Goal: Task Accomplishment & Management: Manage account settings

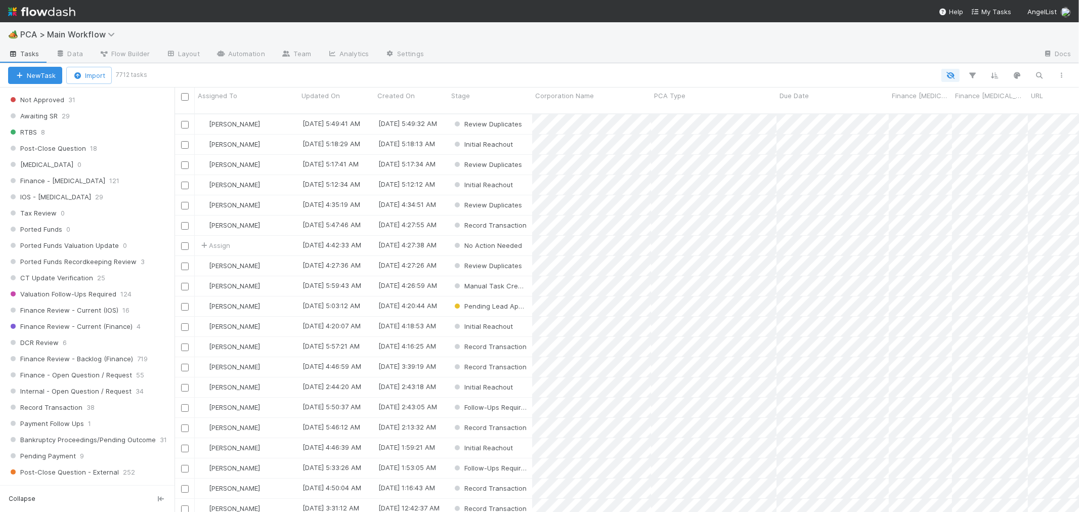
scroll to position [618, 0]
click at [137, 306] on div "Finance Review - Current (IOS) 16" at bounding box center [91, 301] width 166 height 13
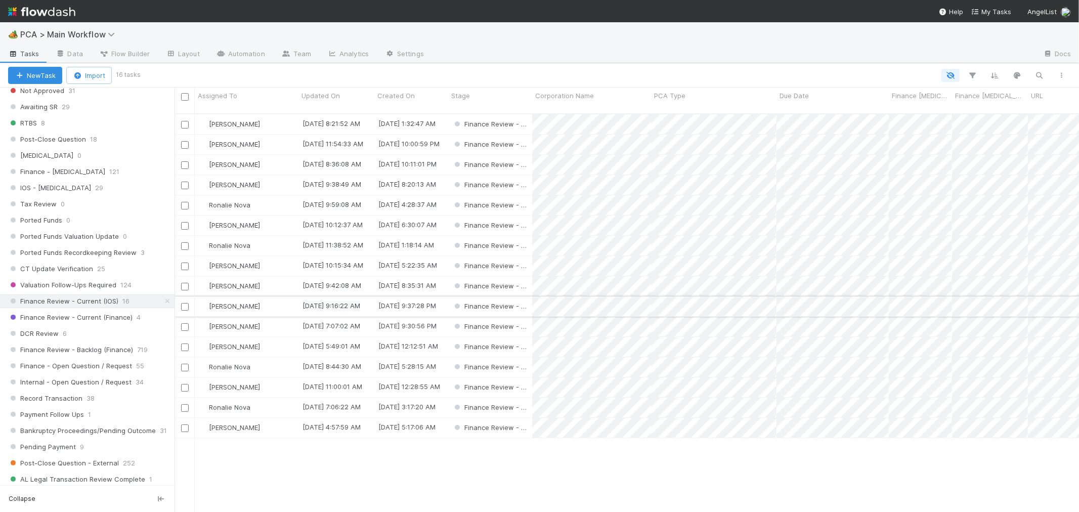
scroll to position [398, 896]
click at [242, 95] on div "Assigned To" at bounding box center [247, 96] width 98 height 10
click at [244, 114] on div "Sort A → Z" at bounding box center [255, 114] width 115 height 15
click at [185, 182] on input "checkbox" at bounding box center [185, 186] width 8 height 8
click at [185, 202] on input "checkbox" at bounding box center [185, 206] width 8 height 8
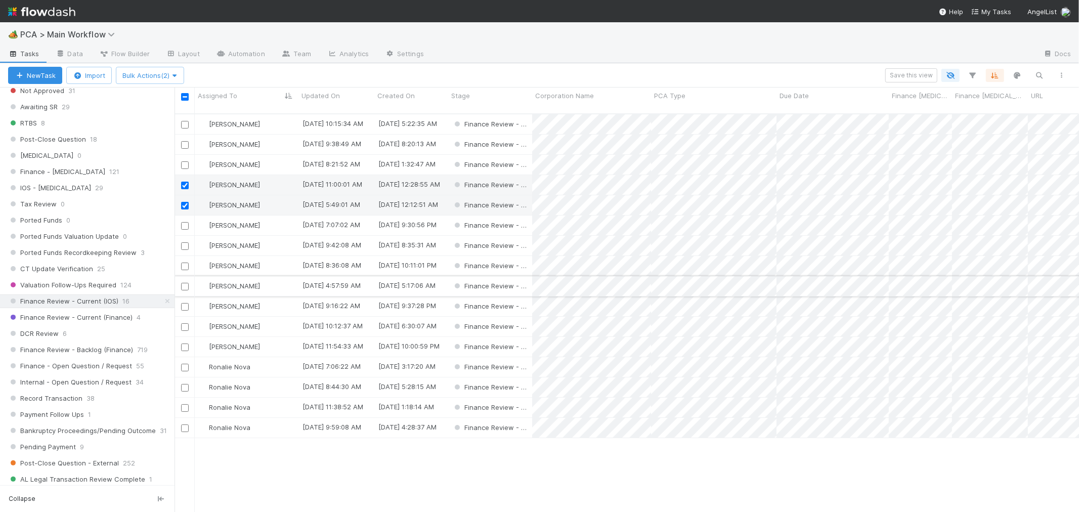
click at [186, 283] on input "checkbox" at bounding box center [185, 287] width 8 height 8
click at [185, 364] on input "checkbox" at bounding box center [185, 368] width 8 height 8
click at [152, 78] on span "Bulk Actions (4)" at bounding box center [149, 75] width 55 height 8
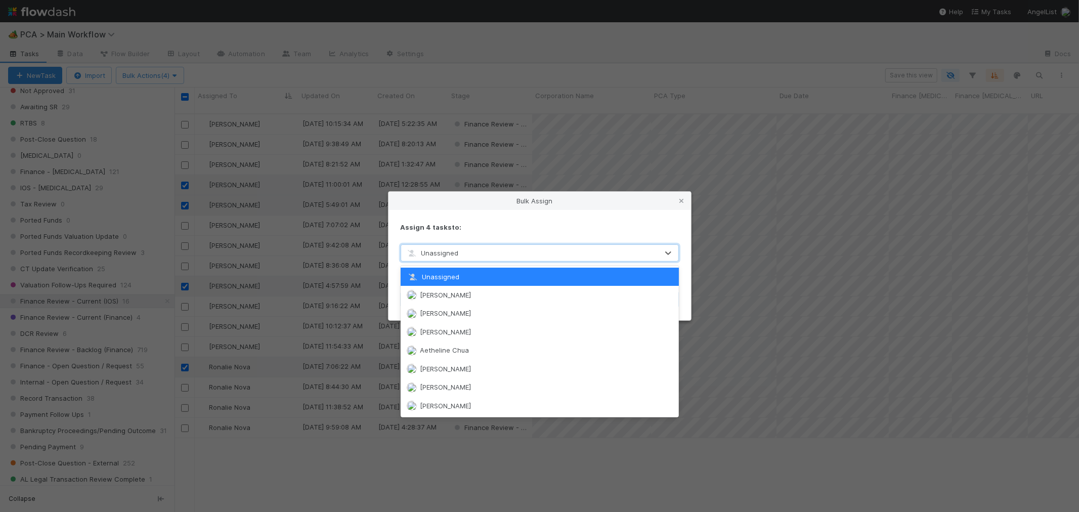
click at [446, 255] on span "Unassigned" at bounding box center [432, 253] width 53 height 8
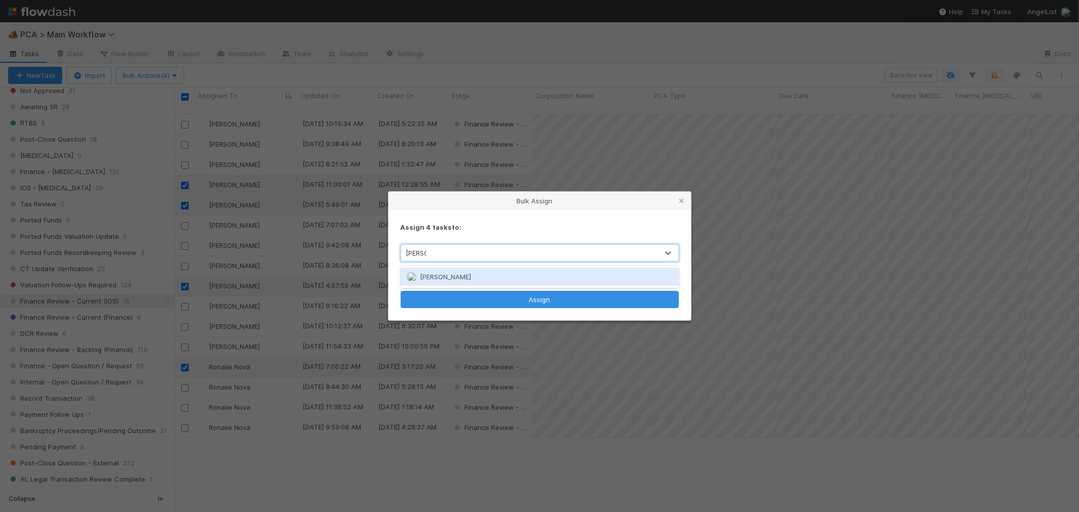
type input "marenz"
click at [457, 277] on span "Marenz Trajano" at bounding box center [445, 277] width 51 height 8
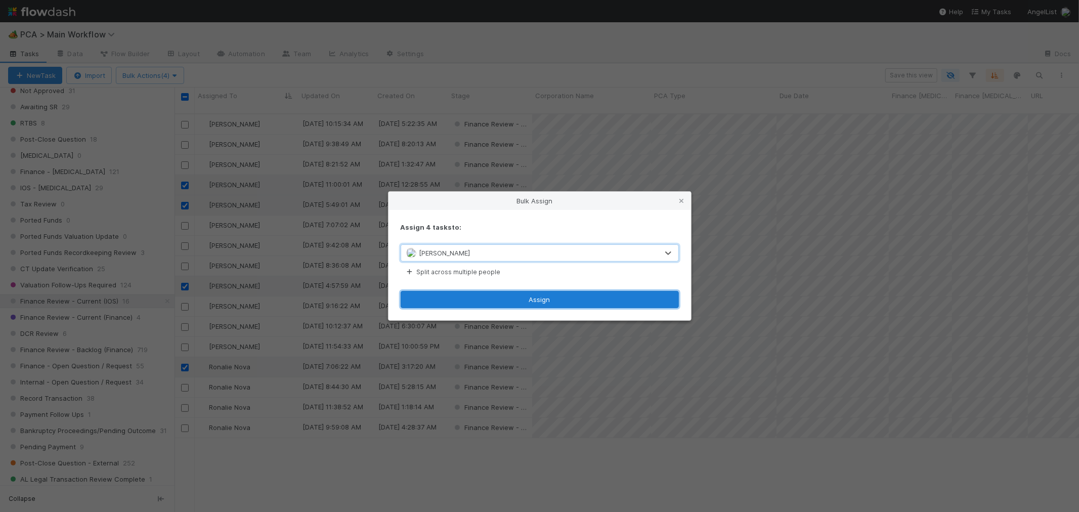
click at [501, 296] on button "Assign" at bounding box center [540, 299] width 278 height 17
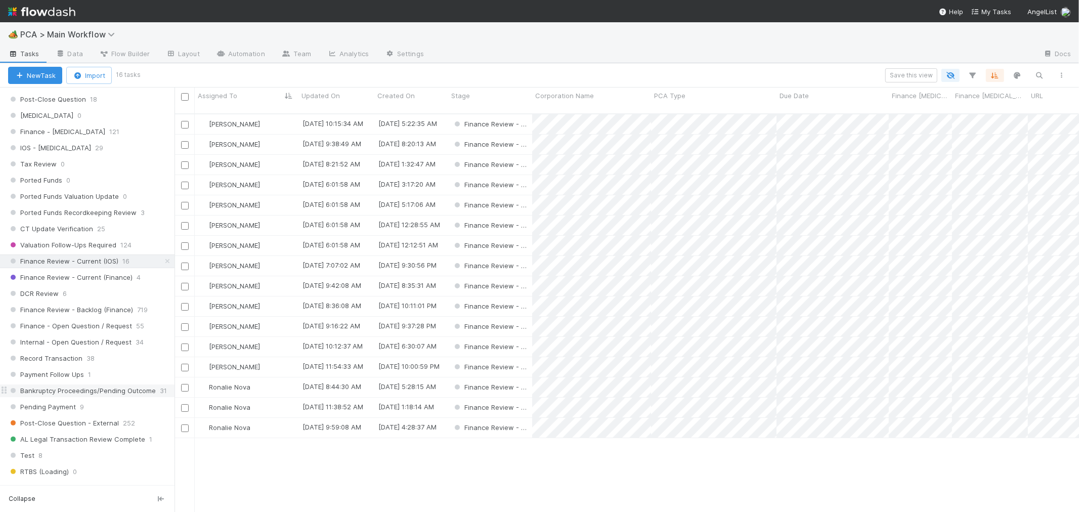
scroll to position [731, 0]
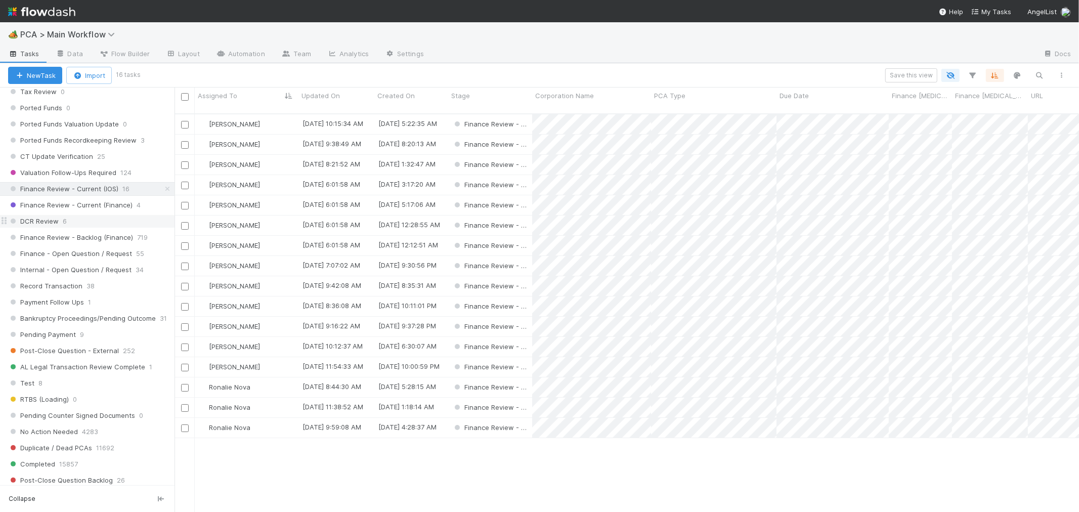
click at [102, 228] on div "DCR Review 6" at bounding box center [91, 221] width 166 height 13
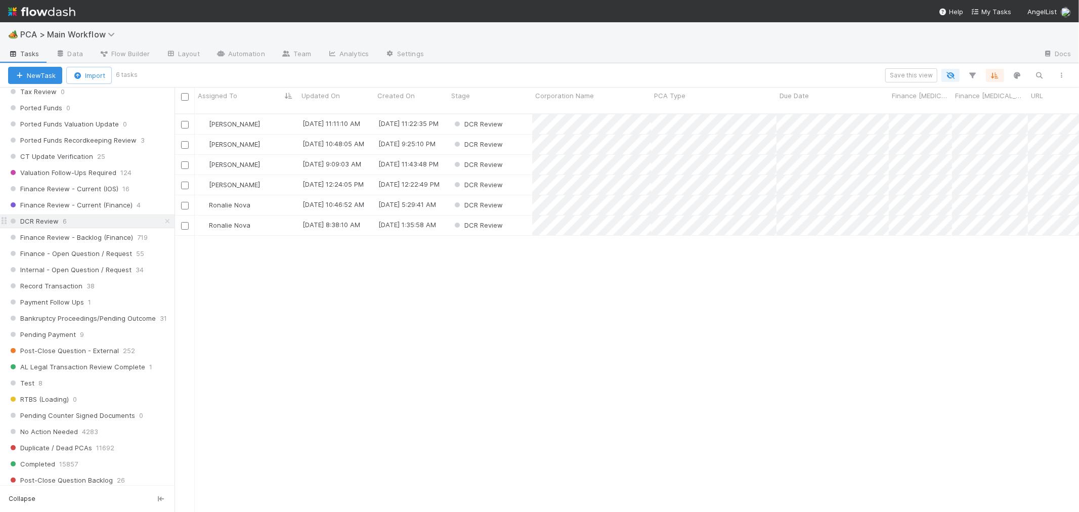
scroll to position [398, 896]
click at [517, 195] on div "DCR Review" at bounding box center [490, 205] width 84 height 20
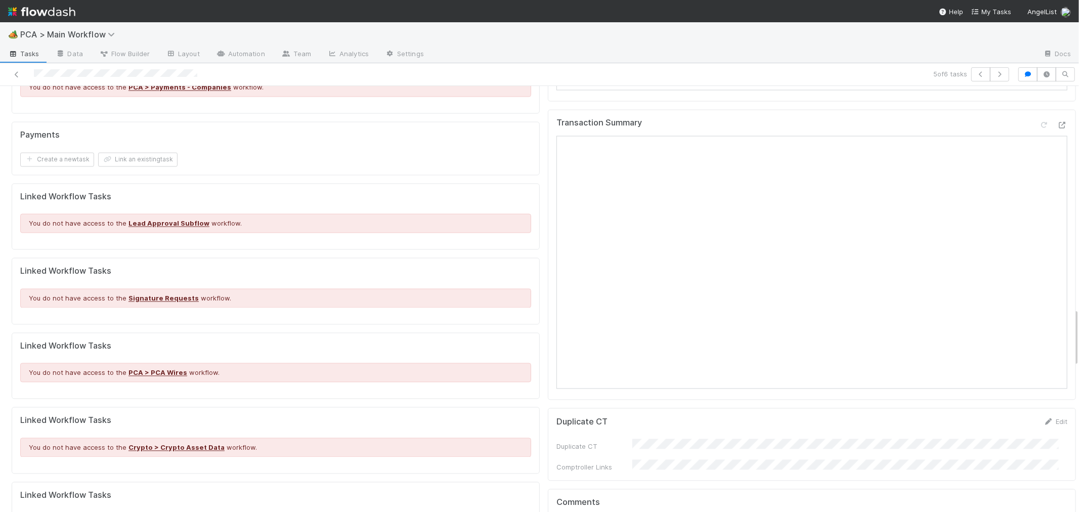
scroll to position [1518, 0]
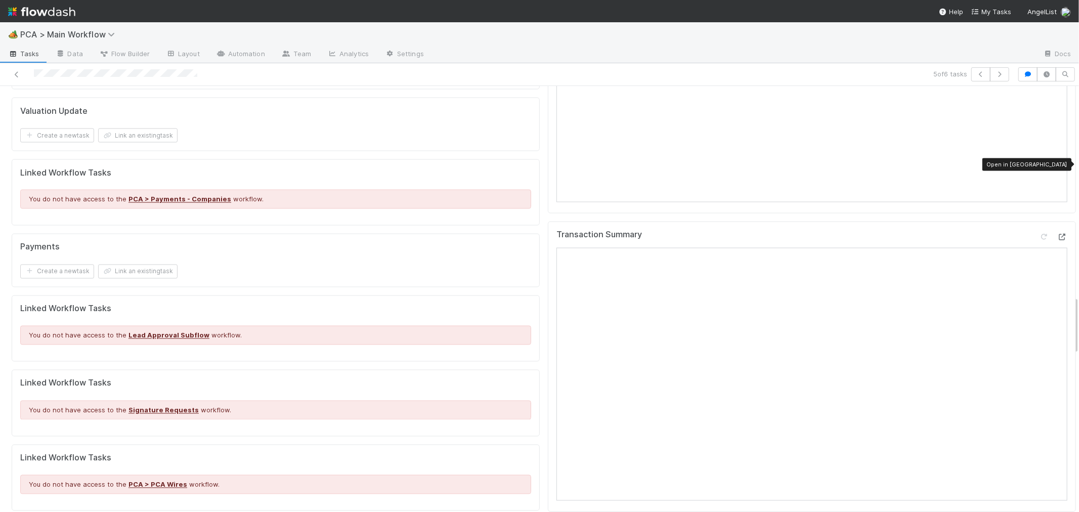
click at [1057, 234] on icon at bounding box center [1062, 237] width 10 height 7
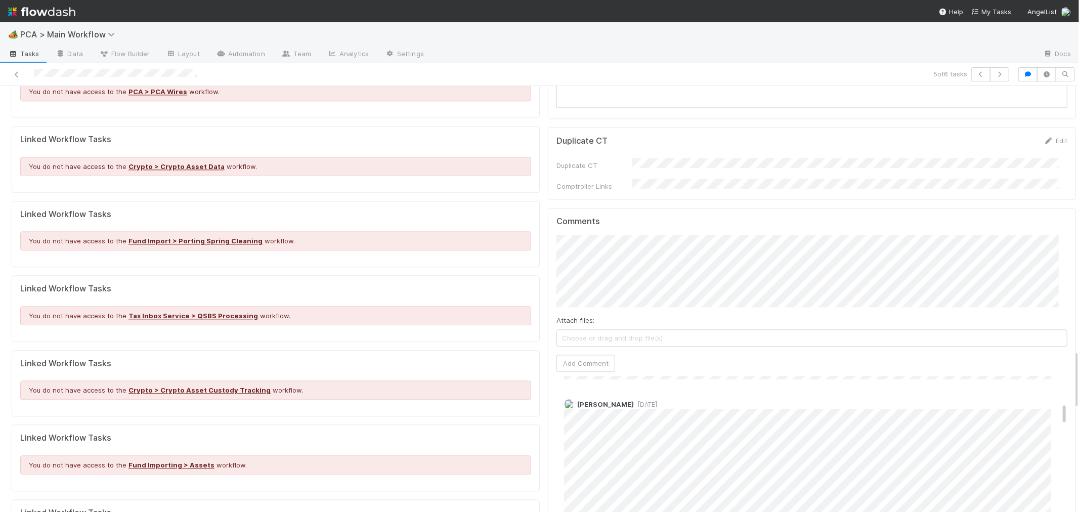
scroll to position [281, 0]
drag, startPoint x: 742, startPoint y: 278, endPoint x: 671, endPoint y: 462, distance: 196.8
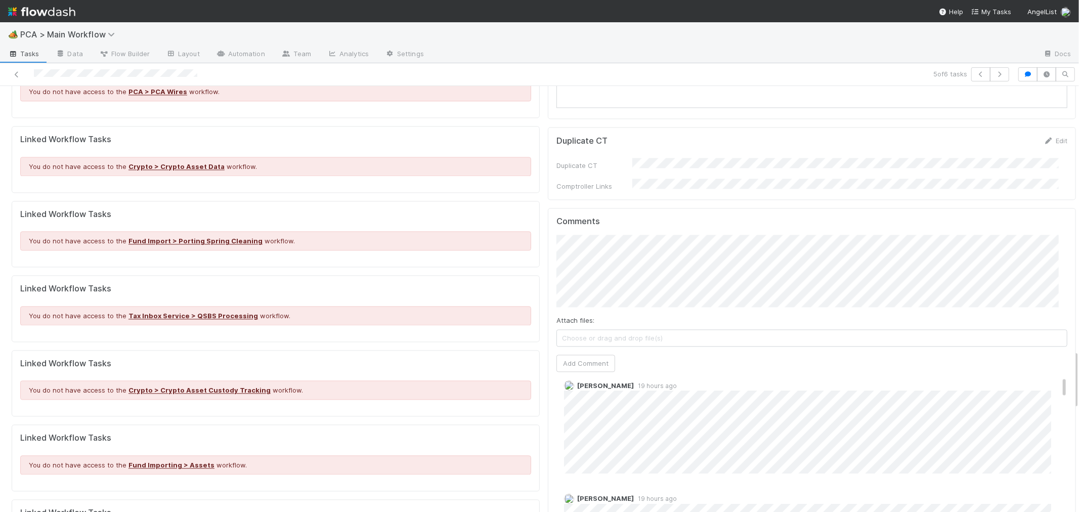
scroll to position [0, 0]
click at [594, 355] on button "Add Comment" at bounding box center [586, 363] width 59 height 17
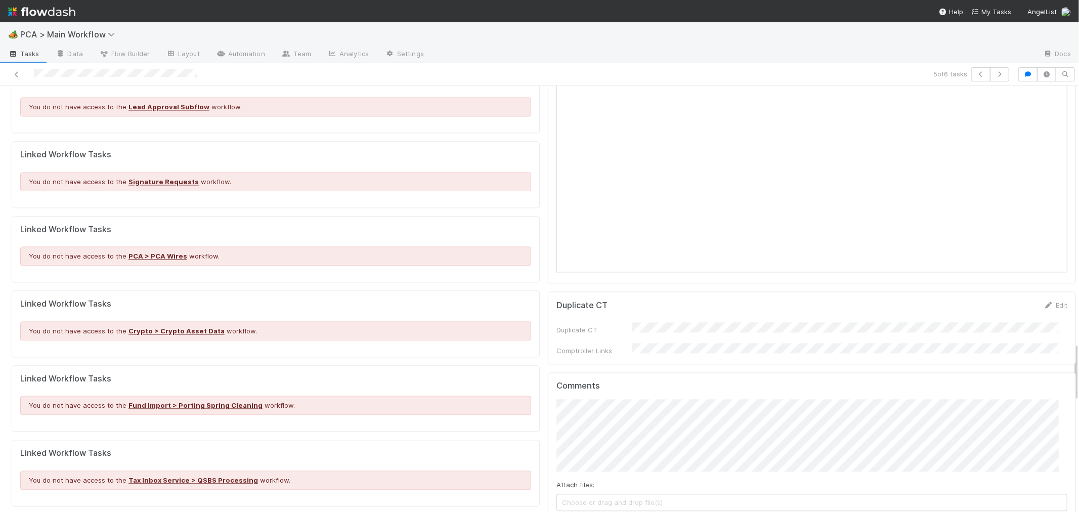
scroll to position [1855, 0]
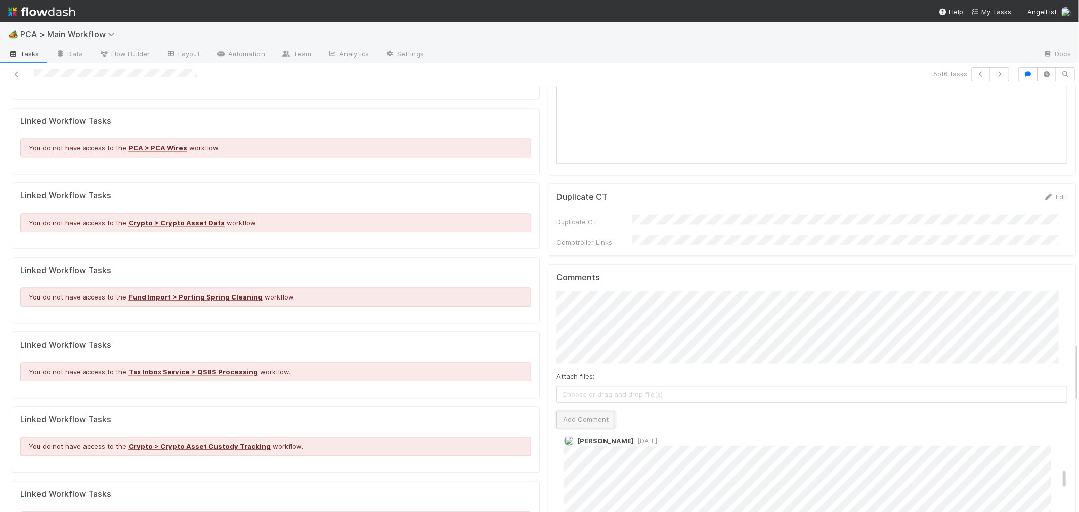
click at [590, 411] on button "Add Comment" at bounding box center [586, 419] width 59 height 17
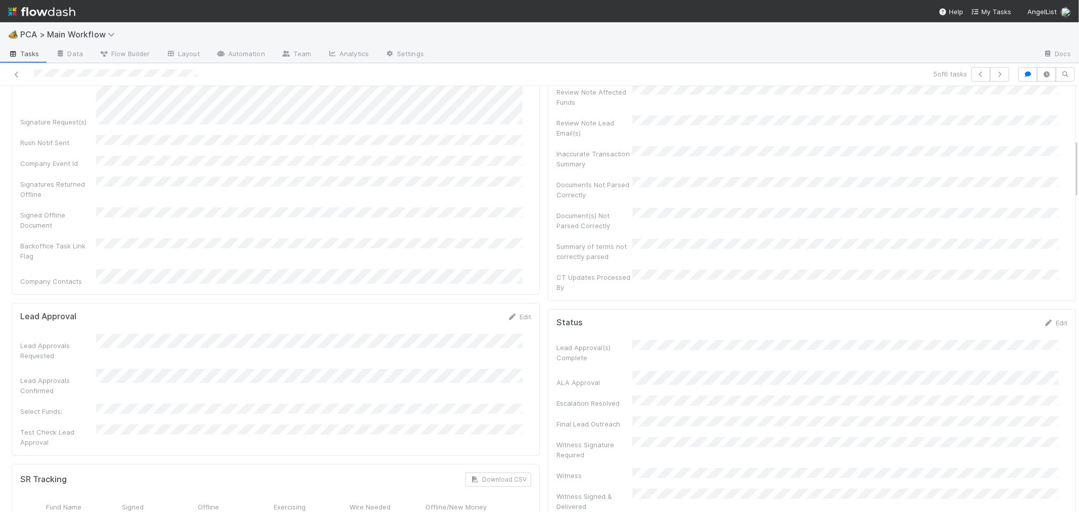
scroll to position [0, 0]
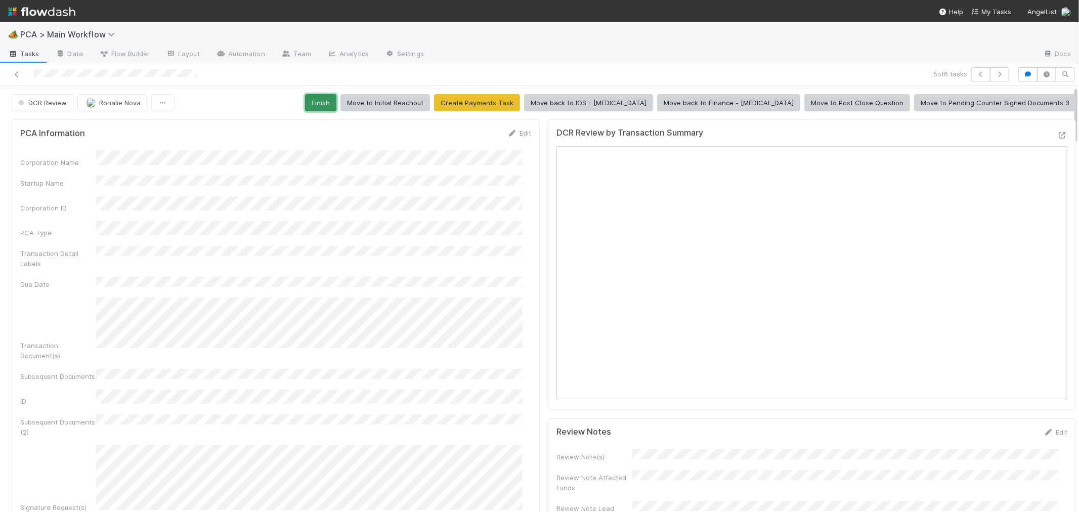
drag, startPoint x: 397, startPoint y: 104, endPoint x: 242, endPoint y: 130, distance: 156.9
click at [336, 104] on button "Finish" at bounding box center [320, 102] width 31 height 17
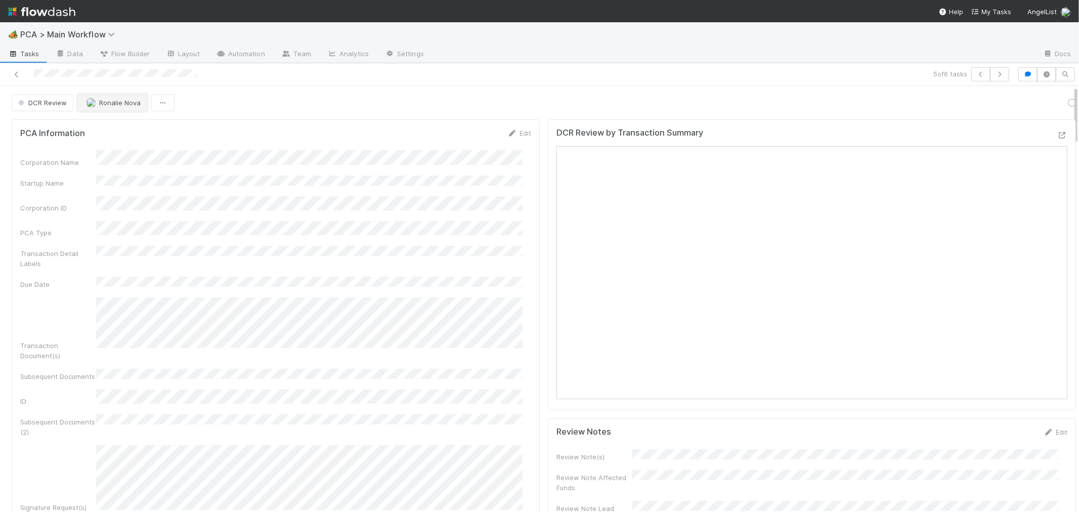
click at [114, 104] on span "Ronalie Nova" at bounding box center [119, 103] width 41 height 8
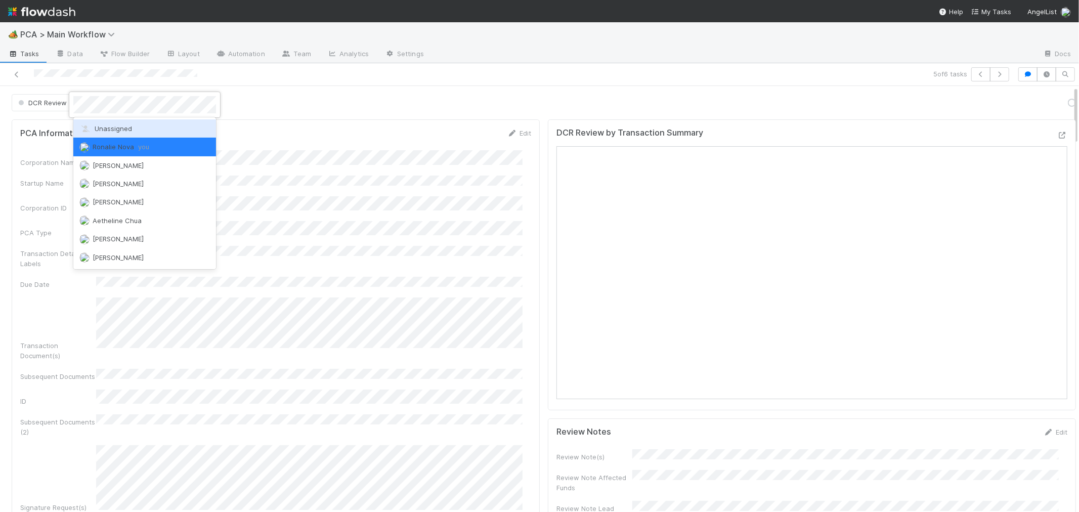
click at [114, 129] on span "Unassigned" at bounding box center [105, 128] width 53 height 8
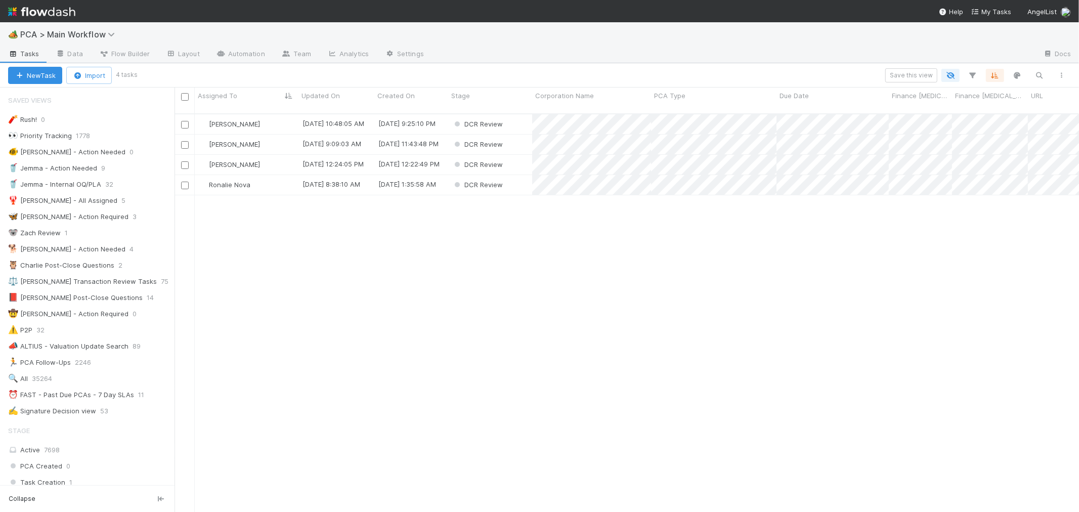
scroll to position [398, 896]
click at [269, 175] on div "Ronalie Nova" at bounding box center [247, 185] width 104 height 20
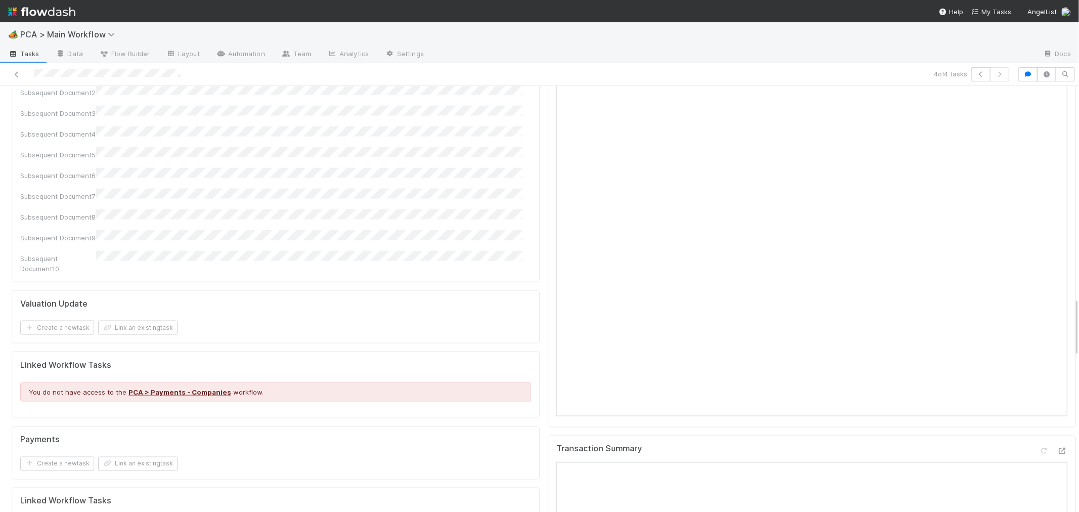
scroll to position [1518, 0]
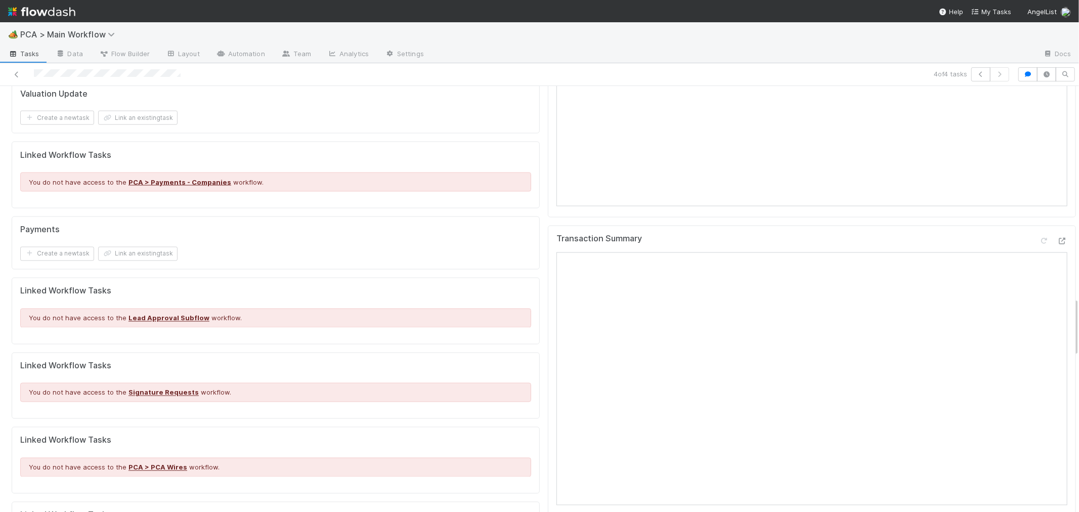
click at [1045, 236] on div at bounding box center [1053, 243] width 28 height 14
click at [1057, 238] on icon at bounding box center [1062, 241] width 10 height 7
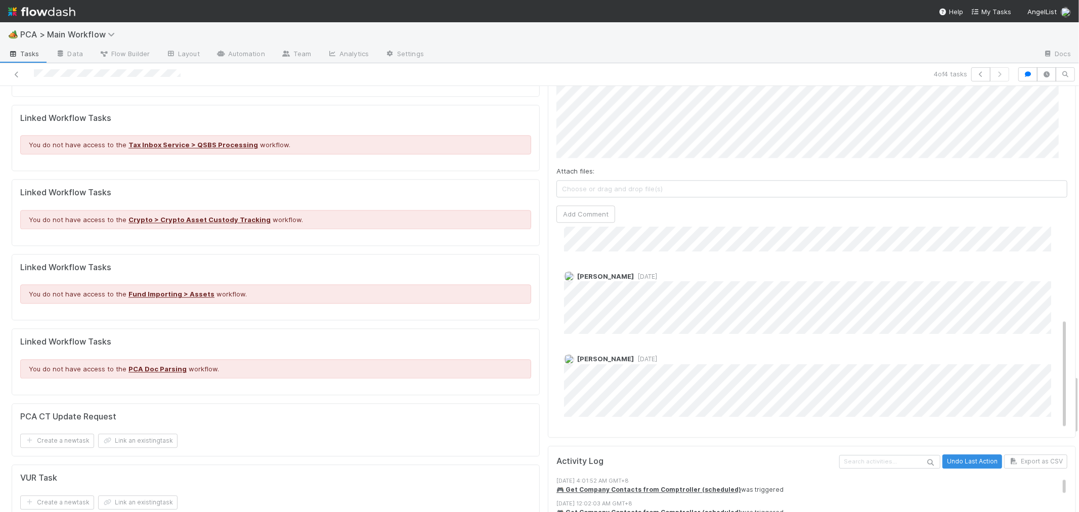
scroll to position [2080, 0]
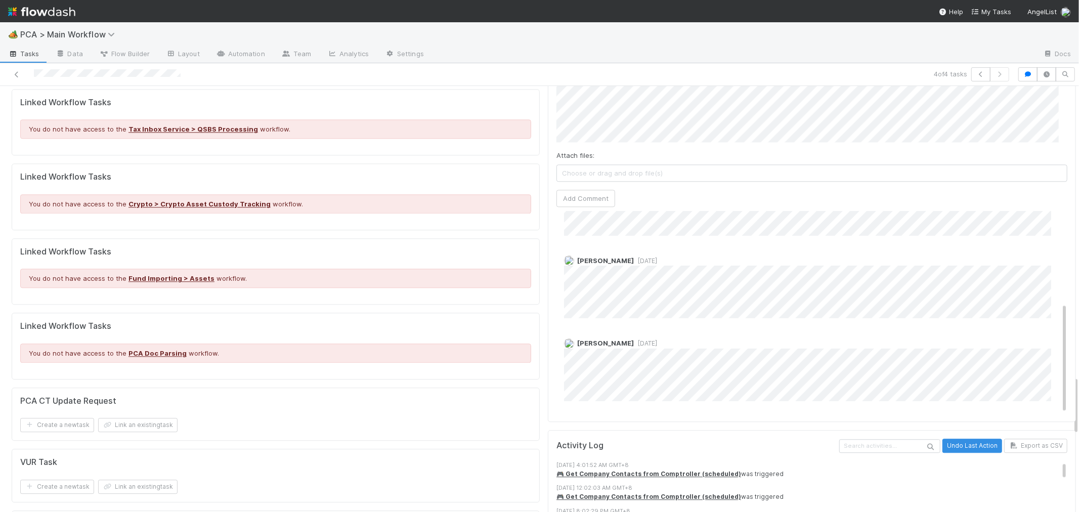
drag, startPoint x: 643, startPoint y: 300, endPoint x: 701, endPoint y: 265, distance: 67.6
click at [701, 330] on div "Nathalie Gualito 1 week ago" at bounding box center [816, 365] width 519 height 70
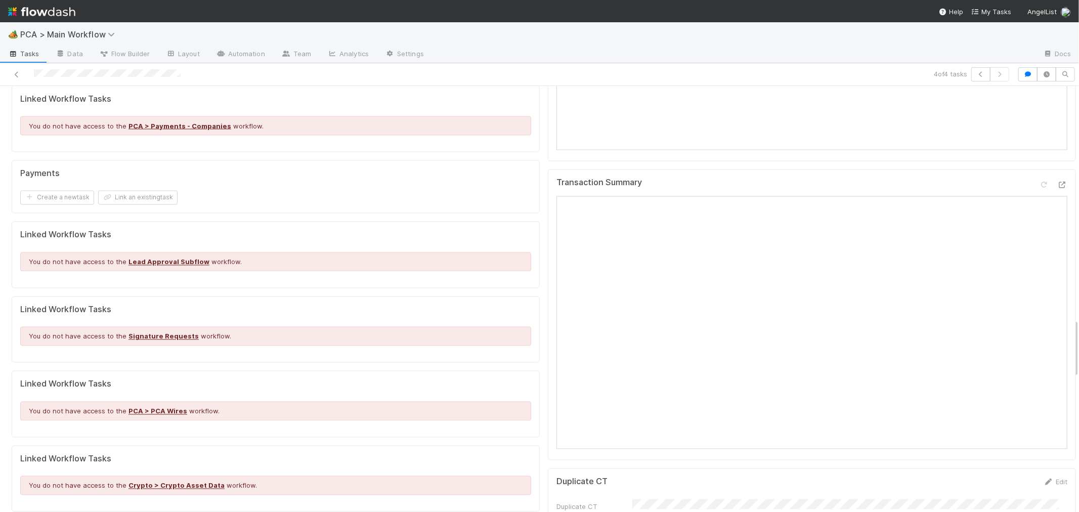
scroll to position [1855, 0]
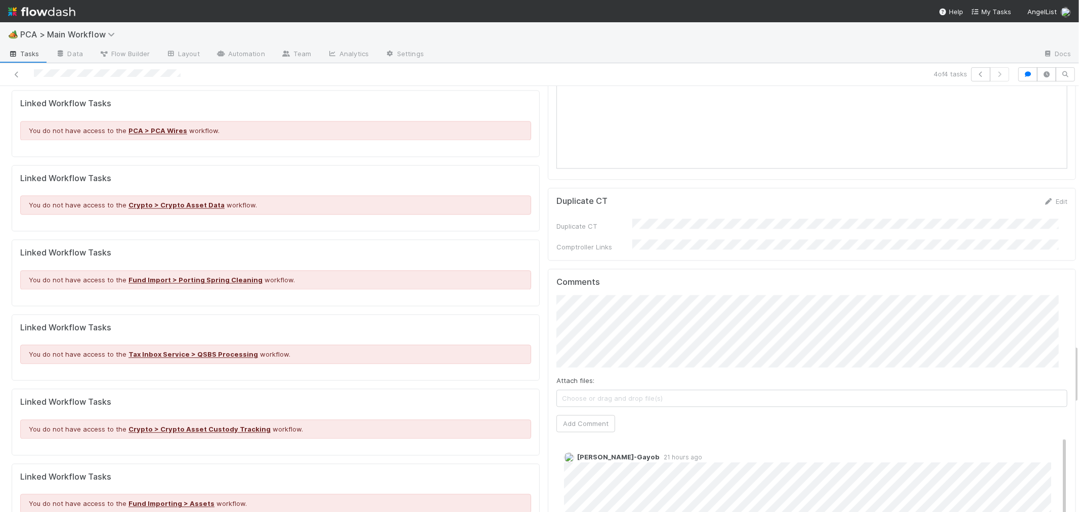
click at [570, 415] on button "Add Comment" at bounding box center [586, 423] width 59 height 17
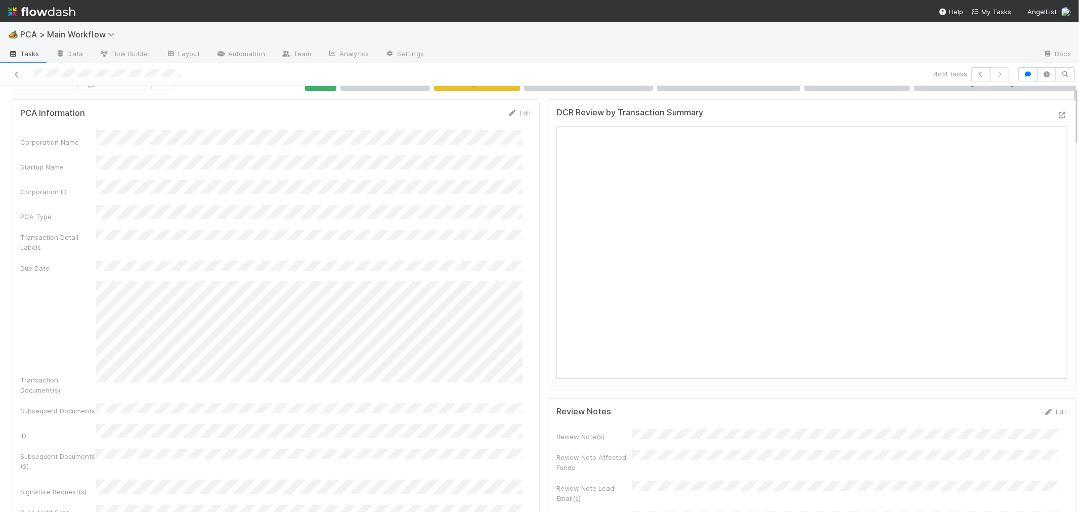
scroll to position [0, 0]
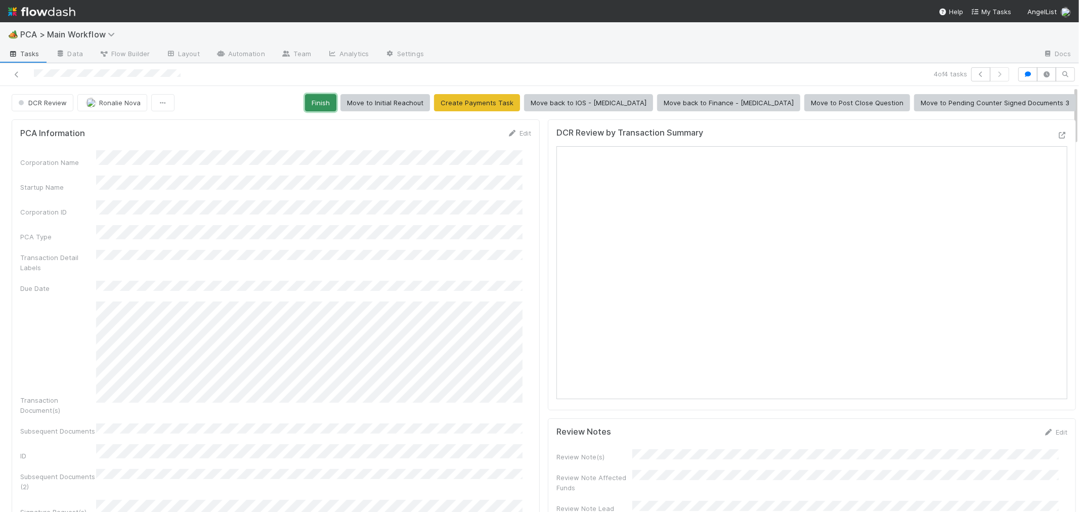
drag, startPoint x: 401, startPoint y: 105, endPoint x: 396, endPoint y: 105, distance: 5.1
click at [336, 105] on button "Finish" at bounding box center [320, 102] width 31 height 17
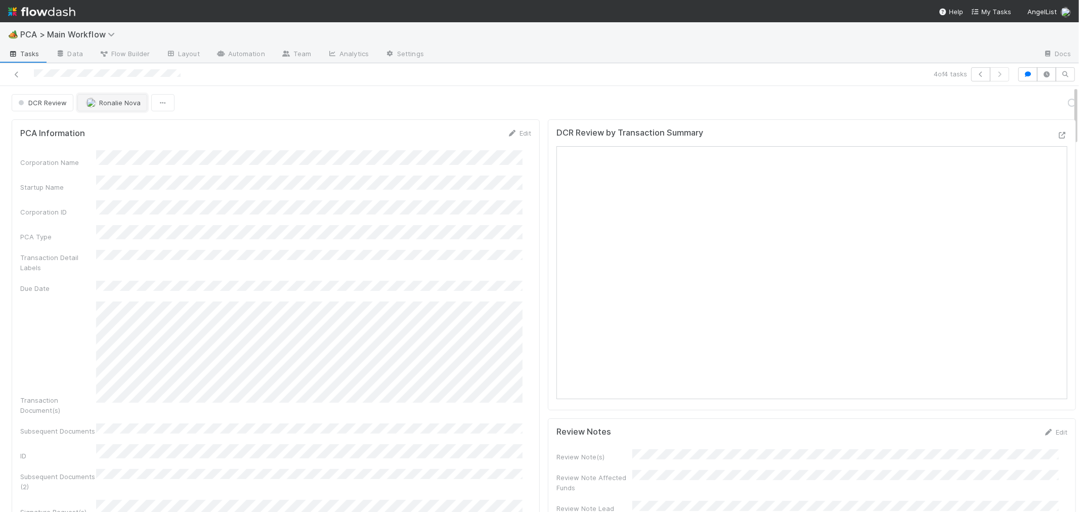
click at [124, 102] on span "Ronalie Nova" at bounding box center [119, 103] width 41 height 8
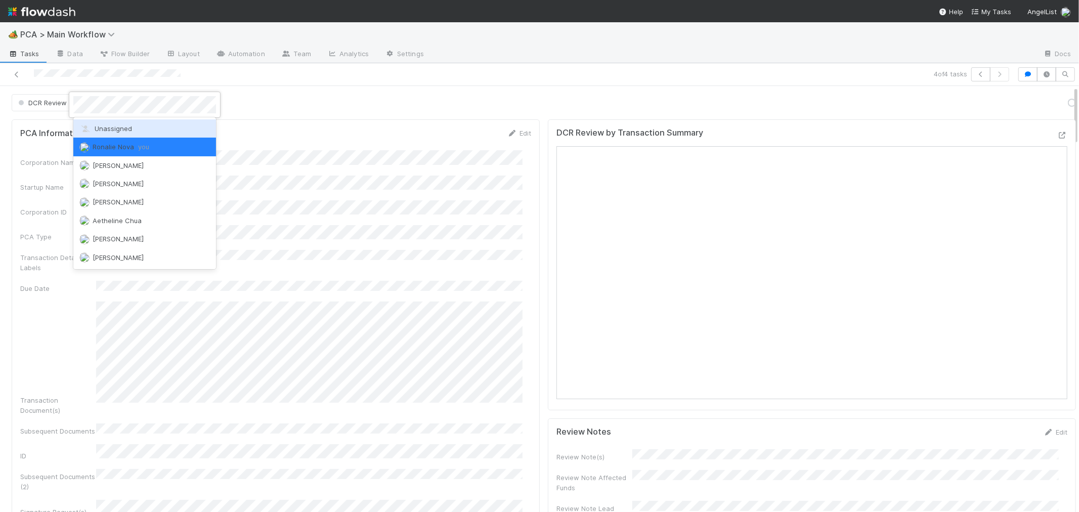
click at [122, 130] on span "Unassigned" at bounding box center [105, 128] width 53 height 8
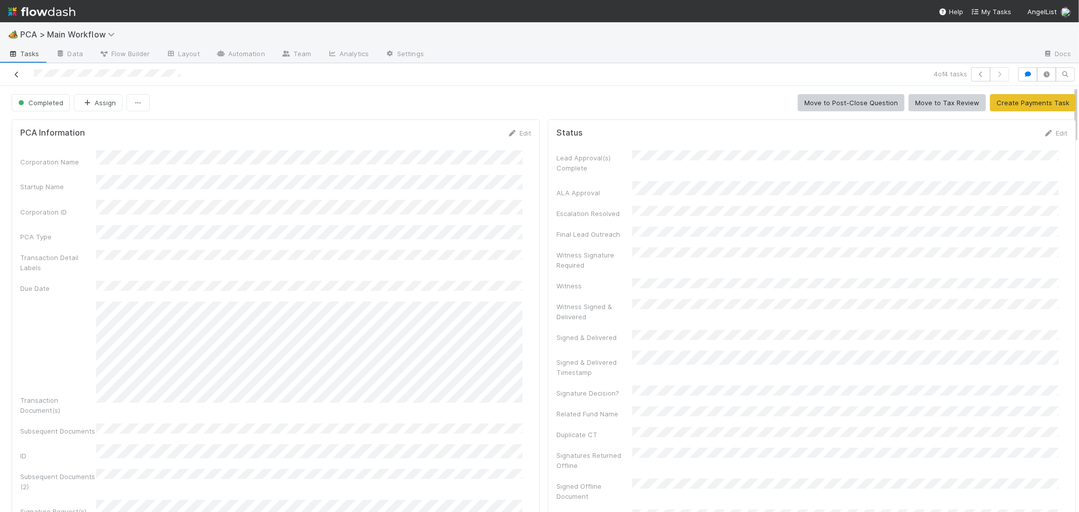
click at [19, 74] on icon at bounding box center [17, 74] width 10 height 7
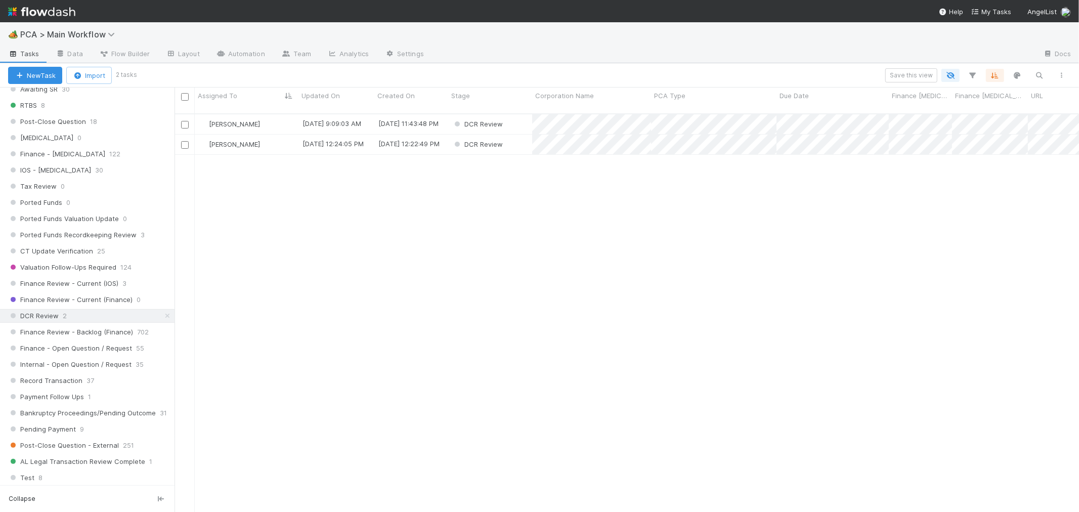
scroll to position [674, 0]
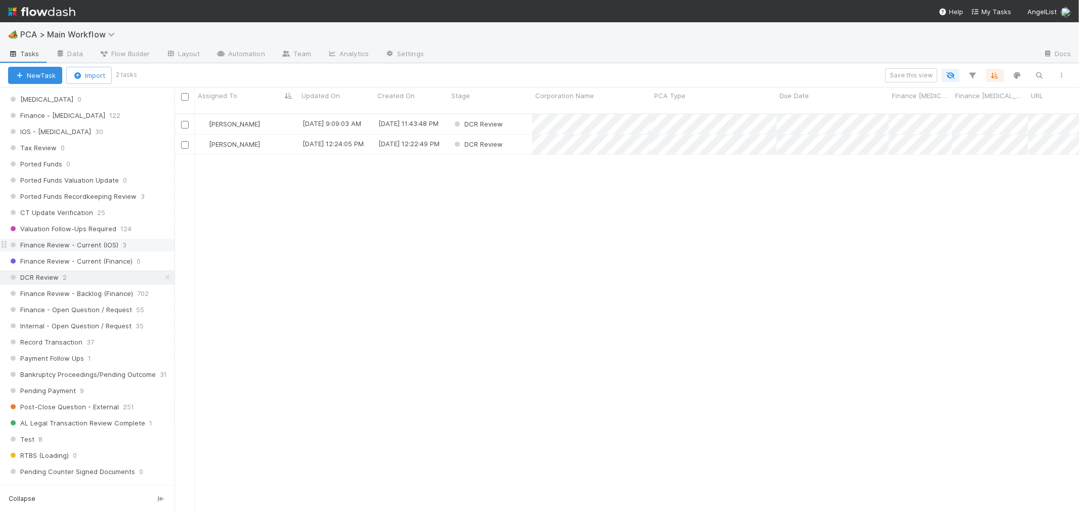
drag, startPoint x: 107, startPoint y: 249, endPoint x: 114, endPoint y: 249, distance: 6.6
click at [107, 249] on span "Finance Review - Current (IOS)" at bounding box center [63, 245] width 110 height 13
click at [272, 114] on div "Ronalie Nova" at bounding box center [247, 124] width 104 height 20
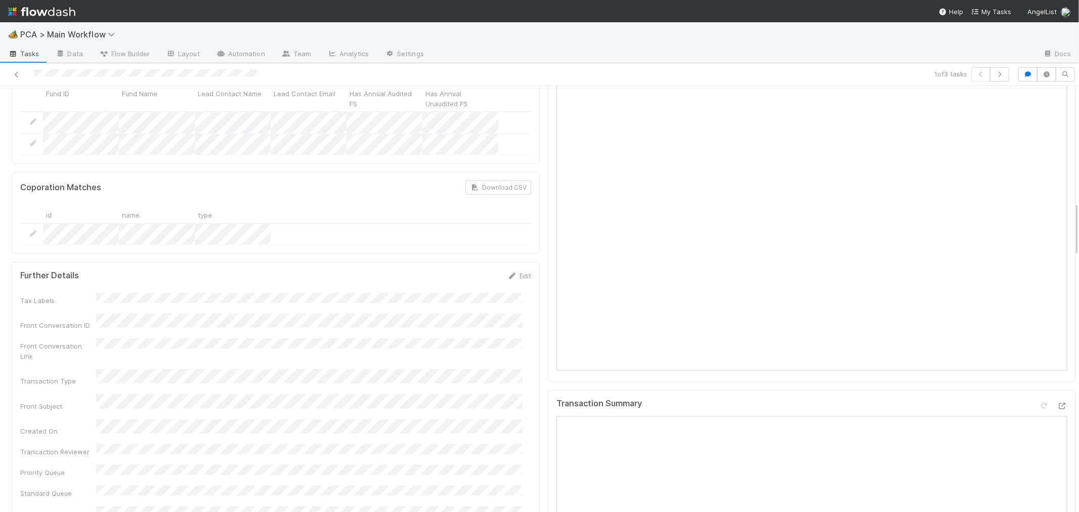
scroll to position [1236, 0]
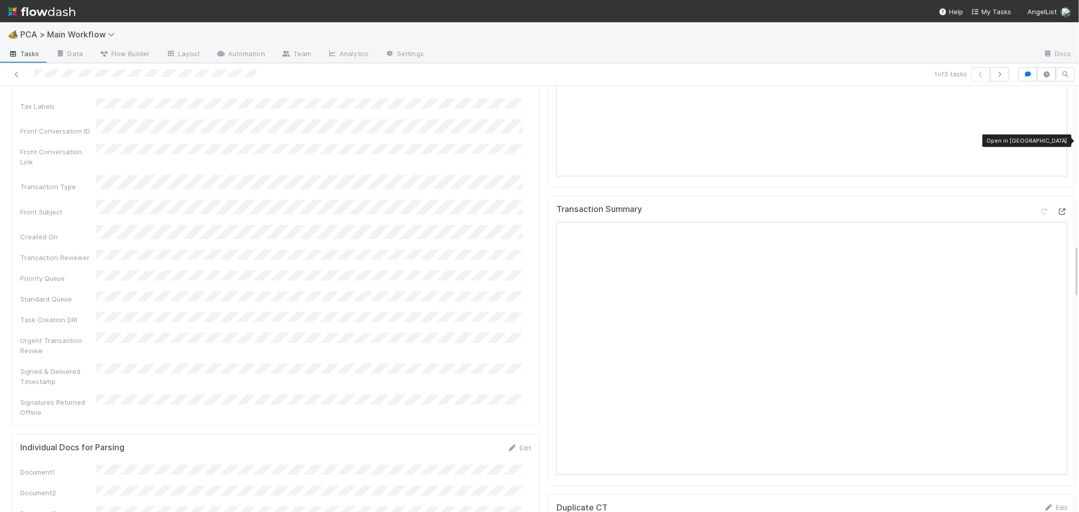
click at [1057, 208] on icon at bounding box center [1062, 211] width 10 height 7
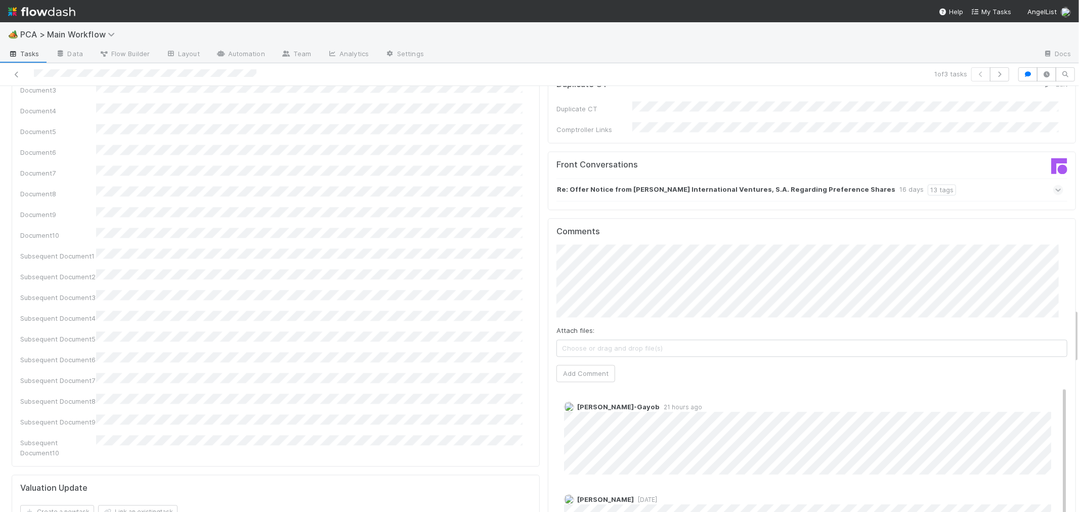
scroll to position [1742, 0]
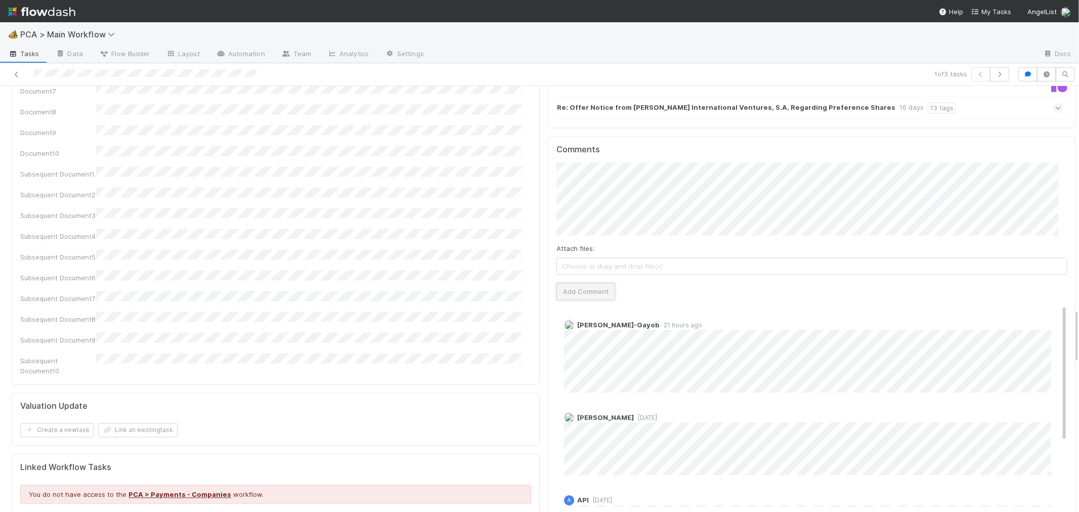
click at [576, 283] on button "Add Comment" at bounding box center [586, 291] width 59 height 17
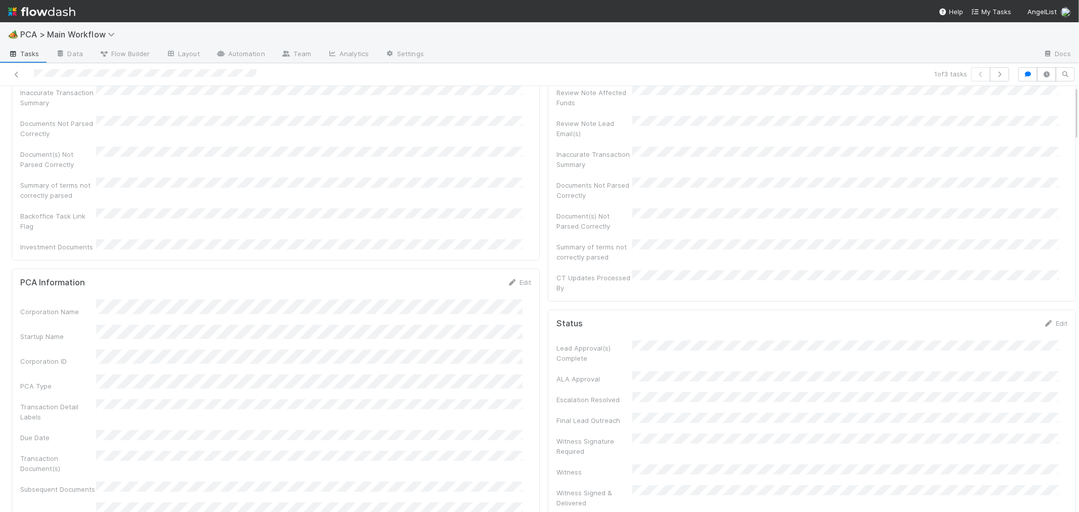
scroll to position [0, 0]
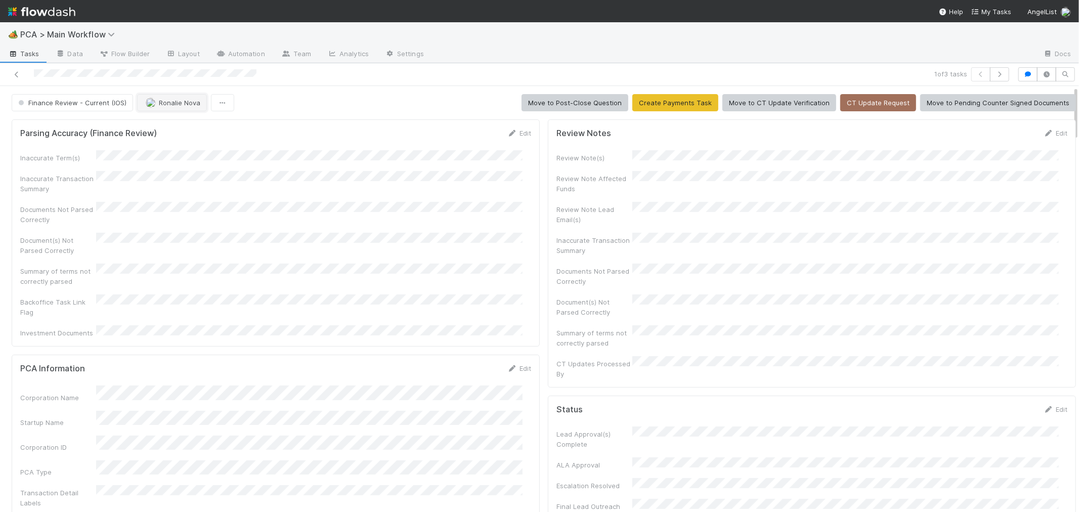
click at [176, 104] on span "Ronalie Nova" at bounding box center [179, 103] width 41 height 8
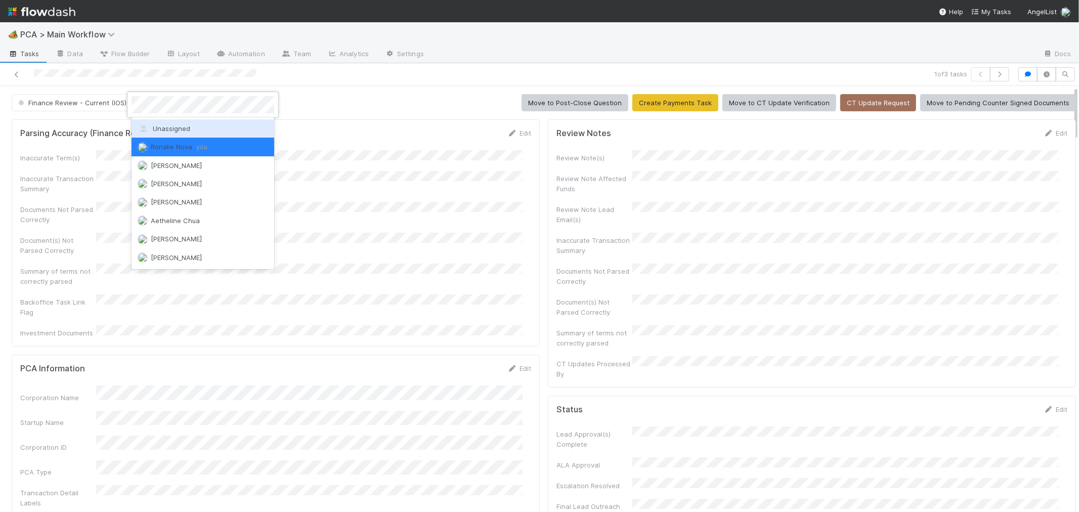
click at [165, 134] on div "Unassigned" at bounding box center [203, 128] width 143 height 18
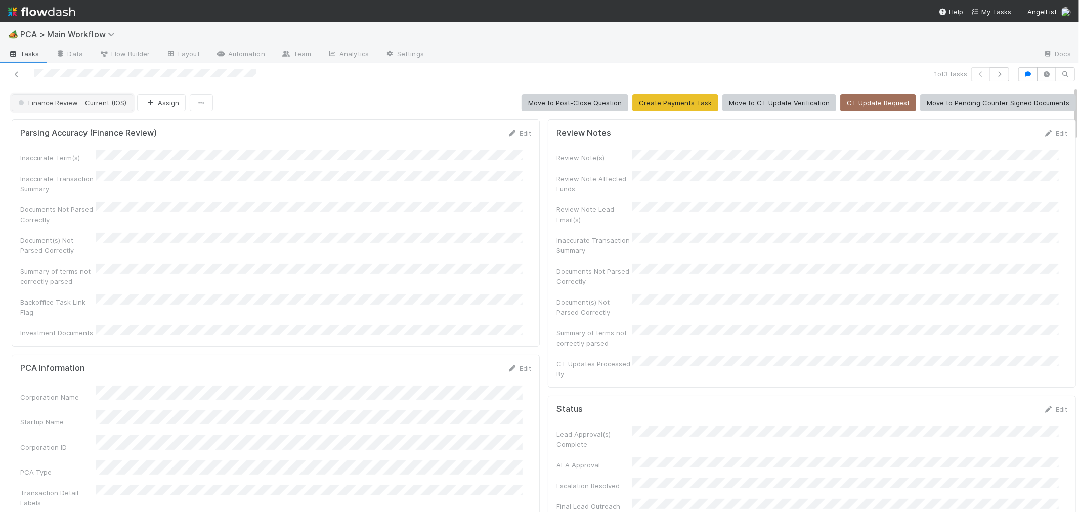
click at [90, 104] on span "Finance Review - Current (IOS)" at bounding box center [71, 103] width 110 height 8
click at [98, 160] on div "Completed" at bounding box center [79, 157] width 143 height 18
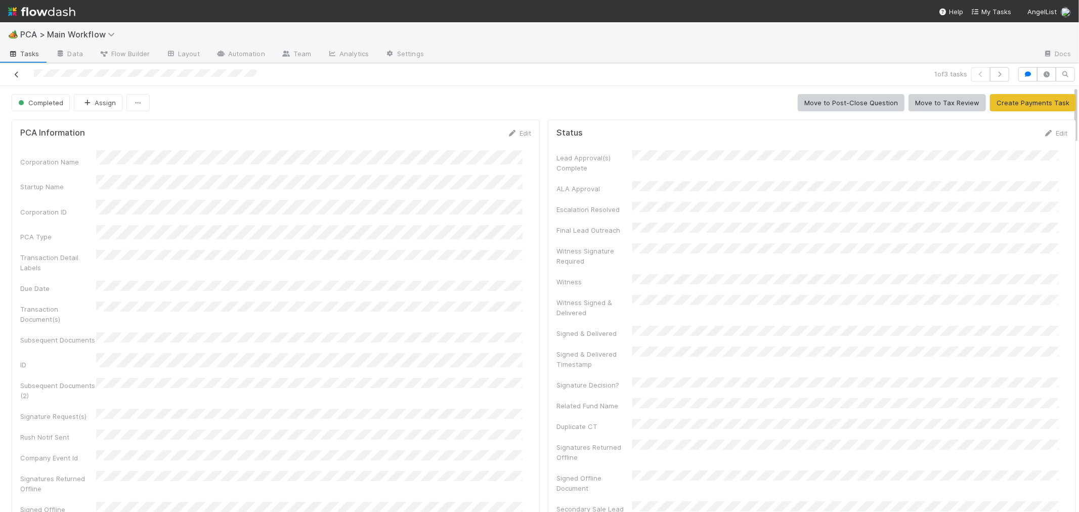
click at [16, 75] on icon at bounding box center [17, 74] width 10 height 7
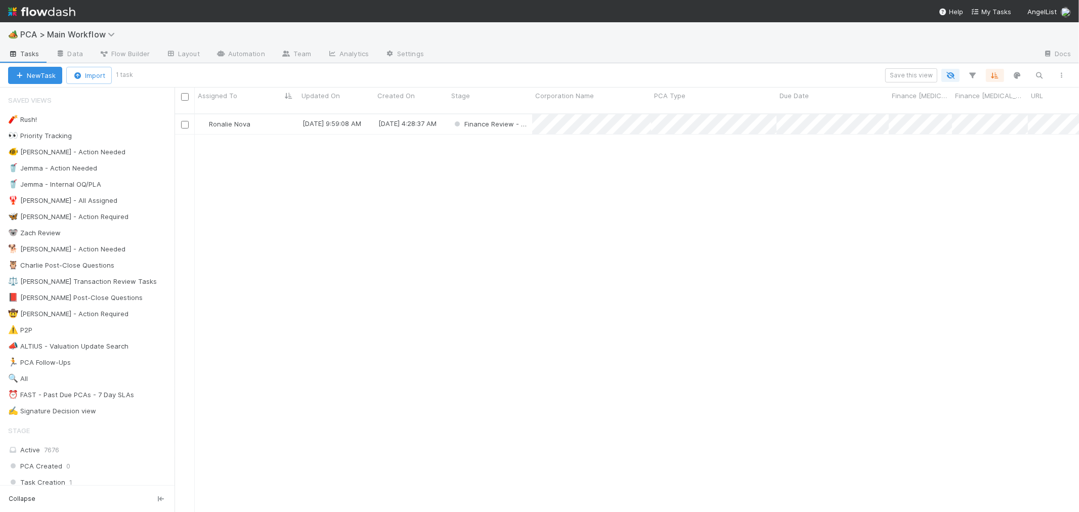
scroll to position [9, 8]
click at [275, 115] on div "Ronalie Nova" at bounding box center [247, 124] width 104 height 20
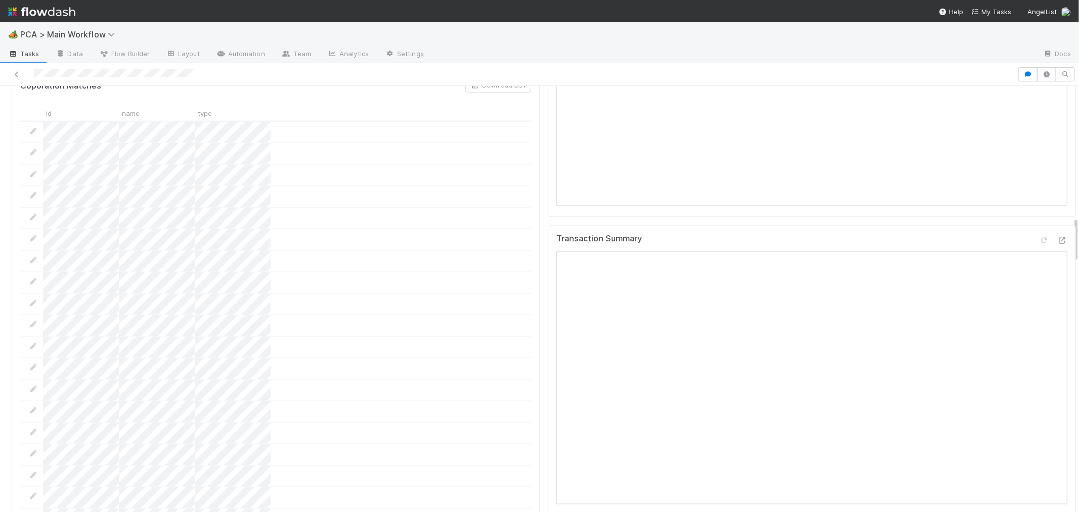
scroll to position [1236, 0]
click at [1057, 221] on icon at bounding box center [1062, 224] width 10 height 7
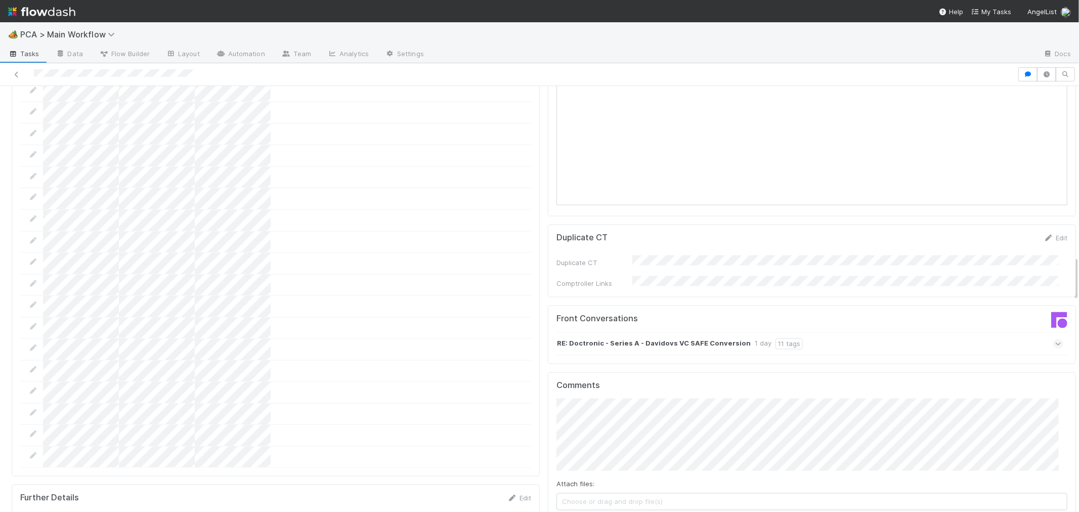
scroll to position [1686, 0]
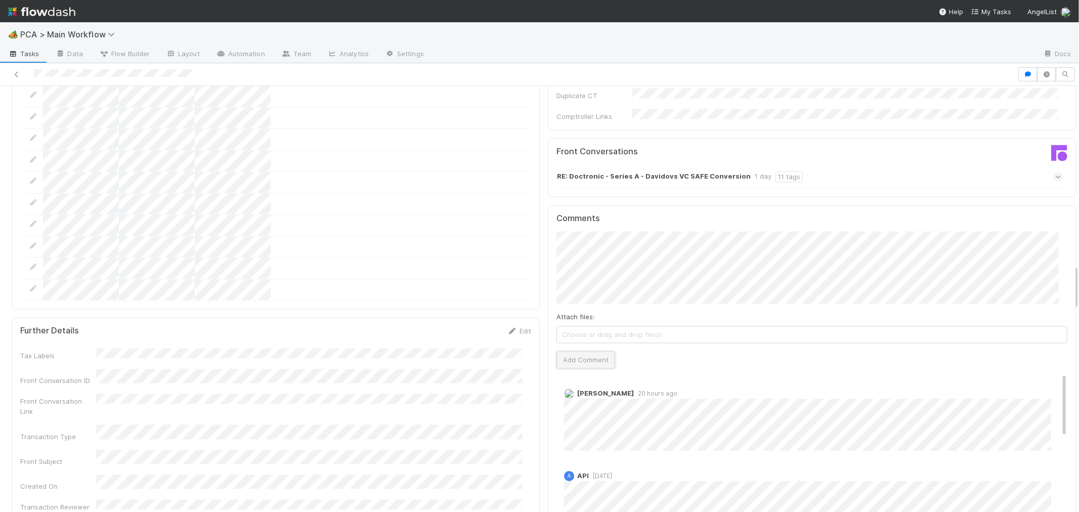
click at [578, 351] on button "Add Comment" at bounding box center [586, 359] width 59 height 17
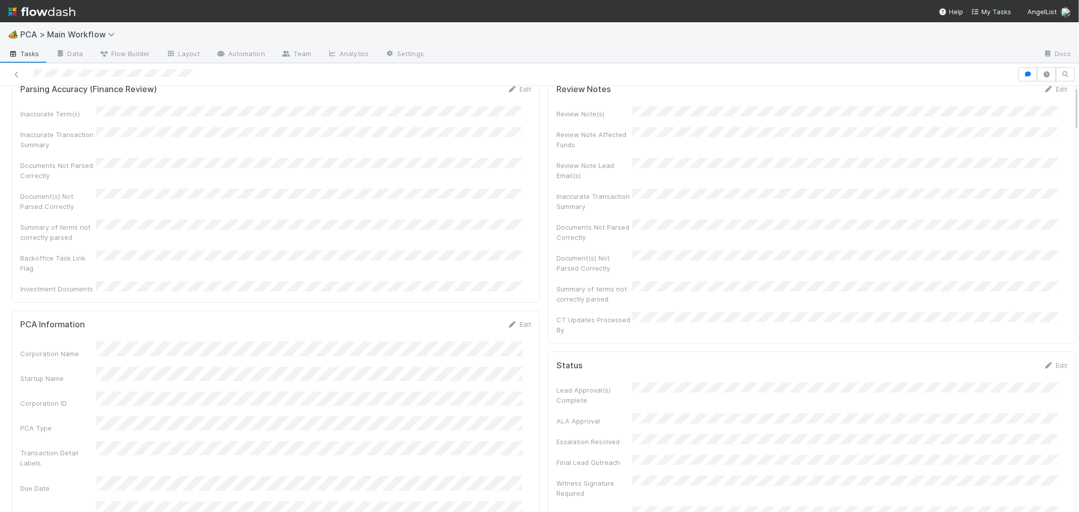
scroll to position [0, 0]
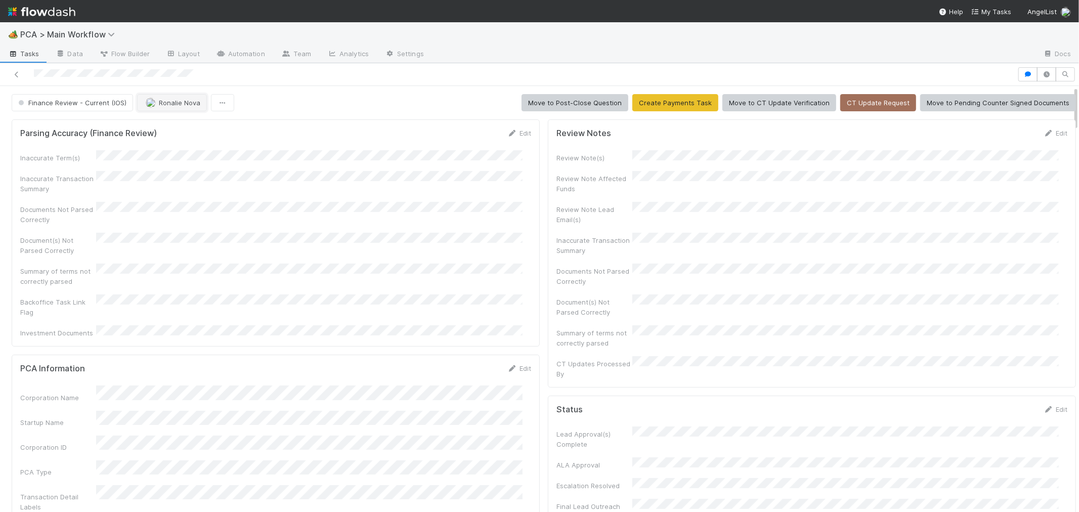
click at [179, 107] on button "Ronalie Nova" at bounding box center [172, 102] width 70 height 17
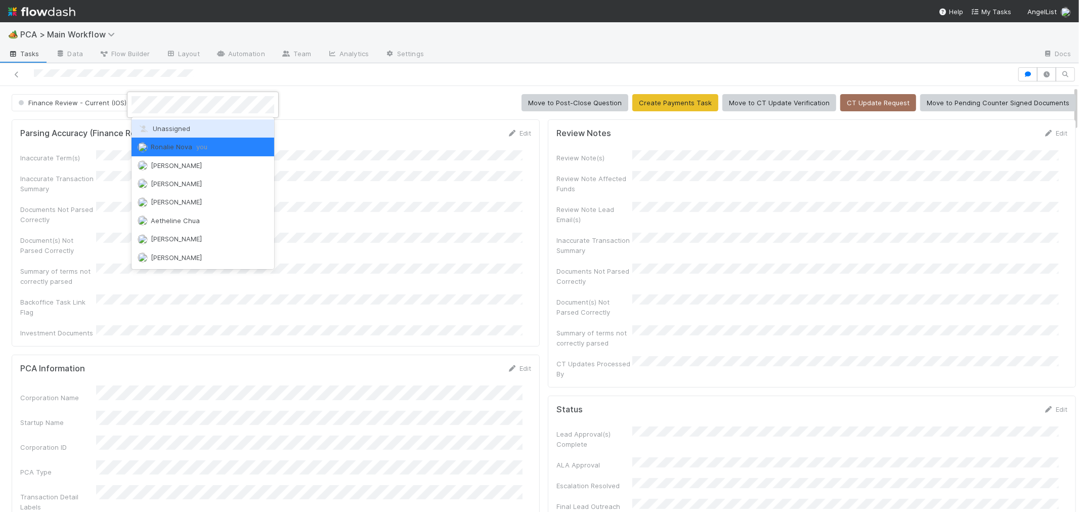
drag, startPoint x: 176, startPoint y: 127, endPoint x: 165, endPoint y: 127, distance: 10.6
click at [176, 127] on span "Unassigned" at bounding box center [164, 128] width 53 height 8
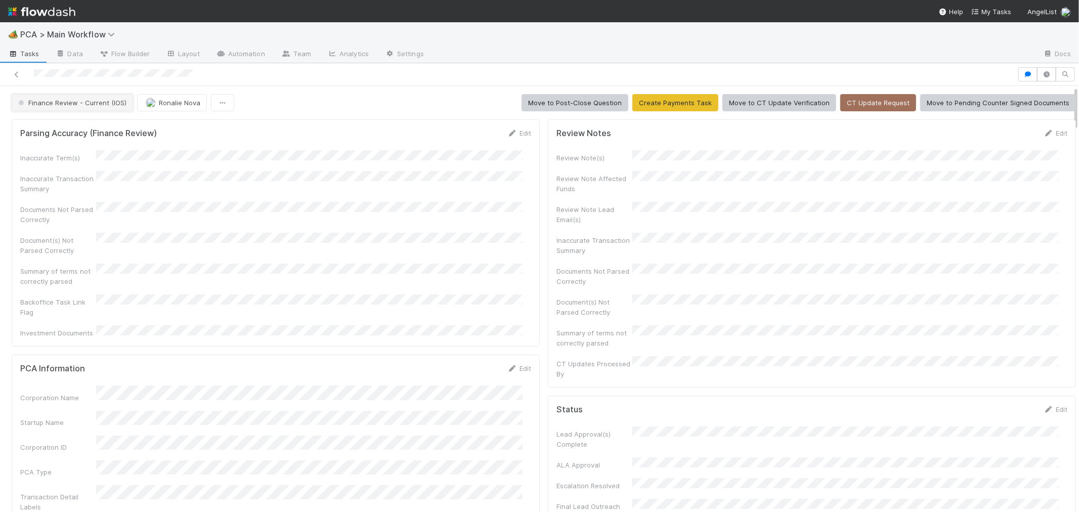
click at [91, 100] on span "Finance Review - Current (IOS)" at bounding box center [71, 103] width 110 height 8
click at [107, 154] on div "Completed" at bounding box center [79, 157] width 143 height 18
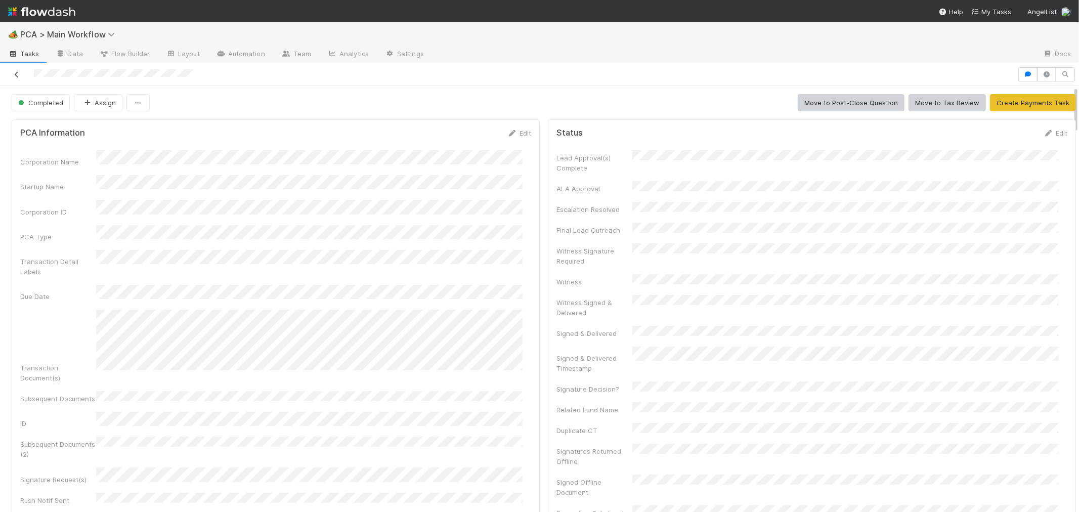
click at [18, 72] on icon at bounding box center [17, 74] width 10 height 7
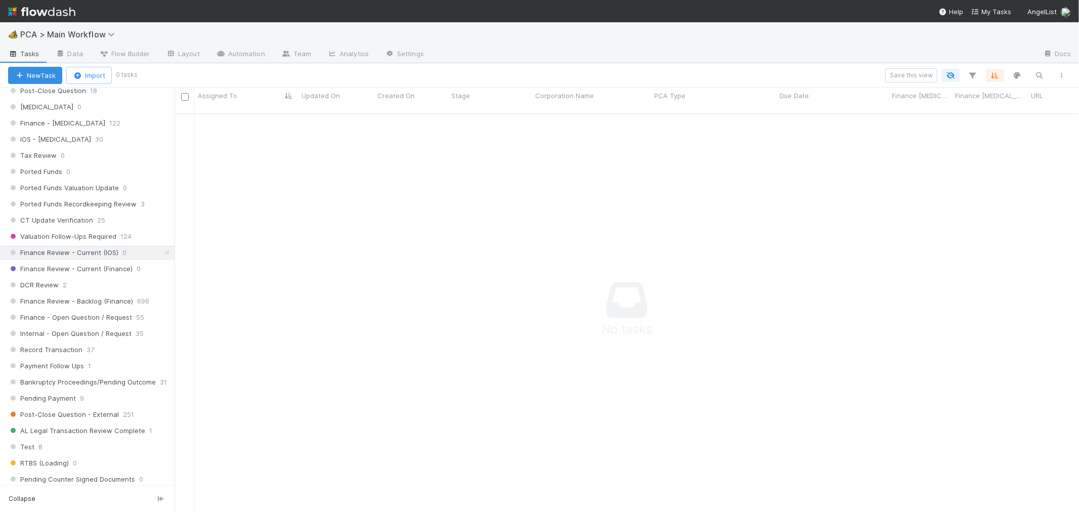
scroll to position [674, 0]
click at [103, 284] on div "DCR Review 2" at bounding box center [91, 277] width 166 height 13
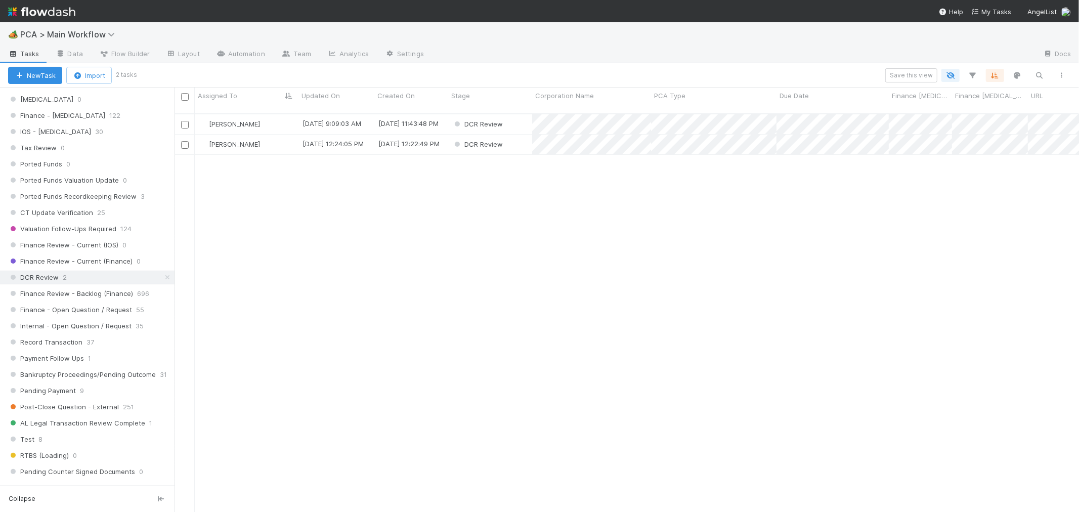
scroll to position [398, 896]
click at [282, 135] on div "Marvey Fuentes" at bounding box center [247, 145] width 104 height 20
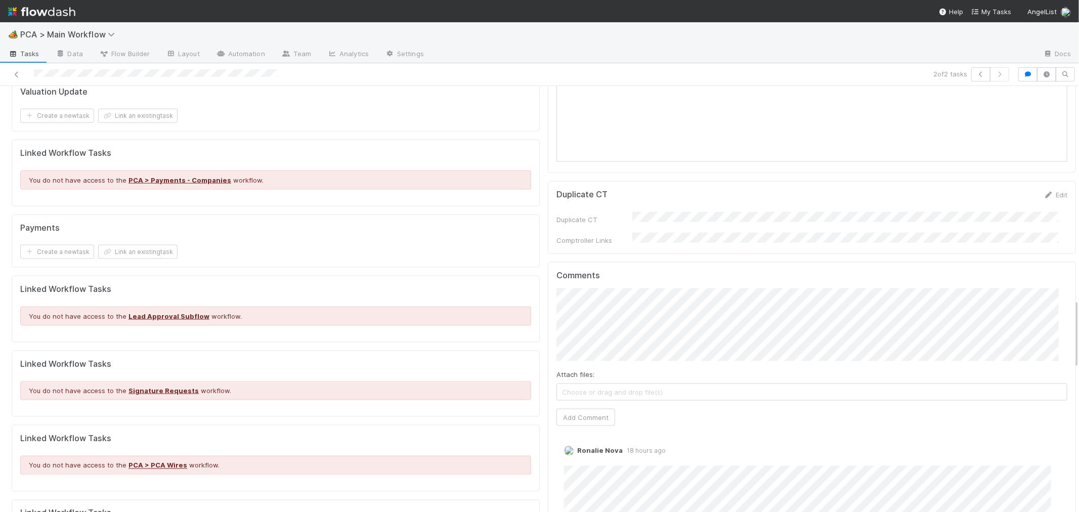
scroll to position [1349, 0]
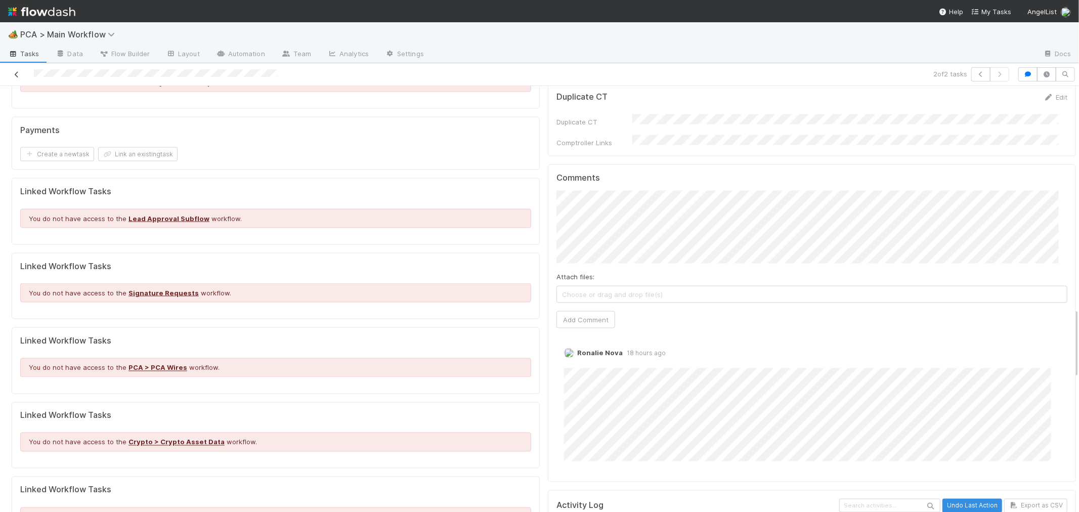
drag, startPoint x: 15, startPoint y: 76, endPoint x: 134, endPoint y: 54, distance: 120.9
click at [15, 76] on icon at bounding box center [17, 74] width 10 height 7
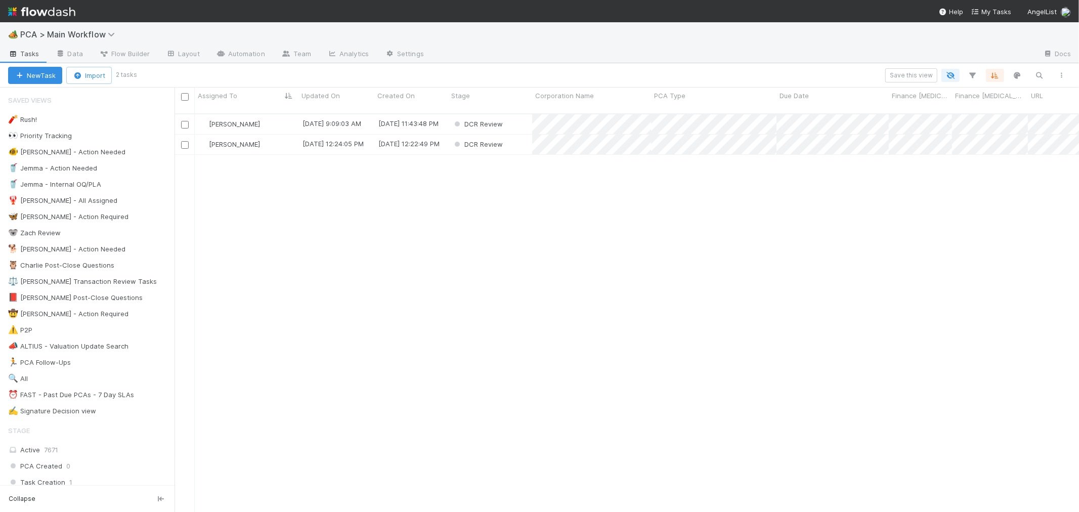
scroll to position [398, 896]
click at [520, 114] on div "DCR Review" at bounding box center [490, 124] width 84 height 20
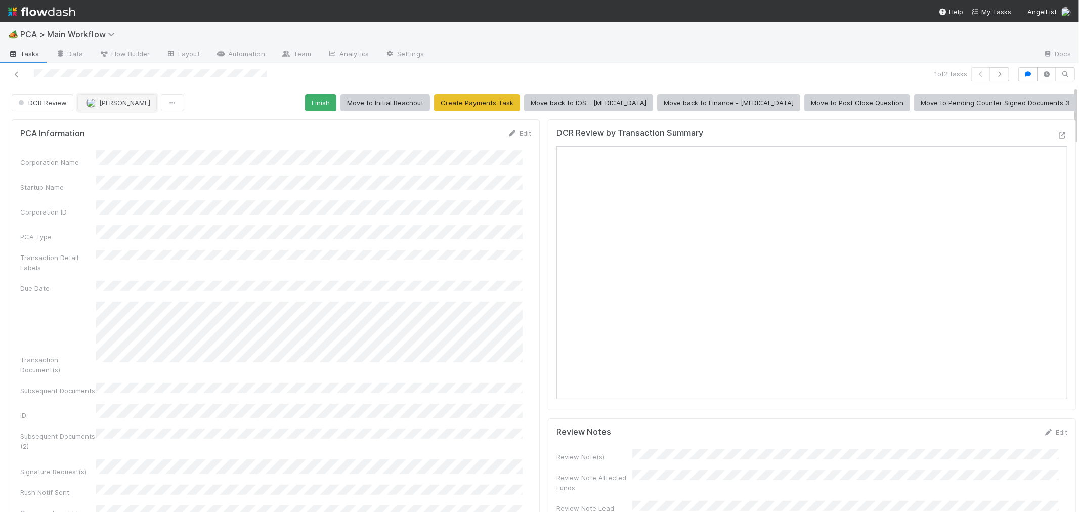
click at [123, 103] on span "Marvey Fuentes" at bounding box center [124, 103] width 51 height 8
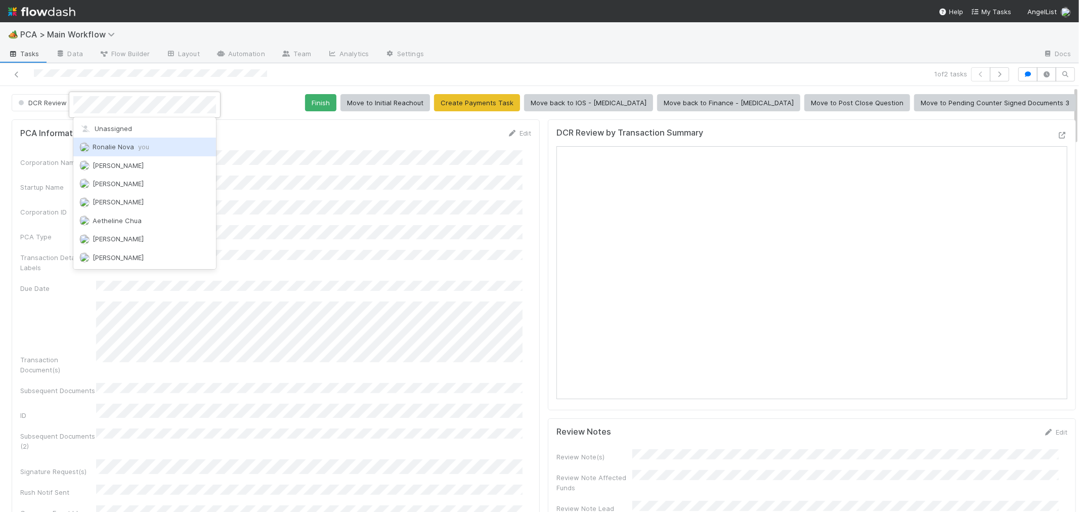
click at [195, 143] on div "Ronalie Nova you" at bounding box center [144, 147] width 143 height 18
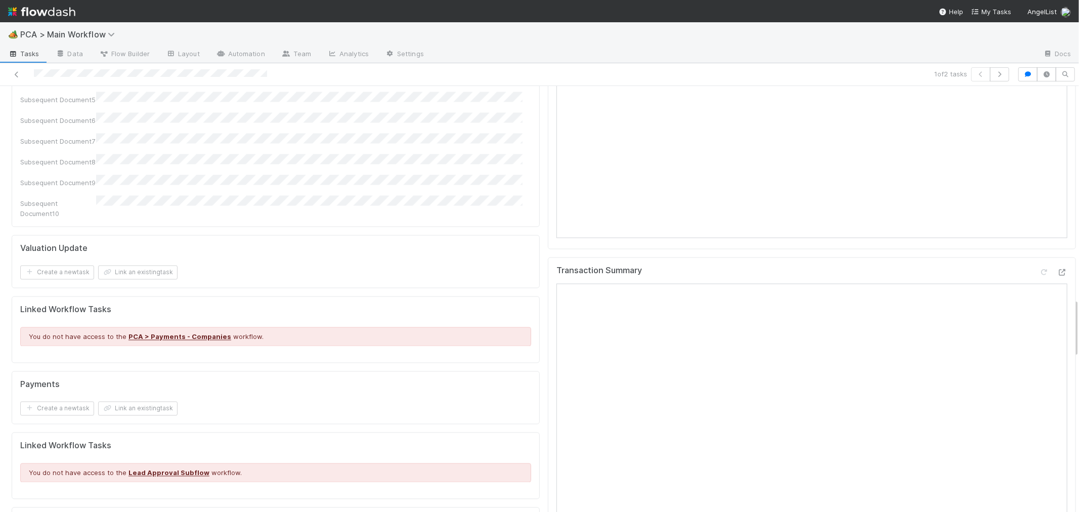
scroll to position [1461, 0]
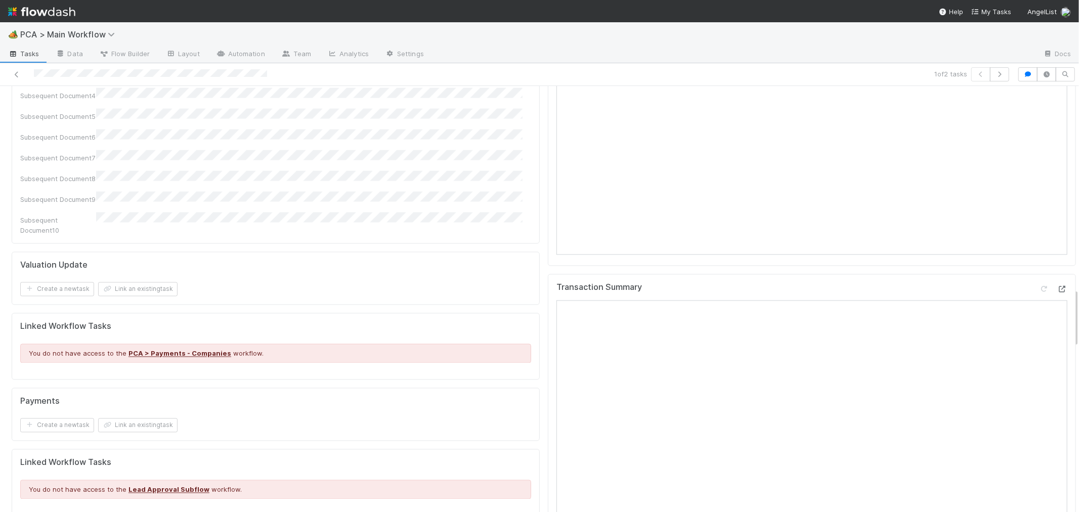
click at [1057, 286] on icon at bounding box center [1062, 289] width 10 height 7
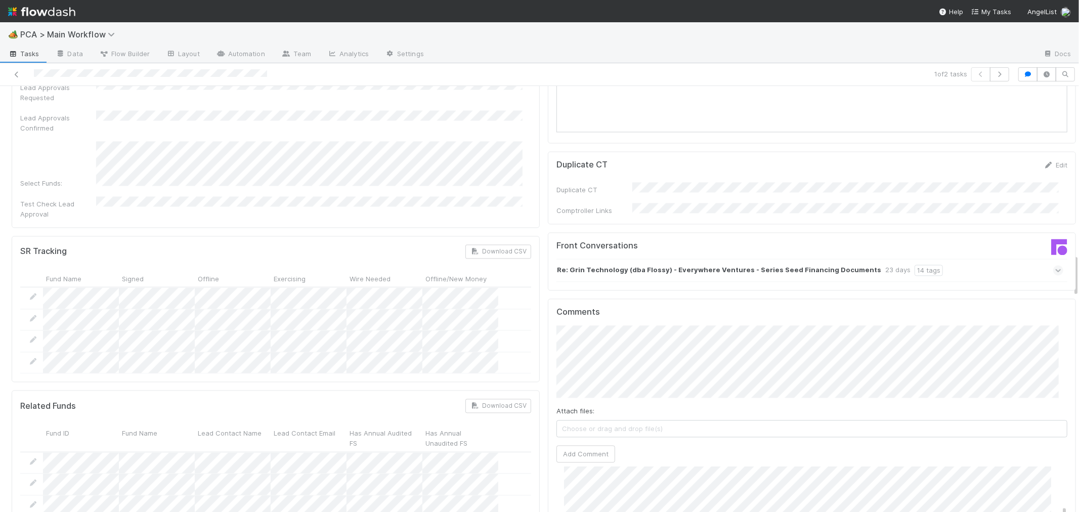
scroll to position [1668, 0]
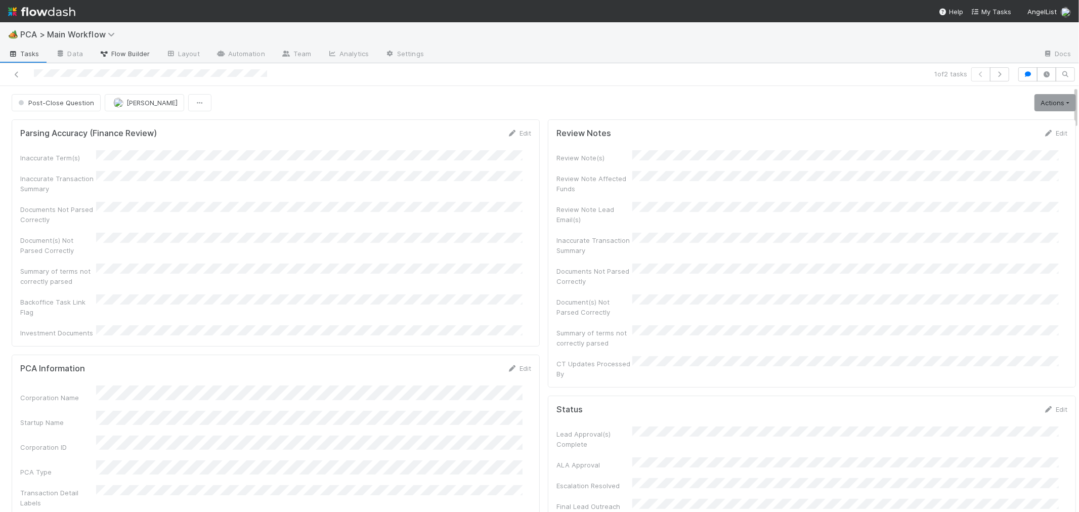
drag, startPoint x: 18, startPoint y: 73, endPoint x: 135, endPoint y: 48, distance: 119.5
click at [18, 73] on icon at bounding box center [17, 74] width 10 height 7
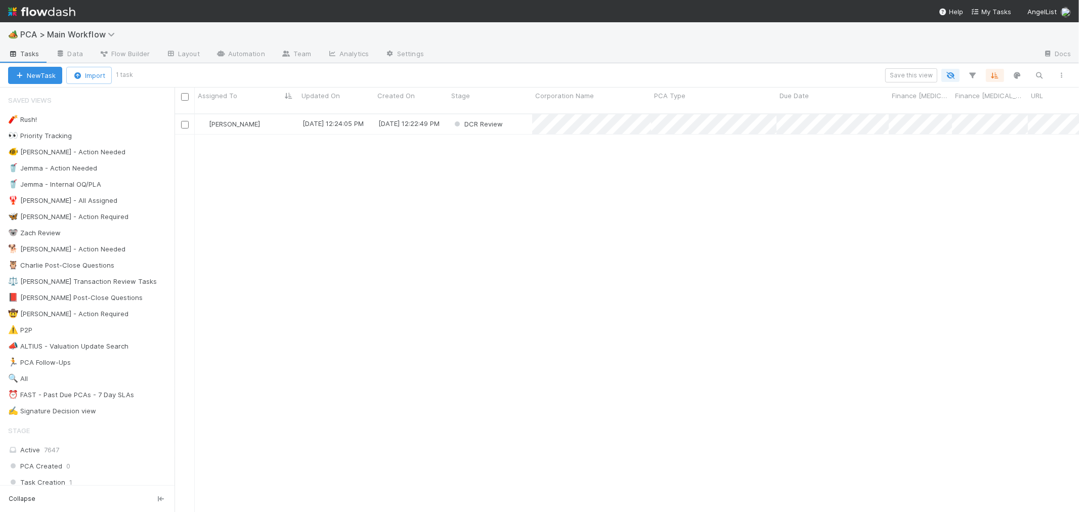
scroll to position [398, 896]
click at [495, 313] on div "Marvey Fuentes 8/21/25, 12:24:05 PM 8/21/25, 12:22:49 PM DCR Review 0 0 0 0" at bounding box center [627, 317] width 905 height 406
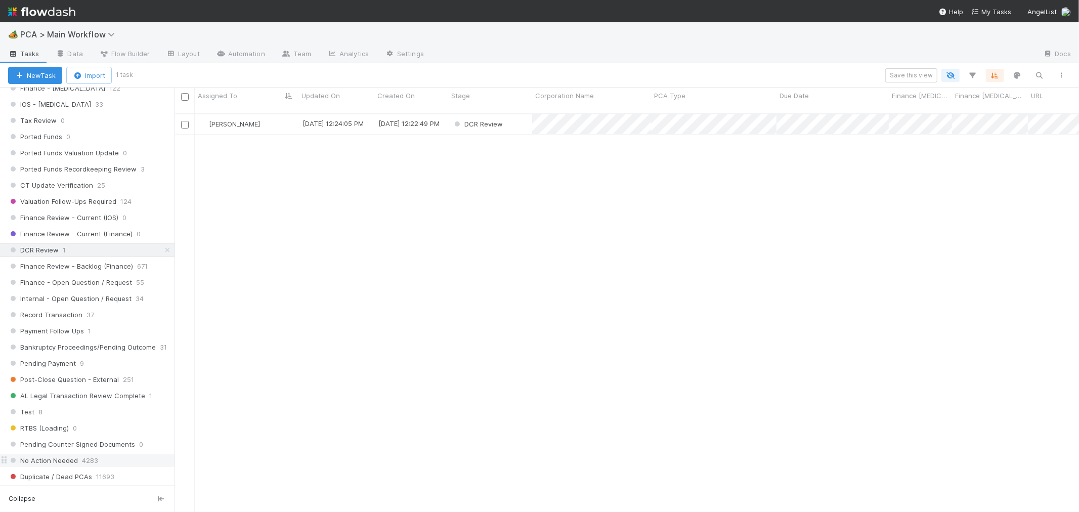
scroll to position [674, 0]
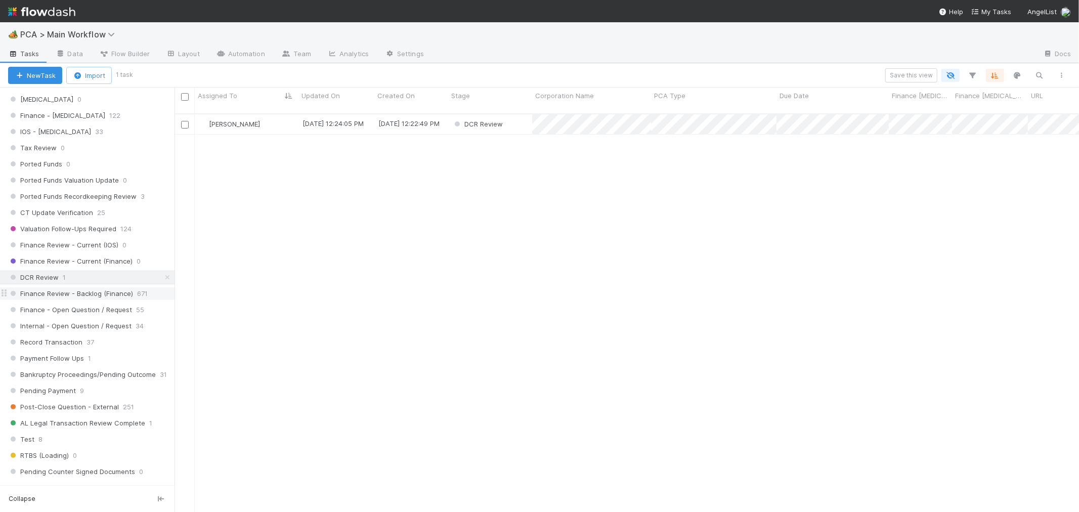
click at [87, 295] on span "Finance Review - Backlog (Finance)" at bounding box center [70, 293] width 125 height 13
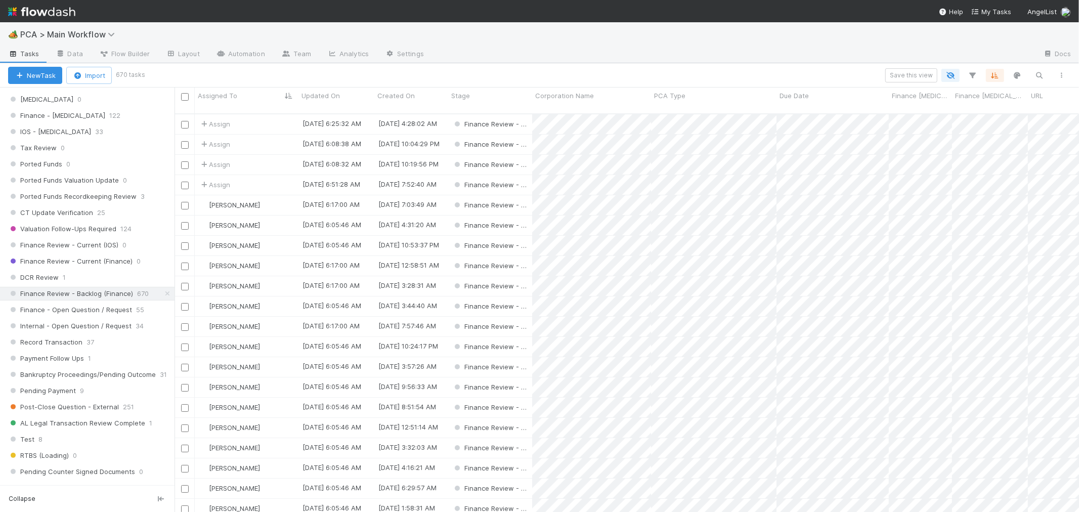
scroll to position [398, 896]
click at [975, 76] on icon "button" at bounding box center [973, 75] width 10 height 9
click at [809, 109] on button "Add Filter" at bounding box center [818, 105] width 304 height 15
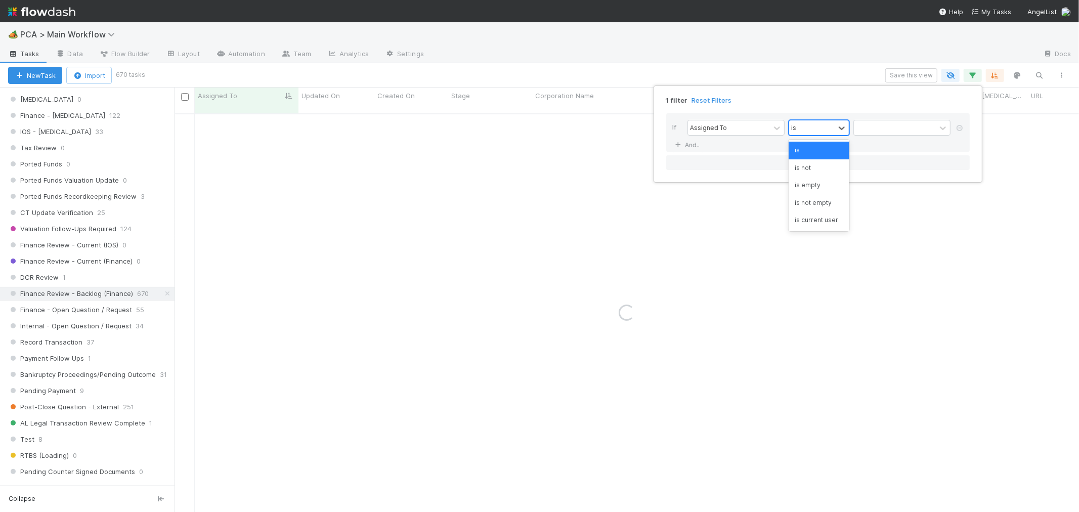
click at [814, 130] on div "is" at bounding box center [812, 127] width 46 height 15
drag, startPoint x: 731, startPoint y: 125, endPoint x: 737, endPoint y: 125, distance: 6.1
click at [731, 125] on div "Assigned To" at bounding box center [729, 127] width 82 height 15
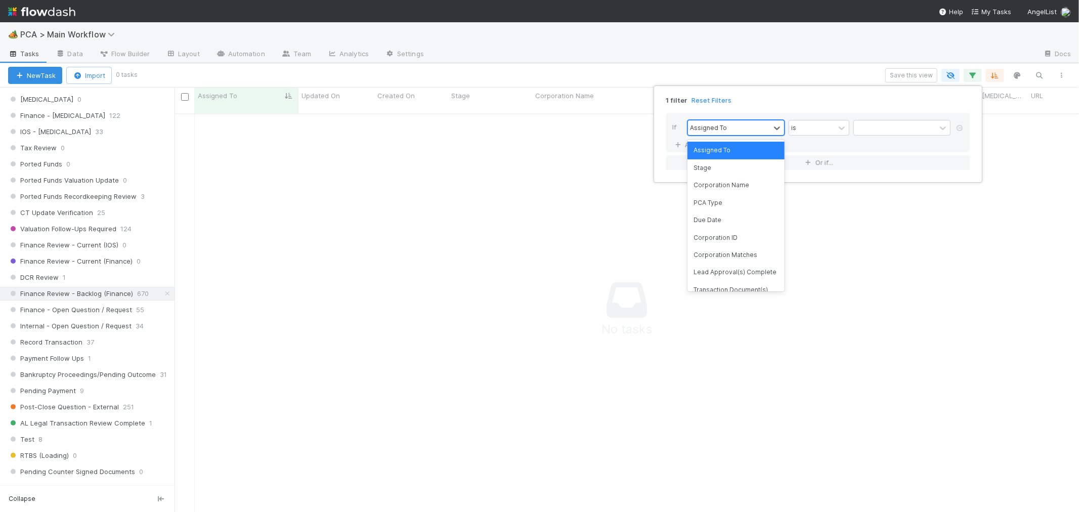
scroll to position [390, 887]
click at [816, 123] on div "is" at bounding box center [812, 127] width 46 height 15
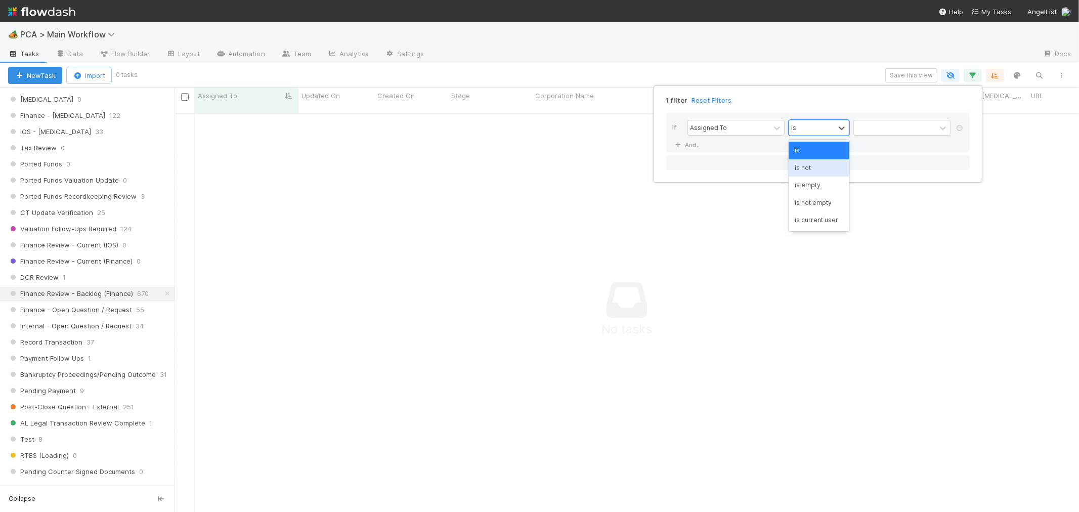
drag, startPoint x: 820, startPoint y: 173, endPoint x: 843, endPoint y: 161, distance: 25.6
click at [820, 173] on div "is not" at bounding box center [819, 167] width 61 height 17
click at [878, 130] on div at bounding box center [895, 127] width 82 height 15
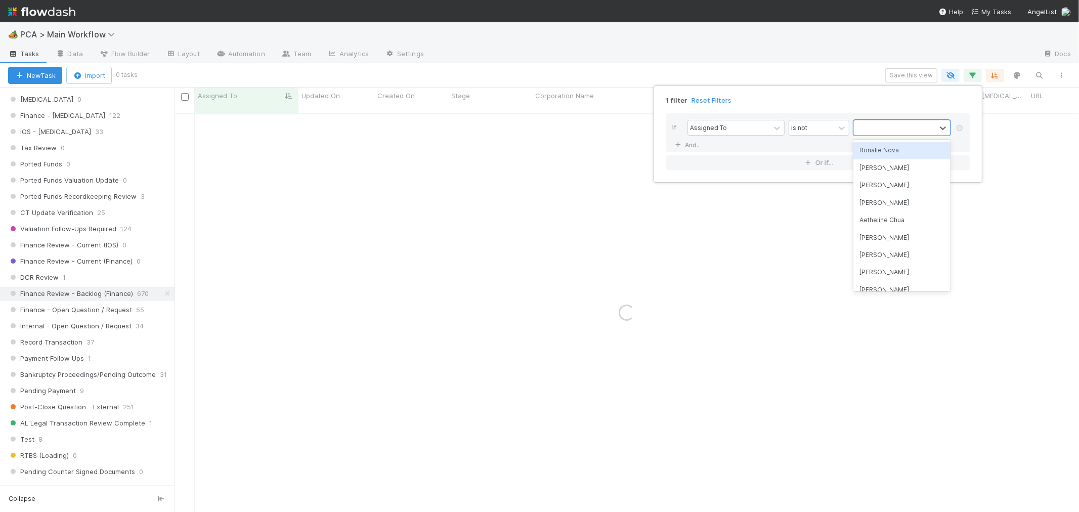
click at [881, 153] on div "Ronalie Nova" at bounding box center [901, 150] width 97 height 17
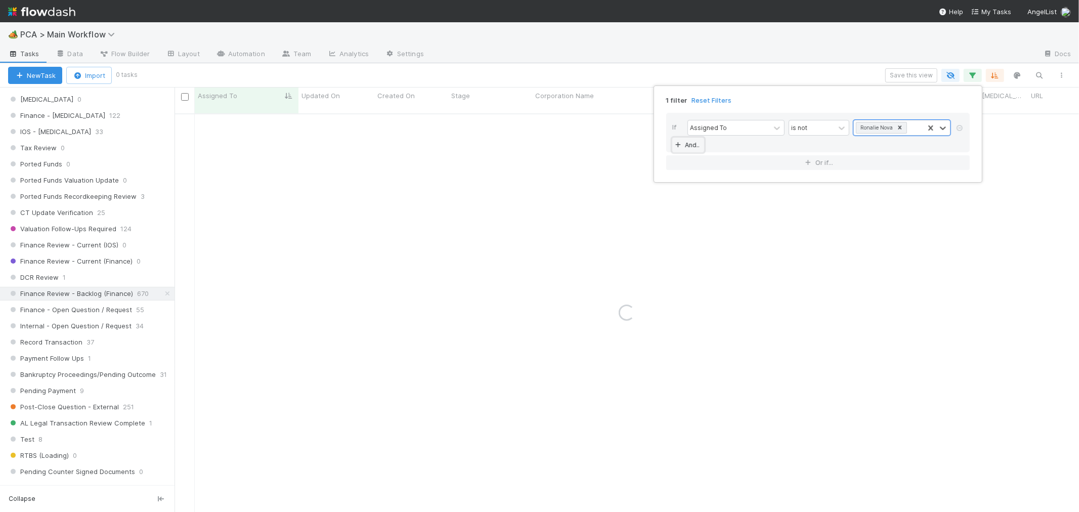
click at [700, 144] on link "And.." at bounding box center [688, 145] width 32 height 15
click at [721, 149] on div "Assigned To" at bounding box center [708, 145] width 37 height 9
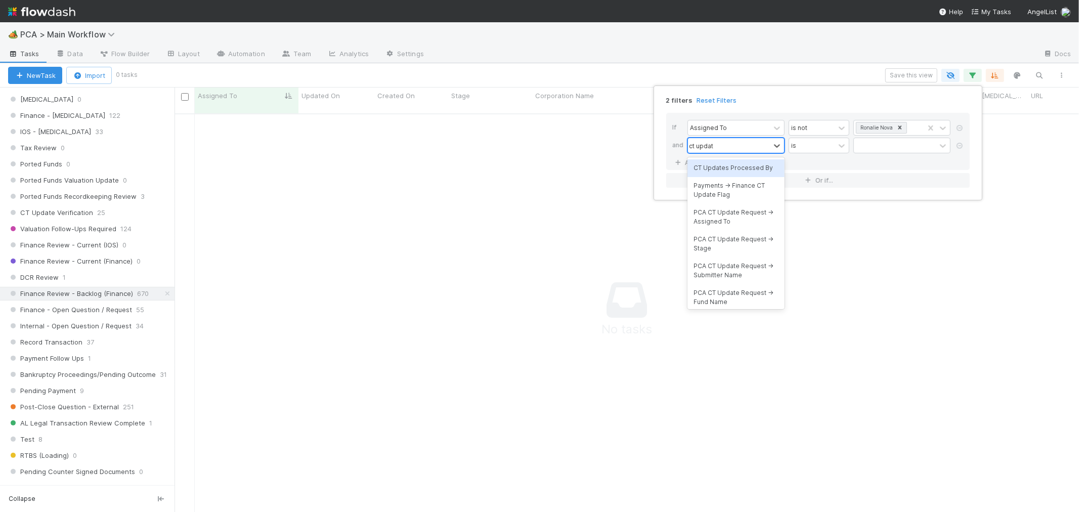
type input "ct update"
click at [737, 165] on div "CT Updates Processed By" at bounding box center [736, 167] width 97 height 17
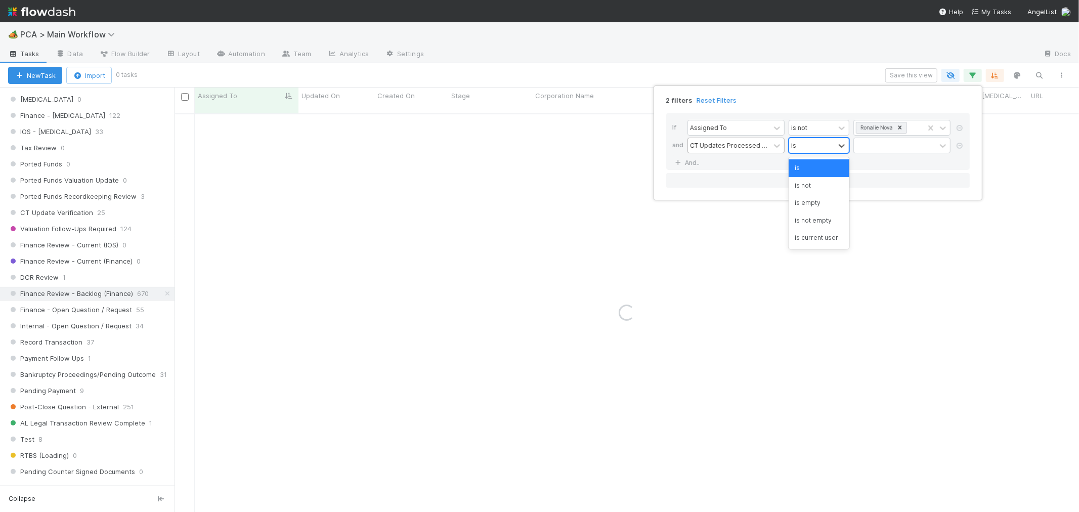
click at [808, 141] on div "is" at bounding box center [812, 145] width 46 height 15
drag, startPoint x: 809, startPoint y: 187, endPoint x: 866, endPoint y: 169, distance: 59.4
click at [810, 188] on div "is not" at bounding box center [819, 185] width 61 height 17
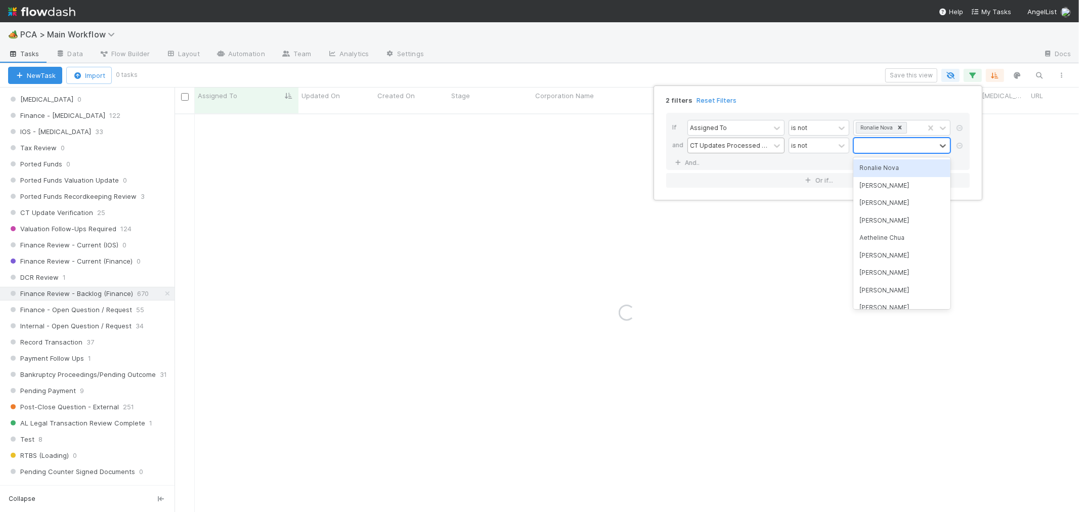
click at [880, 145] on div at bounding box center [895, 145] width 82 height 15
click at [883, 169] on div "Ronalie Nova" at bounding box center [901, 167] width 97 height 17
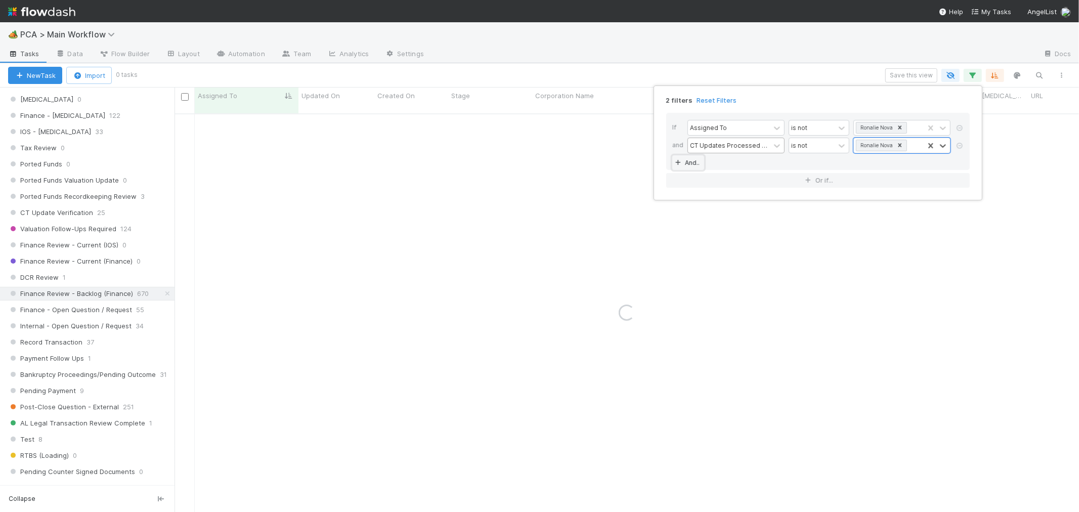
click at [698, 158] on link "And.." at bounding box center [688, 162] width 32 height 15
click at [716, 165] on div "Assigned To" at bounding box center [708, 162] width 37 height 9
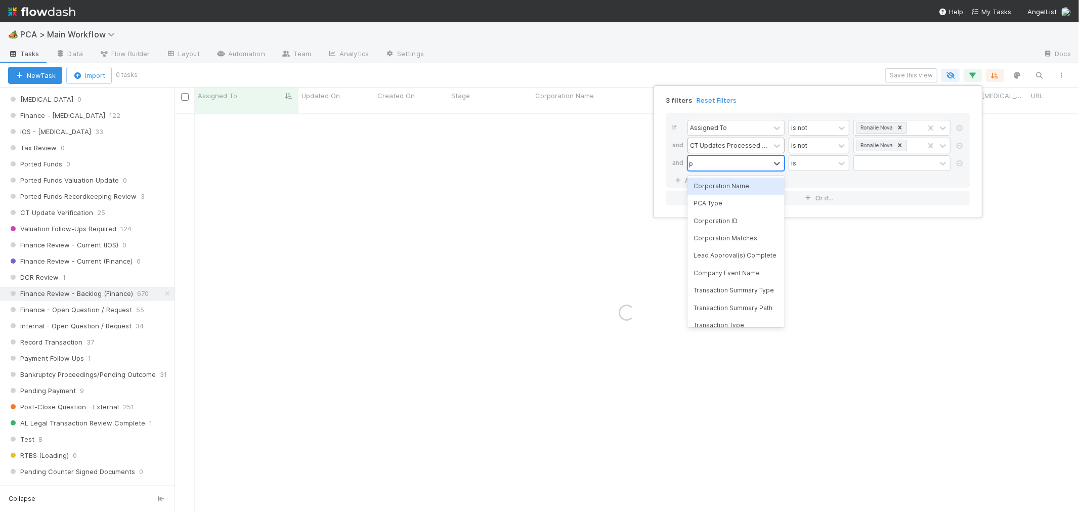
type input "pca"
click at [736, 185] on div "PCA Type" at bounding box center [736, 186] width 97 height 17
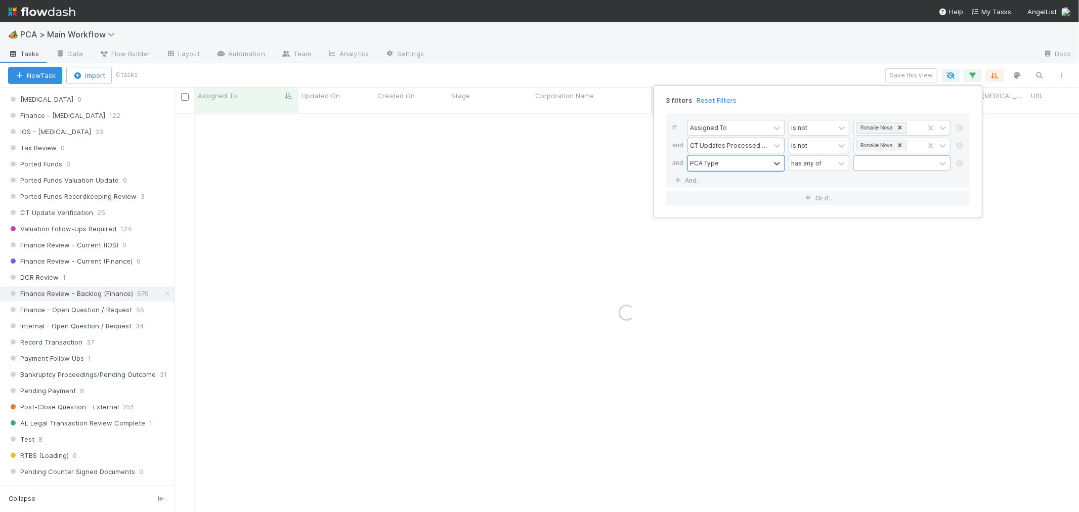
click at [870, 161] on div at bounding box center [895, 163] width 82 height 15
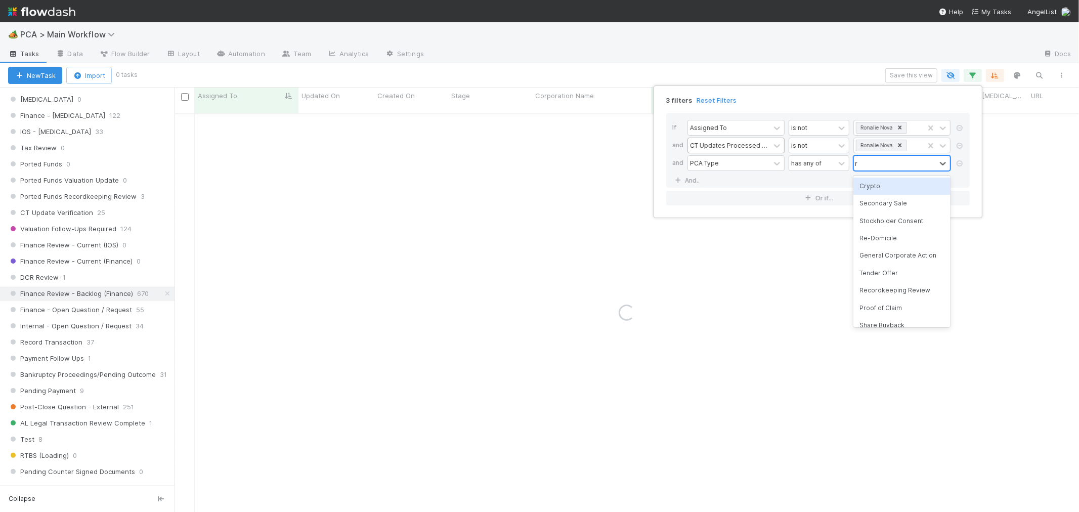
type input "re"
click at [873, 191] on div "Re-Domicile" at bounding box center [901, 186] width 97 height 17
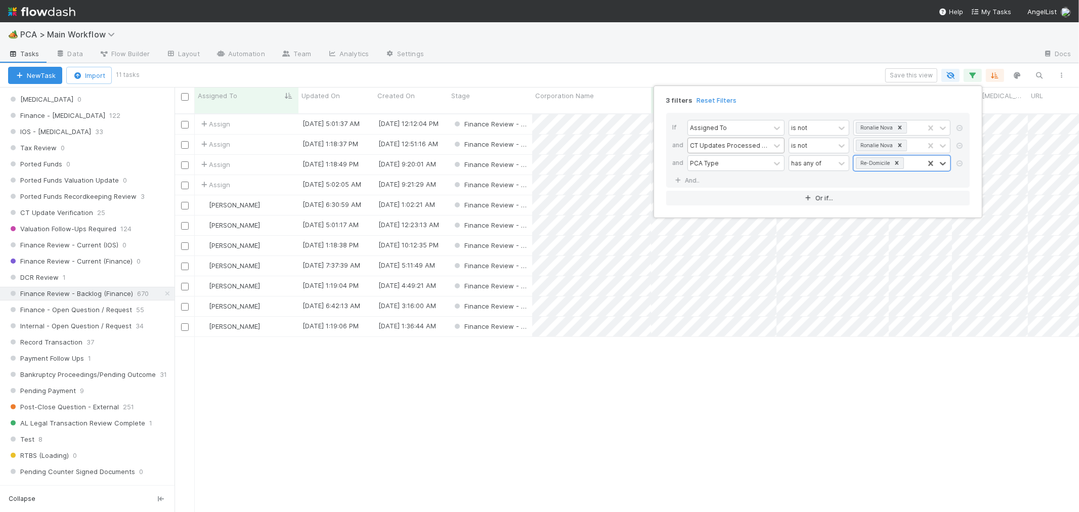
scroll to position [398, 896]
click at [593, 393] on div "3 filters Reset Filters If Assigned To is not Ronalie Nova and CT Updates Proce…" at bounding box center [539, 256] width 1079 height 512
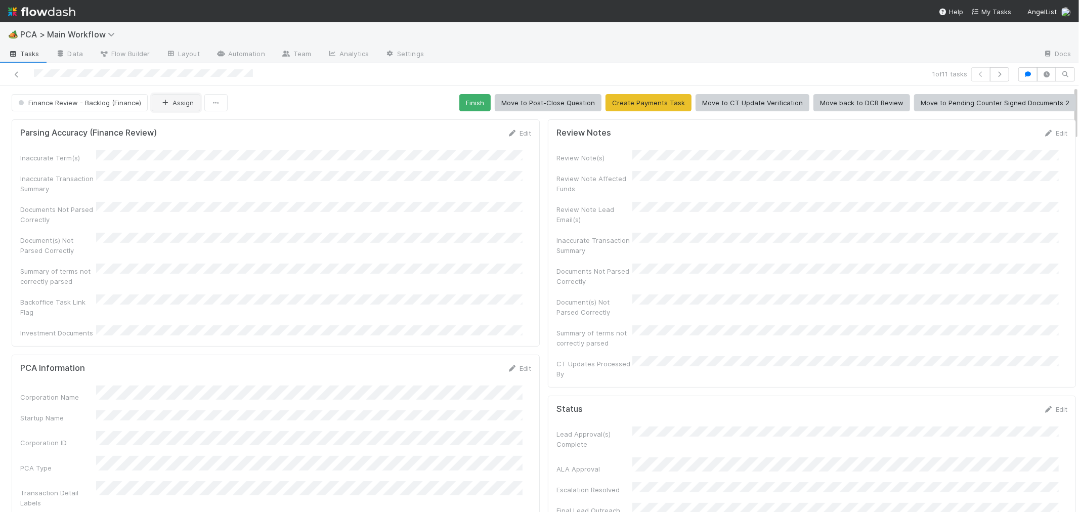
click at [184, 108] on button "Assign" at bounding box center [176, 102] width 49 height 17
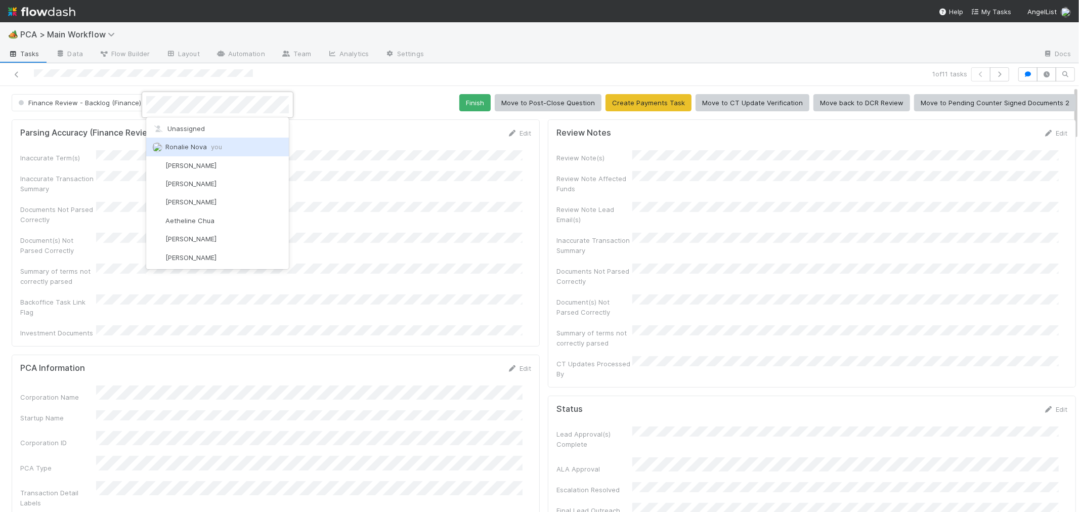
click at [190, 144] on span "Ronalie Nova you" at bounding box center [193, 147] width 57 height 8
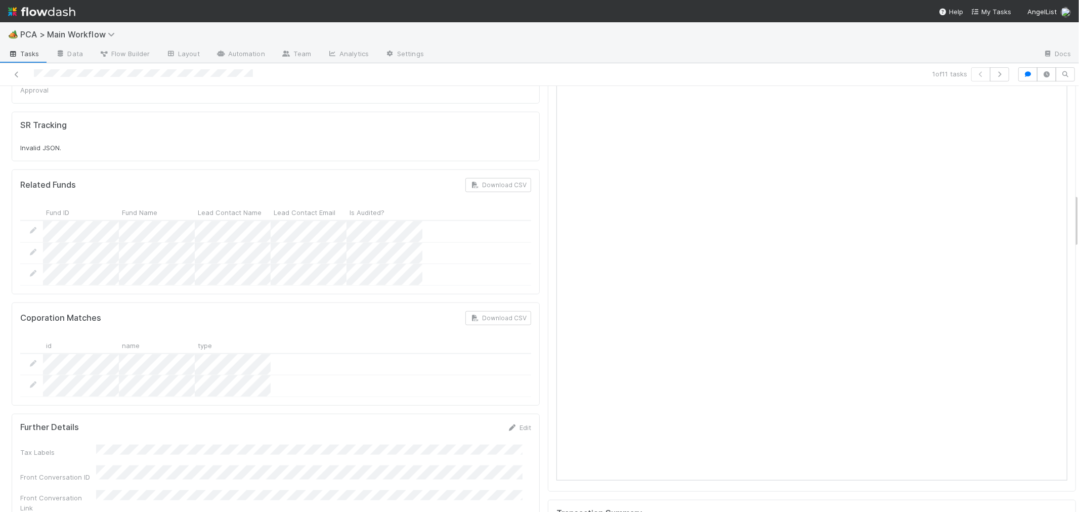
scroll to position [1180, 0]
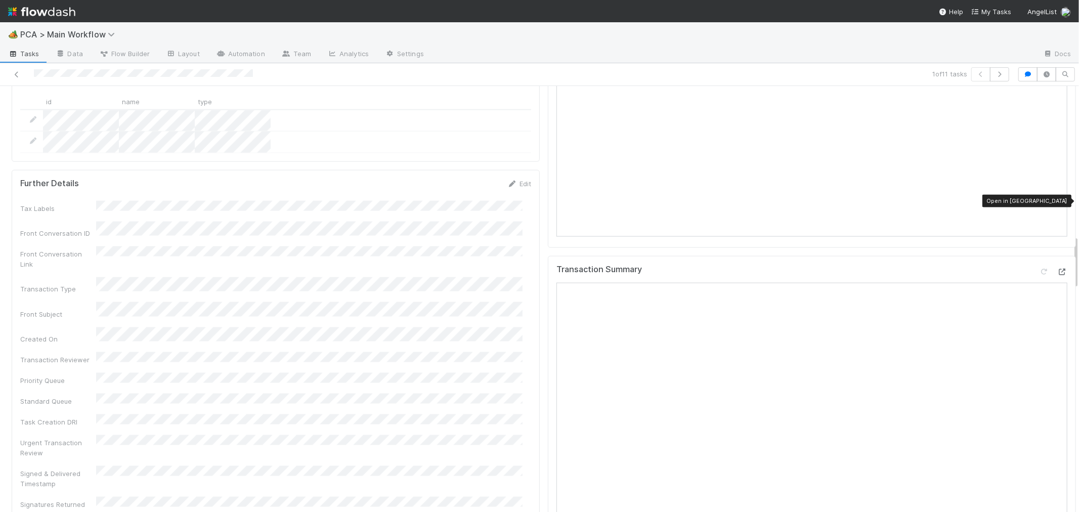
click at [1057, 269] on icon at bounding box center [1062, 272] width 10 height 7
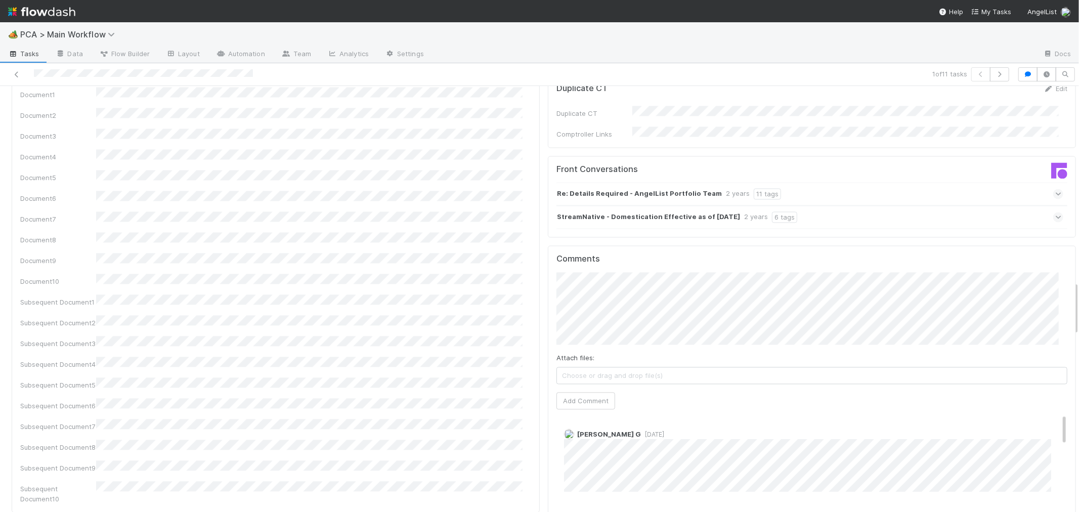
scroll to position [1742, 0]
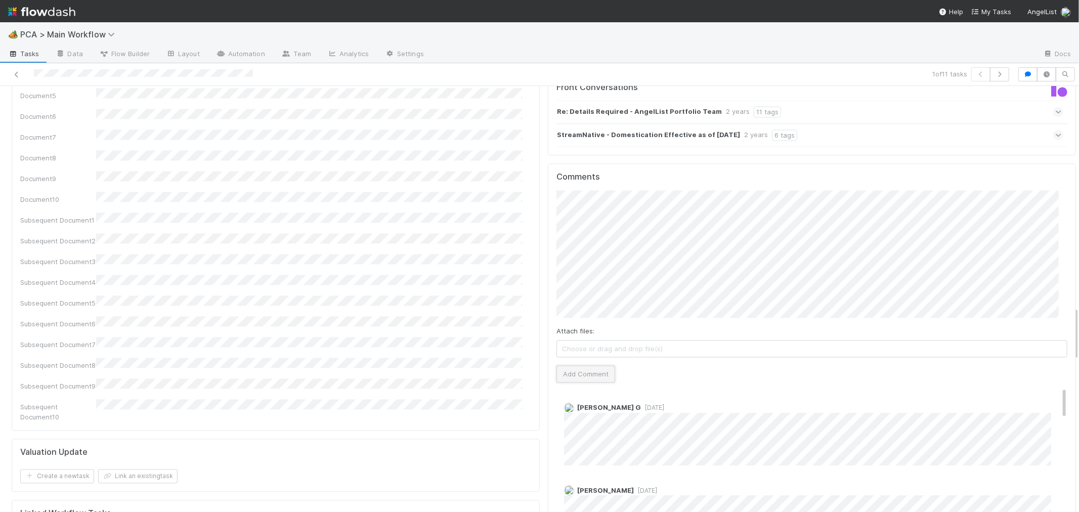
click at [567, 365] on button "Add Comment" at bounding box center [586, 373] width 59 height 17
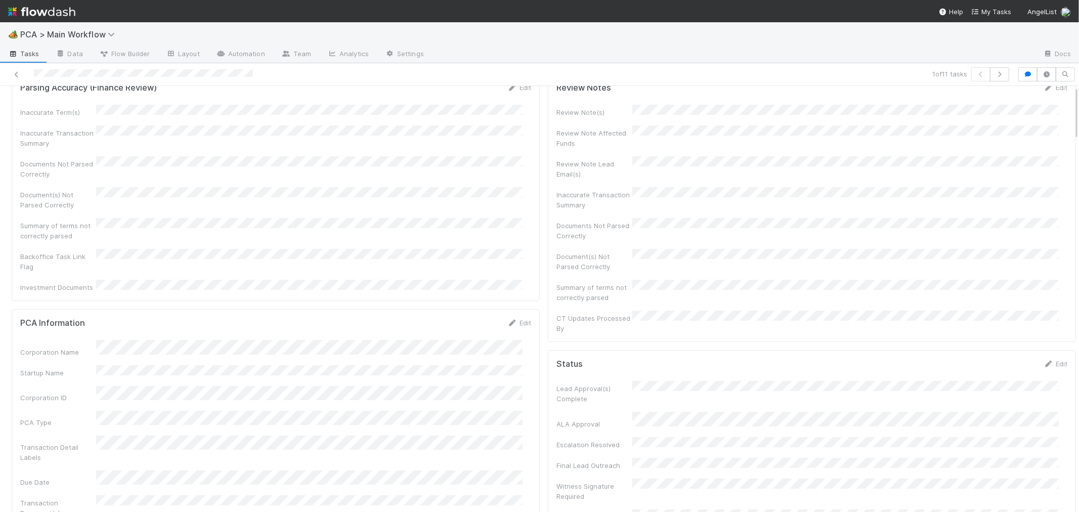
scroll to position [0, 0]
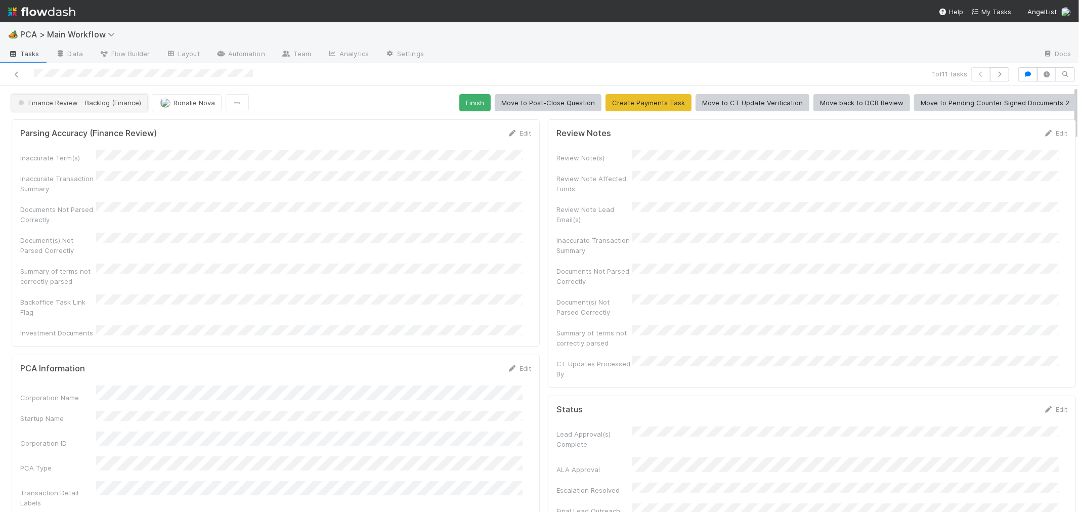
click at [105, 107] on button "Finance Review - Backlog (Finance)" at bounding box center [80, 102] width 136 height 17
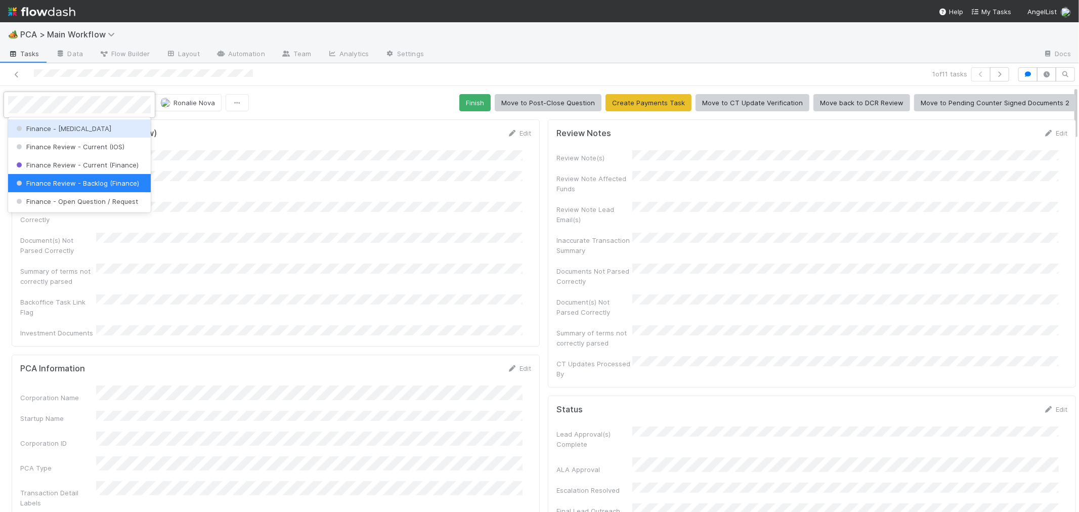
click at [106, 124] on div "Finance - ICU" at bounding box center [79, 128] width 143 height 18
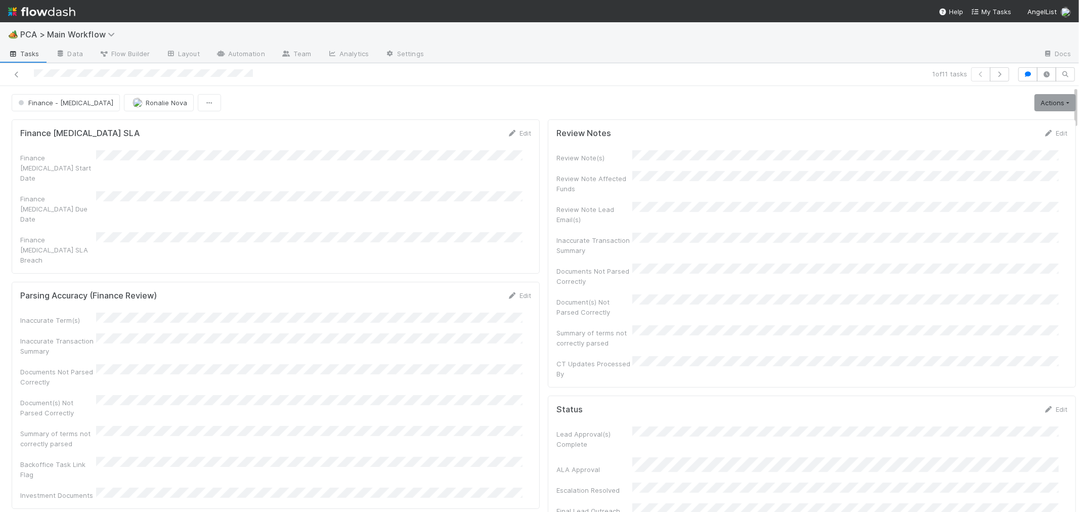
drag, startPoint x: 16, startPoint y: 72, endPoint x: 178, endPoint y: 14, distance: 172.0
click at [16, 72] on icon at bounding box center [17, 74] width 10 height 7
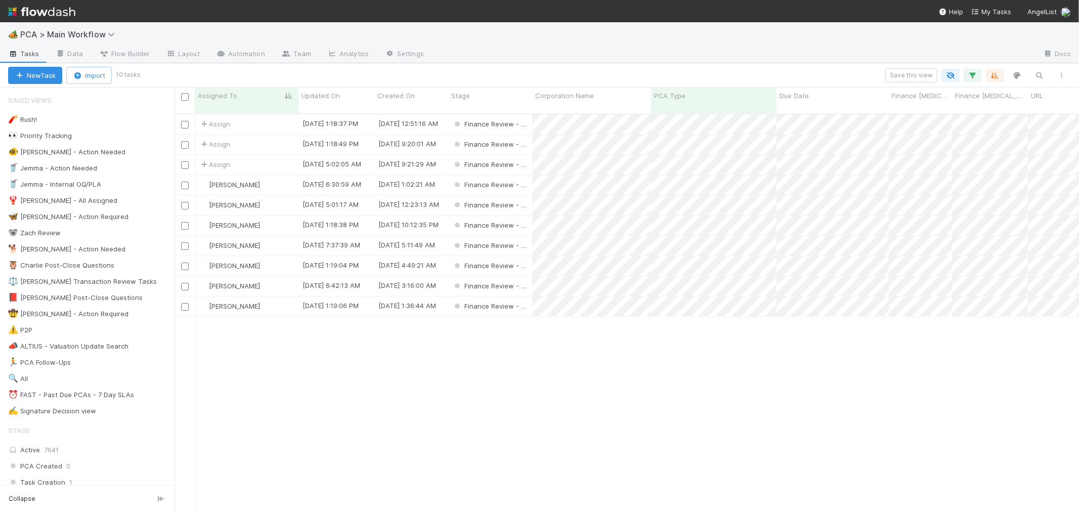
scroll to position [398, 896]
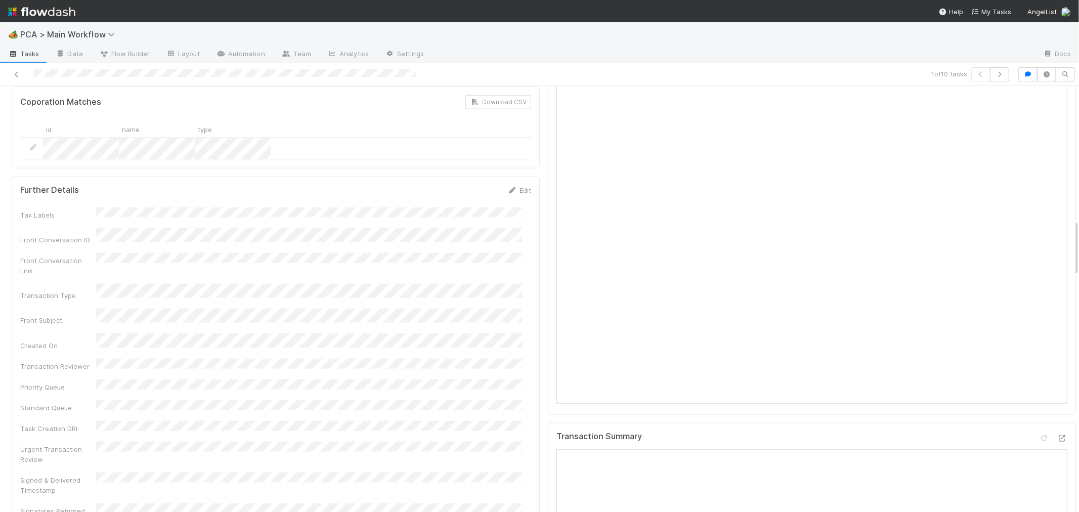
scroll to position [1068, 0]
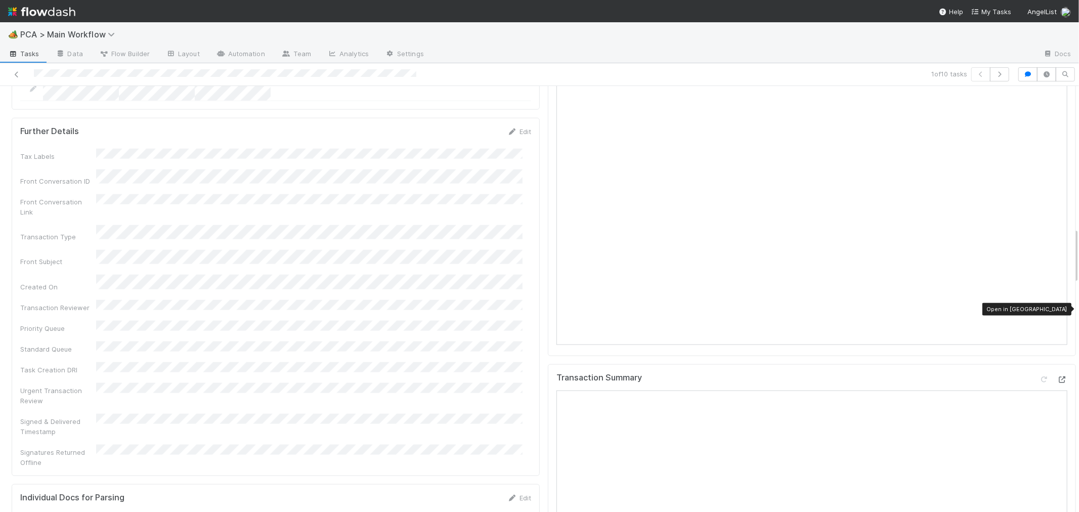
click at [1057, 376] on icon at bounding box center [1062, 379] width 10 height 7
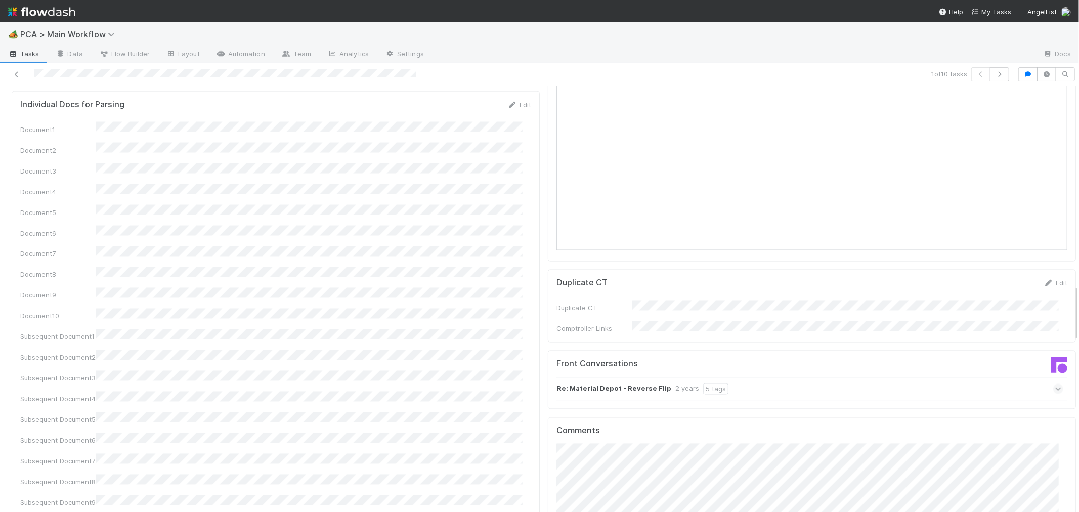
scroll to position [1686, 0]
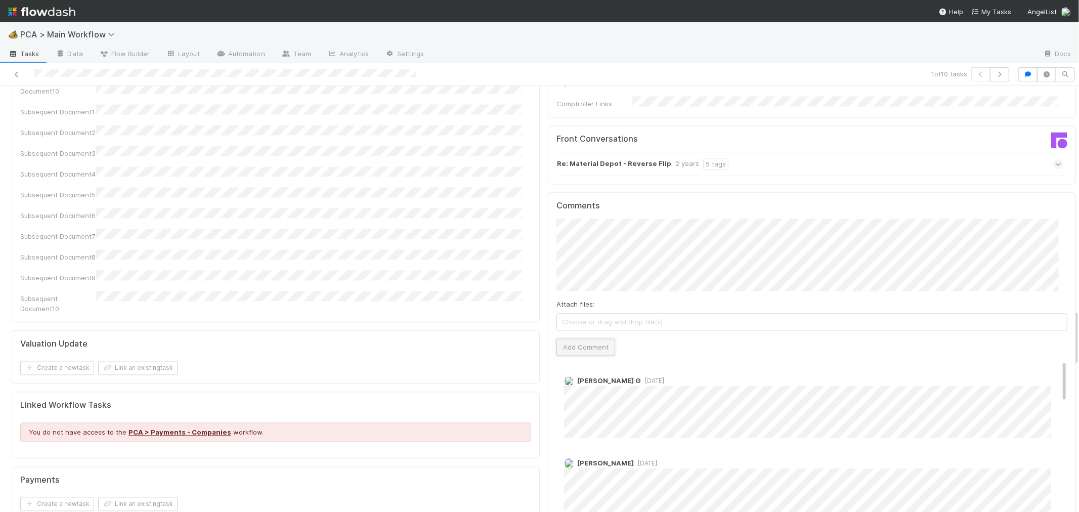
click at [579, 338] on button "Add Comment" at bounding box center [586, 346] width 59 height 17
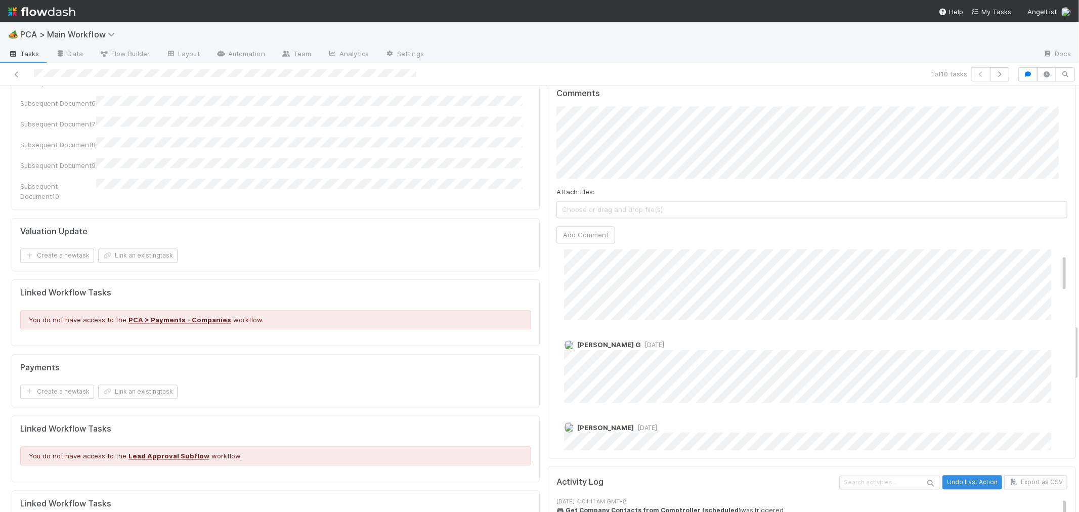
scroll to position [0, 0]
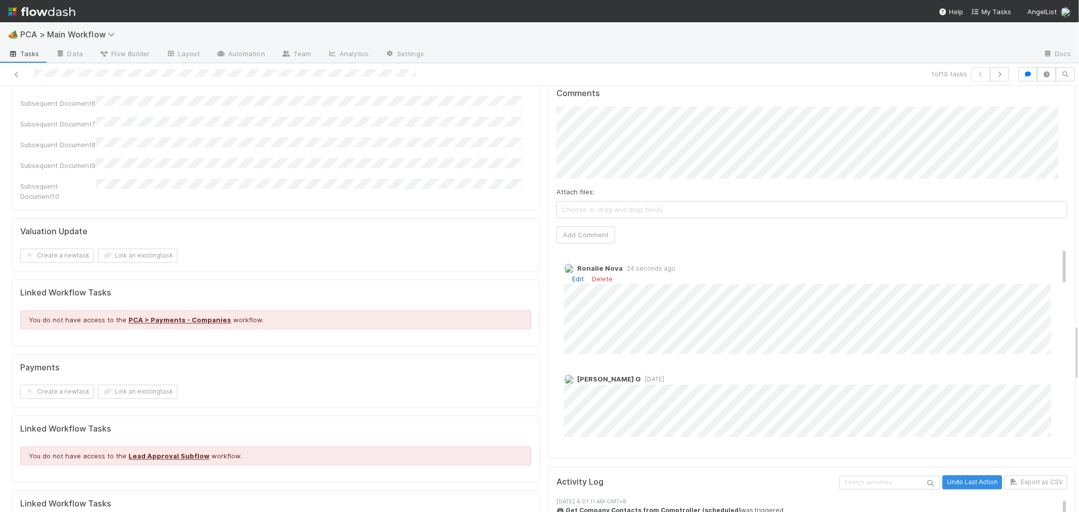
click at [572, 275] on link "Edit" at bounding box center [578, 279] width 12 height 8
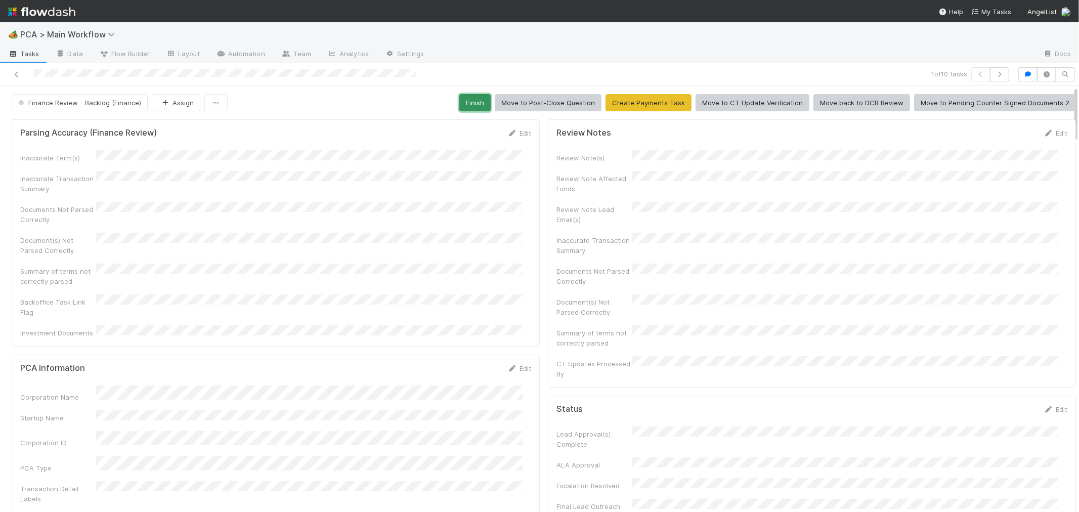
click at [464, 106] on button "Finish" at bounding box center [474, 102] width 31 height 17
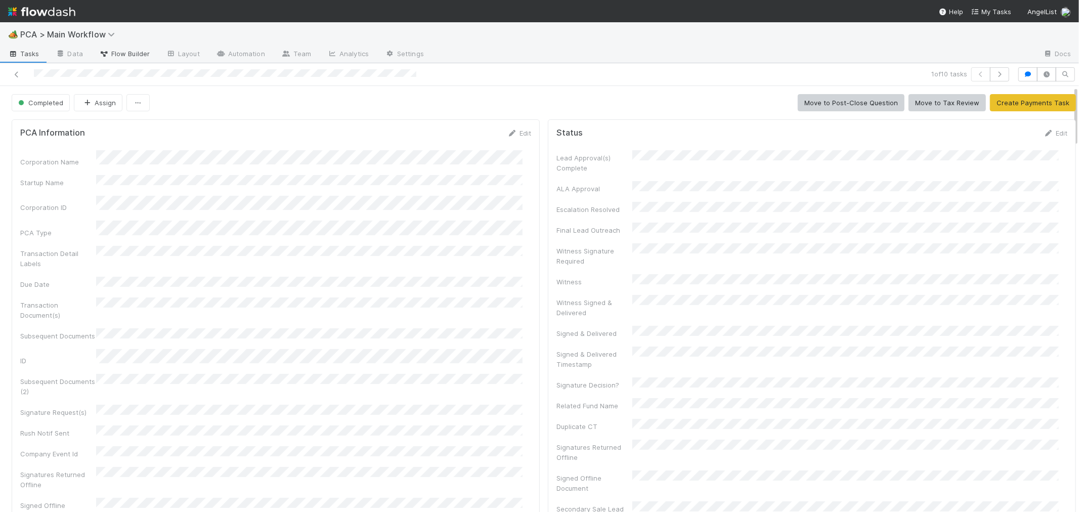
drag, startPoint x: 18, startPoint y: 74, endPoint x: 114, endPoint y: 56, distance: 98.2
click at [18, 74] on icon at bounding box center [17, 74] width 10 height 7
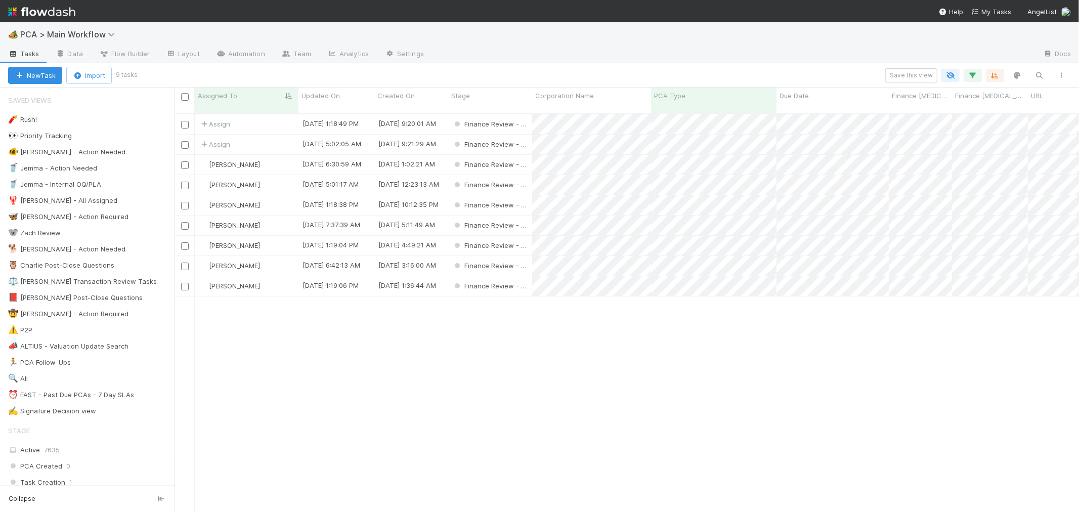
scroll to position [398, 896]
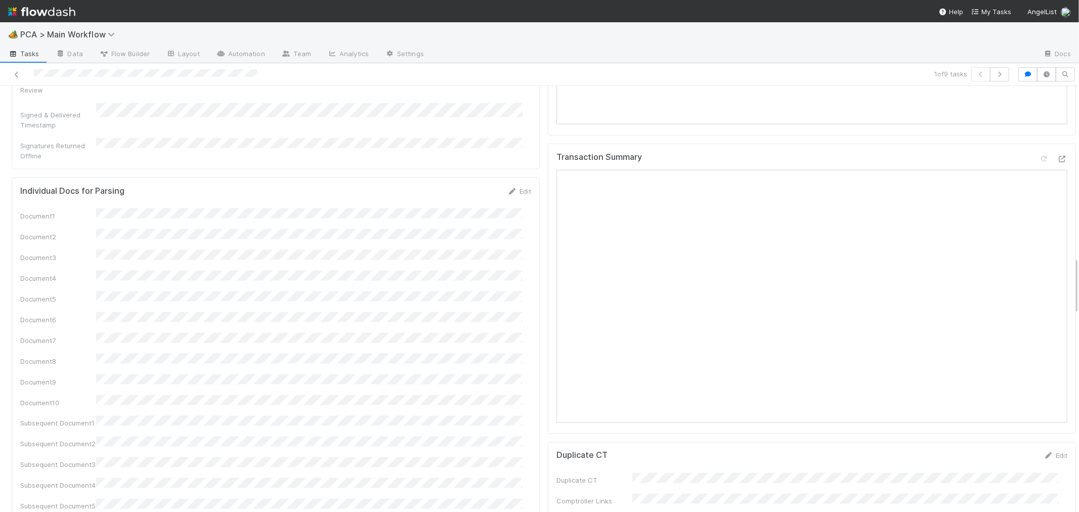
scroll to position [1124, 0]
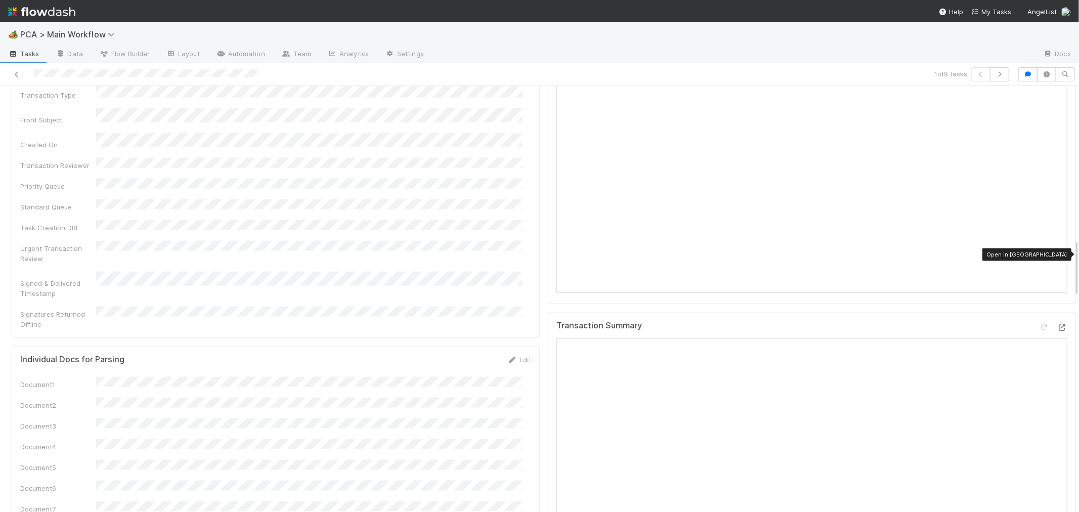
click at [1057, 324] on icon at bounding box center [1062, 327] width 10 height 7
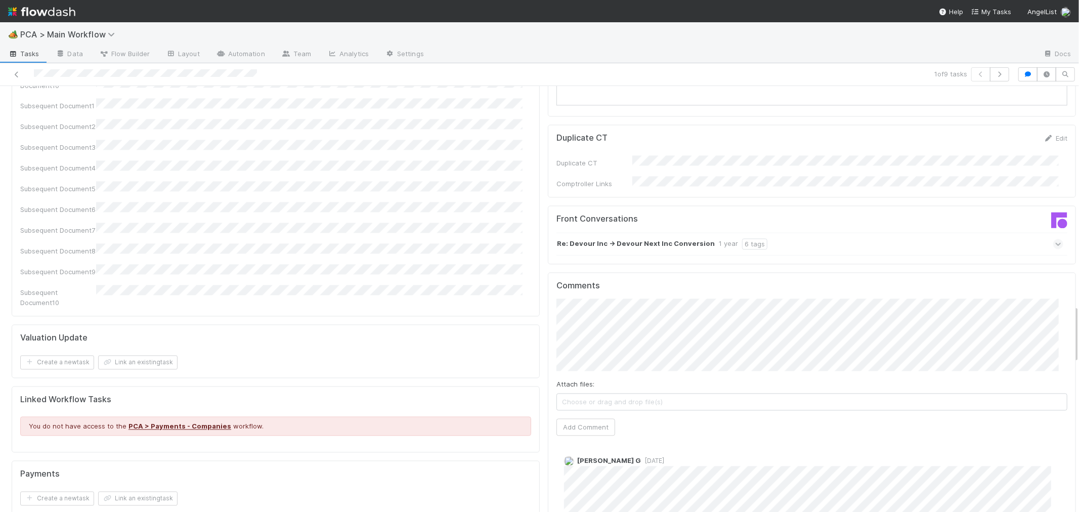
scroll to position [1686, 0]
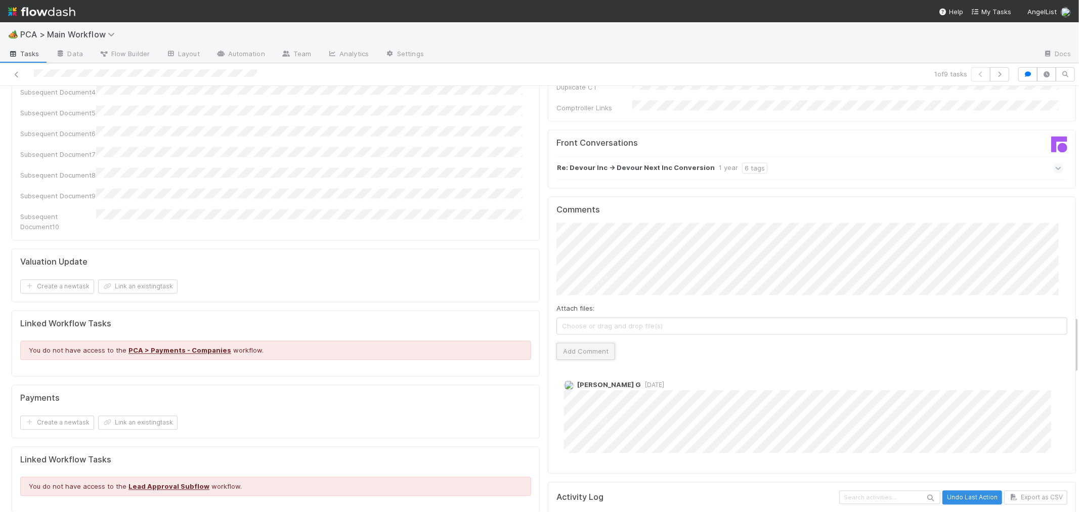
click at [589, 343] on button "Add Comment" at bounding box center [586, 351] width 59 height 17
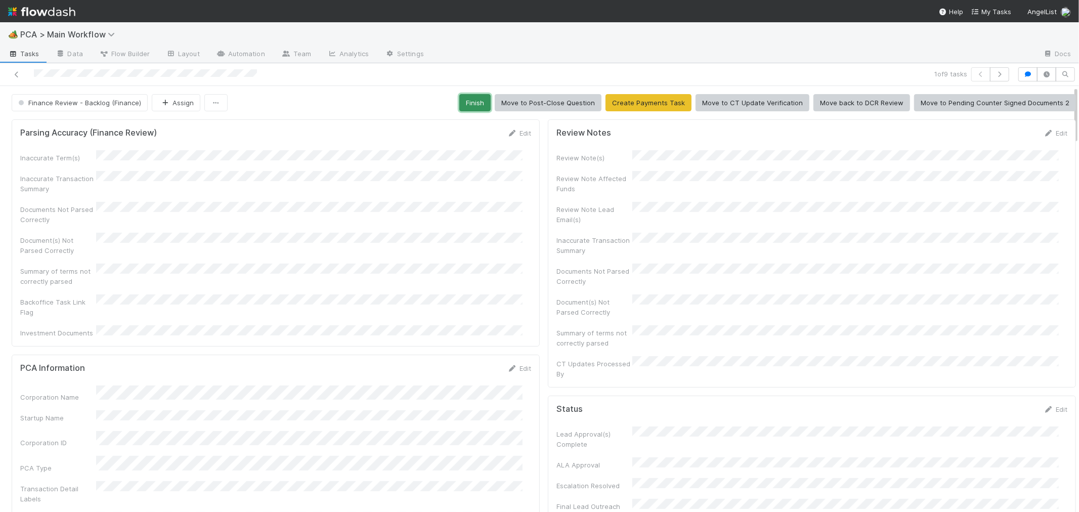
click at [466, 103] on button "Finish" at bounding box center [474, 102] width 31 height 17
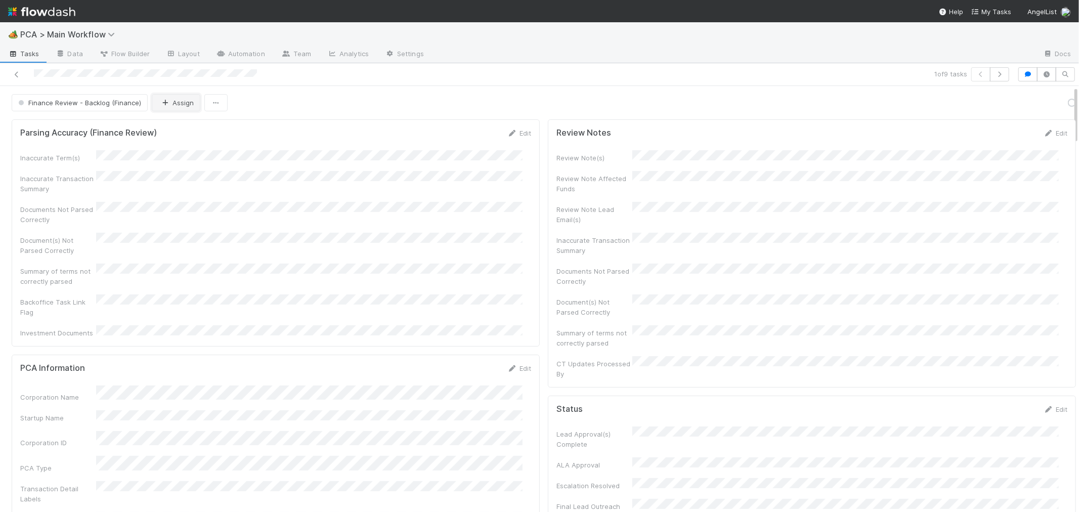
click at [181, 105] on button "Assign" at bounding box center [176, 102] width 49 height 17
drag, startPoint x: 385, startPoint y: 177, endPoint x: 204, endPoint y: 64, distance: 213.2
click at [386, 174] on div at bounding box center [539, 256] width 1079 height 512
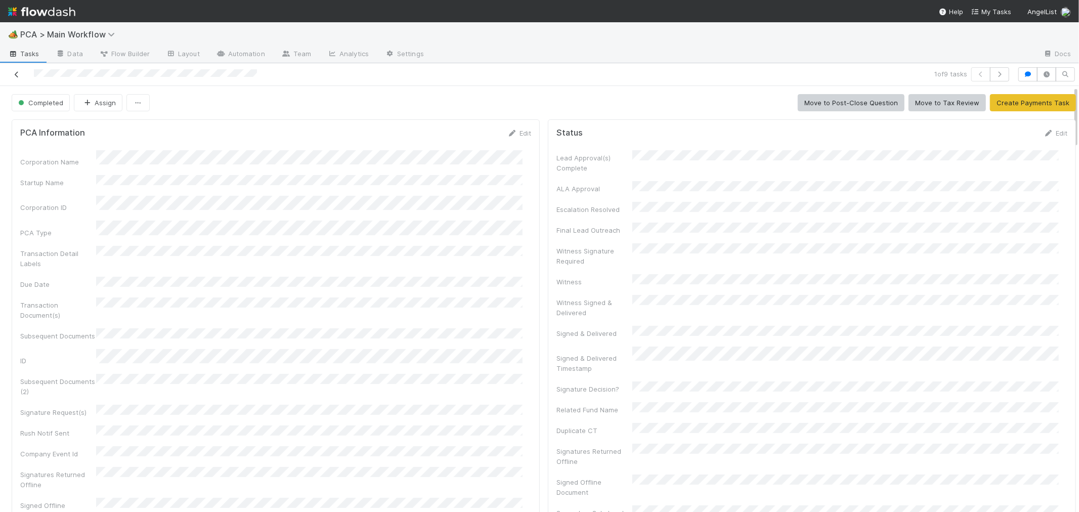
click at [19, 74] on icon at bounding box center [17, 74] width 10 height 7
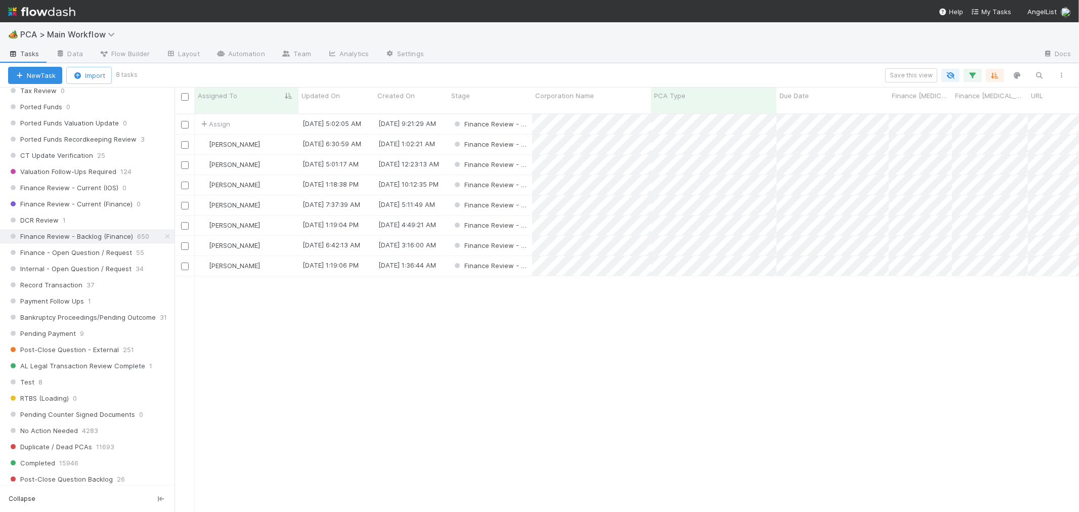
scroll to position [731, 0]
click at [276, 115] on div "Assign" at bounding box center [247, 124] width 104 height 20
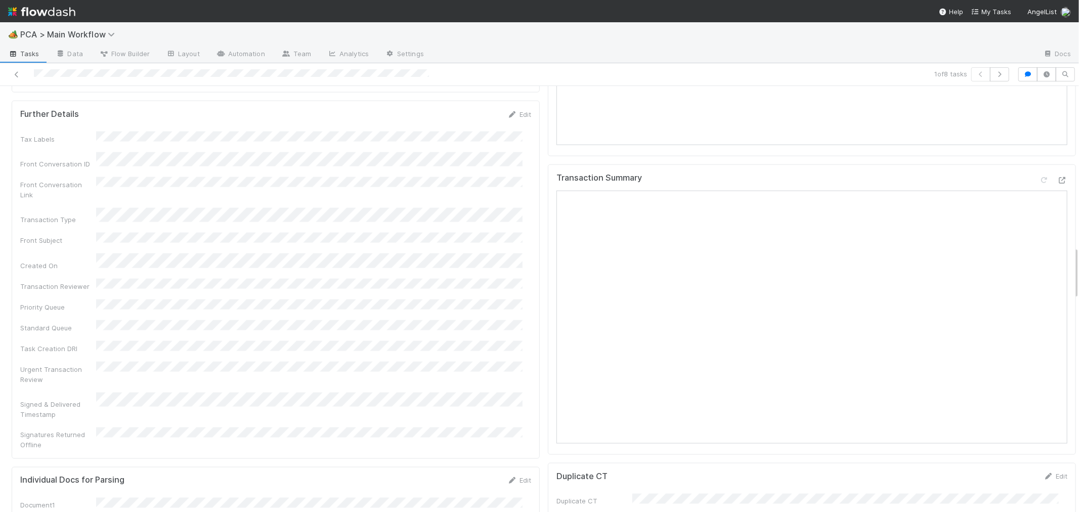
scroll to position [1293, 0]
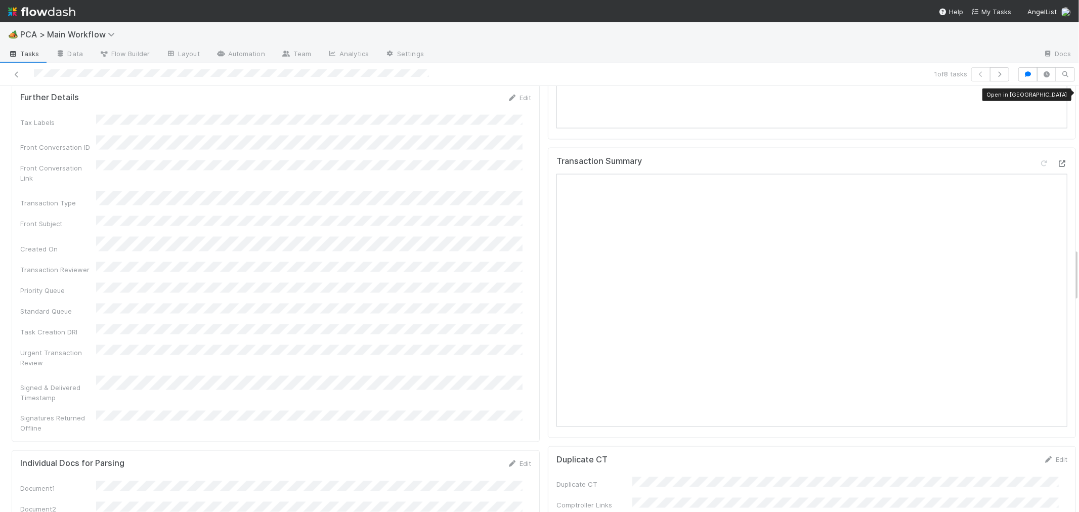
click at [1057, 160] on icon at bounding box center [1062, 163] width 10 height 7
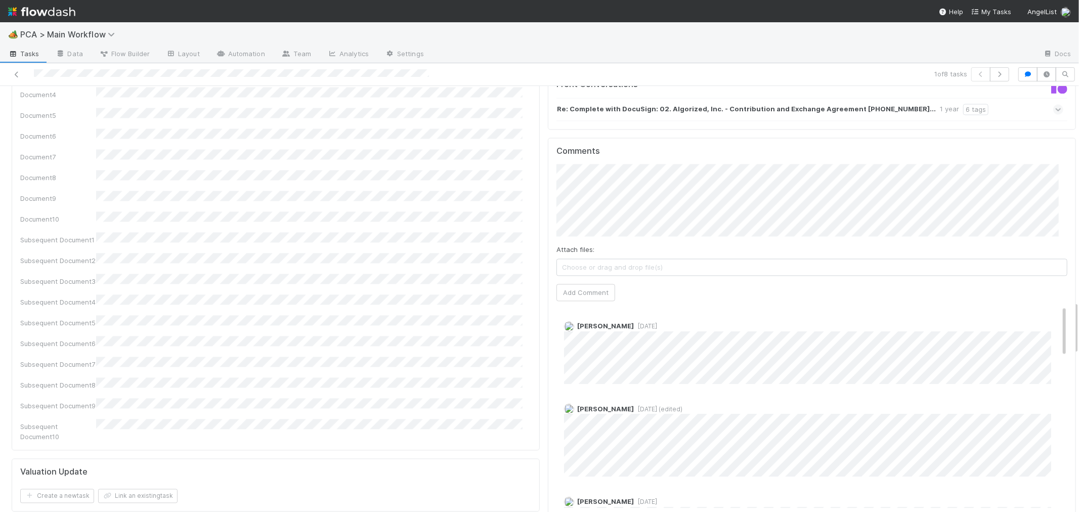
scroll to position [1630, 0]
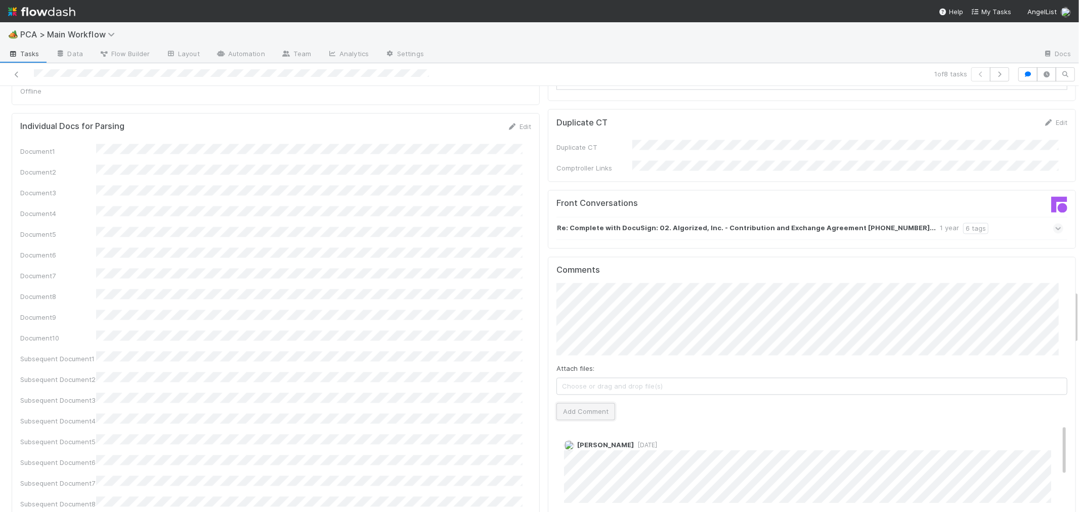
click at [589, 403] on button "Add Comment" at bounding box center [586, 411] width 59 height 17
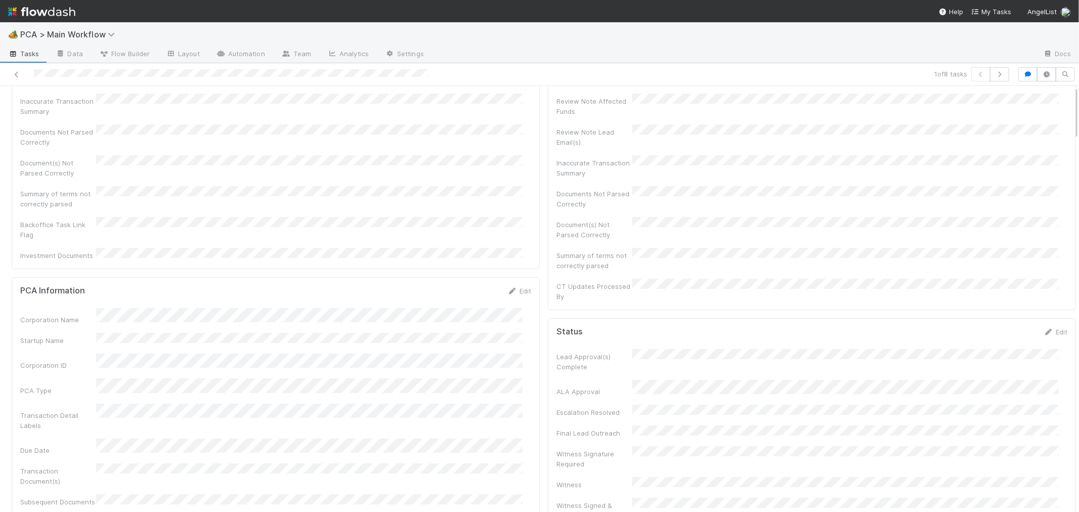
scroll to position [0, 0]
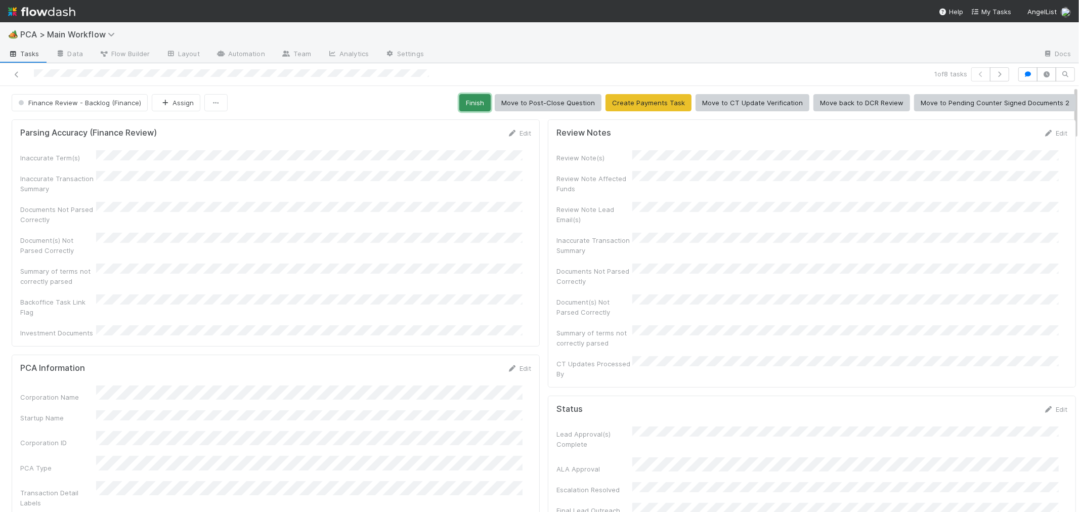
click at [475, 102] on button "Finish" at bounding box center [474, 102] width 31 height 17
click at [17, 74] on icon at bounding box center [17, 74] width 10 height 7
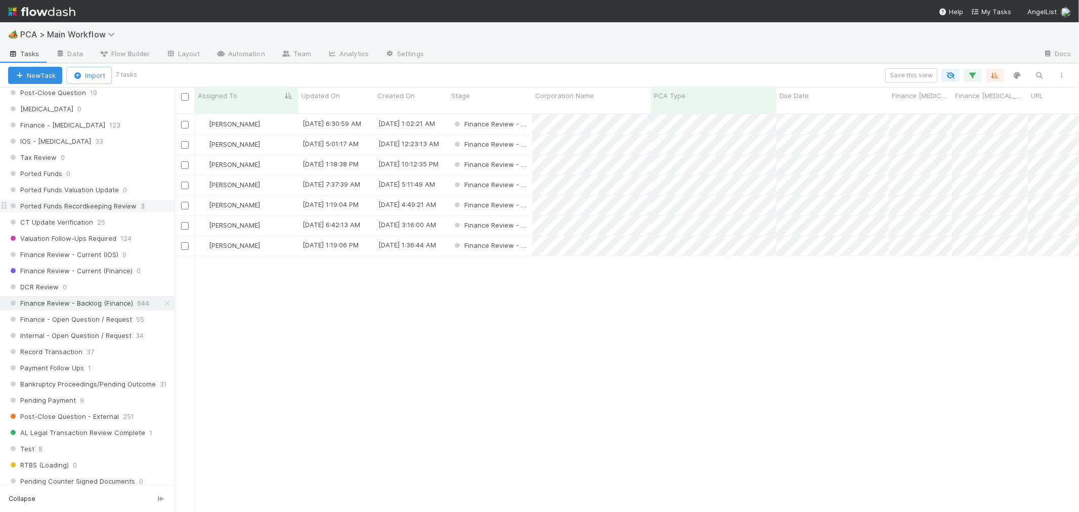
scroll to position [674, 0]
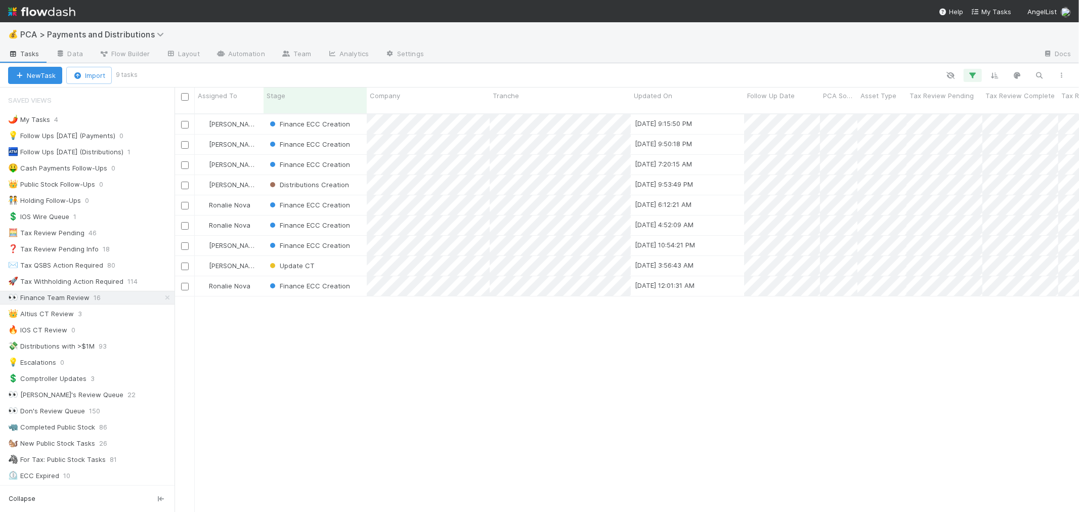
scroll to position [9, 8]
click at [226, 101] on div "Assigned To" at bounding box center [229, 101] width 69 height 26
click at [221, 94] on span "Assigned To" at bounding box center [217, 96] width 39 height 10
click at [234, 110] on div "Sort A → Z" at bounding box center [255, 114] width 115 height 15
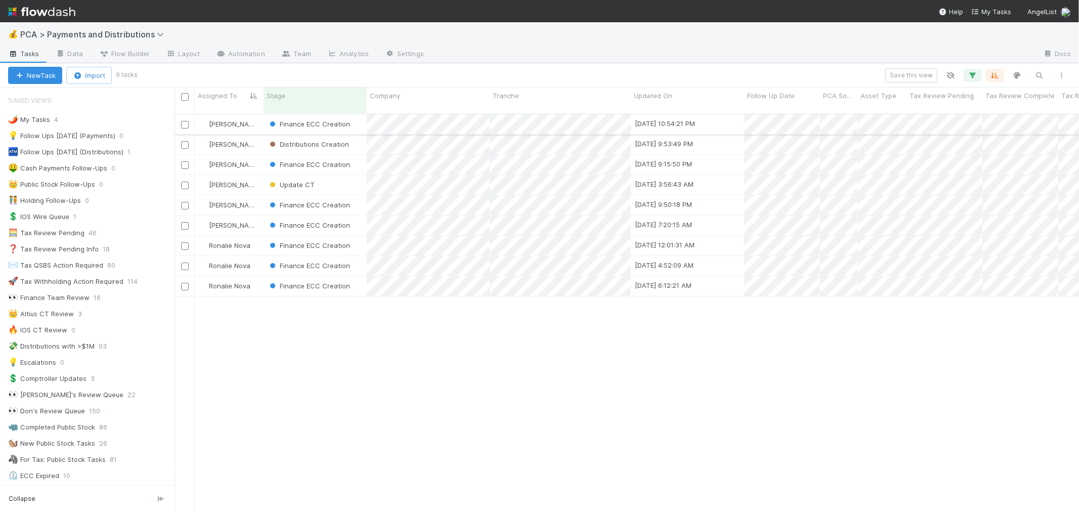
click at [359, 117] on div "Finance ECC Creation" at bounding box center [315, 124] width 103 height 20
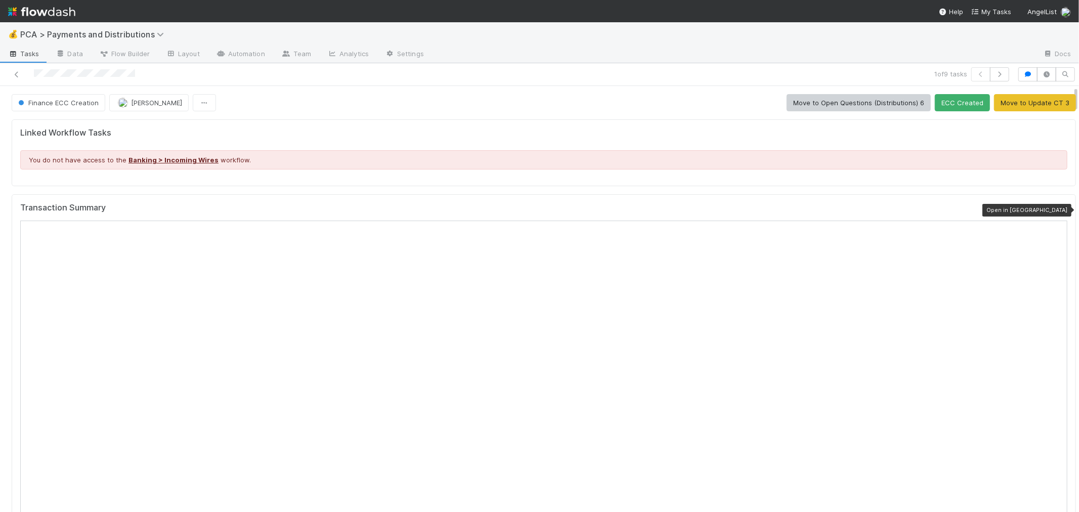
click at [1057, 210] on icon at bounding box center [1062, 210] width 10 height 7
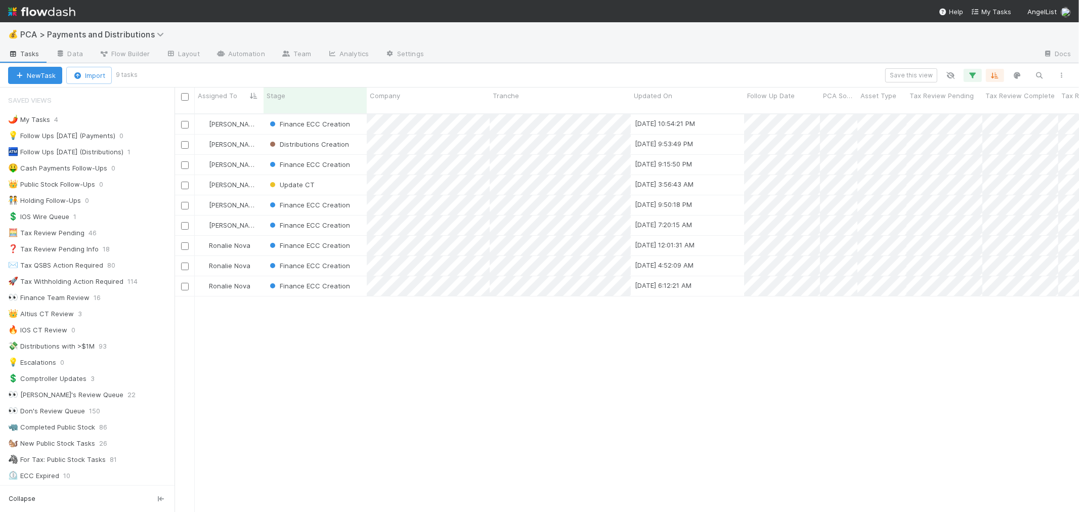
scroll to position [398, 896]
click at [360, 135] on div "Distributions Creation" at bounding box center [315, 145] width 103 height 20
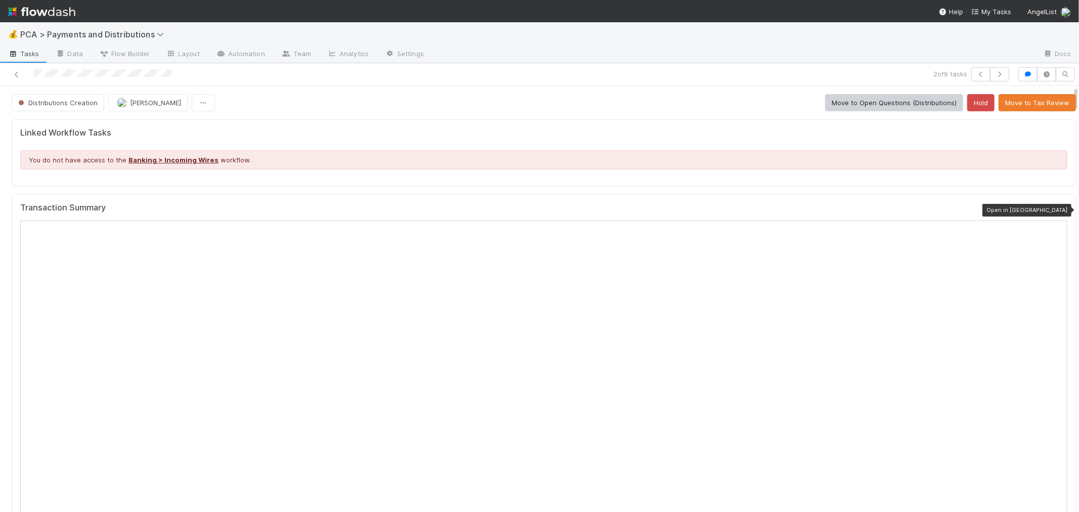
click at [1057, 211] on icon at bounding box center [1062, 210] width 10 height 7
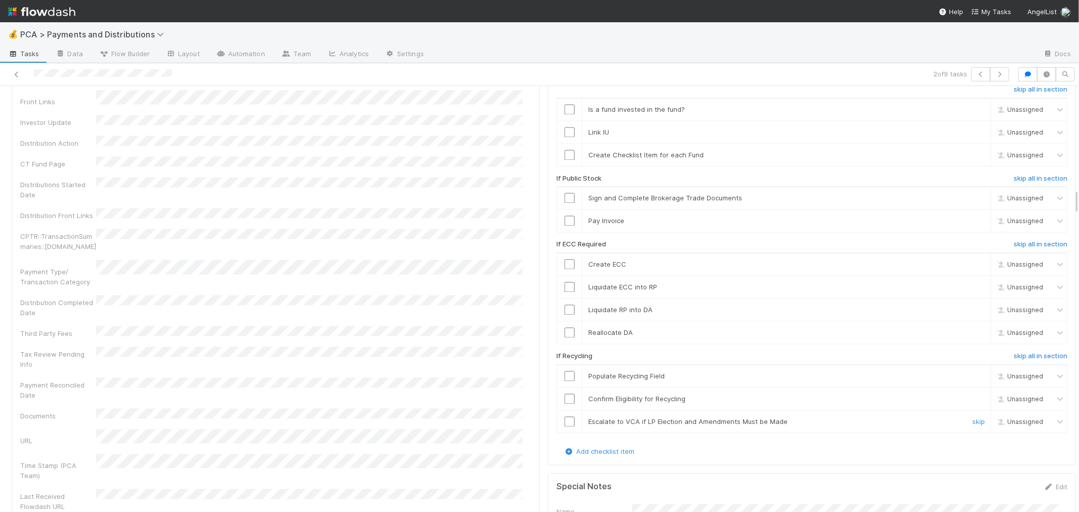
scroll to position [1519, 0]
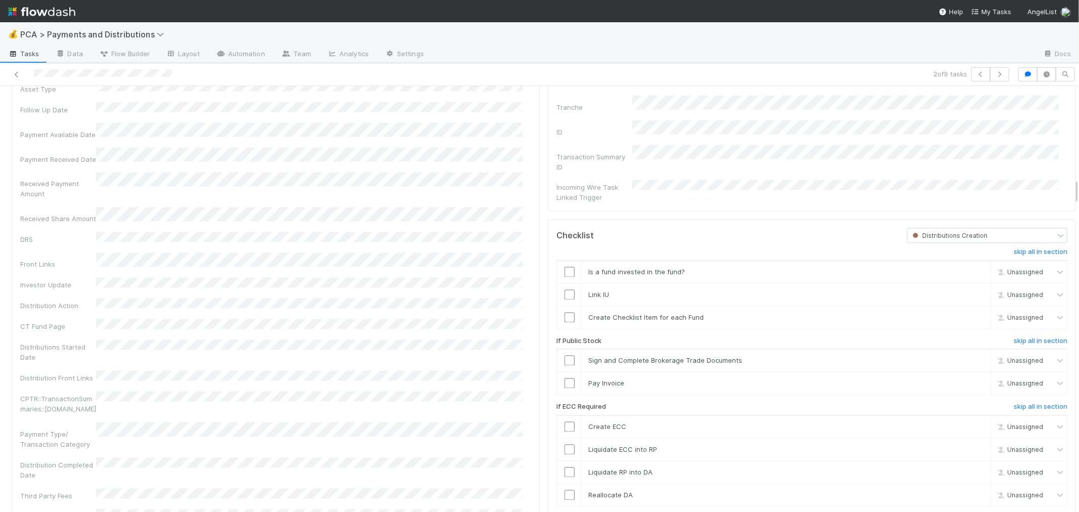
click at [913, 232] on span "Distributions Creation" at bounding box center [949, 236] width 77 height 8
type input "finance"
click at [927, 245] on div "Finance ECC Creation" at bounding box center [971, 240] width 157 height 17
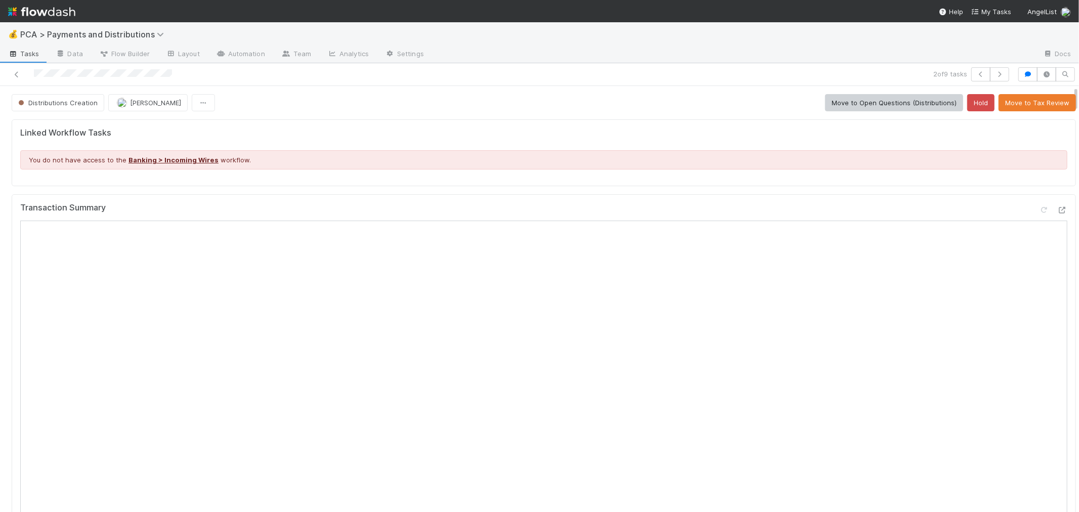
drag, startPoint x: 18, startPoint y: 74, endPoint x: 135, endPoint y: 1, distance: 138.0
click at [18, 74] on icon at bounding box center [17, 74] width 10 height 7
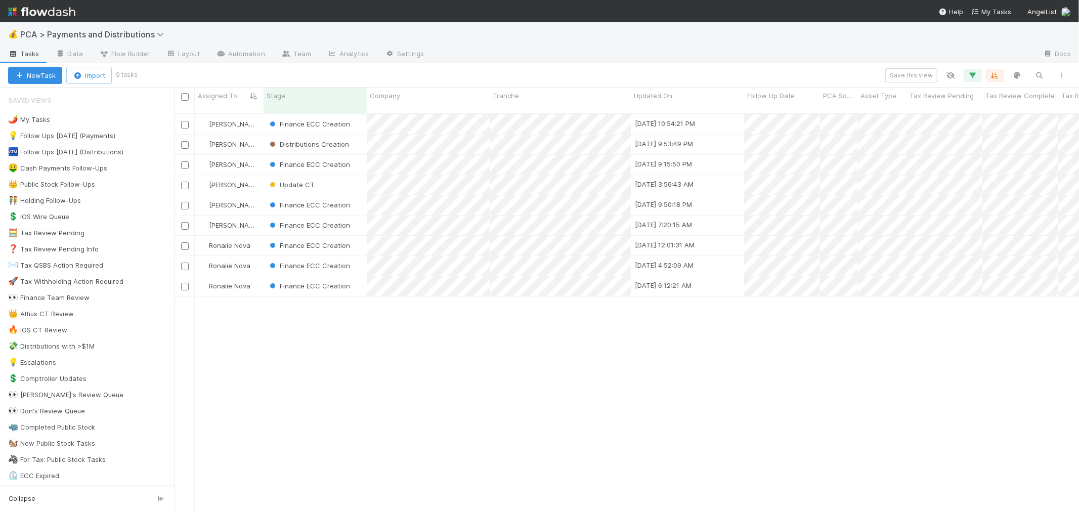
scroll to position [398, 896]
click at [362, 135] on div "Distributions Creation" at bounding box center [315, 145] width 103 height 20
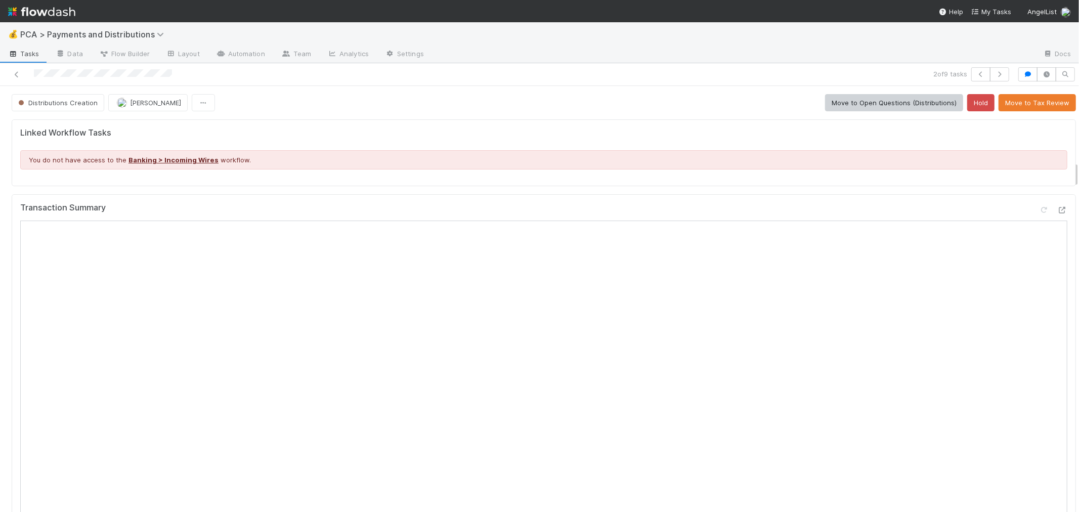
scroll to position [1238, 0]
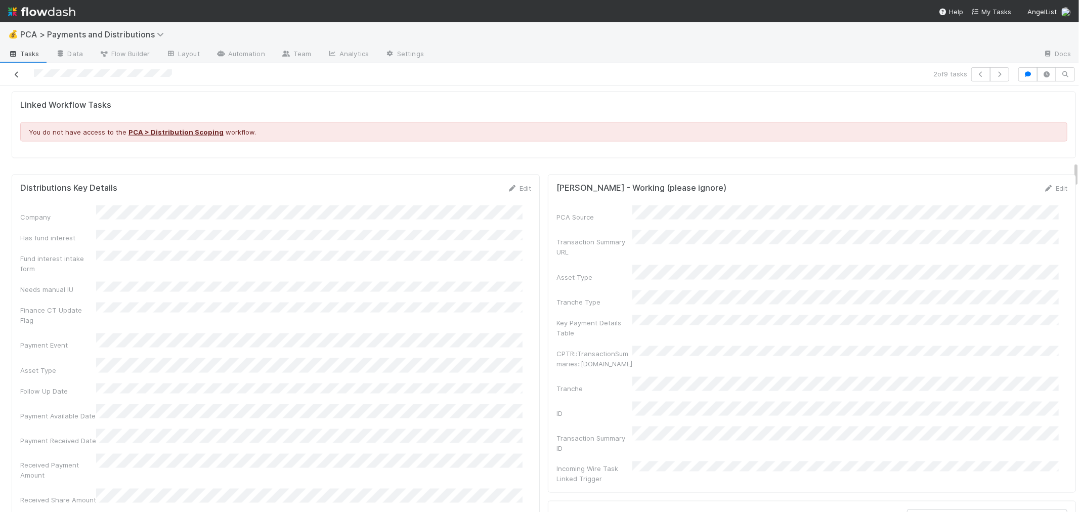
click at [16, 75] on icon at bounding box center [17, 74] width 10 height 7
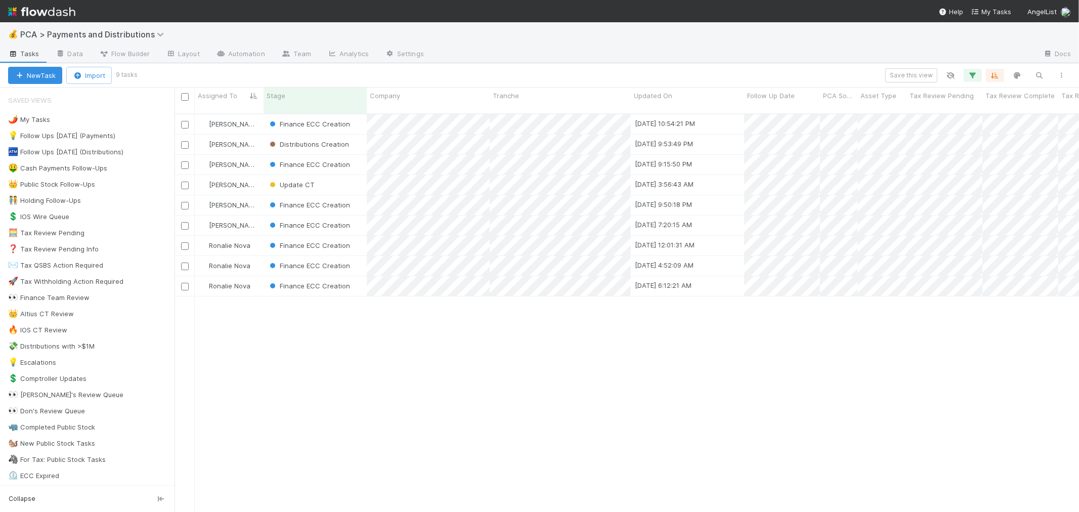
scroll to position [398, 896]
click at [360, 155] on div "Finance ECC Creation" at bounding box center [315, 165] width 103 height 20
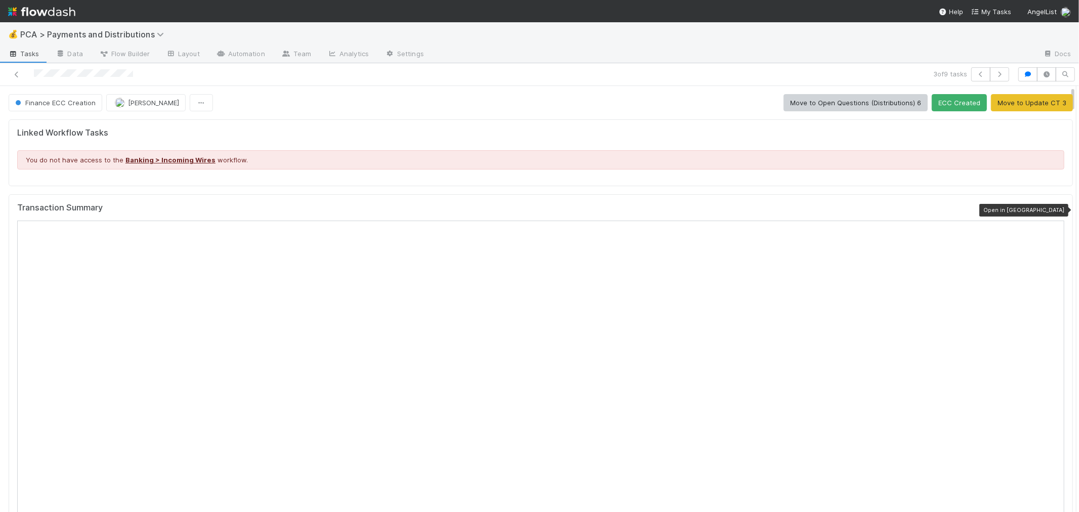
click at [1054, 210] on icon at bounding box center [1059, 210] width 10 height 7
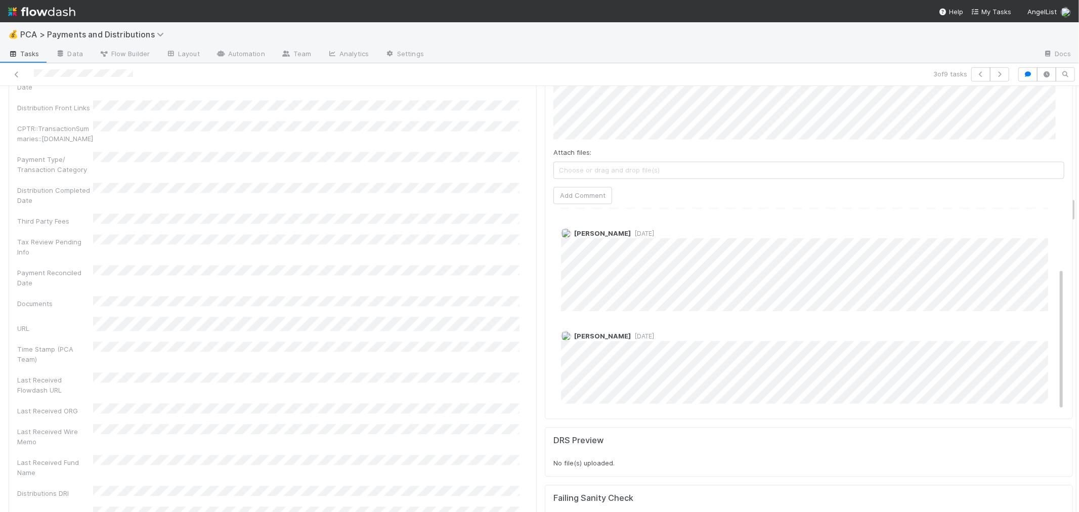
scroll to position [84, 0]
click at [14, 69] on link at bounding box center [17, 74] width 10 height 10
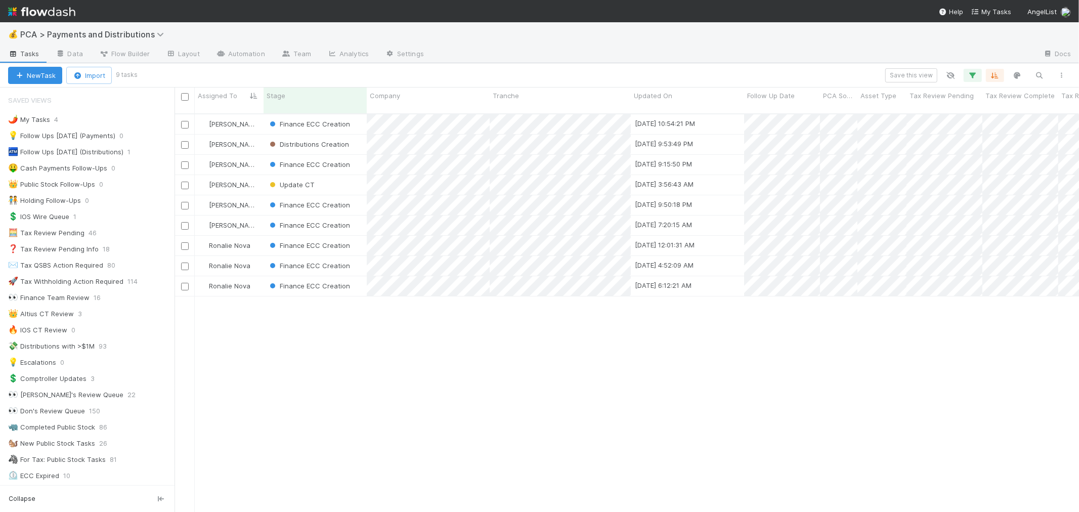
scroll to position [398, 896]
click at [433, 396] on div "Berkley Cade Finance ECC Creation 8/21/25, 10:54:21 PM 6/18/25, 7:10:57 AM 1 0 …" at bounding box center [627, 317] width 905 height 406
click at [351, 180] on div "Update CT" at bounding box center [315, 185] width 103 height 20
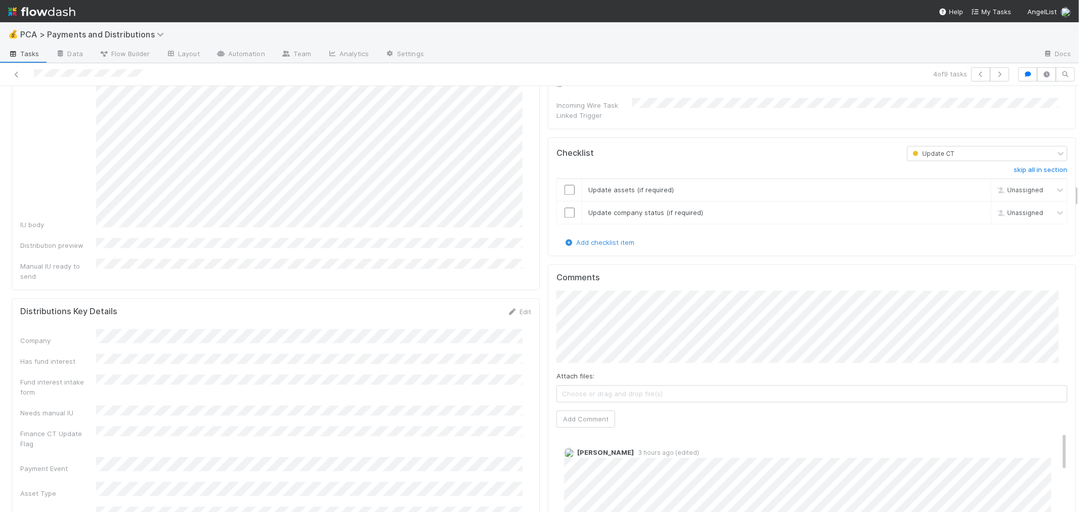
scroll to position [1967, 0]
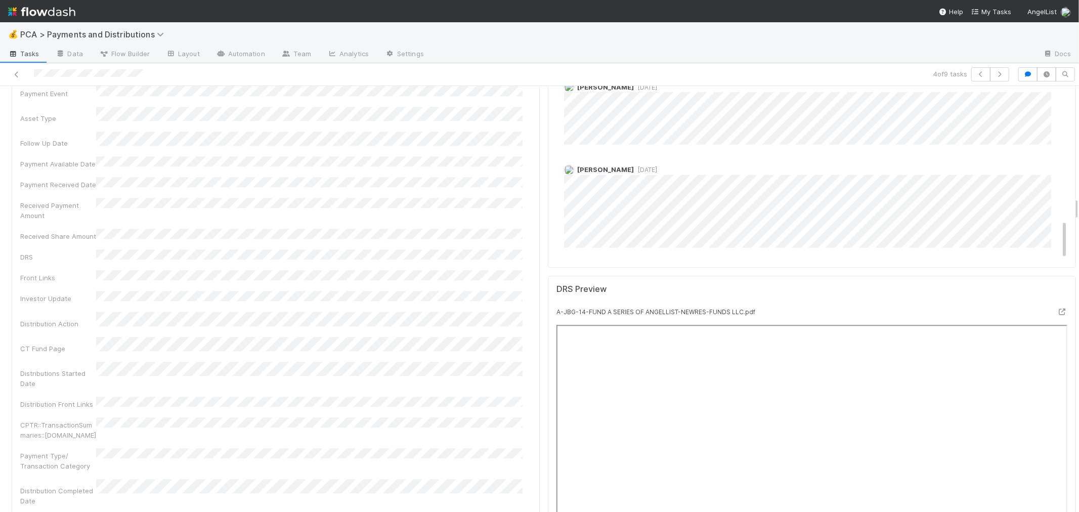
scroll to position [2136, 0]
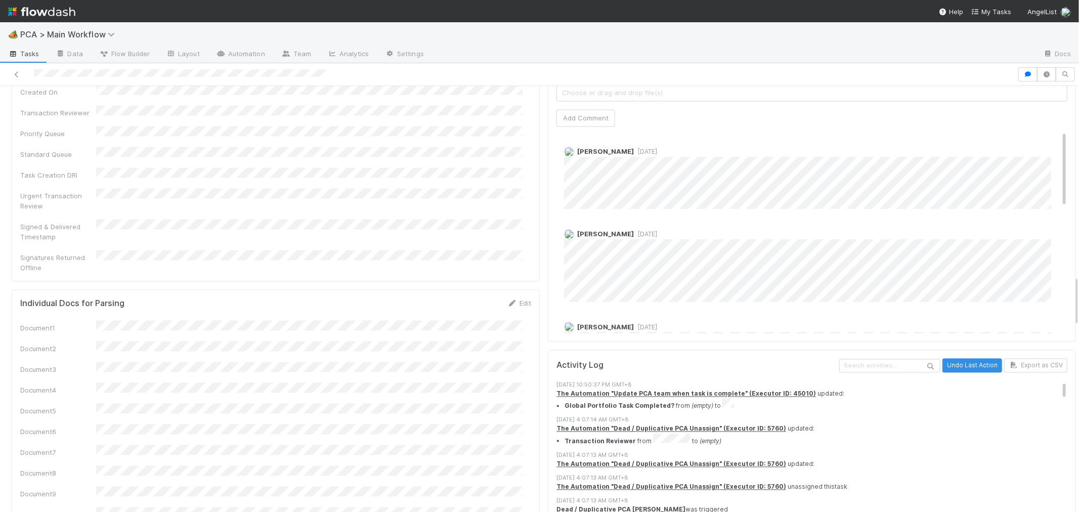
scroll to position [1603, 0]
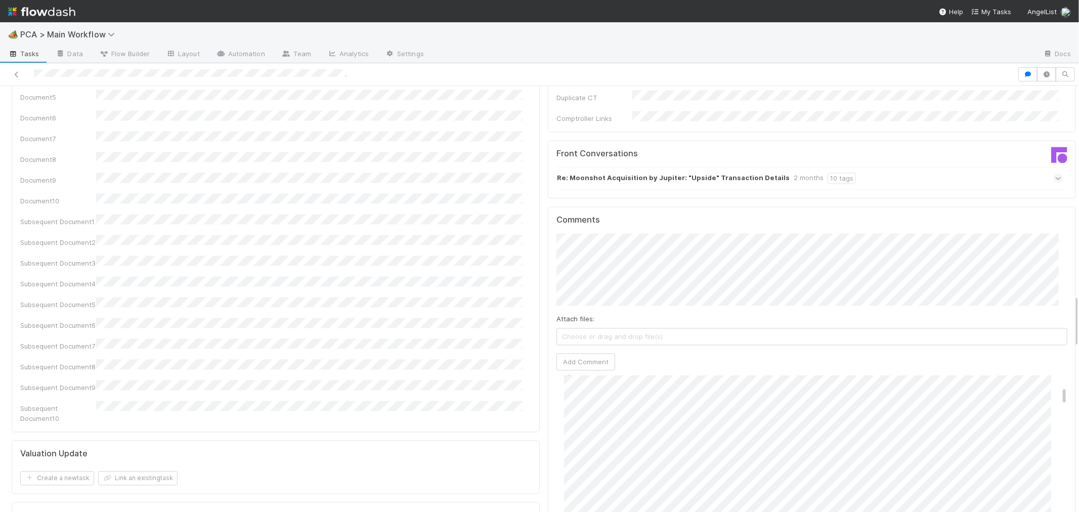
scroll to position [112, 0]
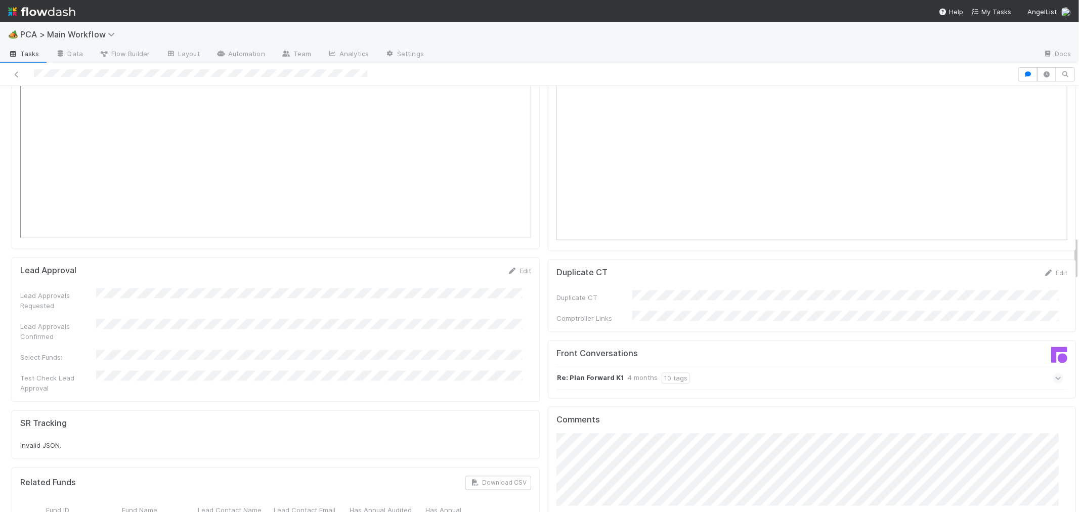
scroll to position [1293, 0]
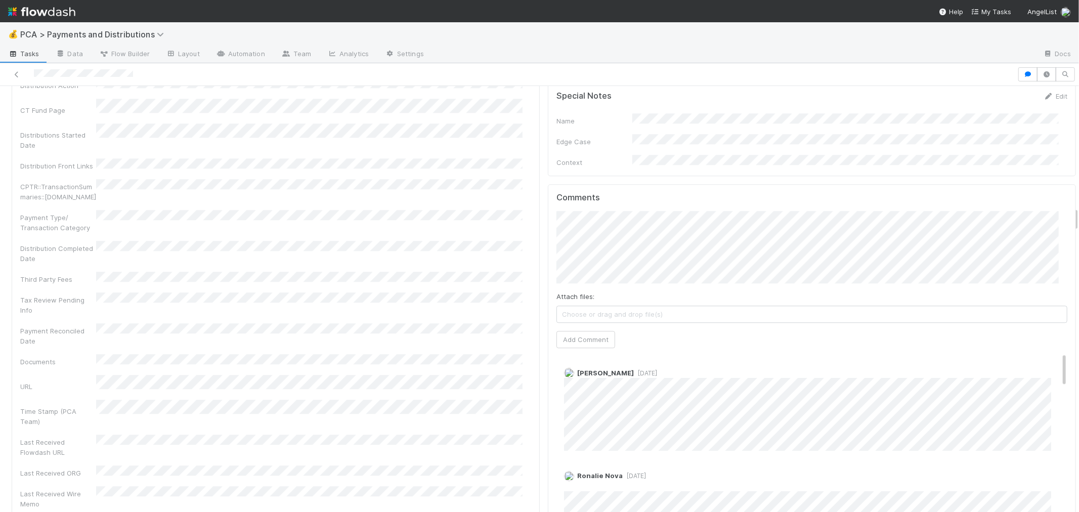
scroll to position [2136, 0]
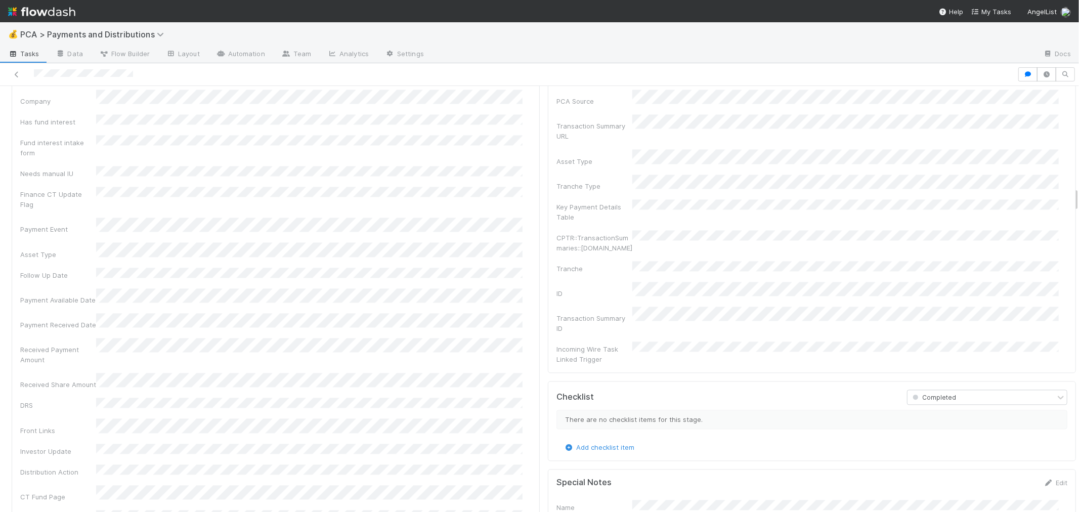
scroll to position [1630, 0]
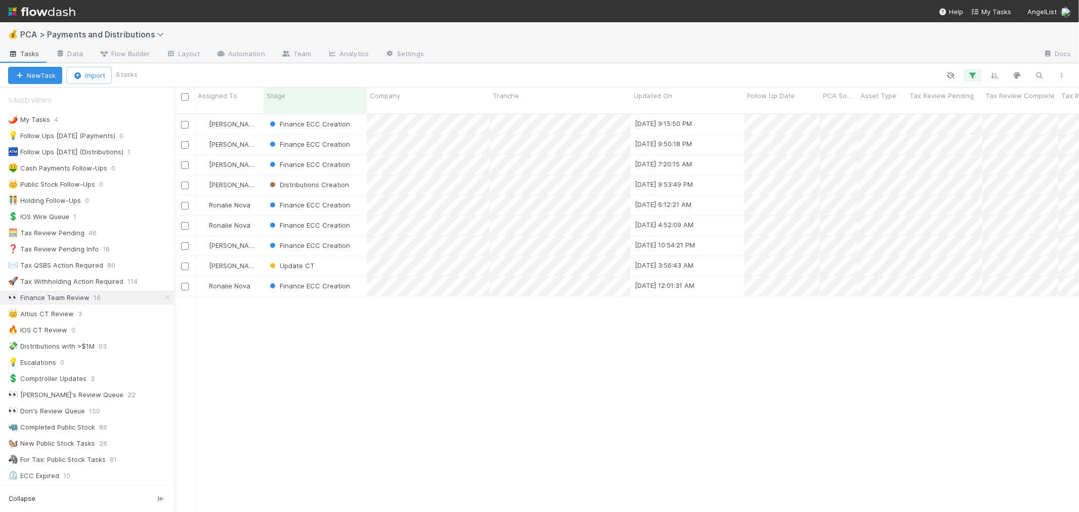
scroll to position [398, 896]
click at [353, 256] on div "Update CT" at bounding box center [315, 266] width 103 height 20
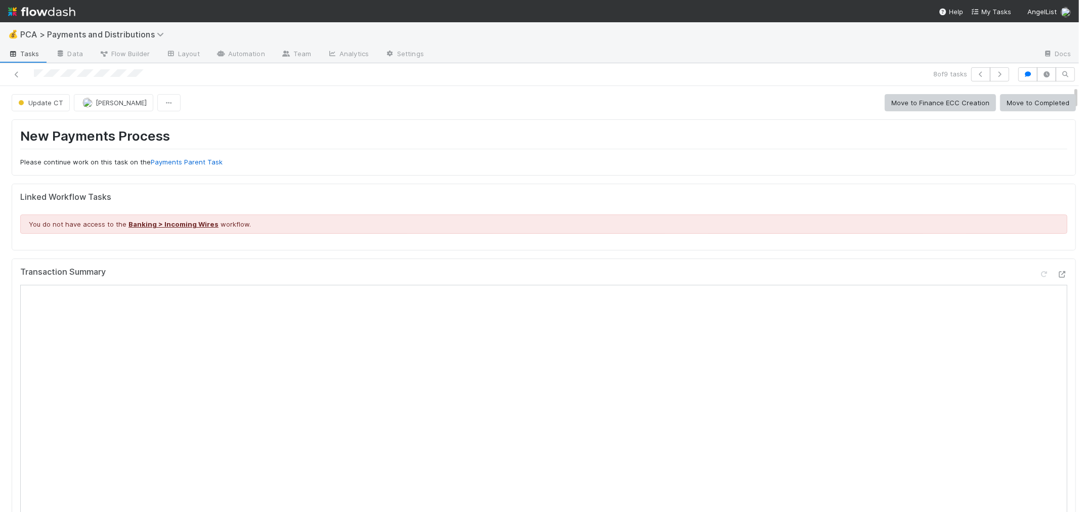
drag, startPoint x: 13, startPoint y: 71, endPoint x: 90, endPoint y: 2, distance: 102.8
click at [13, 71] on link at bounding box center [17, 74] width 10 height 10
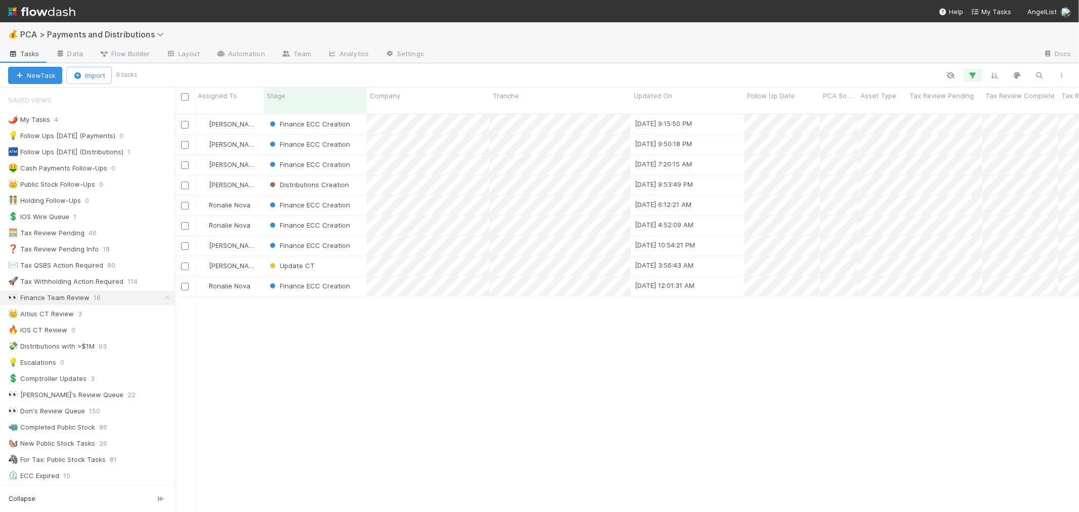
scroll to position [9, 8]
click at [227, 95] on span "Assigned To" at bounding box center [217, 96] width 39 height 10
click at [236, 109] on div "Sort A → Z" at bounding box center [255, 114] width 115 height 15
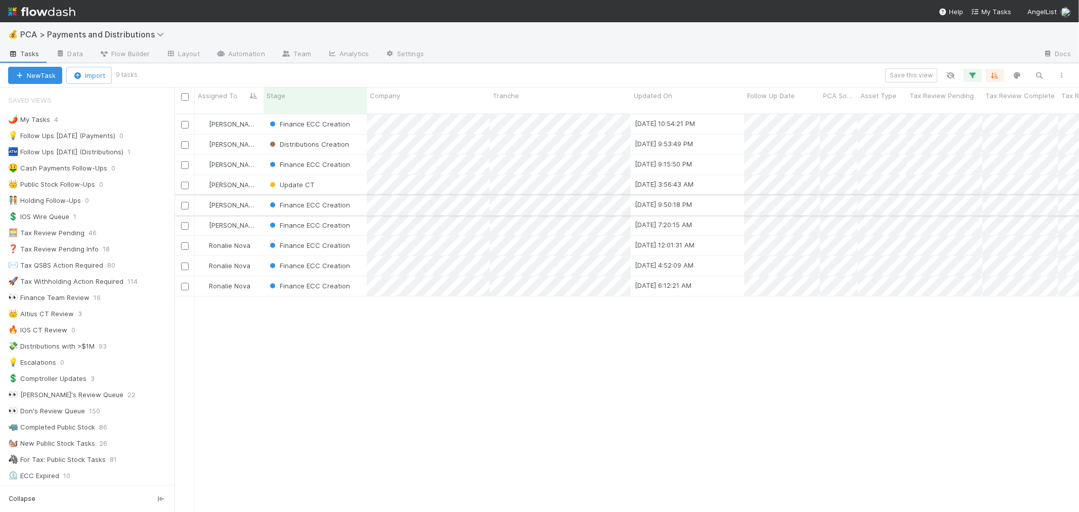
click at [361, 196] on div "Finance ECC Creation" at bounding box center [315, 205] width 103 height 20
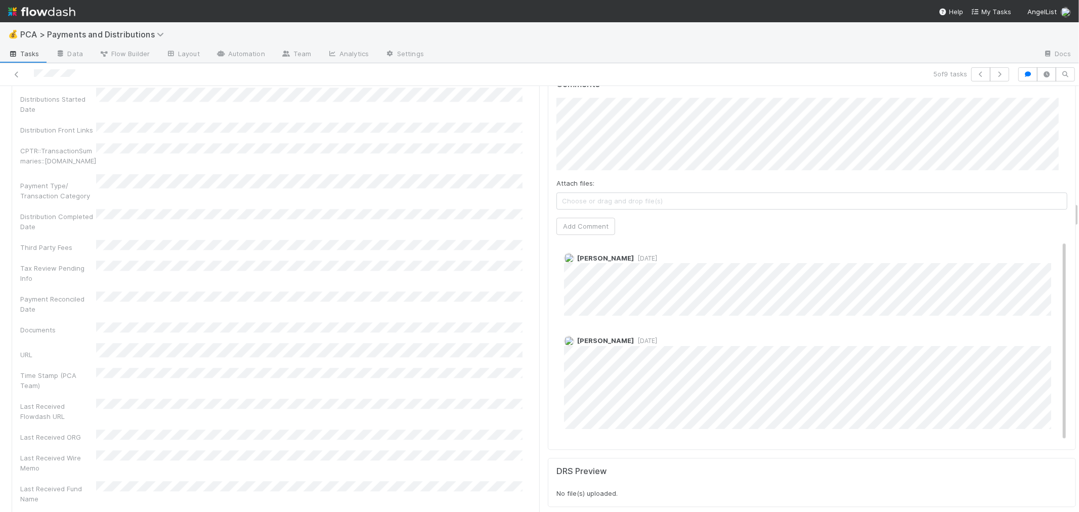
click at [534, 302] on div "[PERSON_NAME] [DATE] [PERSON_NAME] [DATE]" at bounding box center [816, 339] width 519 height 204
click at [534, 123] on span "[PERSON_NAME]" at bounding box center [600, 120] width 51 height 8
click at [534, 218] on button "Add Comment" at bounding box center [586, 226] width 59 height 17
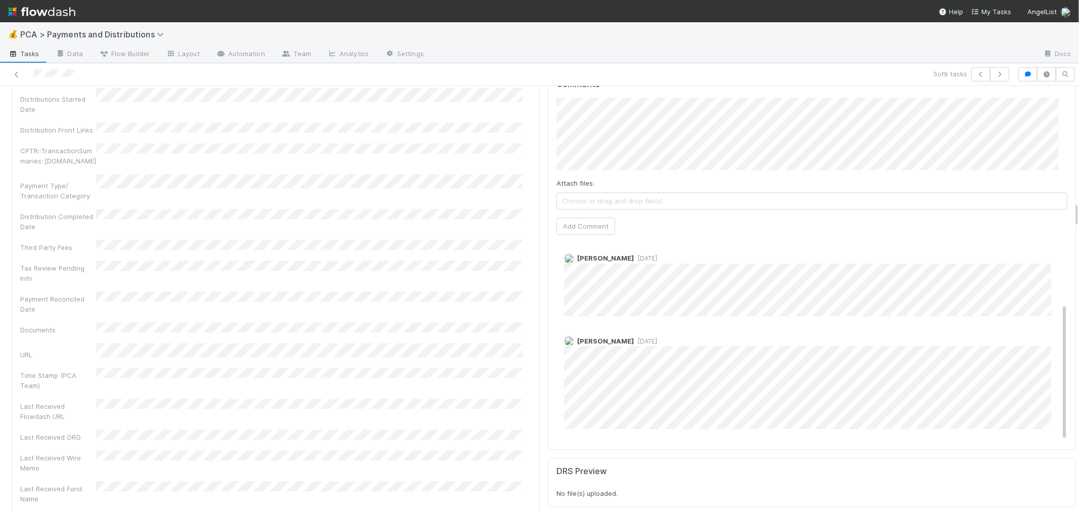
drag, startPoint x: 16, startPoint y: 73, endPoint x: 194, endPoint y: 9, distance: 189.3
click at [17, 71] on icon at bounding box center [17, 74] width 10 height 7
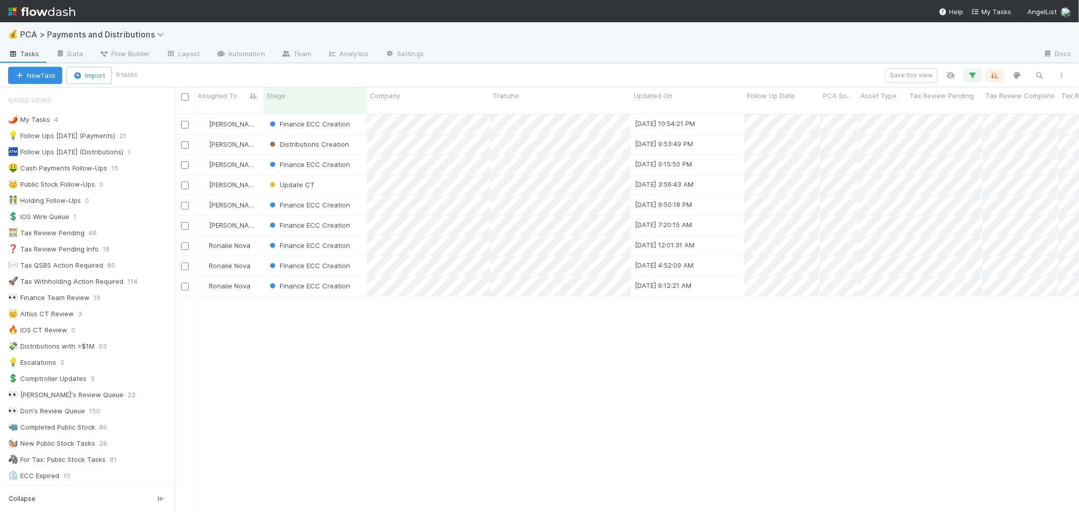
scroll to position [398, 896]
drag, startPoint x: 117, startPoint y: 75, endPoint x: 106, endPoint y: 75, distance: 10.6
click at [106, 75] on div "New Task Import 9 tasks Save this view" at bounding box center [539, 75] width 1079 height 24
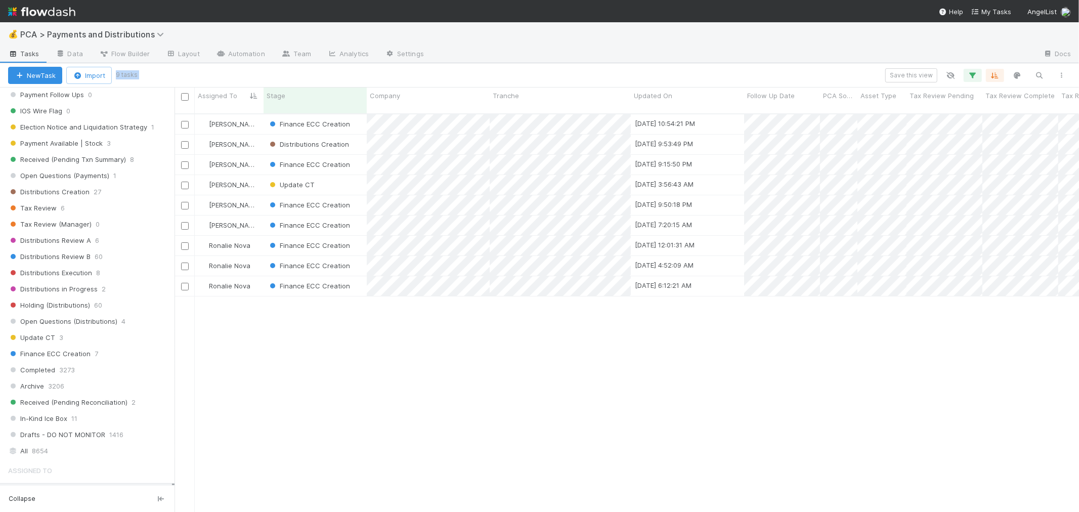
scroll to position [513, 0]
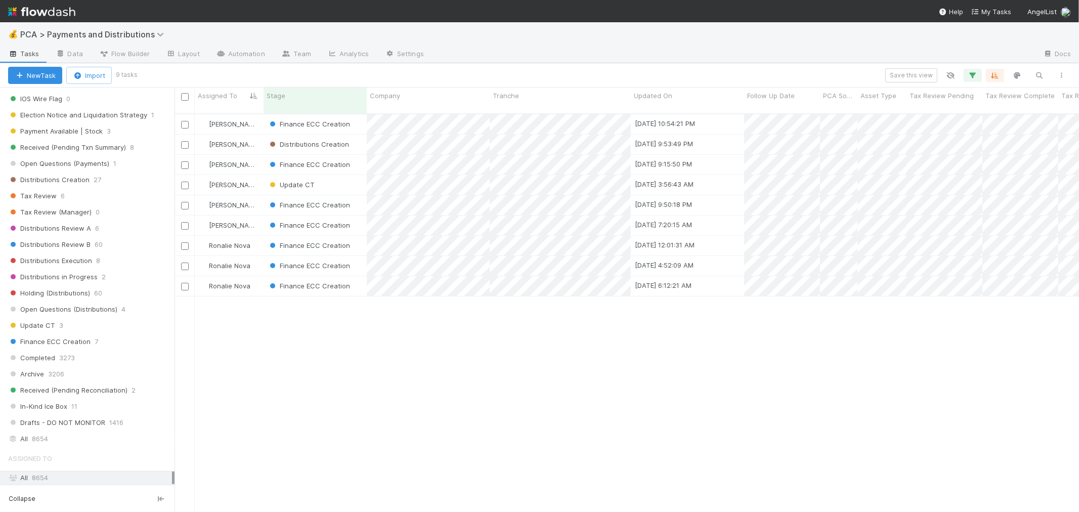
drag, startPoint x: 409, startPoint y: 428, endPoint x: 401, endPoint y: 406, distance: 23.0
click at [409, 428] on div "Berkley Cade Finance ECC Creation 8/21/25, 10:54:21 PM 6/18/25, 7:10:57 AM 1 0 …" at bounding box center [627, 317] width 905 height 406
click at [363, 236] on div "Finance ECC Creation" at bounding box center [315, 246] width 103 height 20
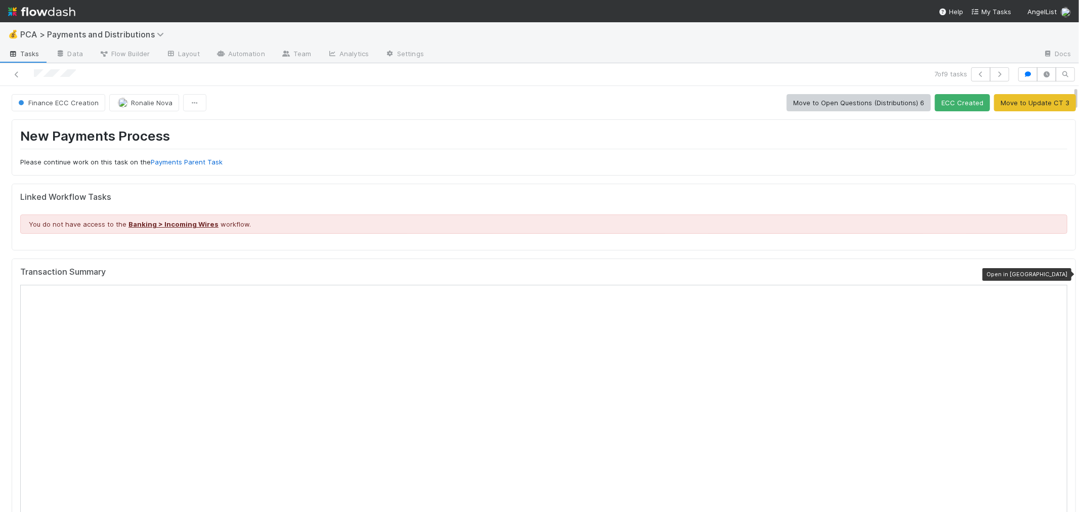
click at [534, 272] on icon at bounding box center [1062, 274] width 10 height 7
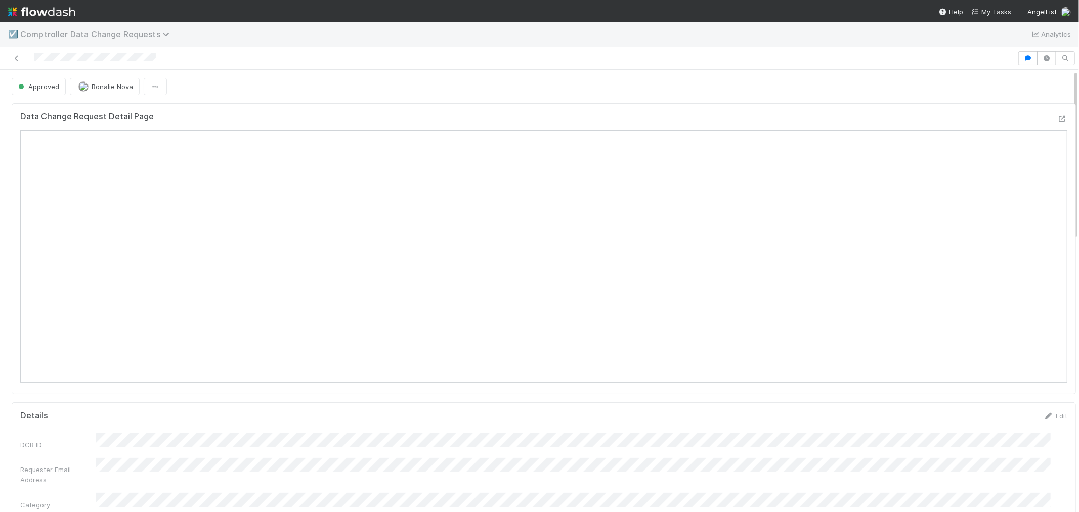
click at [67, 36] on span "Comptroller Data Change Requests" at bounding box center [97, 34] width 154 height 10
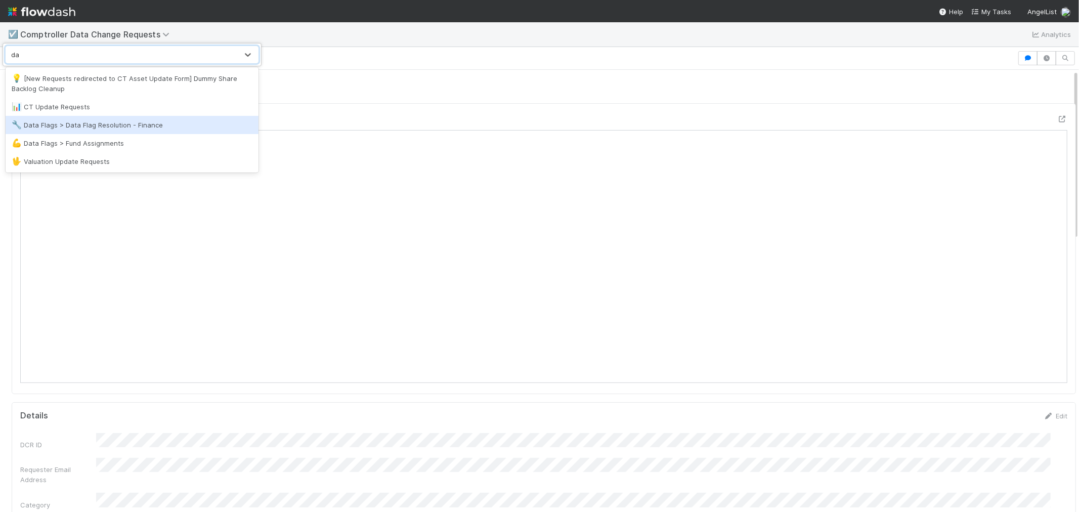
type input "d"
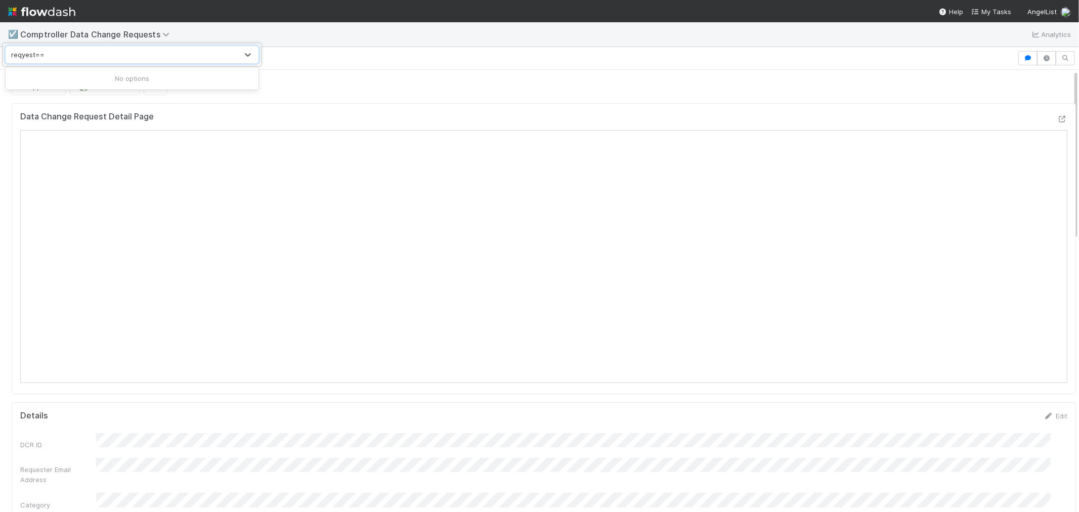
type input "reqyest=="
click at [39, 4] on div "Search workflows" at bounding box center [539, 256] width 1079 height 512
click at [47, 11] on img at bounding box center [41, 11] width 67 height 17
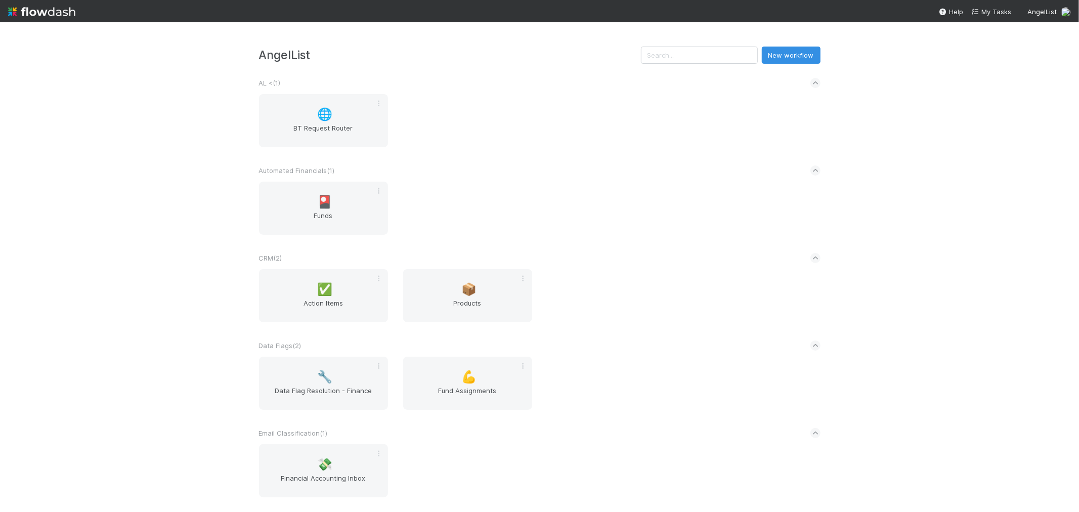
scroll to position [281, 0]
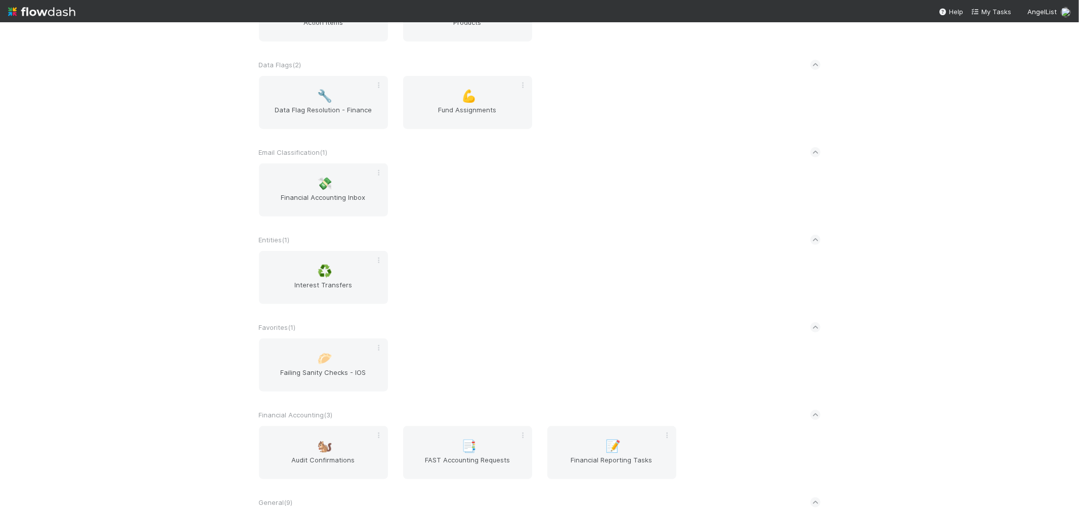
click at [153, 230] on div "AngelList New workflow AL < ( 1 ) 🌐 BT Request Router Automated Financials ( 1 …" at bounding box center [539, 267] width 1079 height 490
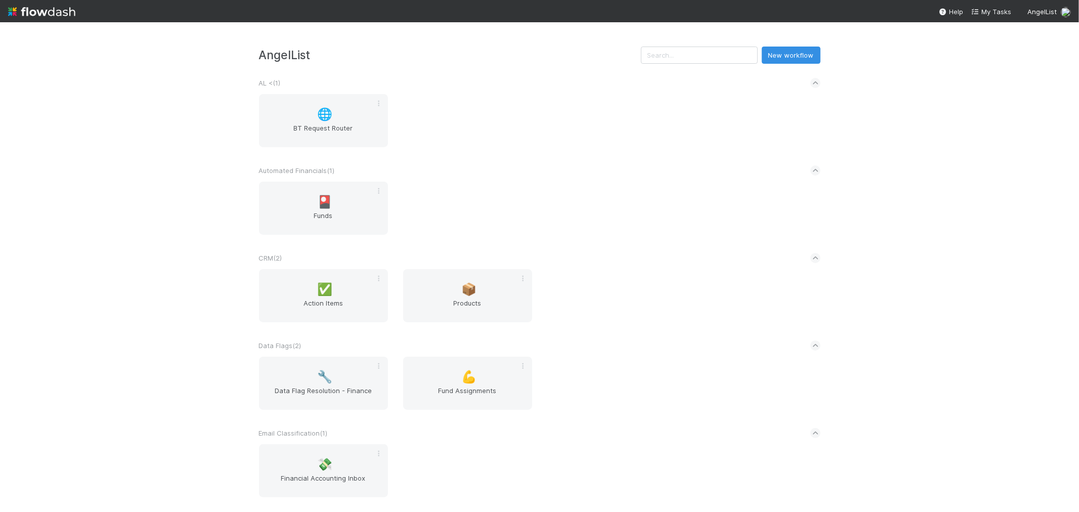
scroll to position [471, 0]
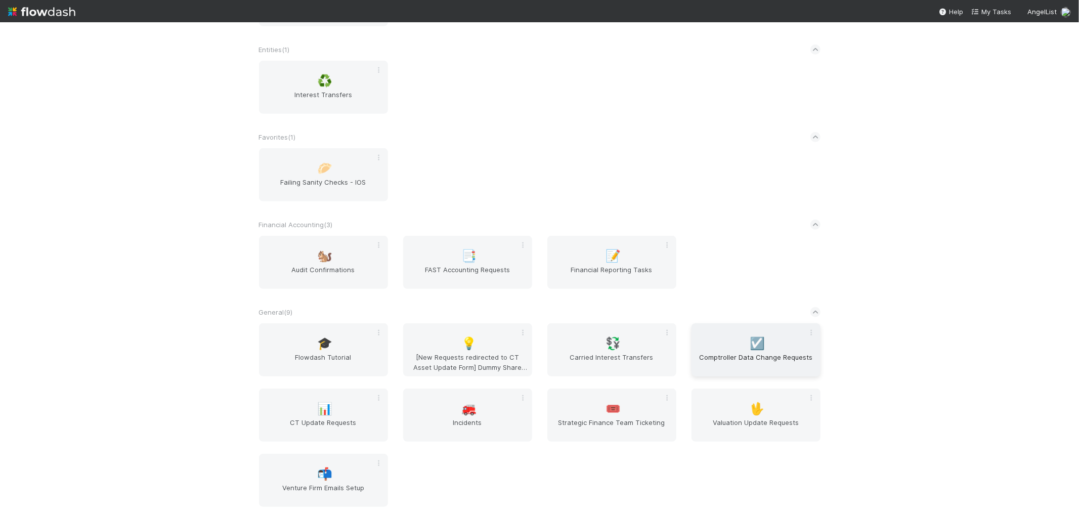
click at [722, 360] on span "Comptroller Data Change Requests" at bounding box center [756, 362] width 121 height 20
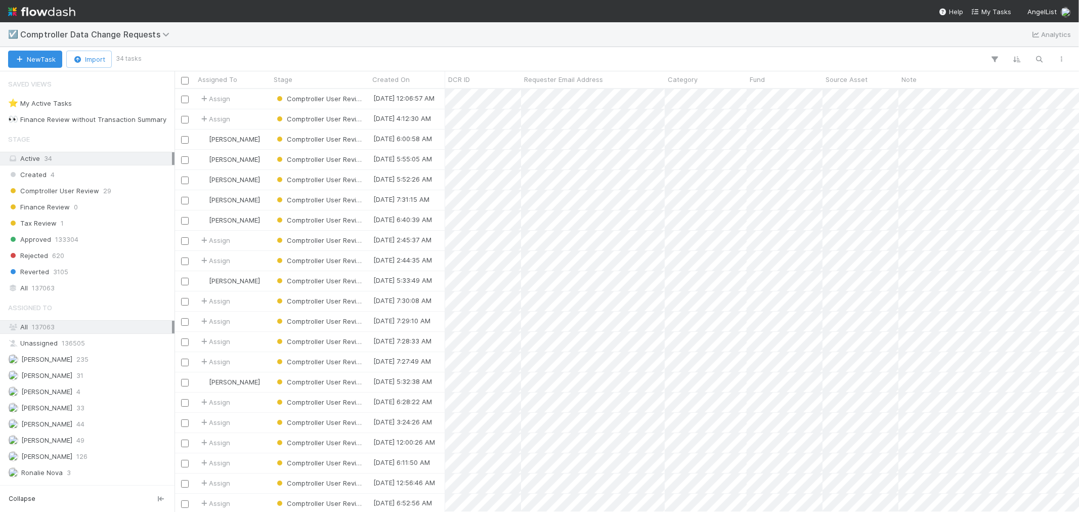
scroll to position [414, 896]
click at [125, 107] on div "⭐ My Active Tasks 0" at bounding box center [90, 103] width 164 height 13
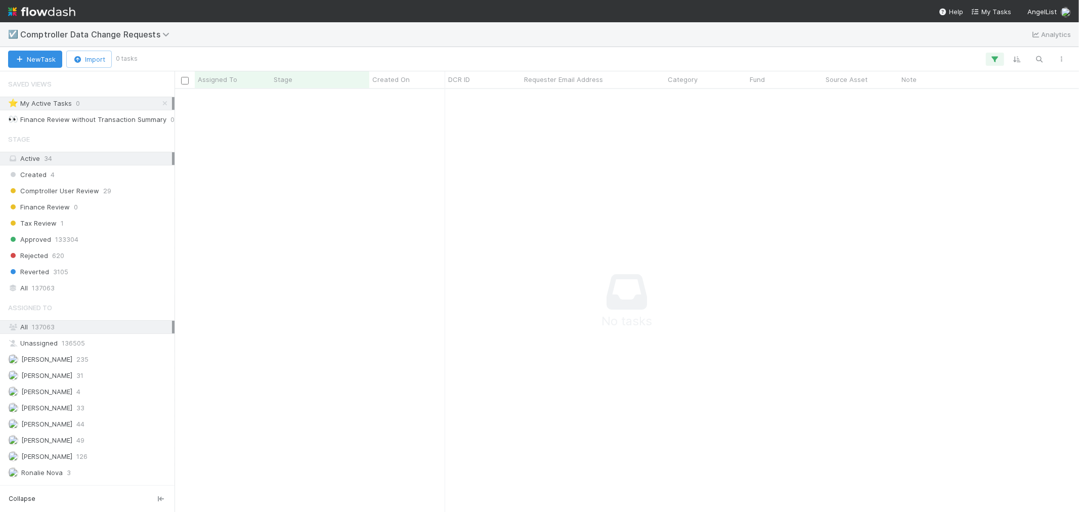
scroll to position [406, 887]
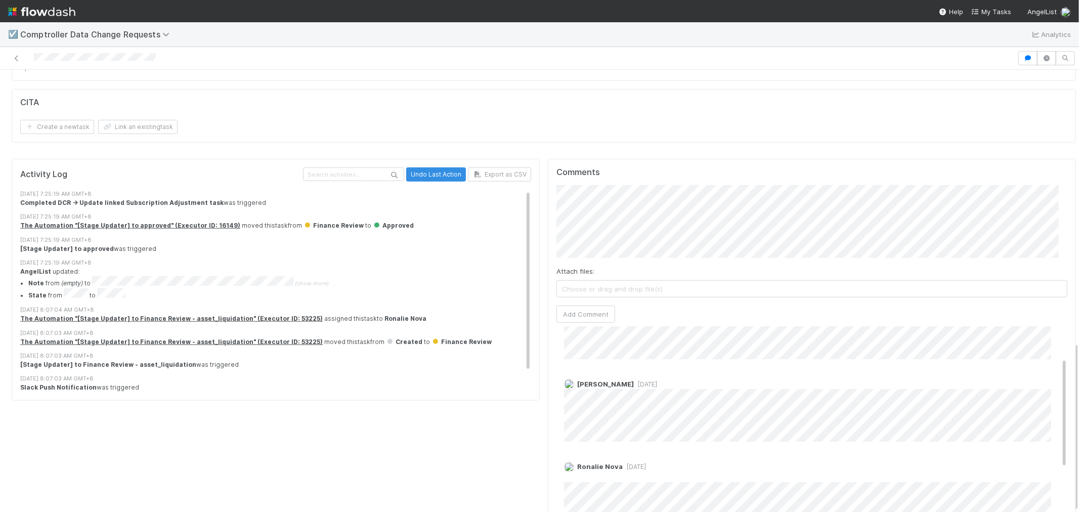
scroll to position [112, 0]
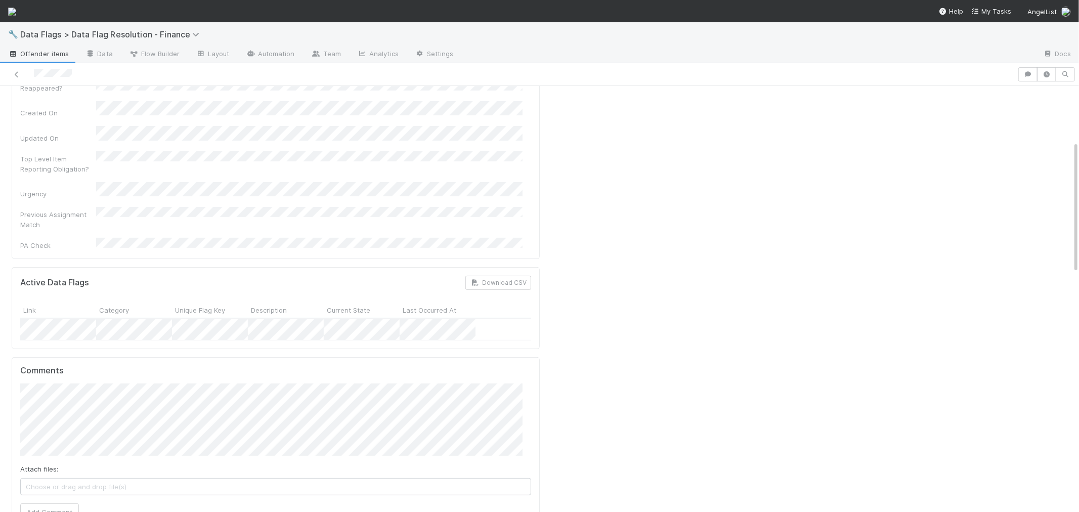
scroll to position [225, 0]
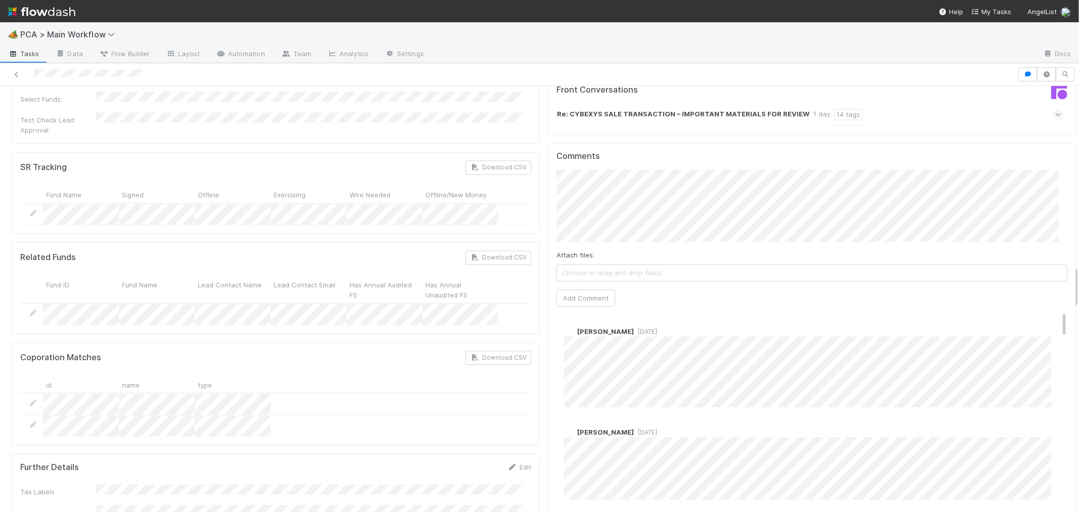
scroll to position [1855, 0]
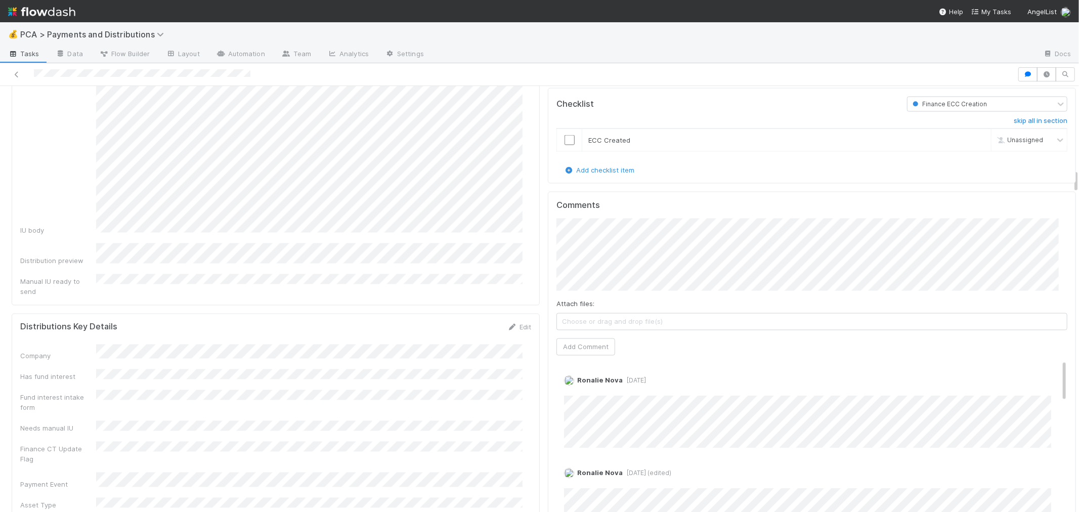
scroll to position [1461, 0]
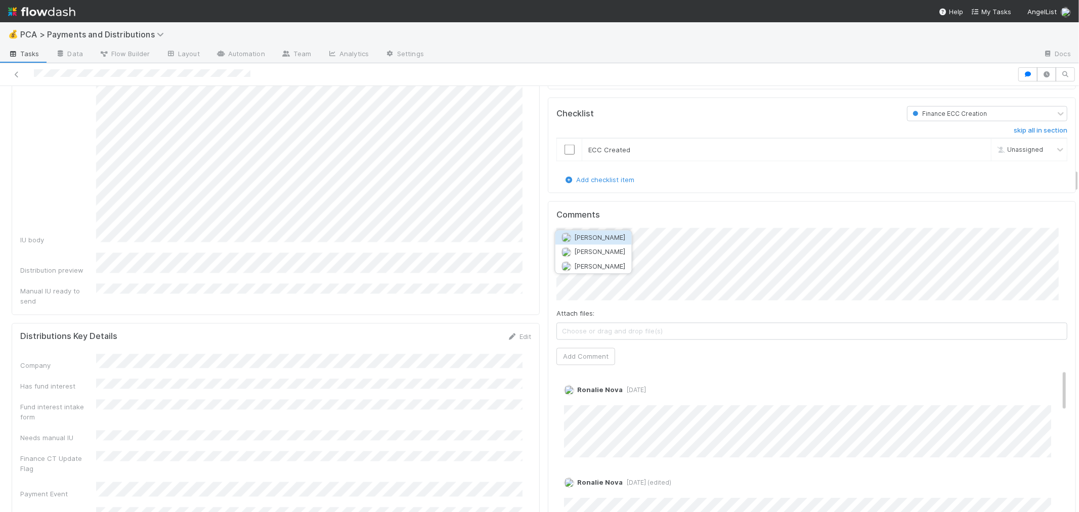
click at [608, 263] on span "[PERSON_NAME]" at bounding box center [600, 266] width 51 height 8
drag, startPoint x: 580, startPoint y: 324, endPoint x: 570, endPoint y: 297, distance: 28.5
click at [579, 348] on button "Add Comment" at bounding box center [586, 356] width 59 height 17
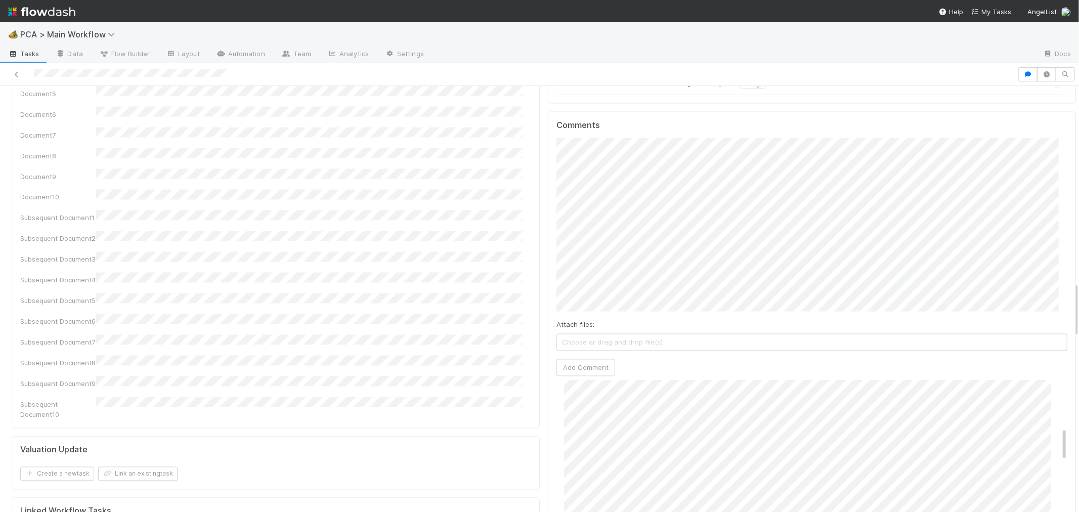
scroll to position [1461, 0]
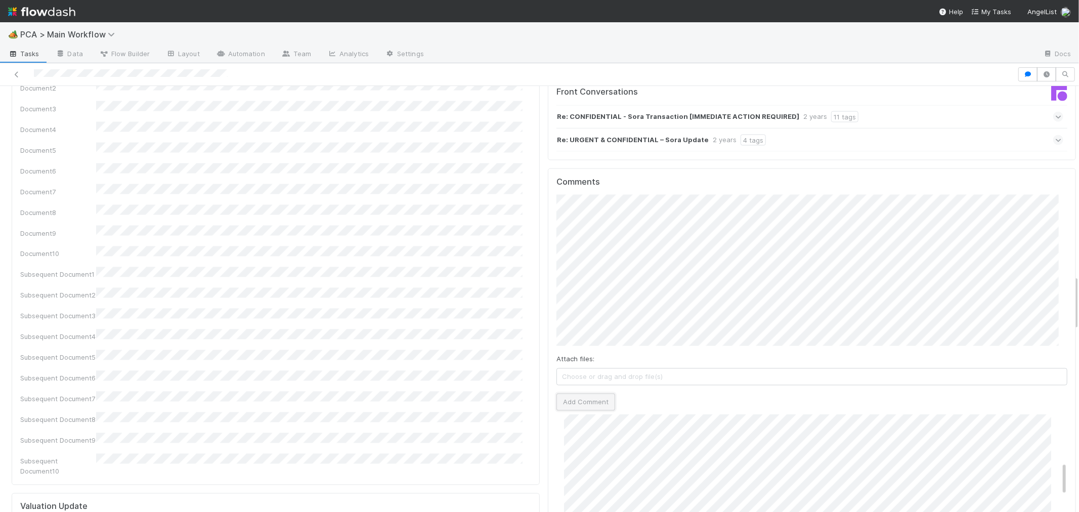
click at [593, 394] on button "Add Comment" at bounding box center [586, 402] width 59 height 17
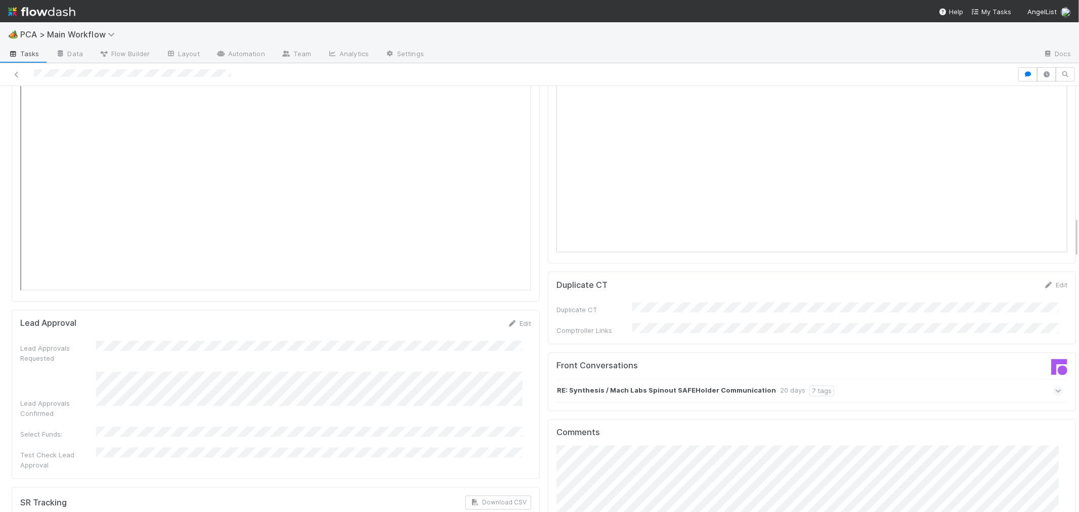
scroll to position [1236, 0]
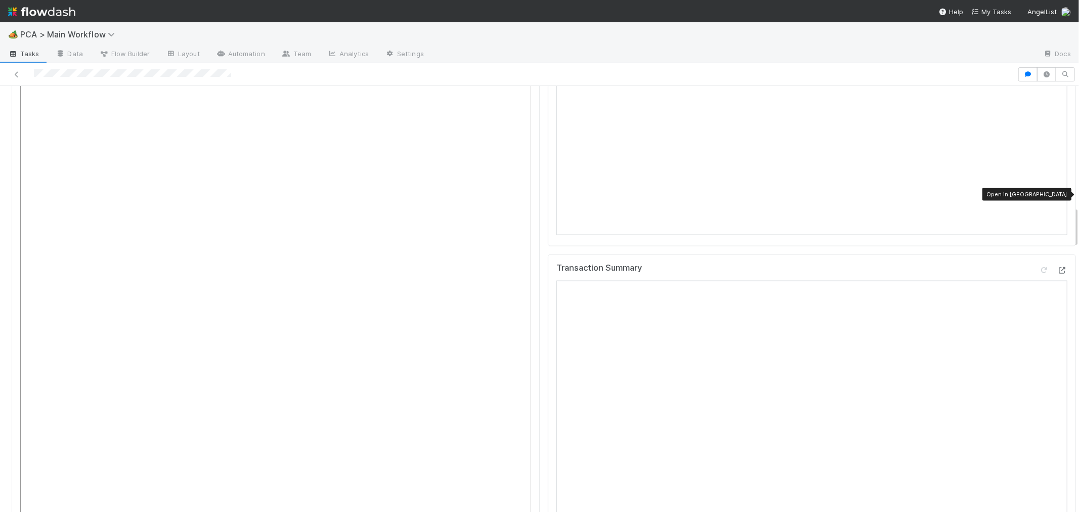
click at [1057, 267] on icon at bounding box center [1062, 270] width 10 height 7
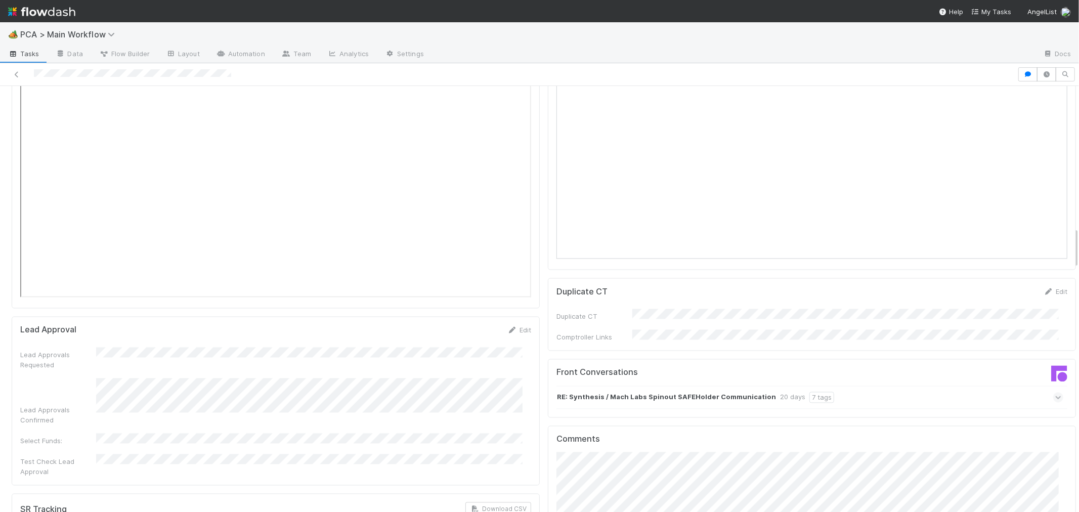
scroll to position [1630, 0]
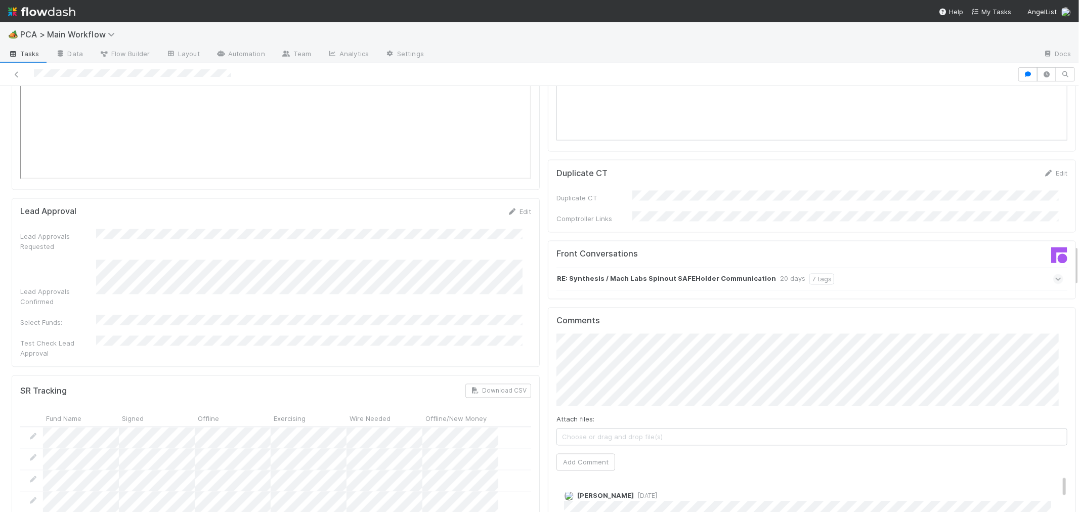
click at [711, 483] on div "Charlie Bell 1 week ago" at bounding box center [816, 518] width 519 height 70
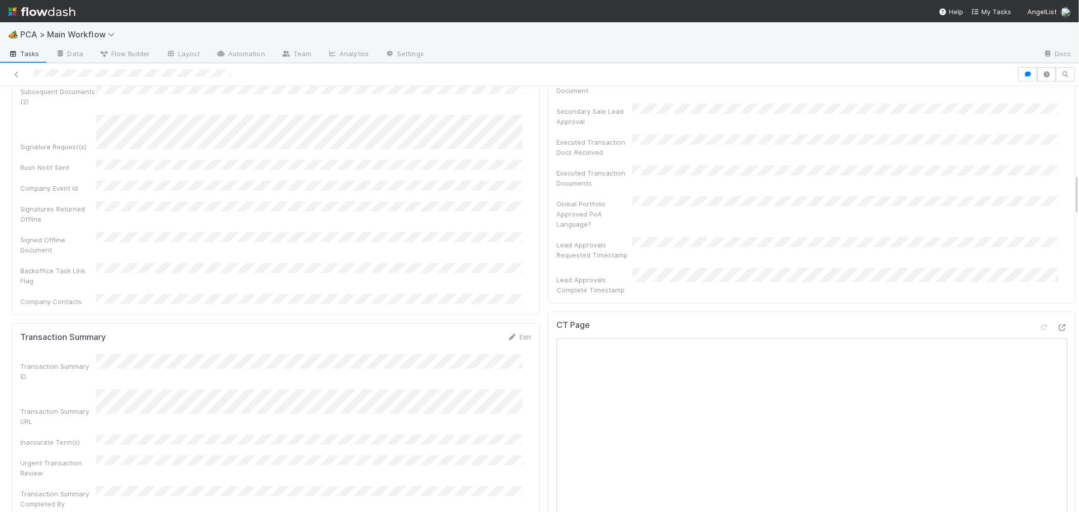
scroll to position [1065, 0]
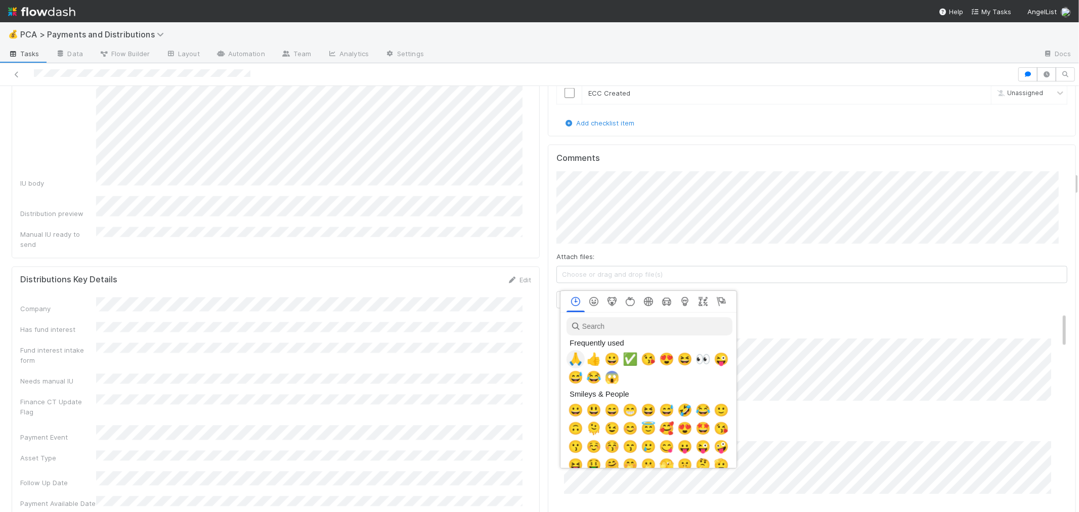
scroll to position [0, 4]
drag, startPoint x: 581, startPoint y: 372, endPoint x: 572, endPoint y: 358, distance: 17.0
click at [572, 358] on span "🙏" at bounding box center [573, 359] width 15 height 14
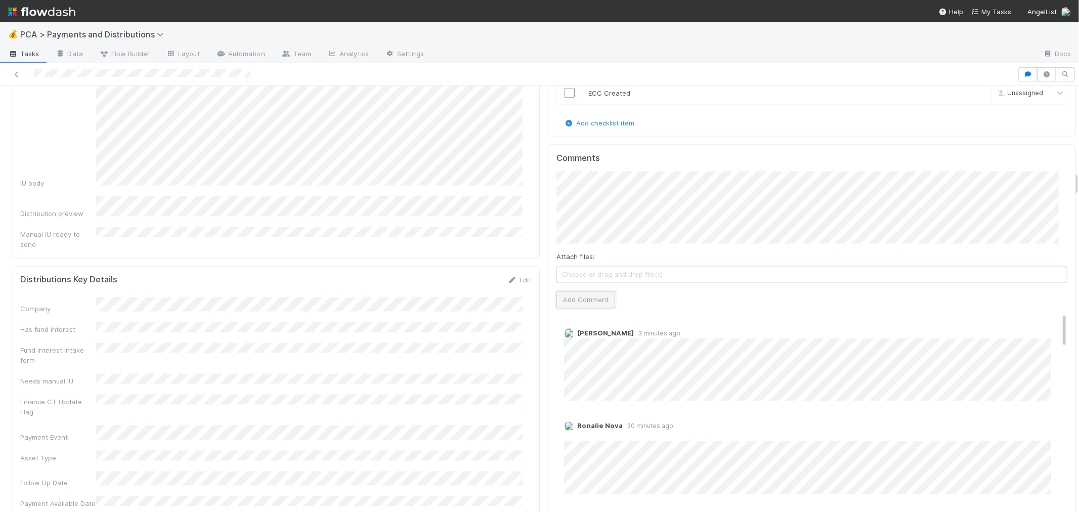
click at [579, 291] on button "Add Comment" at bounding box center [586, 299] width 59 height 17
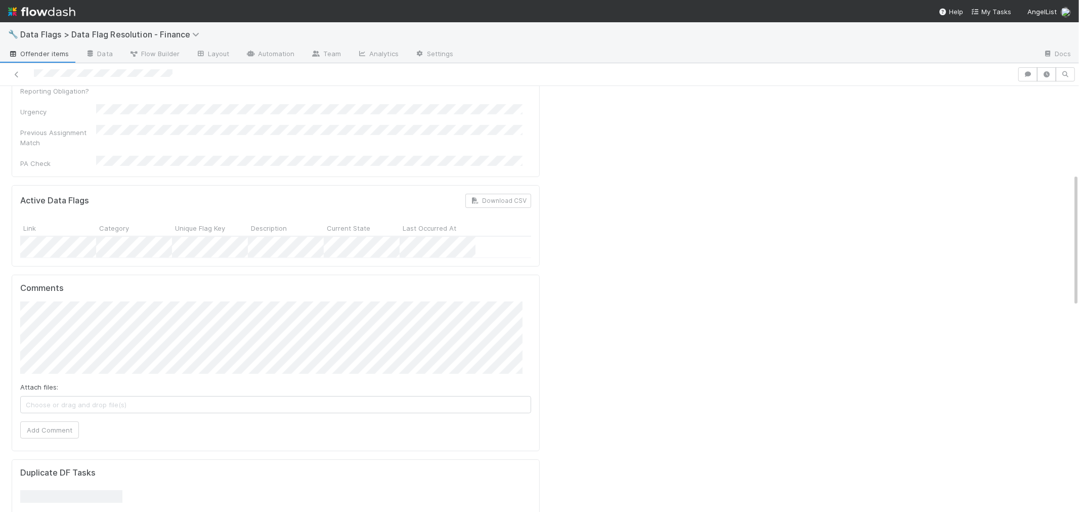
scroll to position [281, 0]
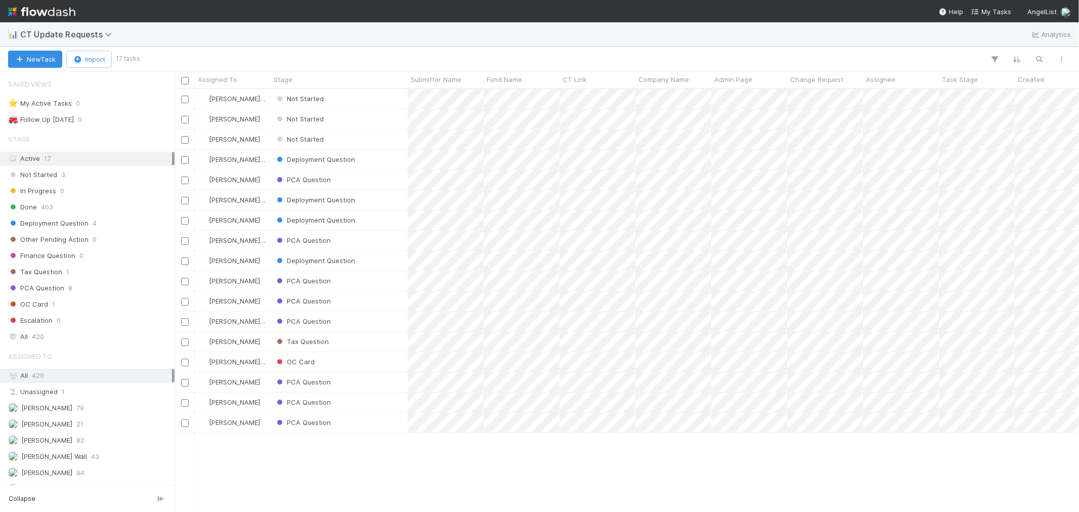
scroll to position [8, 8]
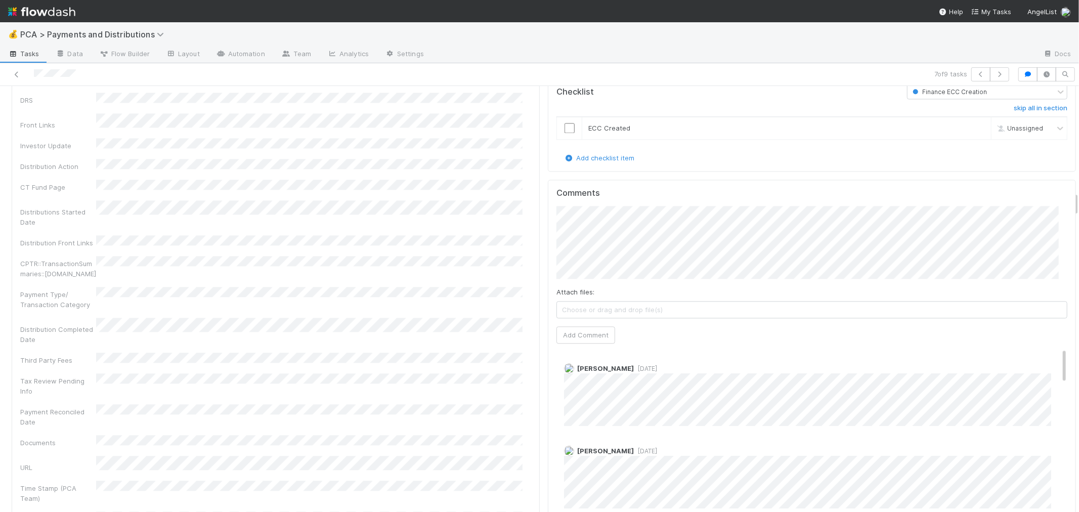
scroll to position [1799, 0]
click at [591, 326] on button "Add Comment" at bounding box center [586, 334] width 59 height 17
click at [565, 122] on input "checkbox" at bounding box center [570, 127] width 10 height 10
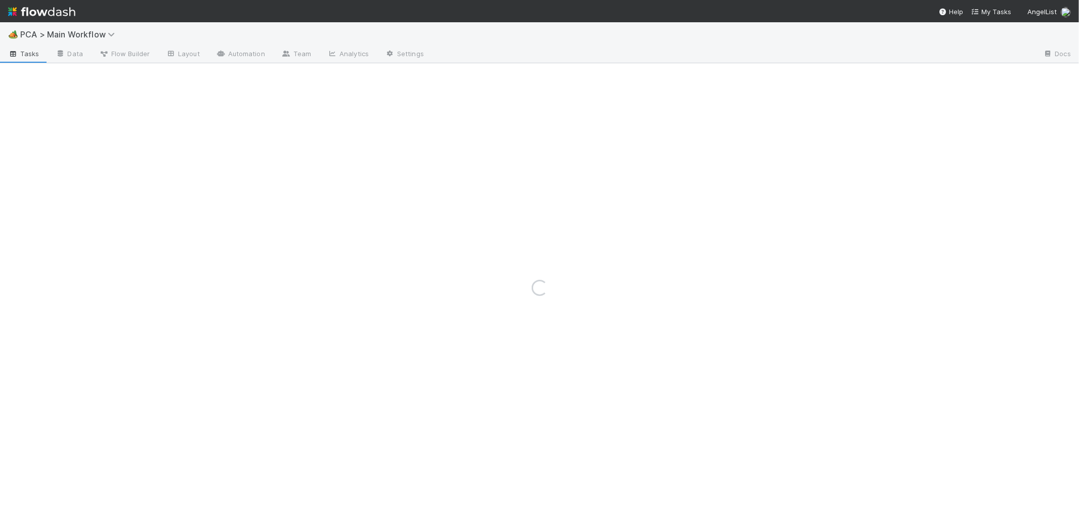
click at [69, 21] on link at bounding box center [41, 11] width 67 height 23
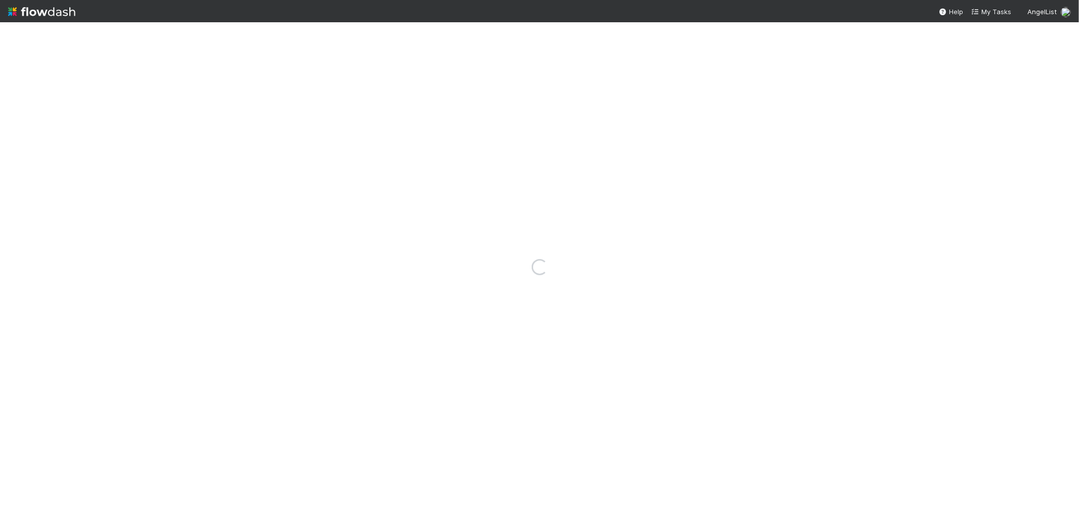
drag, startPoint x: 69, startPoint y: 21, endPoint x: 71, endPoint y: 31, distance: 10.8
click at [71, 31] on div "Loading..." at bounding box center [539, 267] width 1079 height 490
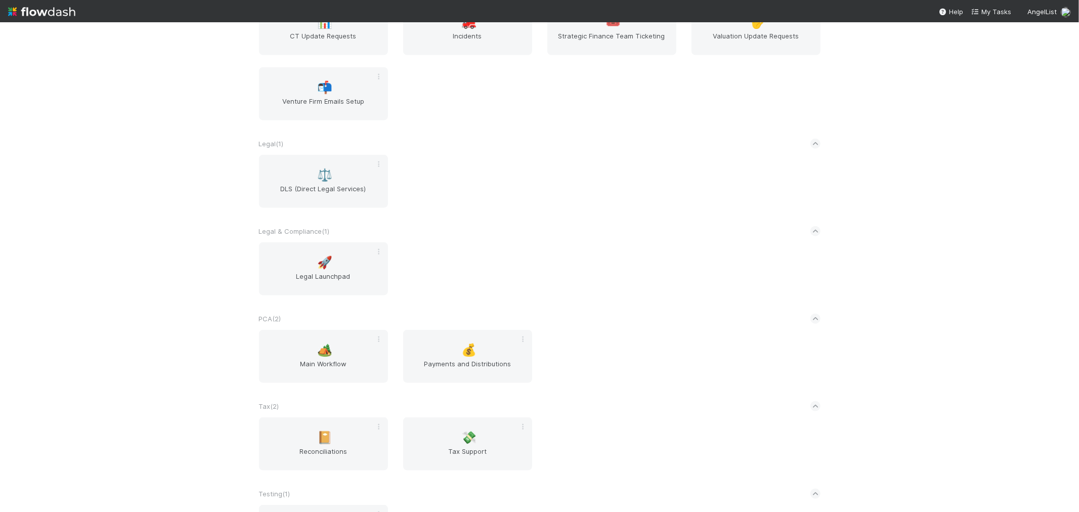
scroll to position [911, 0]
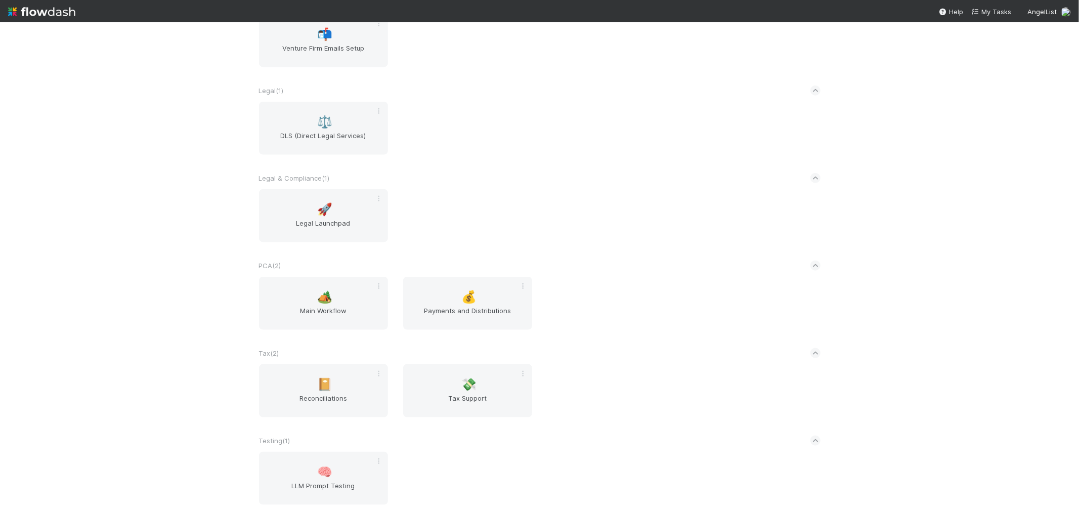
click at [144, 315] on div "AngelList New workflow AL < ( 1 ) 🌐 BT Request Router Automated Financials ( 1 …" at bounding box center [539, 267] width 1079 height 490
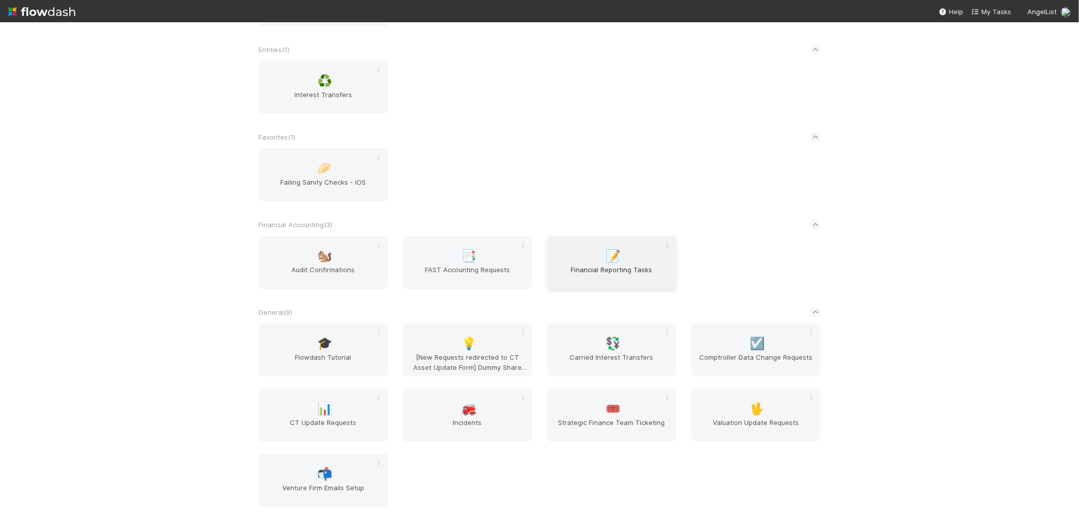
click at [587, 266] on span "Financial Reporting Tasks" at bounding box center [611, 275] width 121 height 20
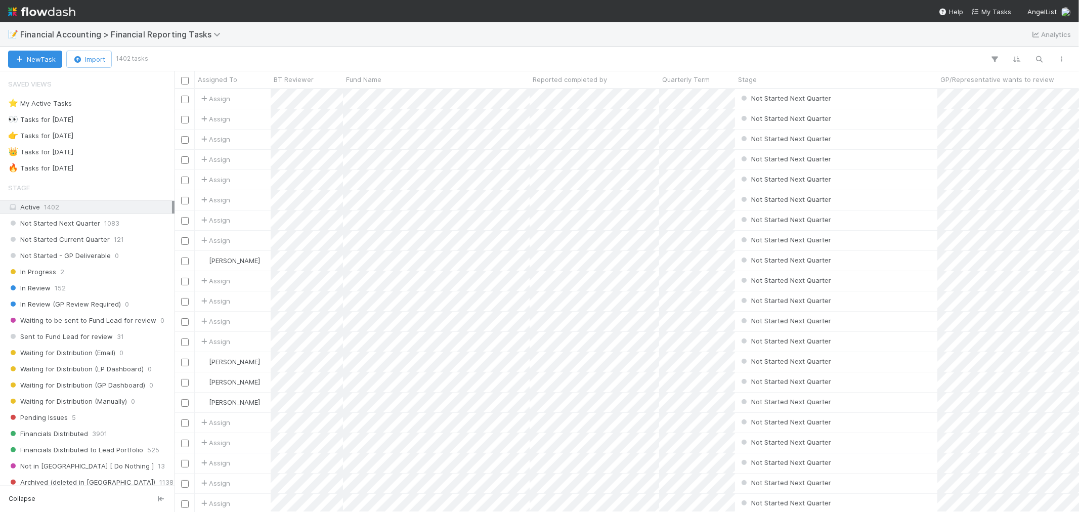
scroll to position [414, 896]
click at [105, 105] on div "⭐ My Active Tasks 35" at bounding box center [90, 103] width 164 height 13
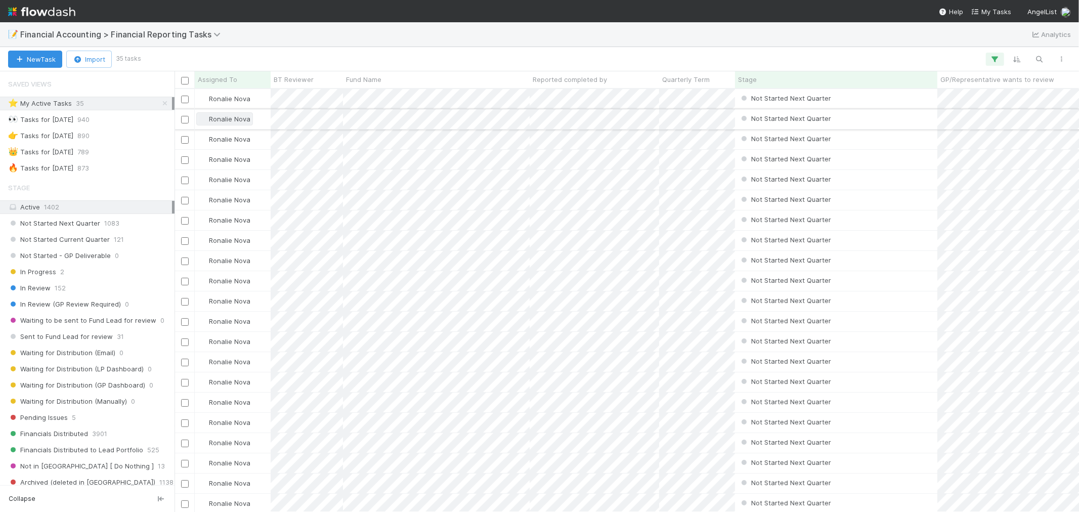
scroll to position [414, 896]
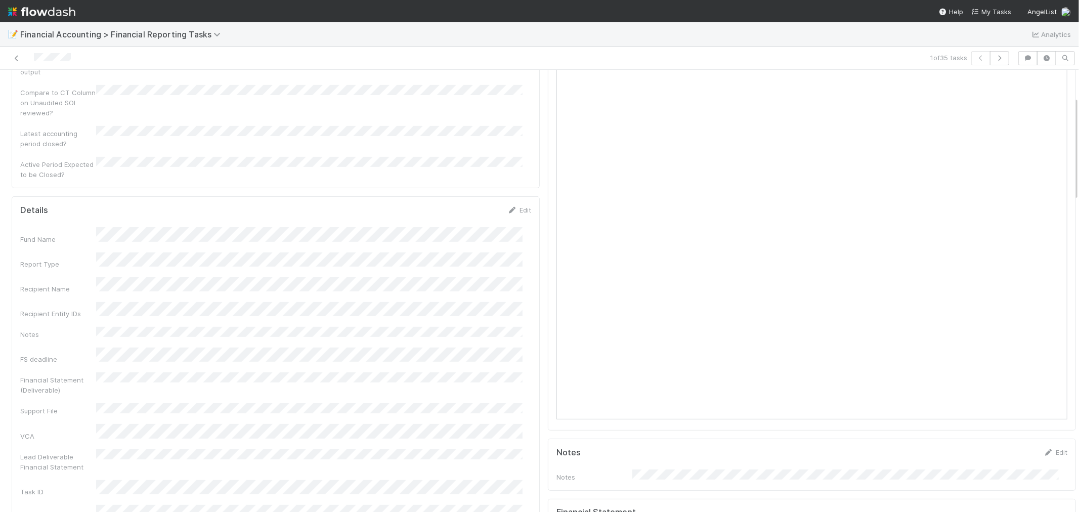
scroll to position [112, 0]
click at [339, 129] on div "Compare to CT Column on Unaudited SOI reviewed?" at bounding box center [275, 140] width 511 height 33
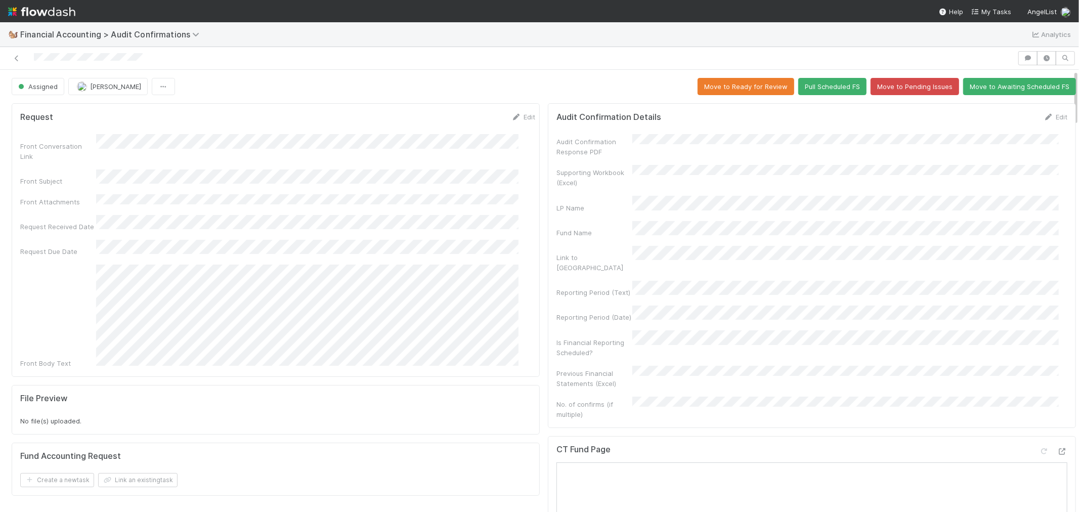
click at [288, 178] on div "Front Conversation Link Front Subject Front Attachments Request Received Date R…" at bounding box center [277, 251] width 515 height 234
drag, startPoint x: 32, startPoint y: 58, endPoint x: 170, endPoint y: 68, distance: 138.5
click at [168, 77] on div "Assigned [PERSON_NAME] Move to Ready for Review Pull Scheduled FS Move to Pendi…" at bounding box center [539, 279] width 1079 height 465
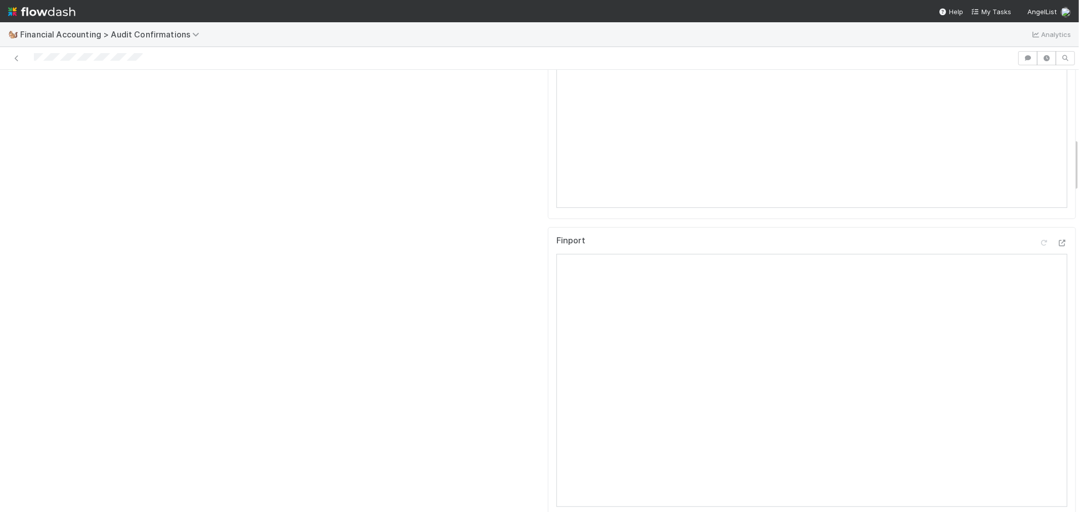
scroll to position [562, 0]
click at [1057, 185] on icon at bounding box center [1062, 188] width 10 height 7
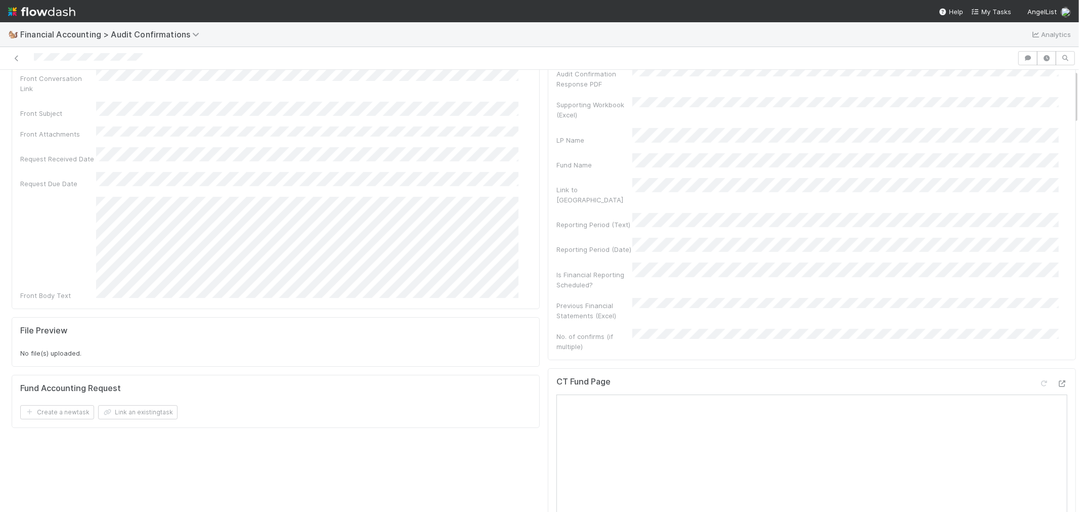
scroll to position [0, 0]
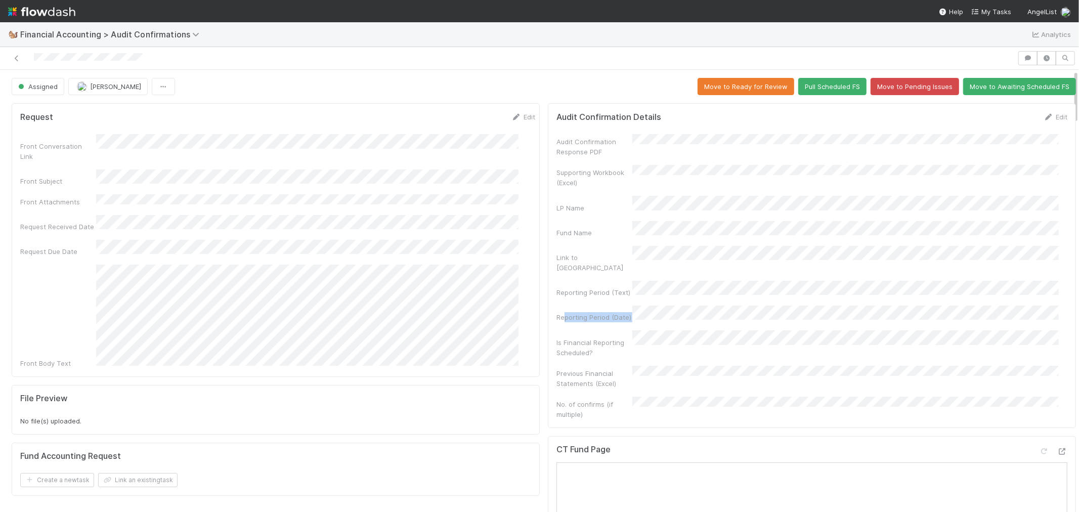
click at [672, 306] on div "Reporting Period (Date)" at bounding box center [812, 314] width 511 height 17
click at [587, 312] on div "Reporting Period (Date)" at bounding box center [595, 317] width 76 height 10
click at [731, 196] on div "LP Name" at bounding box center [812, 204] width 511 height 17
click at [685, 306] on div "Reporting Period (Date)" at bounding box center [812, 314] width 511 height 17
click at [736, 221] on div "Fund Name" at bounding box center [812, 229] width 511 height 17
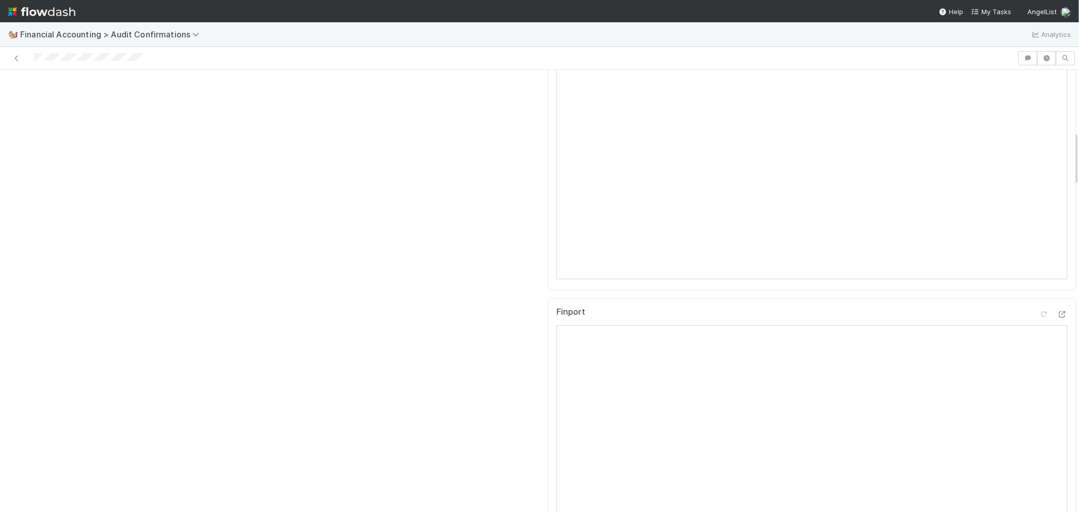
scroll to position [506, 0]
click at [1057, 241] on icon at bounding box center [1062, 244] width 10 height 7
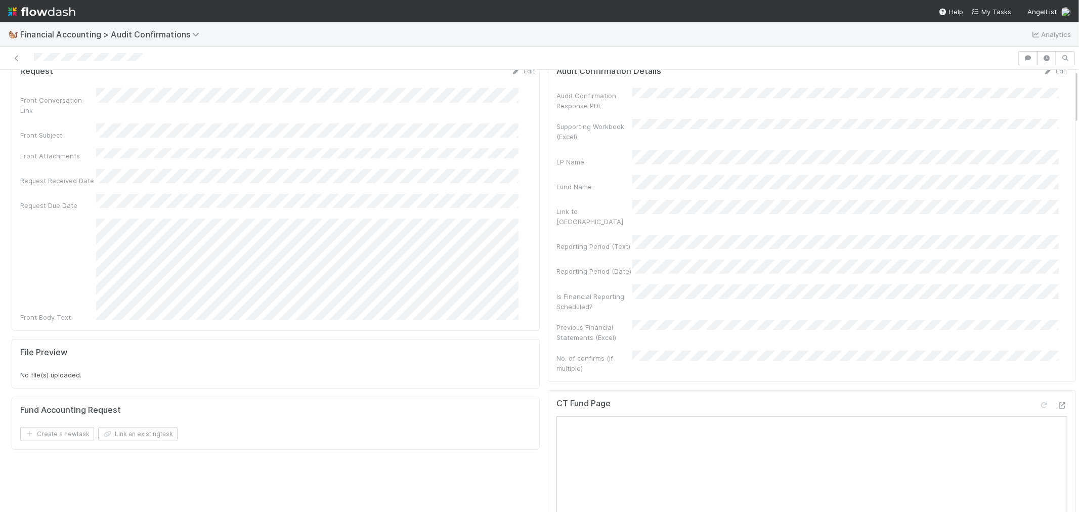
scroll to position [0, 0]
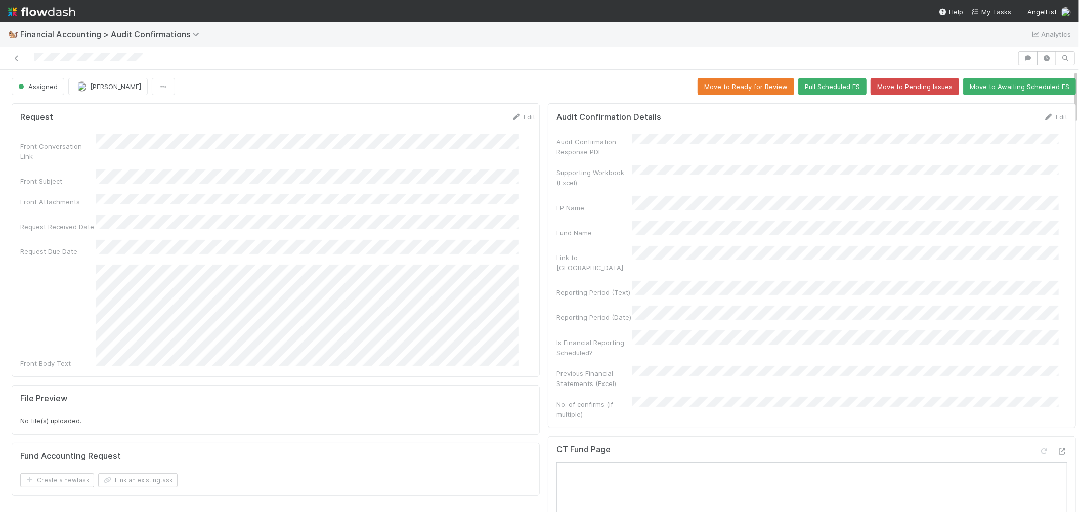
click at [744, 223] on div "Fund Name" at bounding box center [812, 229] width 511 height 17
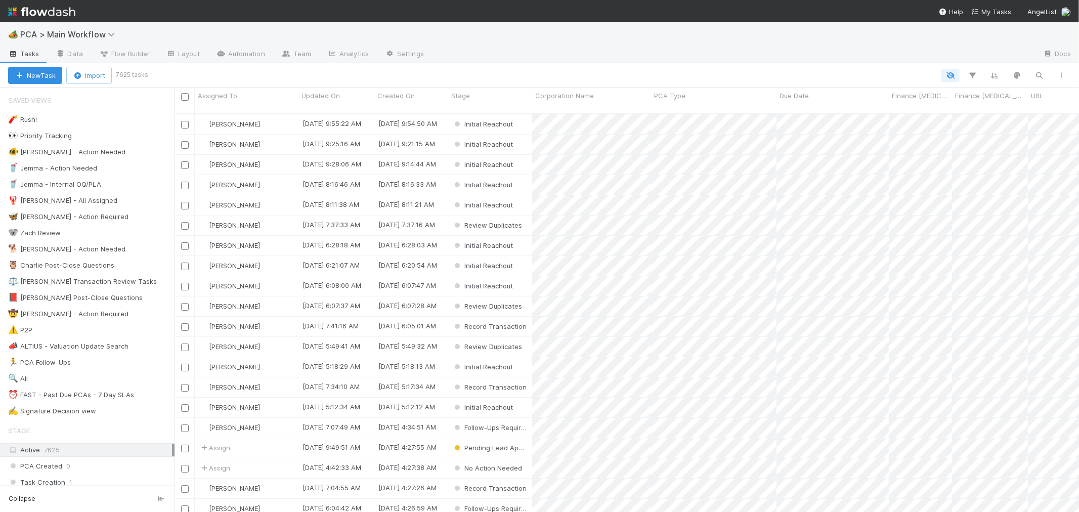
scroll to position [398, 896]
click at [69, 34] on span "PCA > Main Workflow" at bounding box center [70, 34] width 100 height 10
type input "confirm"
click at [122, 74] on div "🐿️ Financial Accounting > Audit Confirmations" at bounding box center [132, 78] width 241 height 10
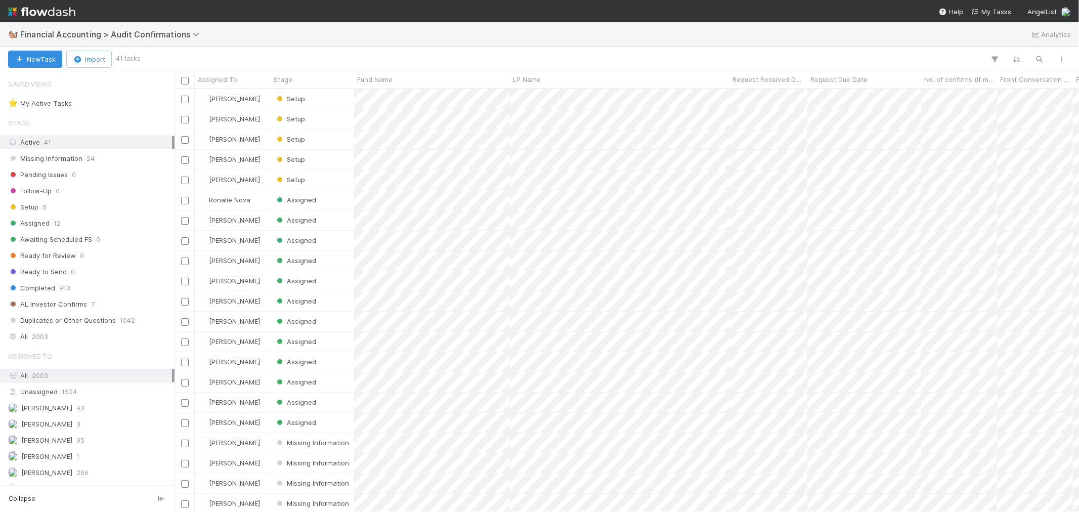
scroll to position [414, 896]
click at [1040, 58] on icon "button" at bounding box center [1040, 59] width 10 height 9
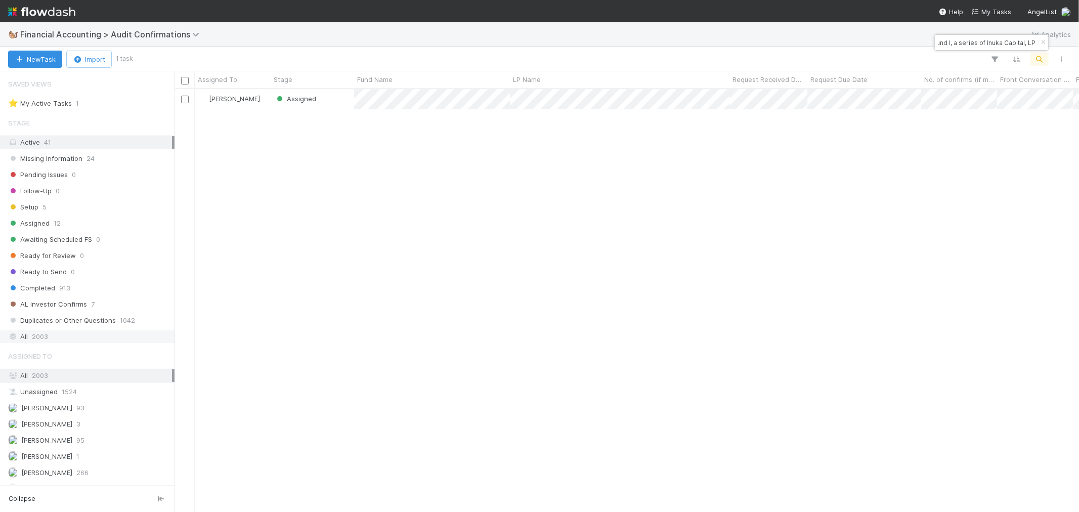
click at [37, 343] on span "2003" at bounding box center [40, 336] width 16 height 13
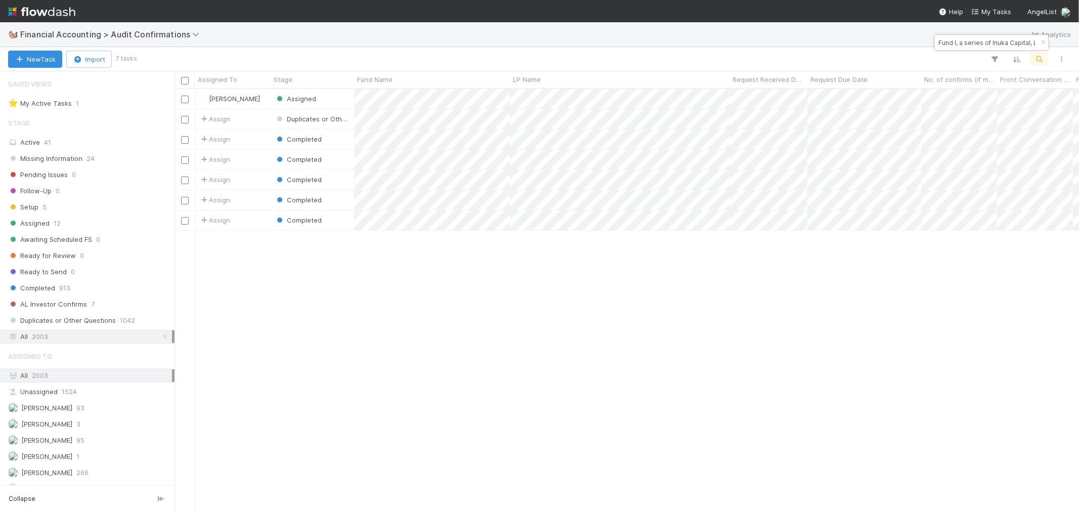
click at [552, 414] on div "Marenz Trajano Assigned 0 8/18/25, 9:35:30 PM 8/21/25, 10:44:12 PM 0 Assign Dup…" at bounding box center [627, 300] width 905 height 422
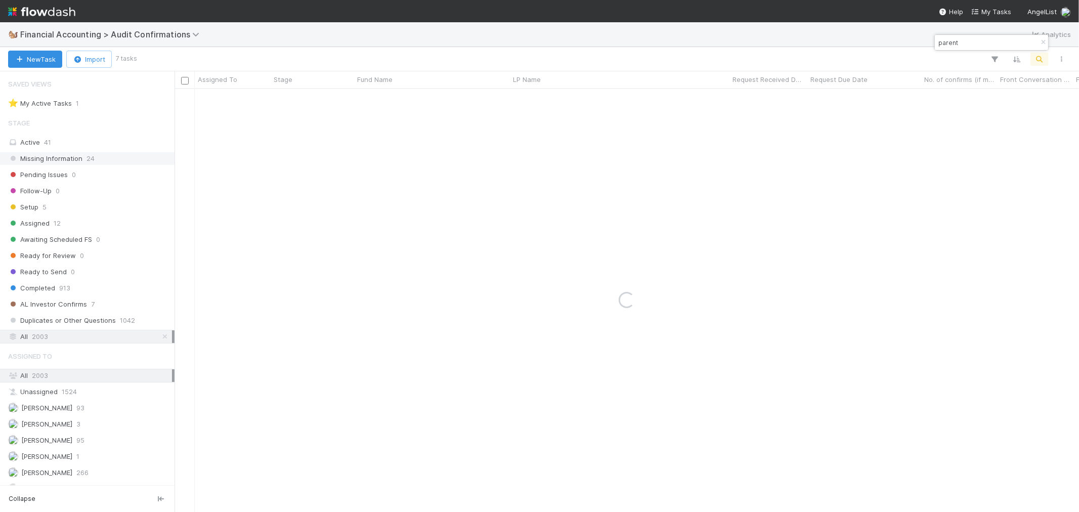
type input "parent"
click at [77, 163] on span "Missing Information" at bounding box center [45, 158] width 74 height 13
click at [38, 136] on div "Active 41" at bounding box center [90, 142] width 164 height 13
click at [63, 140] on div "Active 41" at bounding box center [90, 142] width 164 height 13
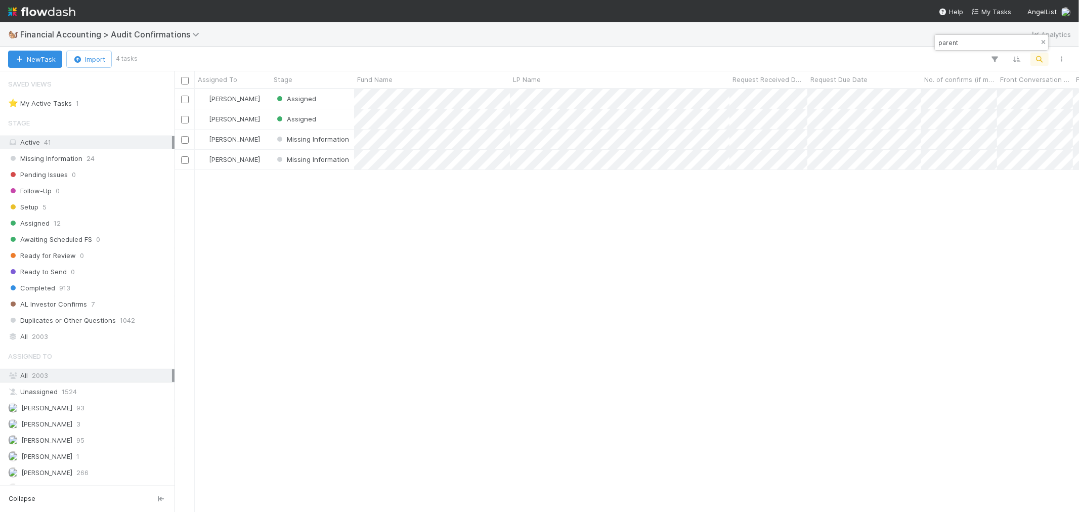
click at [1043, 41] on icon "button" at bounding box center [1043, 42] width 10 height 6
drag, startPoint x: 973, startPoint y: 43, endPoint x: 934, endPoint y: 46, distance: 39.6
click at [934, 46] on div "parent" at bounding box center [991, 42] width 114 height 16
paste input "Cascade Investment Fund RAIF V.C.I.C. LTD"
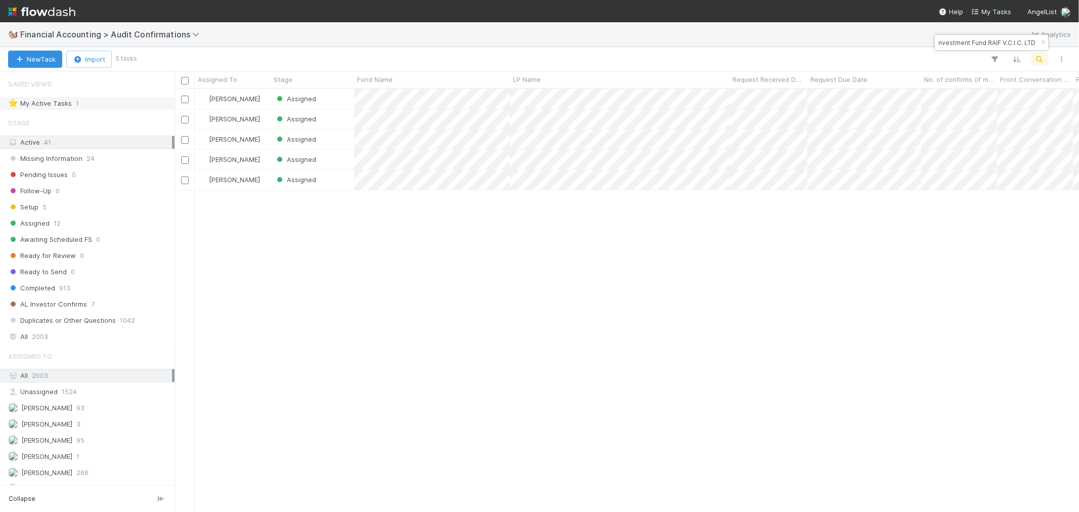
type input "Cascade Investment Fund RAIF V.C.I.C. LTD"
click at [100, 104] on div "⭐ My Active Tasks 1" at bounding box center [90, 103] width 164 height 13
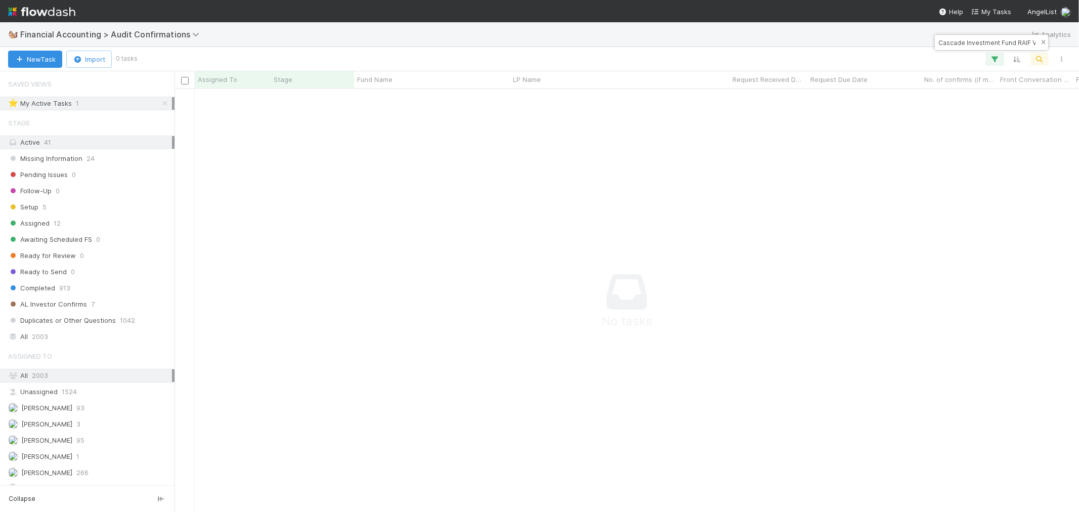
click at [1044, 44] on icon "button" at bounding box center [1043, 42] width 10 height 6
drag, startPoint x: 779, startPoint y: 309, endPoint x: 700, endPoint y: 226, distance: 114.5
click at [779, 309] on div "Ronalie Nova Assigned 0 8/21/25, 2:29:57 PM 8/21/25, 10:43:32 PM 0" at bounding box center [627, 300] width 905 height 422
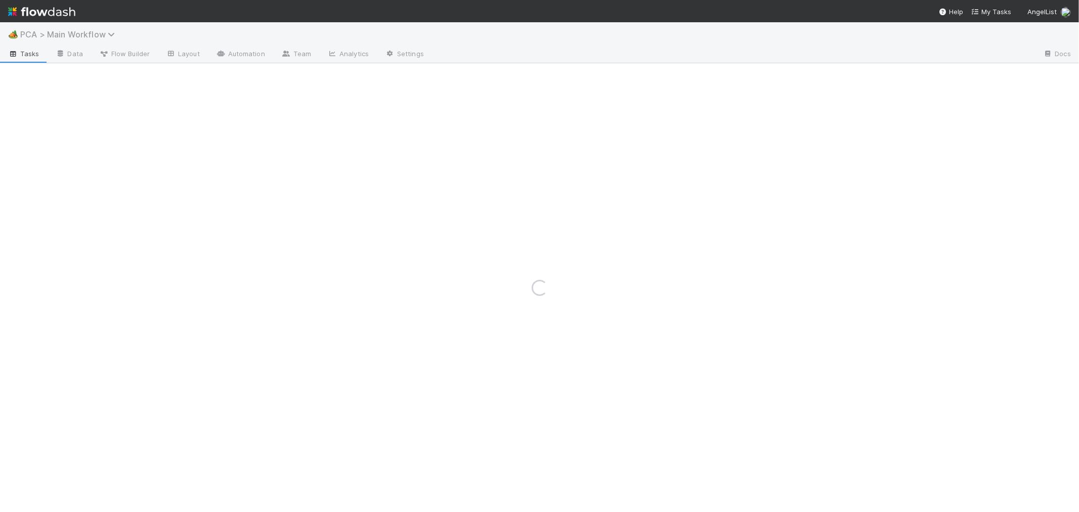
click at [70, 30] on span "PCA > Main Workflow" at bounding box center [70, 34] width 100 height 10
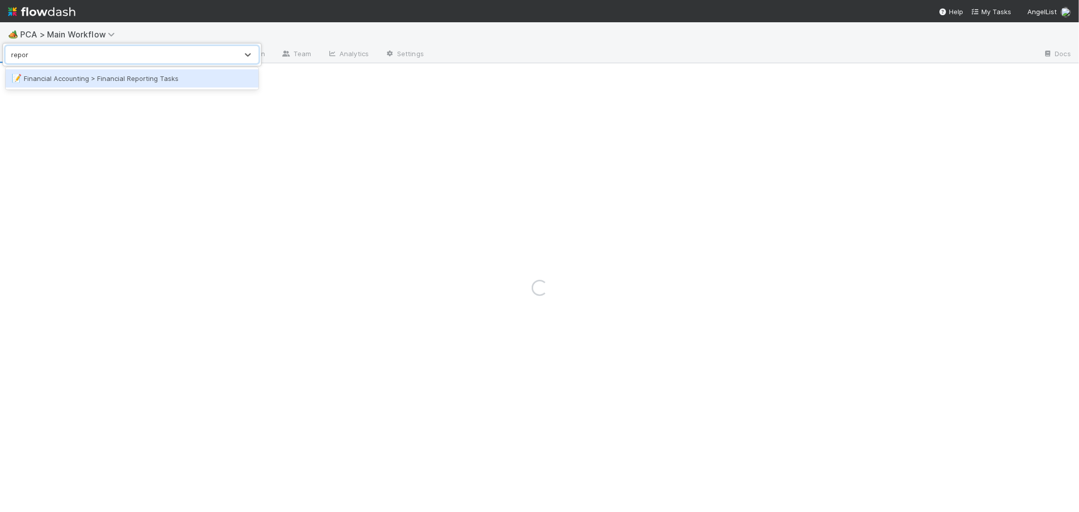
type input "report"
click at [143, 74] on div "📝 Financial Accounting > Financial Reporting Tasks" at bounding box center [132, 78] width 241 height 10
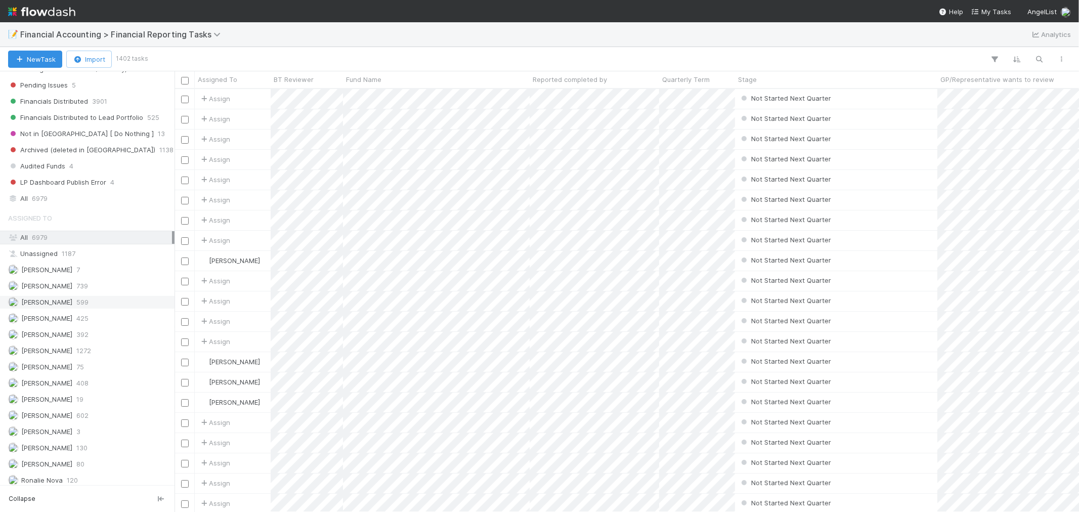
scroll to position [358, 0]
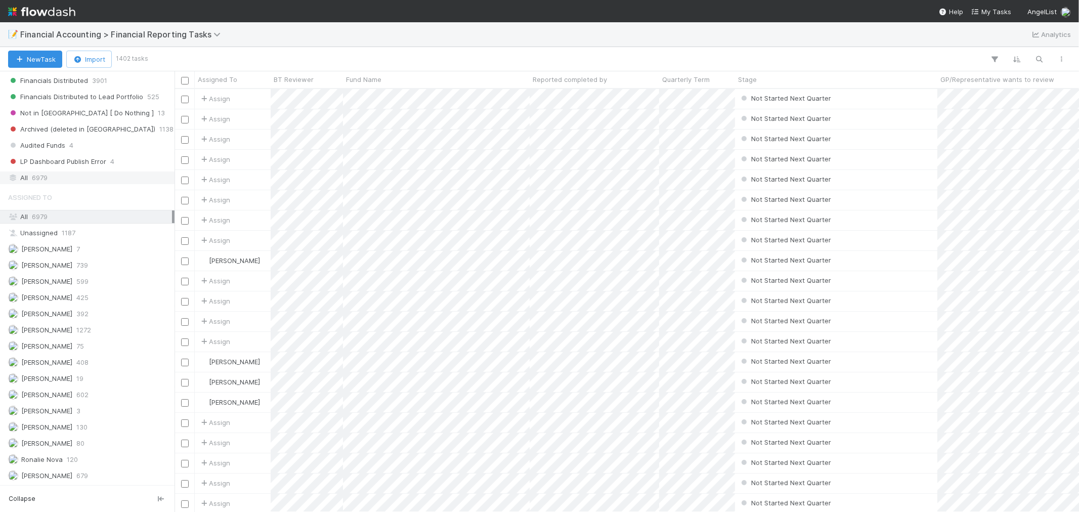
click at [51, 176] on div "All 6979" at bounding box center [90, 178] width 164 height 13
click at [1040, 58] on icon "button" at bounding box center [1040, 59] width 10 height 9
paste input "Fund I, a series of Inuka Capital, LP"
type input "Fund I, a series of Inuka Capital, LP"
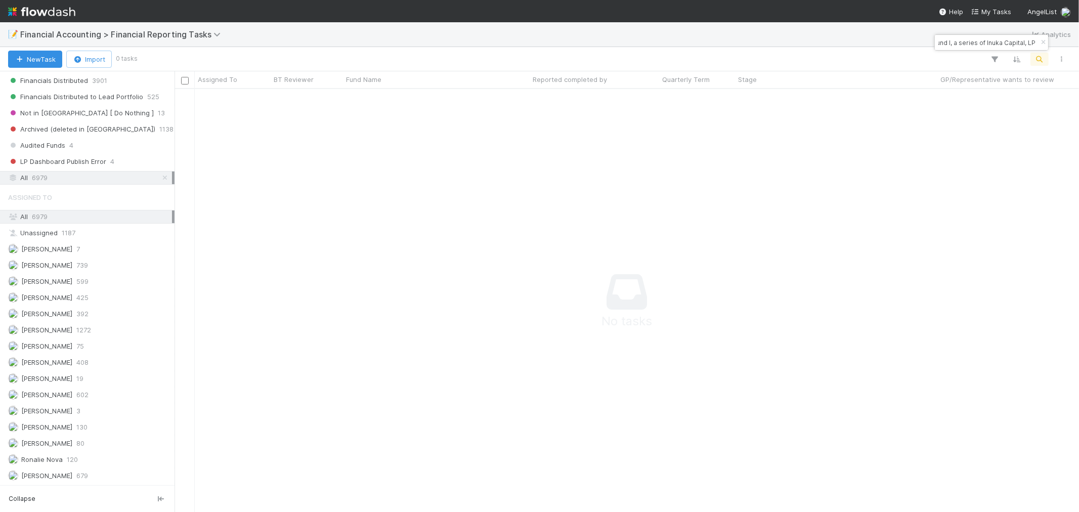
scroll to position [406, 887]
click at [982, 42] on input "Fund I, a series of Inuka Capital, LP" at bounding box center [986, 42] width 101 height 12
type input "inuka"
click at [120, 32] on span "Financial Accounting > Financial Reporting Tasks" at bounding box center [122, 34] width 205 height 10
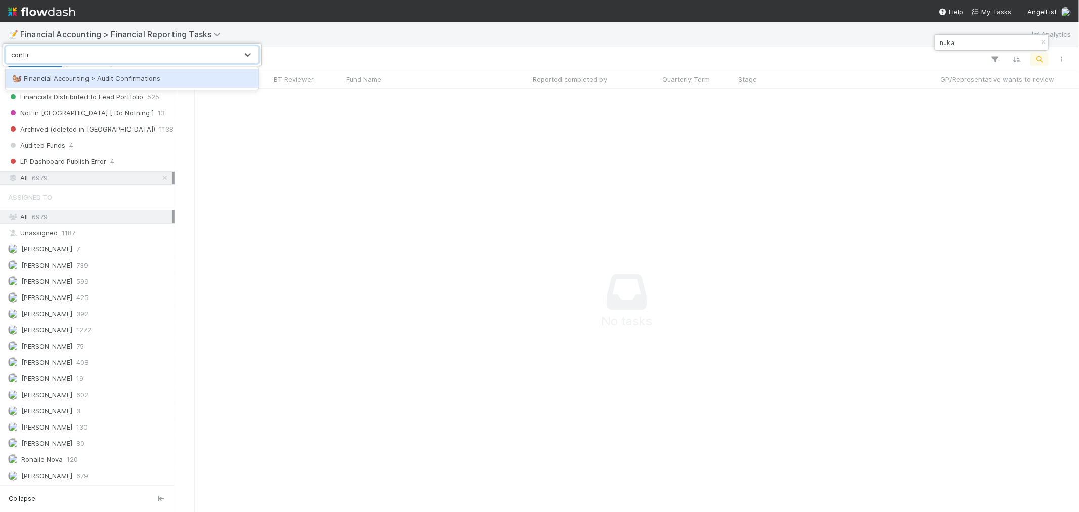
type input "confirm"
click at [211, 78] on div "🐿️ Financial Accounting > Audit Confirmations" at bounding box center [132, 78] width 241 height 10
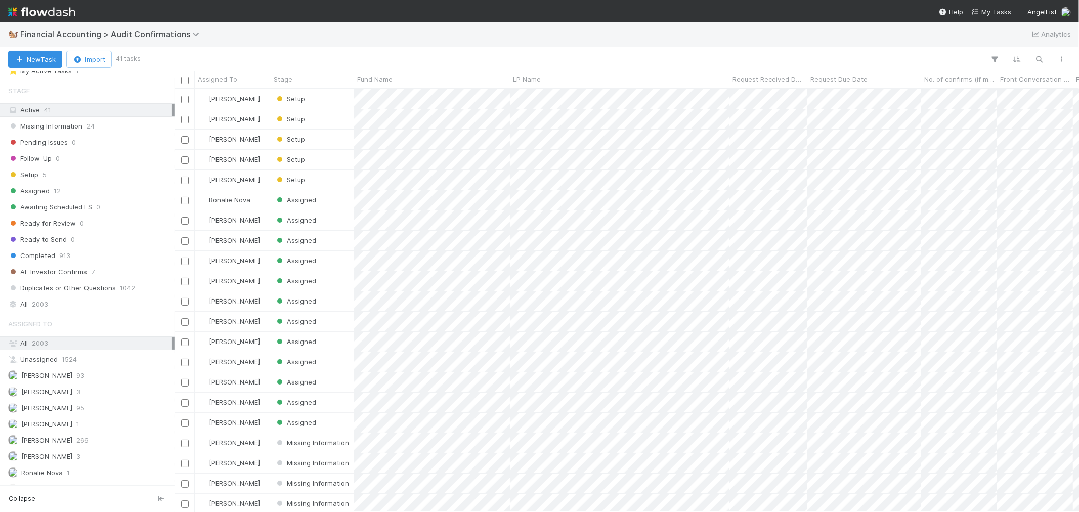
scroll to position [48, 0]
click at [66, 291] on div "All 2003" at bounding box center [90, 291] width 164 height 13
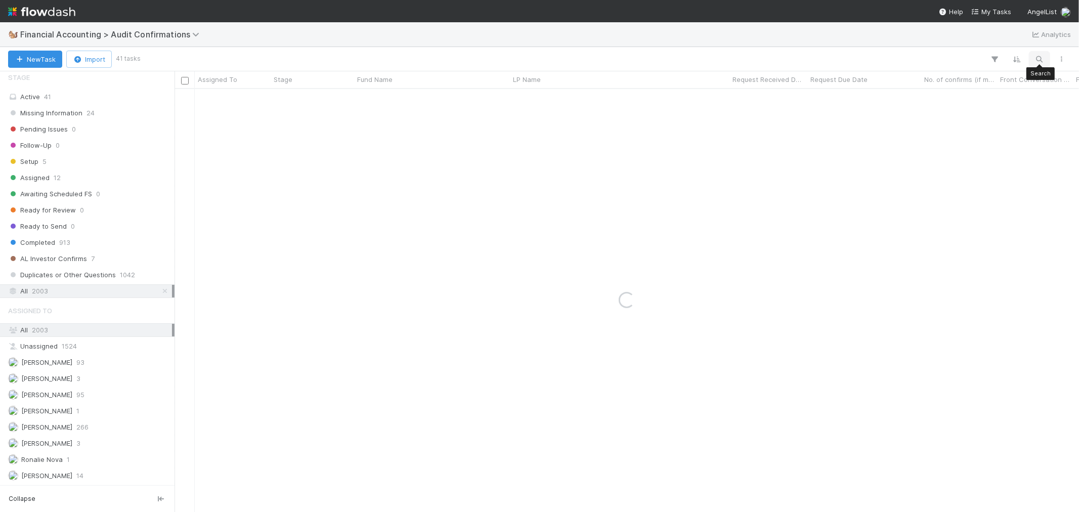
click at [1038, 61] on icon "button" at bounding box center [1040, 59] width 10 height 9
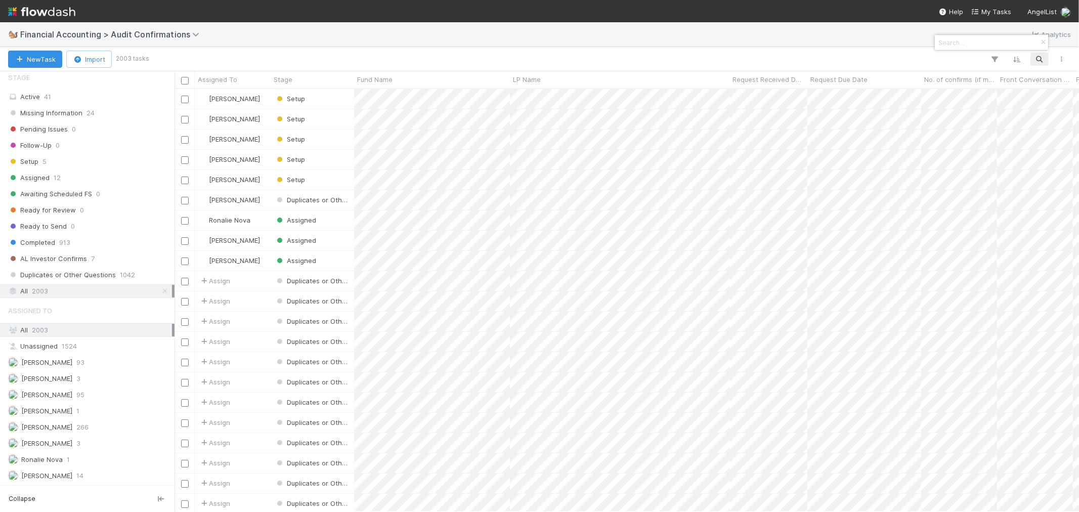
scroll to position [414, 896]
click at [1039, 57] on div at bounding box center [539, 256] width 1079 height 512
click at [1041, 57] on icon "button" at bounding box center [1040, 59] width 10 height 9
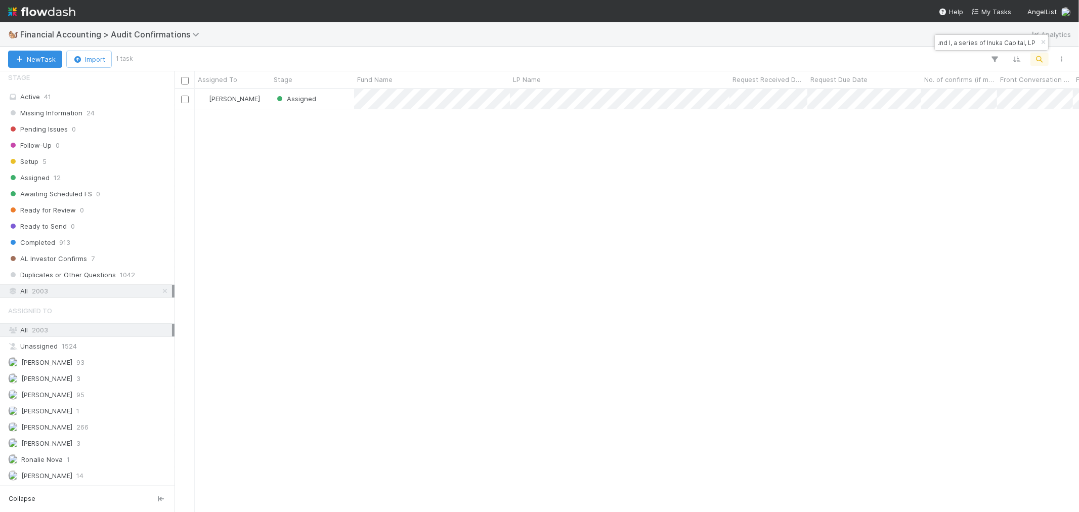
type input "Fund I, a series of Inuka Capital, LP"
click at [66, 327] on div "All 2003" at bounding box center [90, 330] width 164 height 13
click at [66, 289] on div "All 2003" at bounding box center [90, 291] width 164 height 13
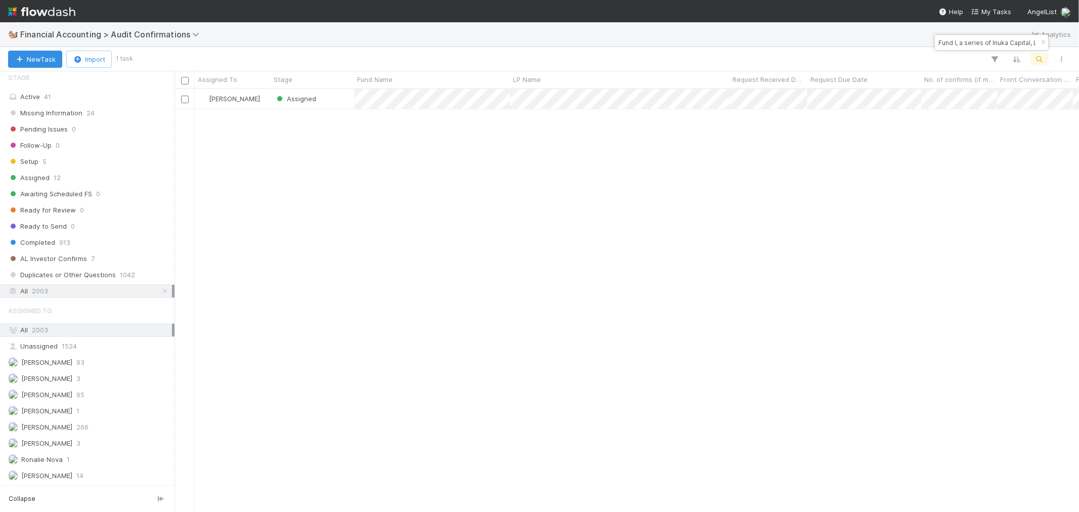
click at [52, 288] on div "All 2003" at bounding box center [90, 291] width 164 height 13
click at [965, 38] on input "Fund I, a series of Inuka Capital, LP" at bounding box center [986, 42] width 101 height 12
click at [47, 8] on img at bounding box center [41, 11] width 67 height 17
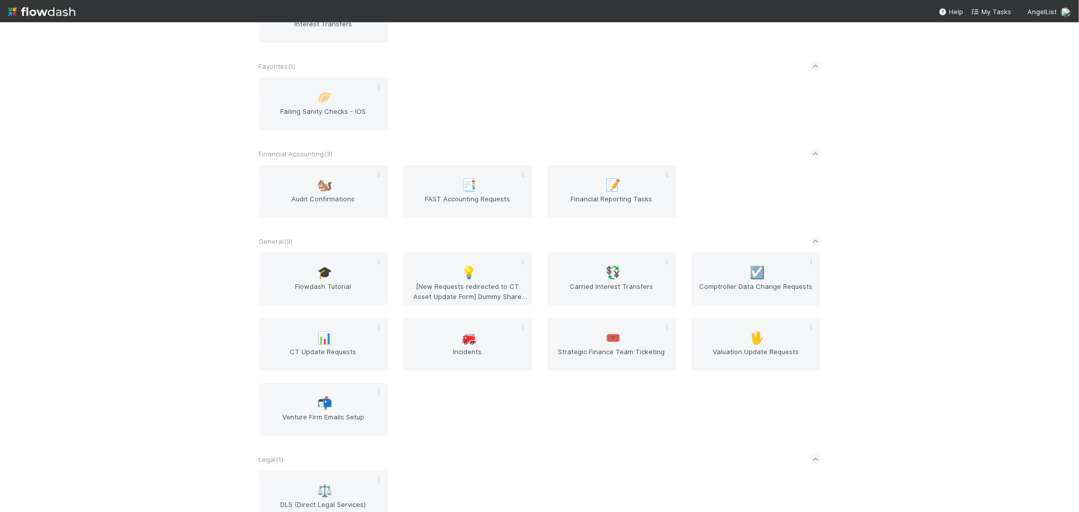
scroll to position [562, 0]
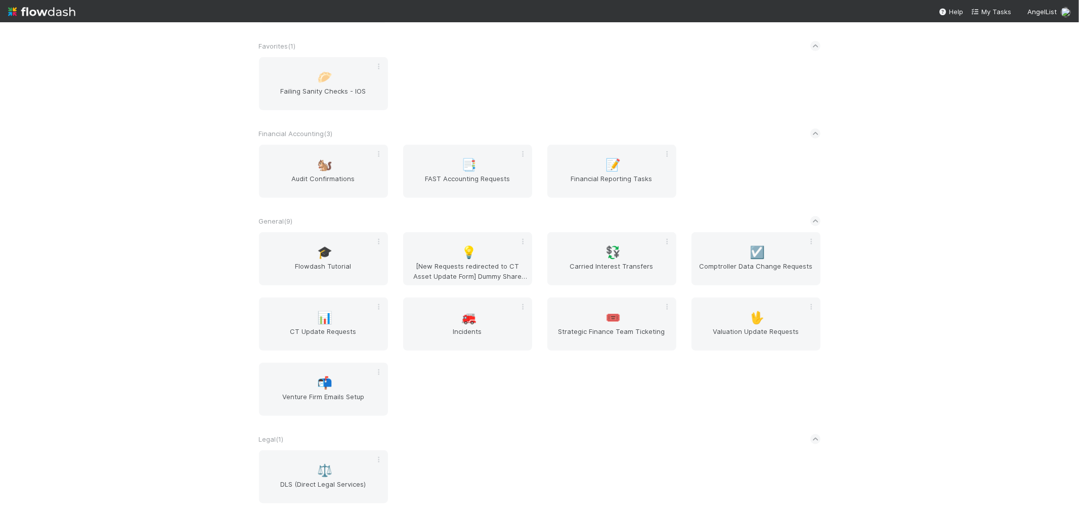
click at [880, 294] on div "AngelList New workflow AL < ( 1 ) 🌐 BT Request Router Automated Financials ( 1 …" at bounding box center [539, 267] width 1079 height 490
click at [928, 216] on div "AngelList New workflow AL < ( 1 ) 🌐 BT Request Router Automated Financials ( 1 …" at bounding box center [539, 267] width 1079 height 490
click at [366, 166] on div "🐿️ Audit Confirmations" at bounding box center [323, 171] width 129 height 53
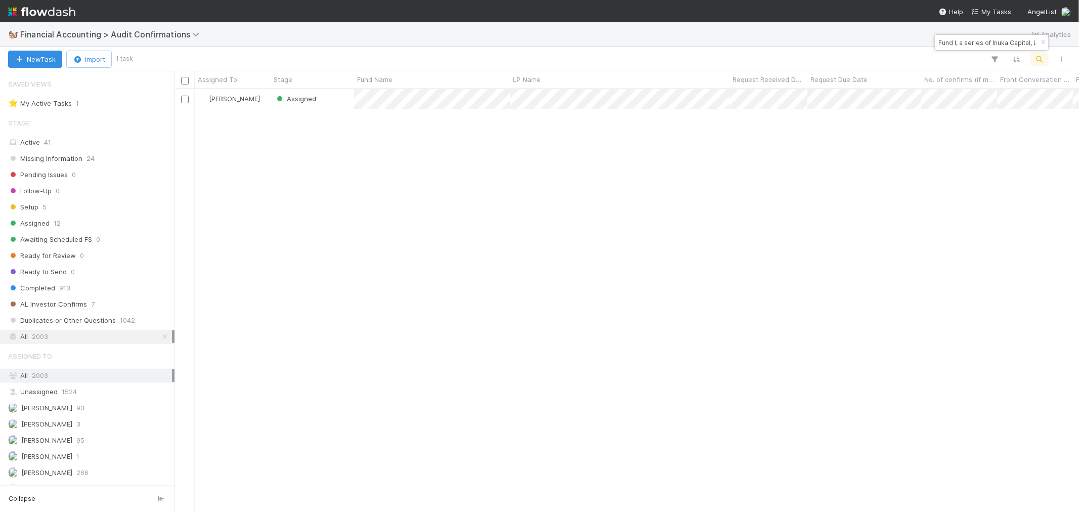
scroll to position [8, 8]
click at [963, 42] on input "Fund I, a series of Inuka Capital, LP" at bounding box center [986, 42] width 101 height 12
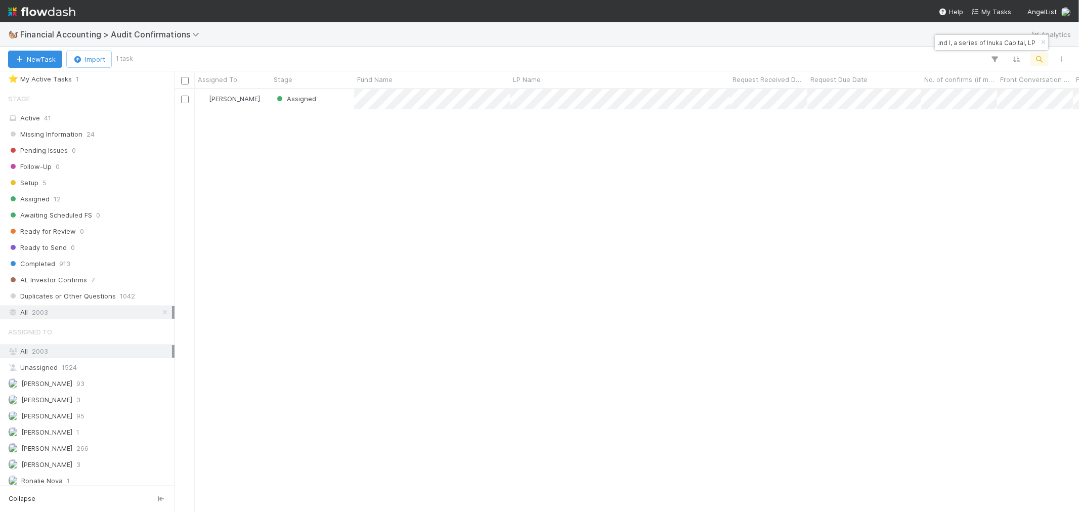
scroll to position [48, 0]
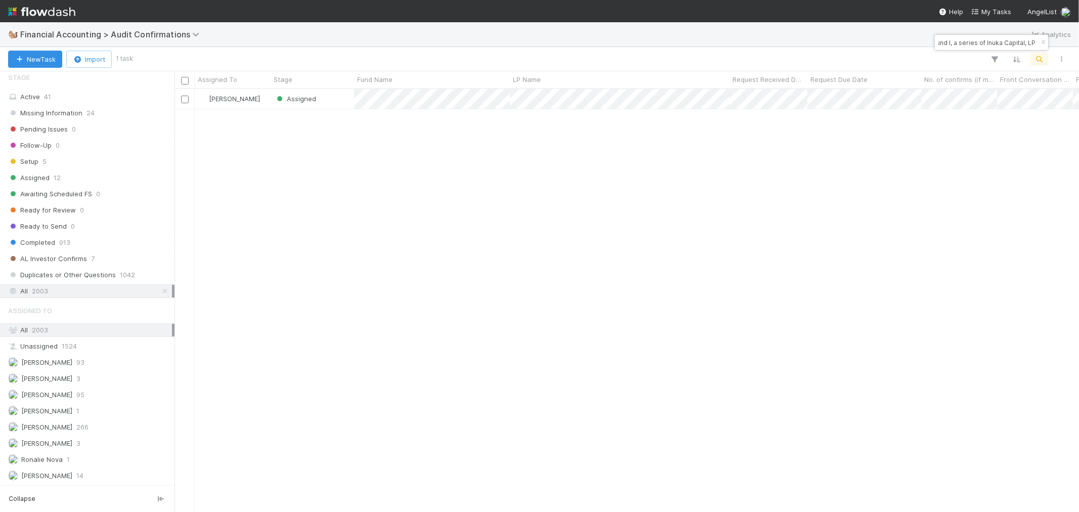
click at [74, 326] on div "All 2003" at bounding box center [90, 330] width 164 height 13
click at [69, 287] on div "All 2003" at bounding box center [90, 291] width 164 height 13
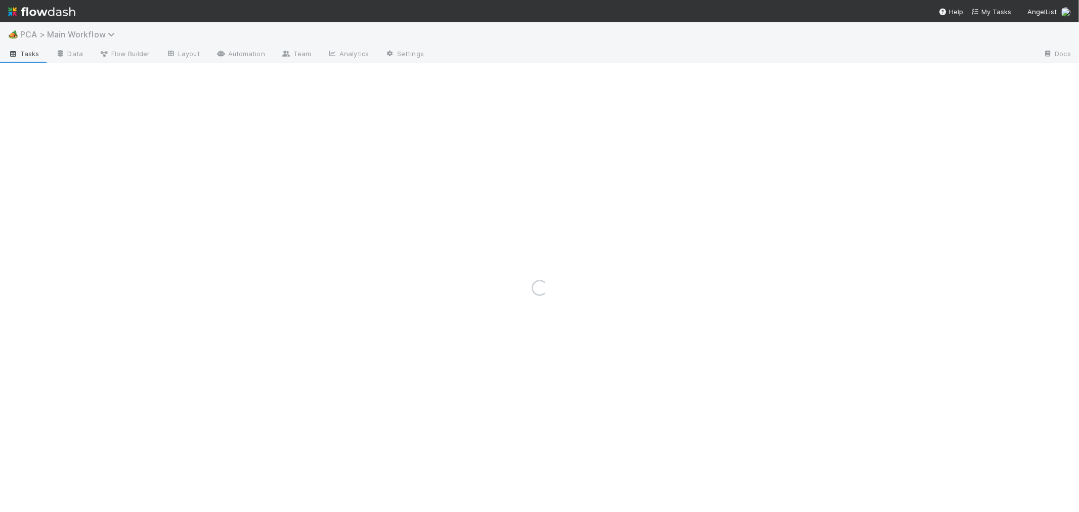
click at [74, 38] on span "PCA > Main Workflow" at bounding box center [70, 34] width 100 height 10
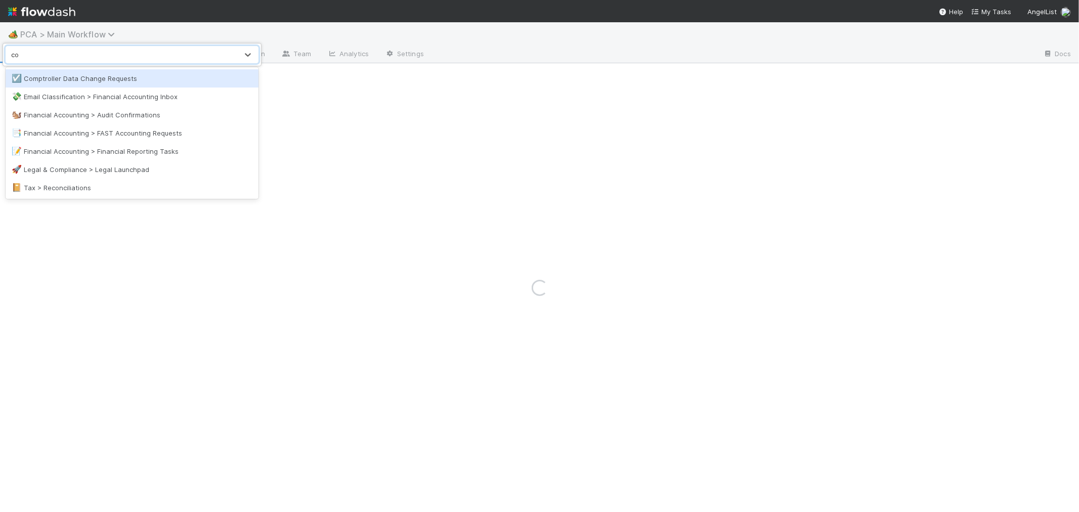
type input "con"
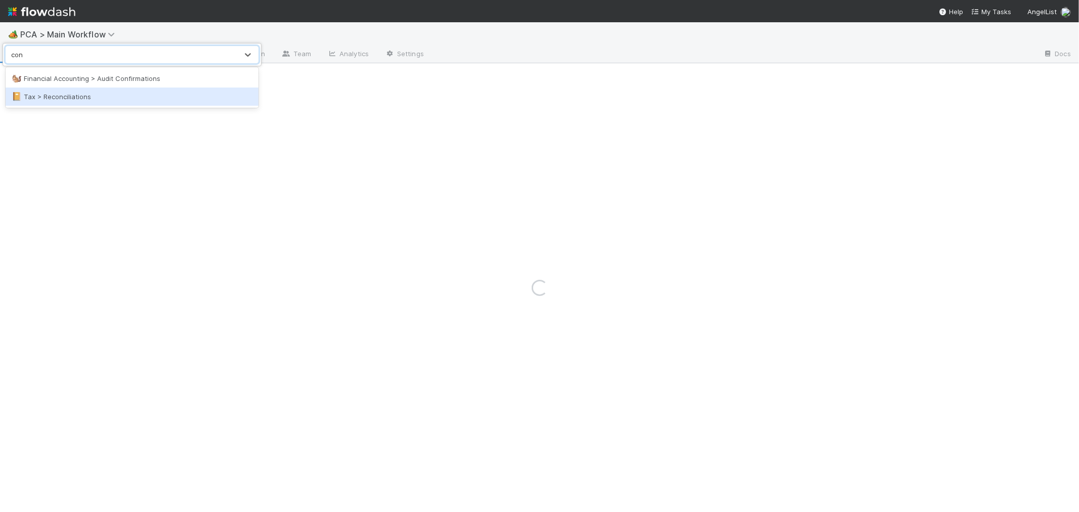
click at [94, 78] on div "🐿️ Financial Accounting > Audit Confirmations" at bounding box center [132, 78] width 241 height 10
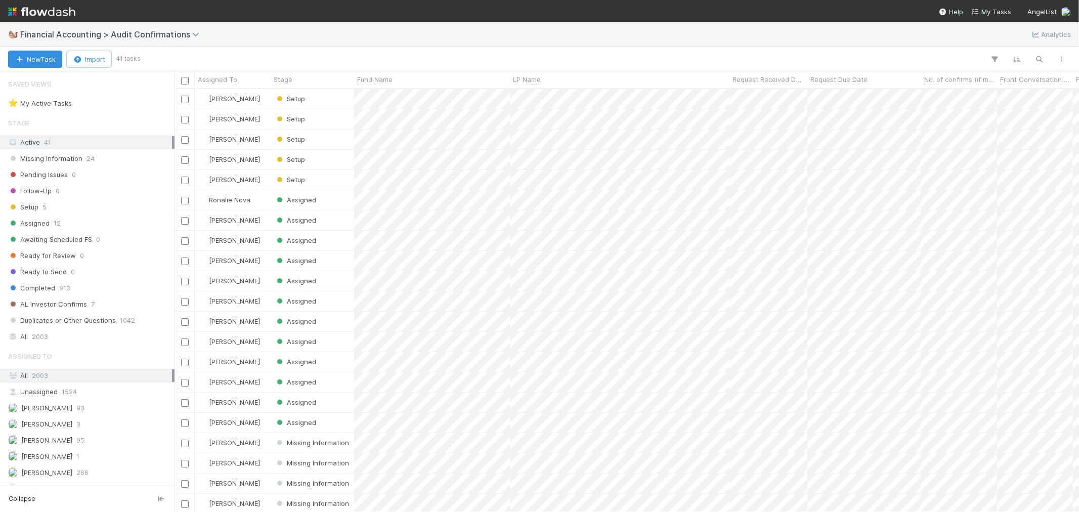
scroll to position [414, 896]
click at [52, 335] on div "All 2003" at bounding box center [90, 336] width 164 height 13
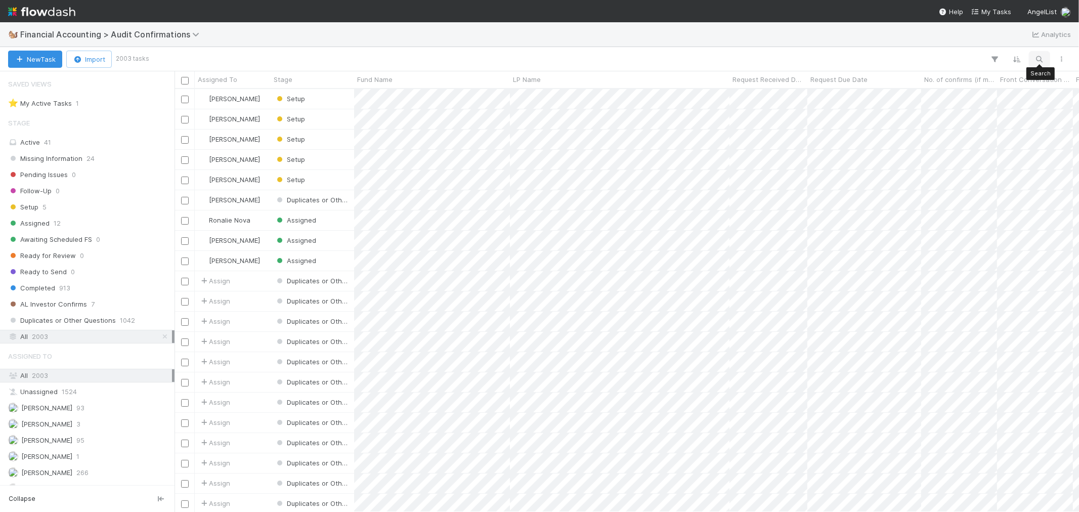
scroll to position [414, 896]
click at [1041, 59] on icon "button" at bounding box center [1040, 59] width 10 height 9
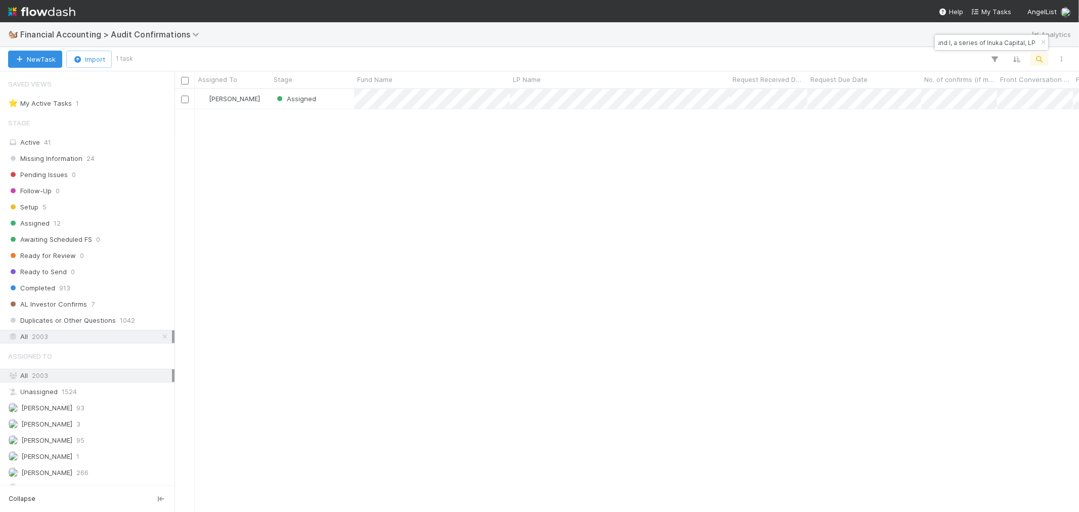
scroll to position [0, 0]
click at [87, 382] on div "All 2003" at bounding box center [87, 376] width 175 height 14
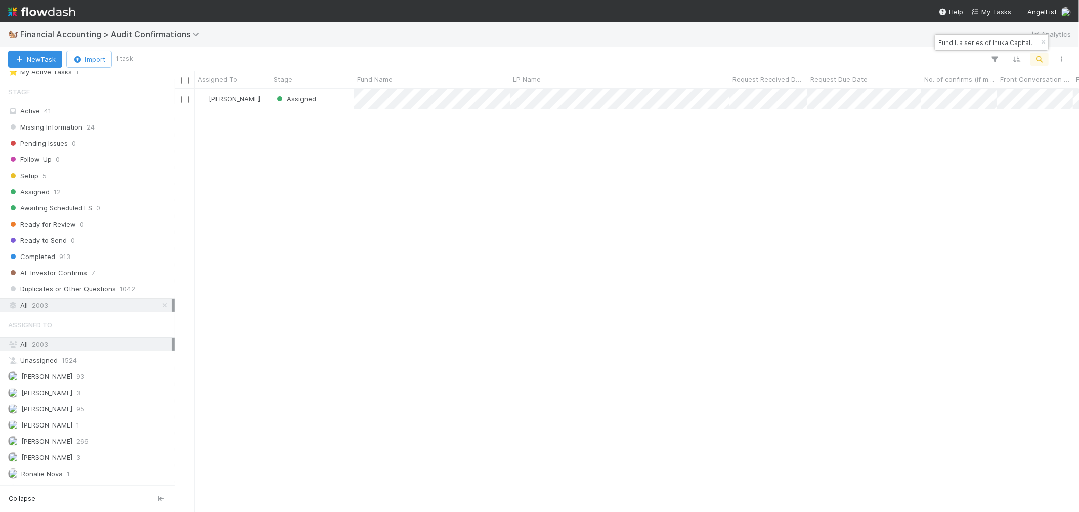
scroll to position [48, 0]
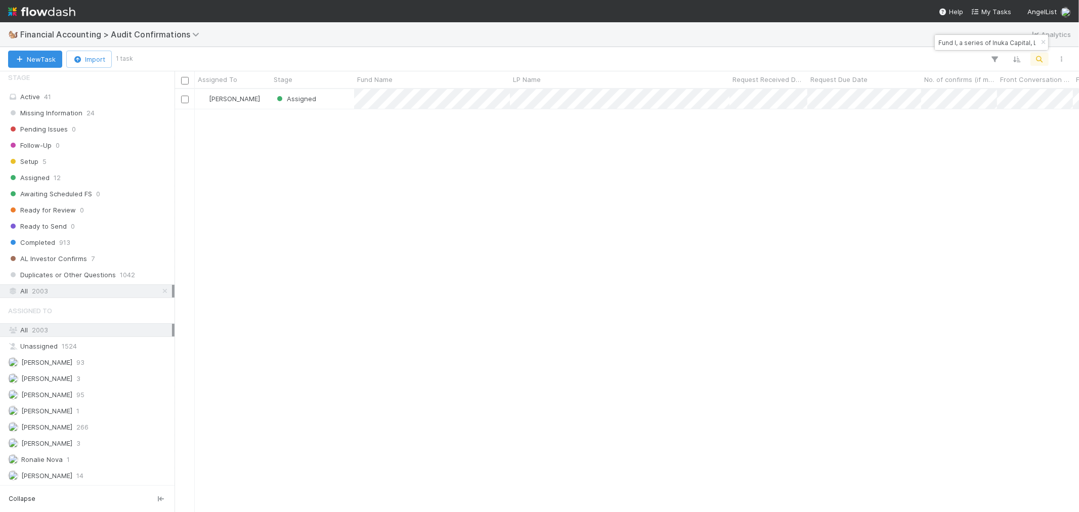
click at [968, 41] on input "Fund I, a series of Inuka Capital, LP" at bounding box center [986, 42] width 101 height 12
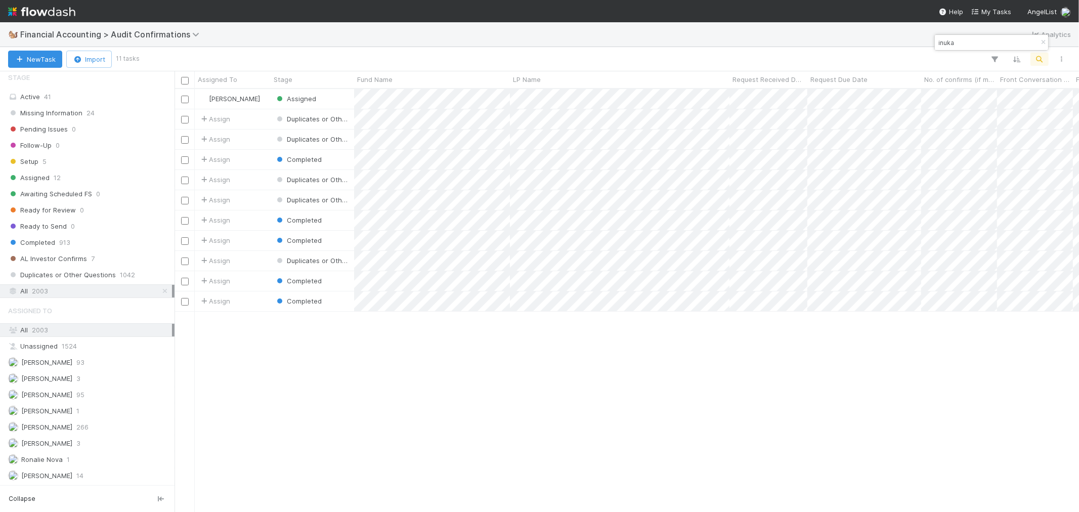
type input "inuka"
click at [590, 362] on div "Marenz Trajano Assigned 0 8/18/25, 9:35:30 PM 8/21/25, 10:44:12 PM 0 Assign Dup…" at bounding box center [627, 300] width 905 height 422
click at [300, 78] on div "Stage" at bounding box center [313, 79] width 78 height 10
click at [305, 98] on div "Sort First → Last" at bounding box center [331, 98] width 115 height 15
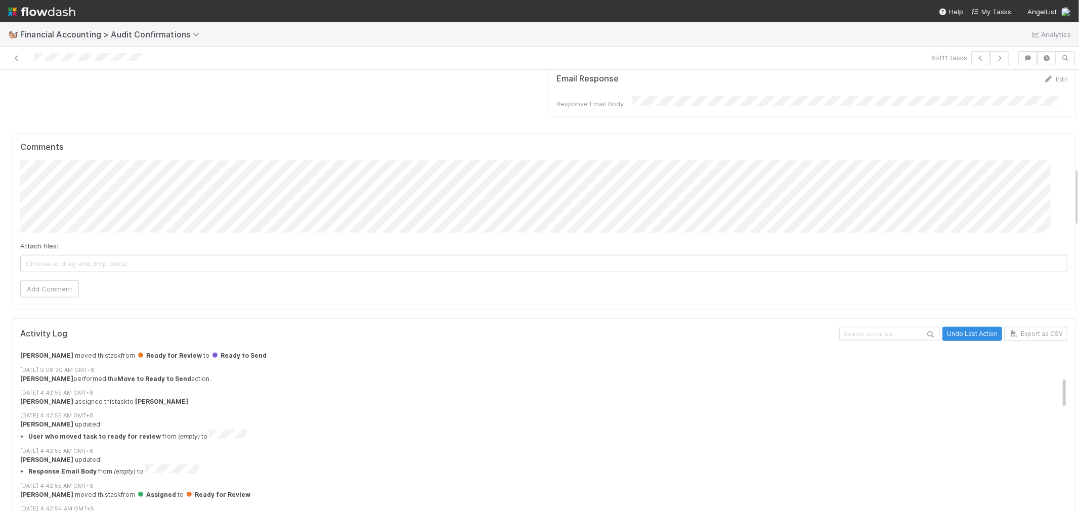
scroll to position [168, 0]
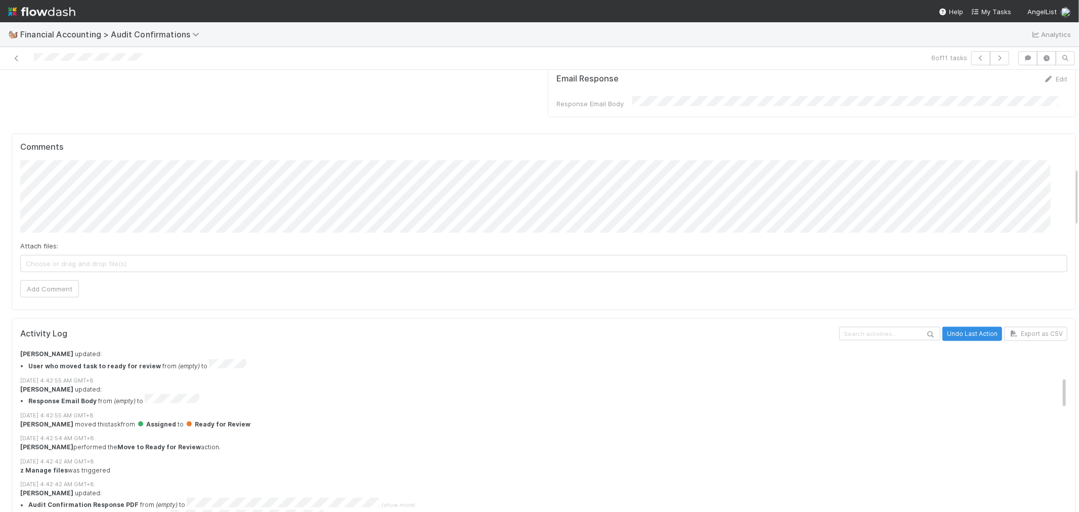
drag, startPoint x: 205, startPoint y: 404, endPoint x: 227, endPoint y: 406, distance: 21.9
click at [216, 443] on div "Jacob Weiss performed the Move to Ready for Review action." at bounding box center [548, 447] width 1056 height 9
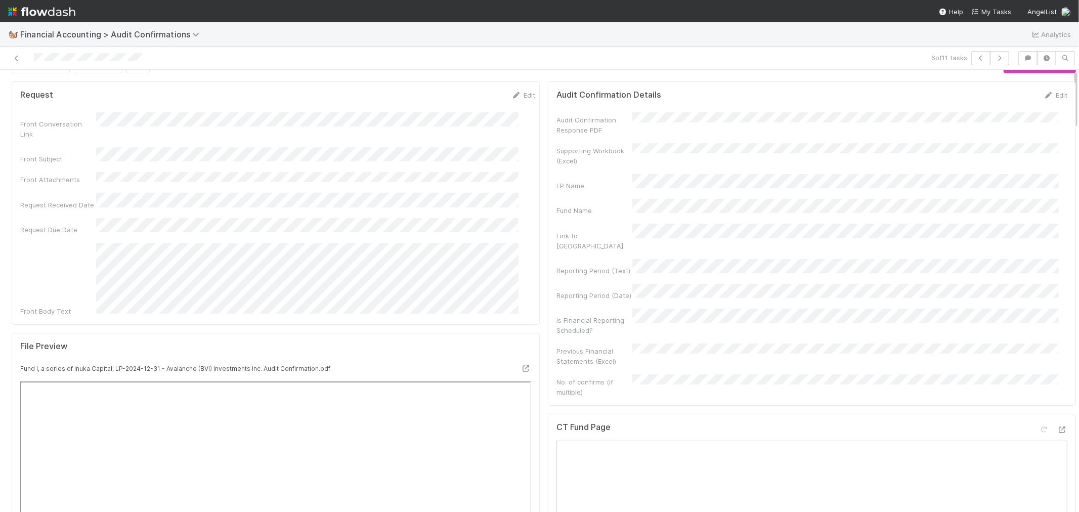
scroll to position [0, 0]
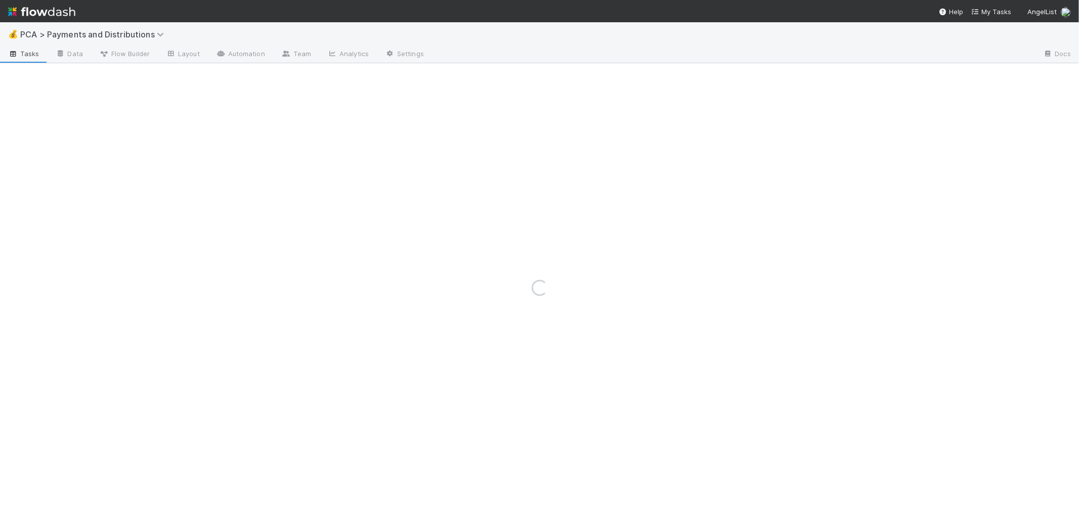
click at [60, 16] on img at bounding box center [41, 11] width 67 height 17
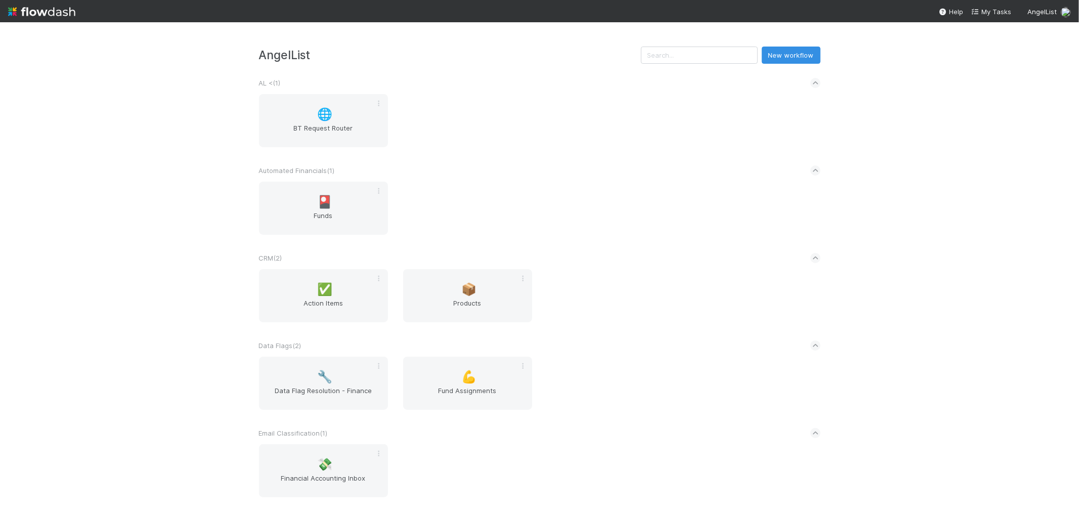
scroll to position [168, 0]
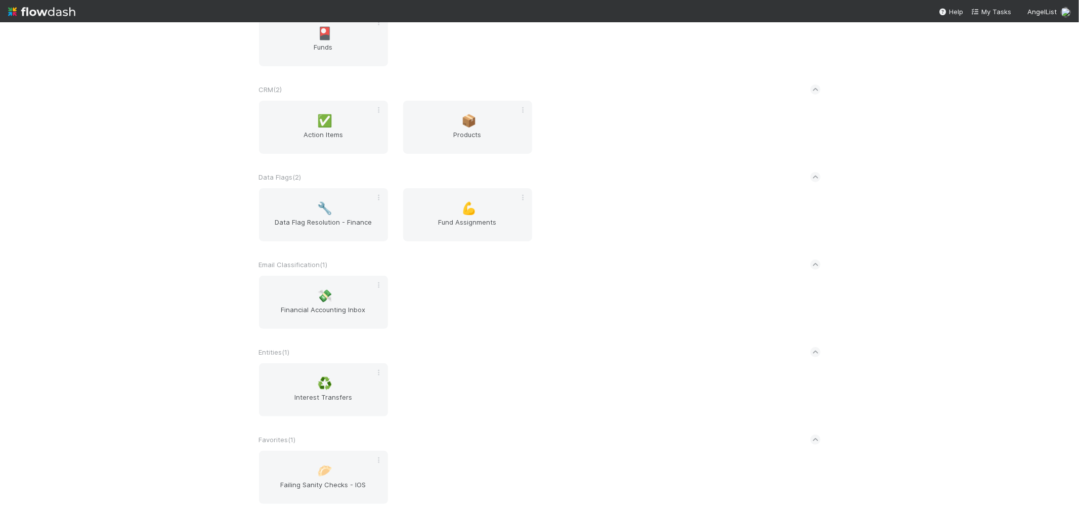
click at [193, 257] on div "AngelList New workflow AL < ( 1 ) 🌐 BT Request Router Automated Financials ( 1 …" at bounding box center [539, 267] width 1079 height 490
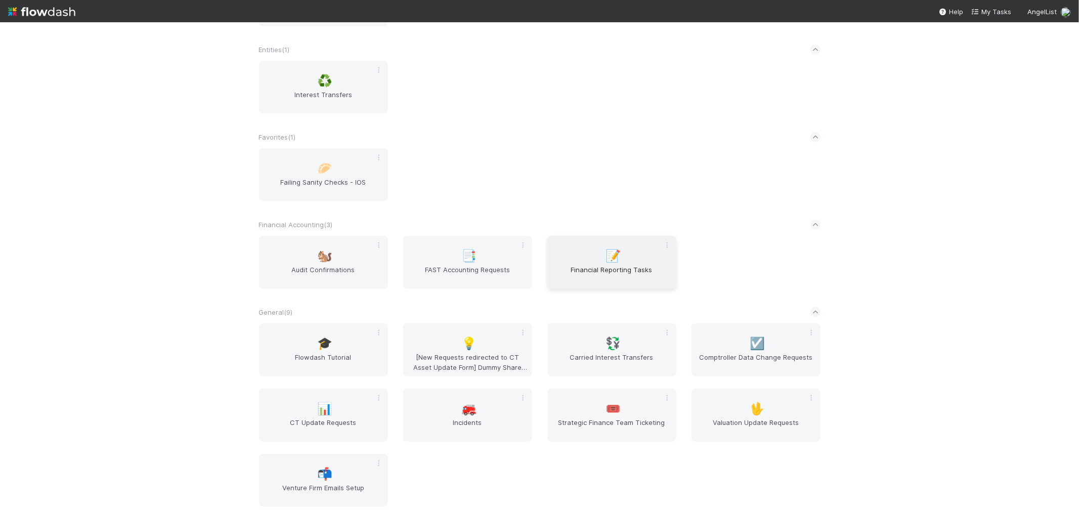
click at [580, 265] on span "Financial Reporting Tasks" at bounding box center [611, 275] width 121 height 20
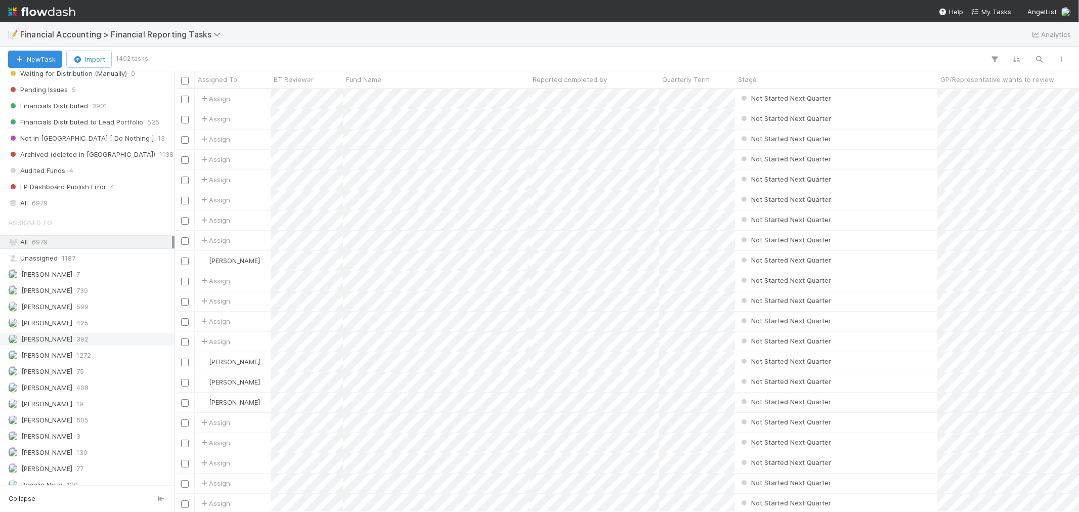
scroll to position [358, 0]
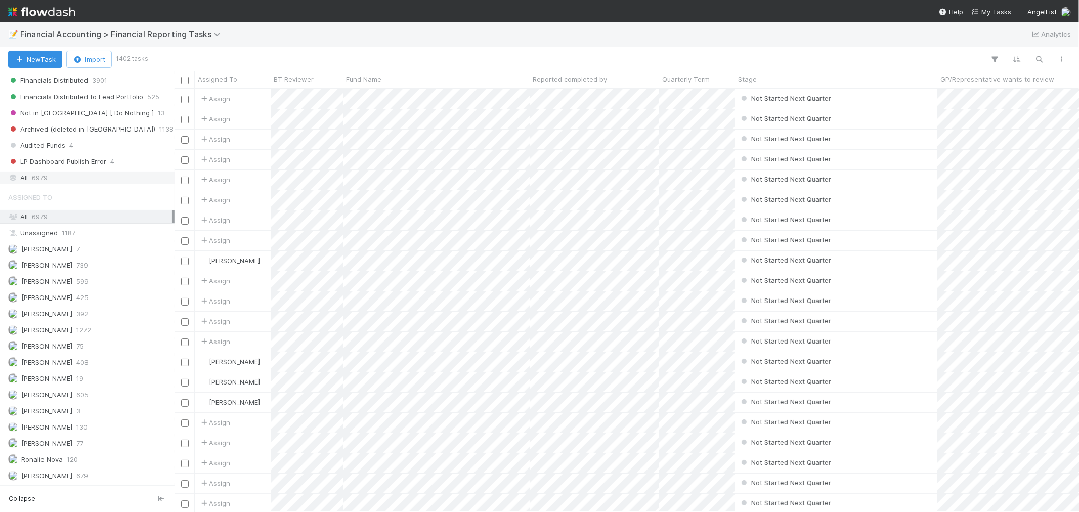
click at [37, 173] on span "6979" at bounding box center [40, 178] width 16 height 13
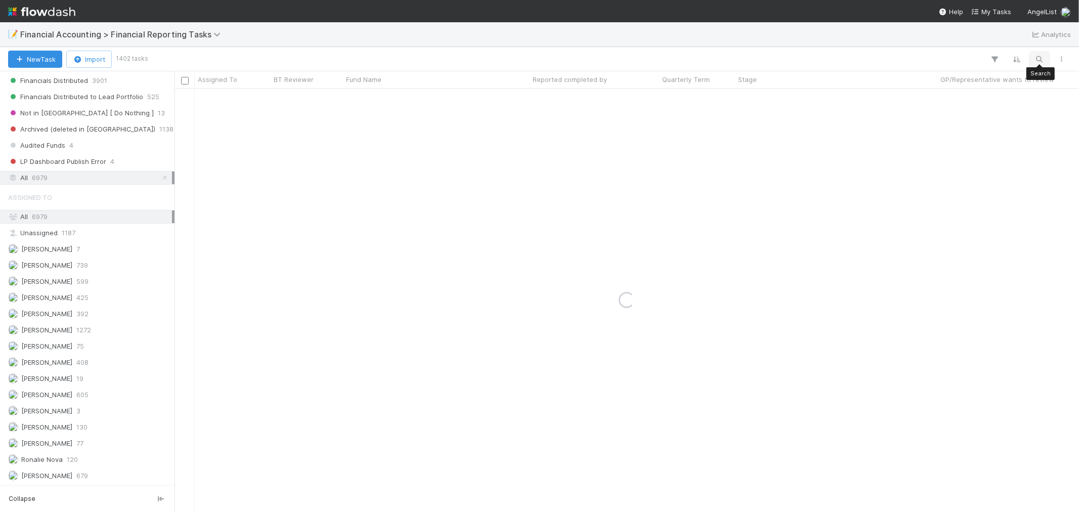
click at [1040, 55] on icon "button" at bounding box center [1040, 59] width 10 height 9
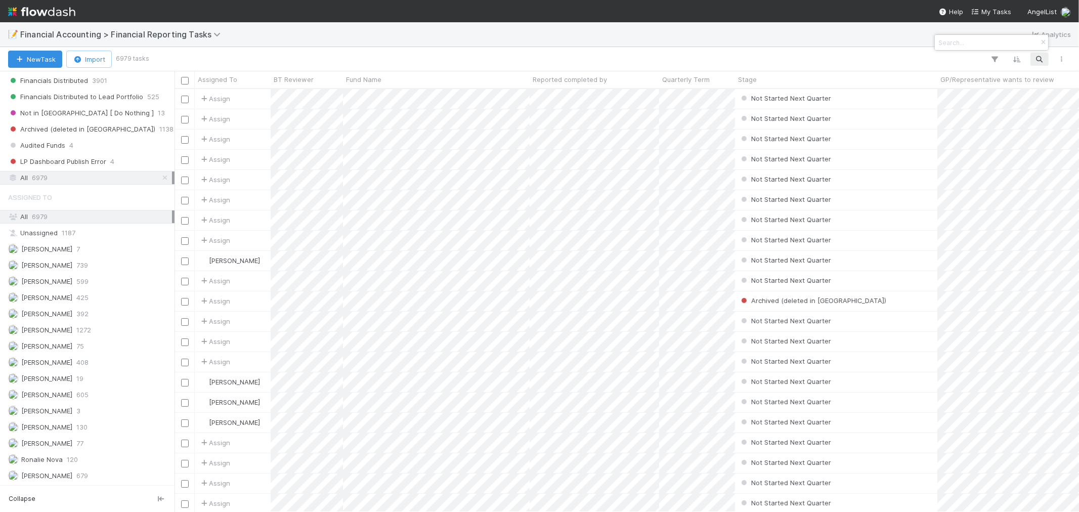
click at [943, 44] on input at bounding box center [986, 42] width 101 height 12
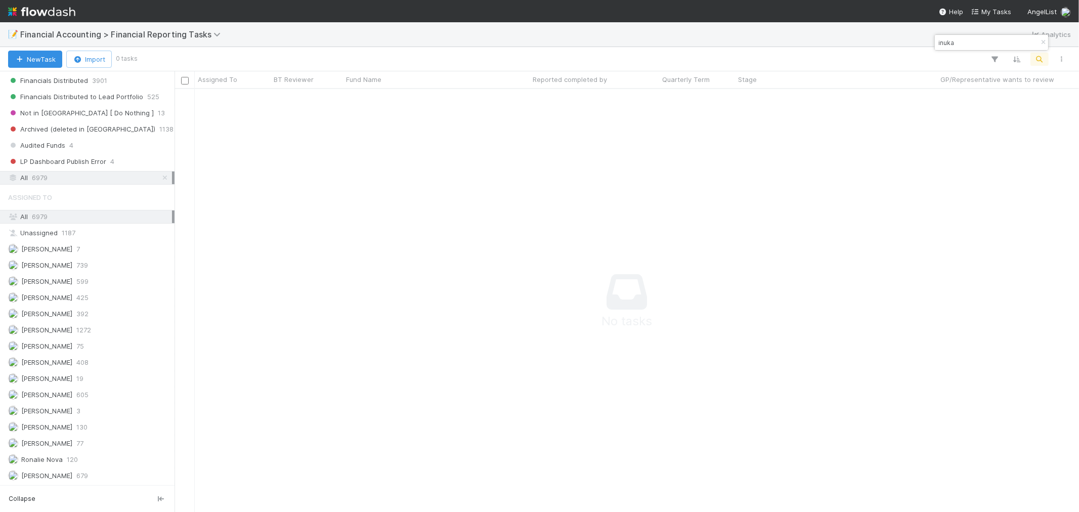
scroll to position [406, 887]
type input "inuka"
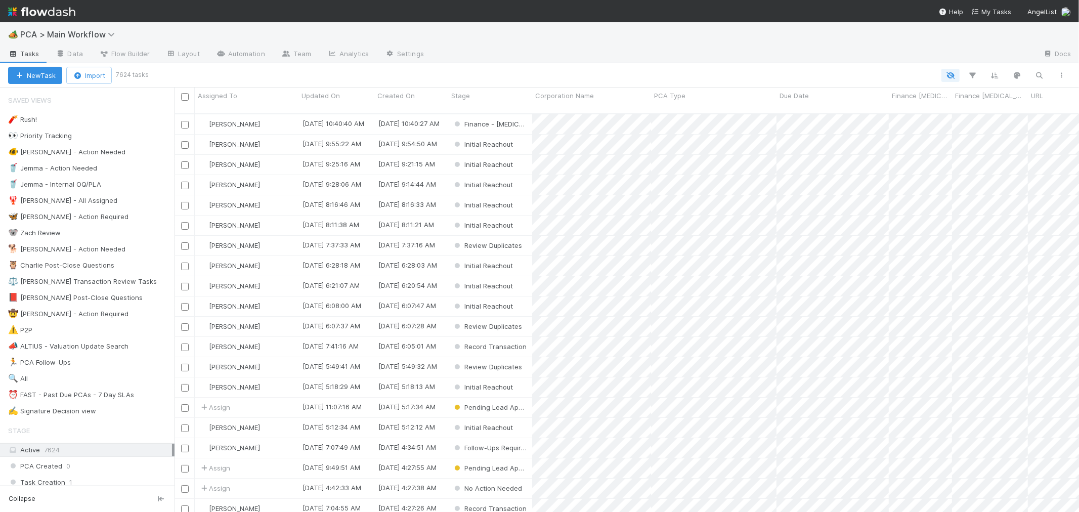
scroll to position [398, 896]
click at [97, 397] on div "⏰ FAST - Past Due PCAs - 7 Day SLAs" at bounding box center [71, 395] width 126 height 13
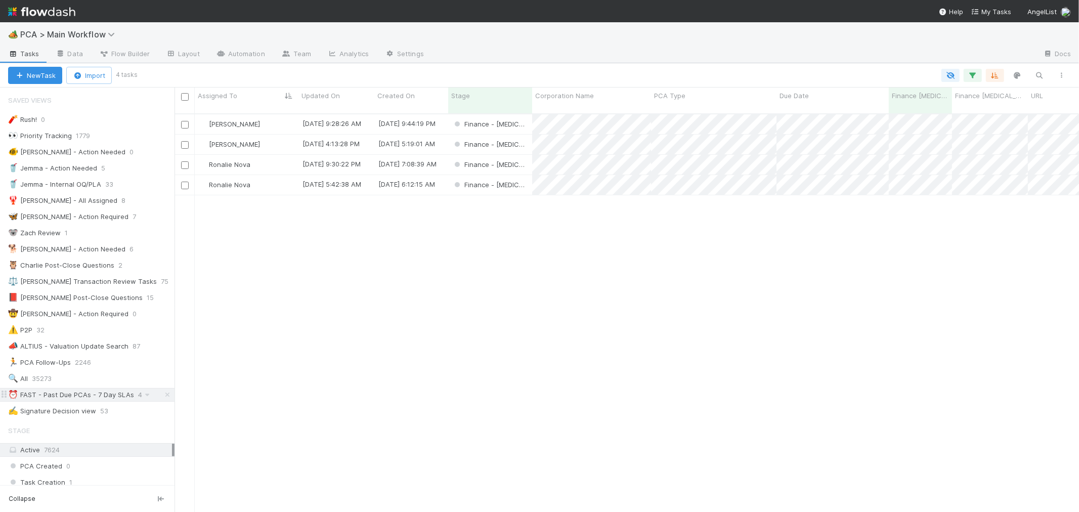
scroll to position [398, 896]
click at [276, 160] on div "Ronalie Nova" at bounding box center [247, 165] width 104 height 20
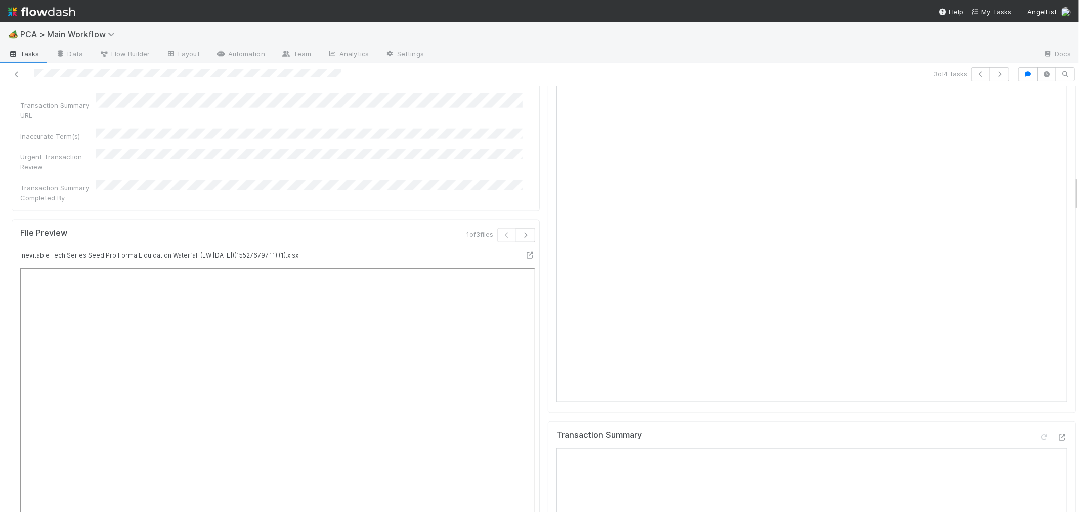
scroll to position [1068, 0]
click at [1057, 437] on icon at bounding box center [1062, 440] width 10 height 7
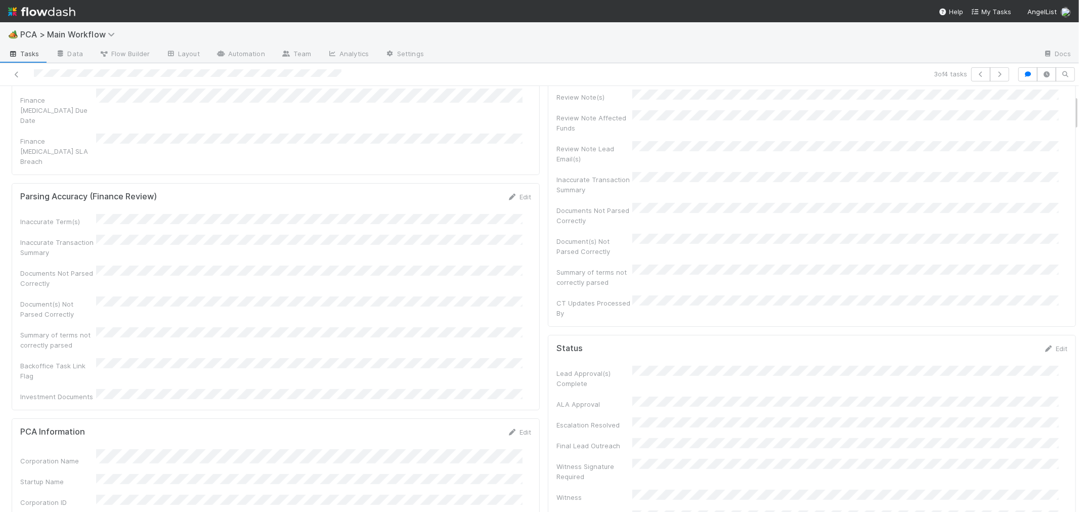
scroll to position [225, 0]
drag, startPoint x: 515, startPoint y: 229, endPoint x: 462, endPoint y: 244, distance: 55.2
click at [515, 311] on link "Edit" at bounding box center [519, 315] width 24 height 8
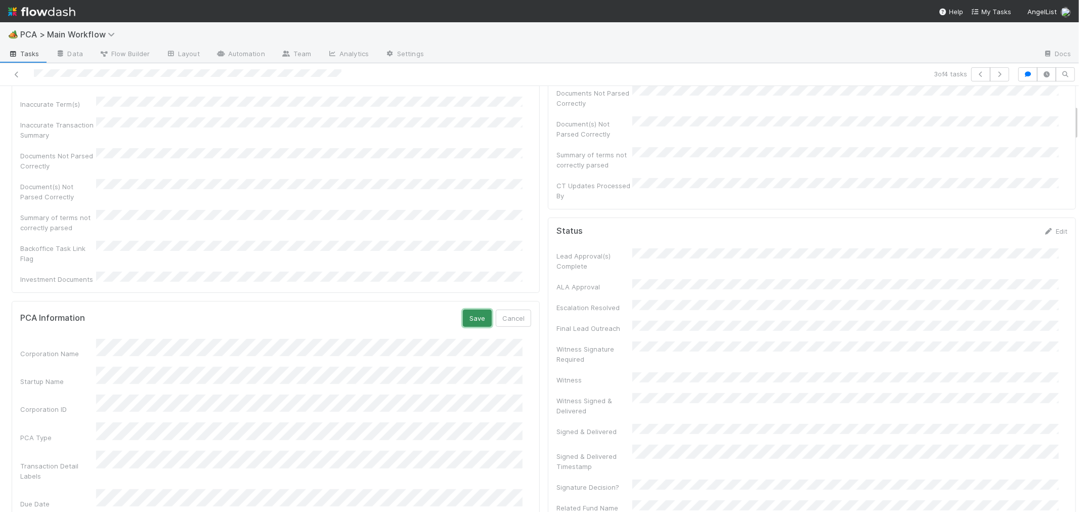
click at [467, 310] on button "Save" at bounding box center [477, 318] width 29 height 17
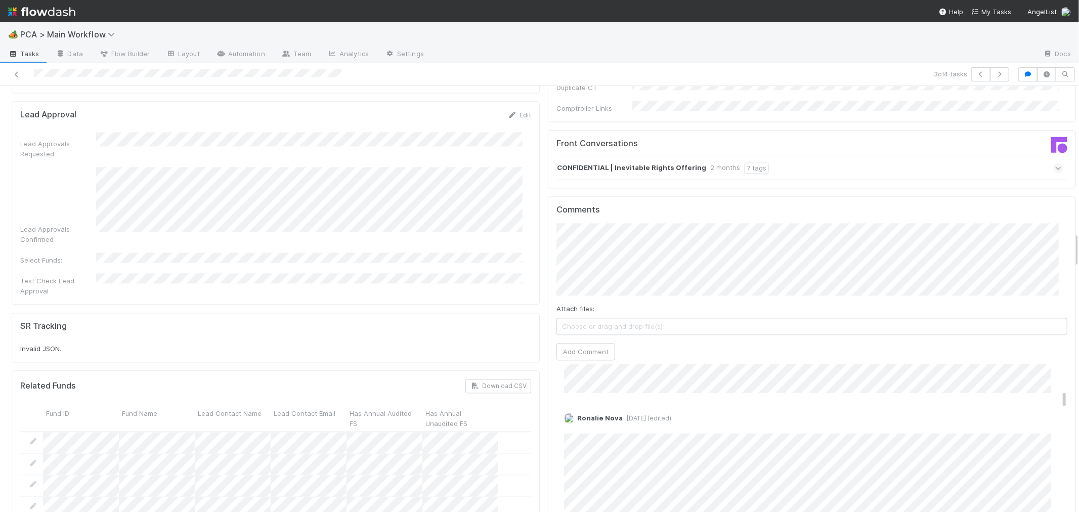
scroll to position [506, 0]
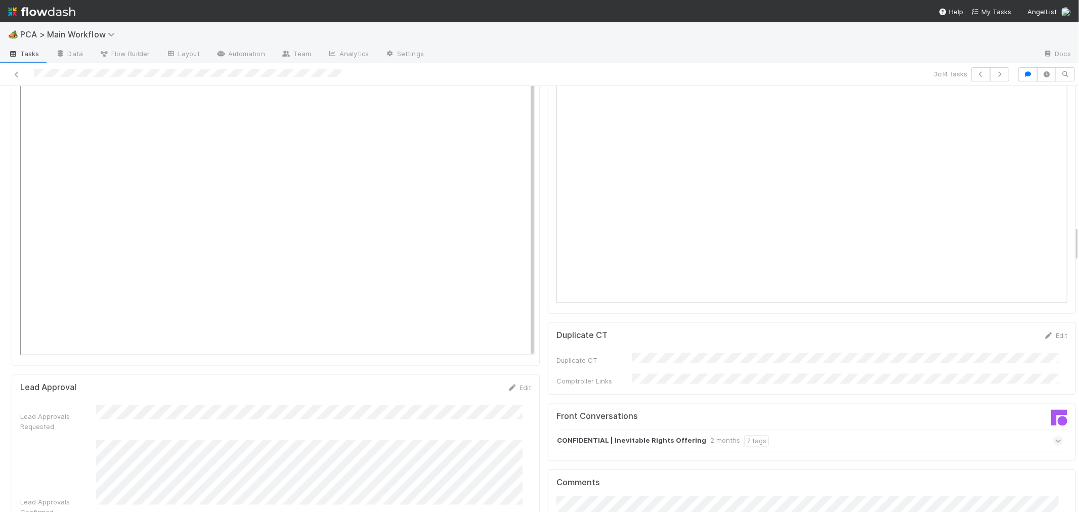
scroll to position [1686, 0]
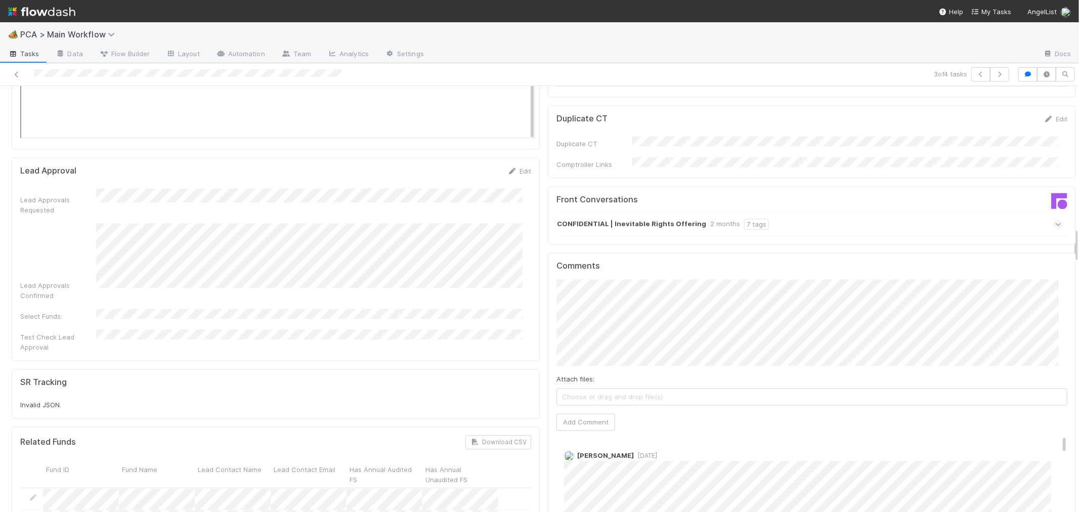
click at [548, 252] on div "Comments Attach files: Choose or drag and drop file(s) Add Comment Meg Castanar…" at bounding box center [812, 448] width 528 height 393
click at [593, 399] on button "Add Comment" at bounding box center [586, 407] width 59 height 17
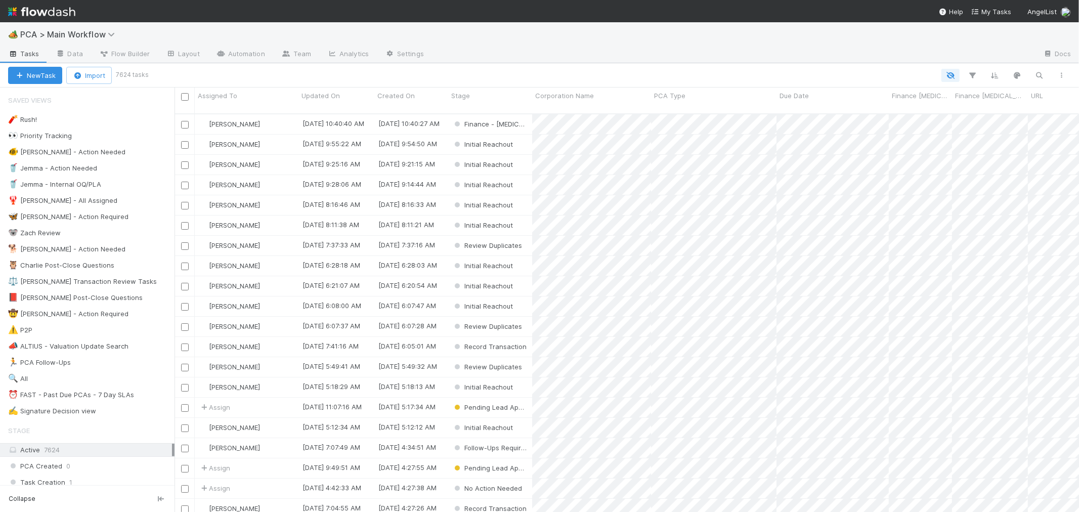
scroll to position [398, 896]
click at [100, 398] on div "⏰ FAST - Past Due PCAs - 7 Day SLAs" at bounding box center [71, 395] width 126 height 13
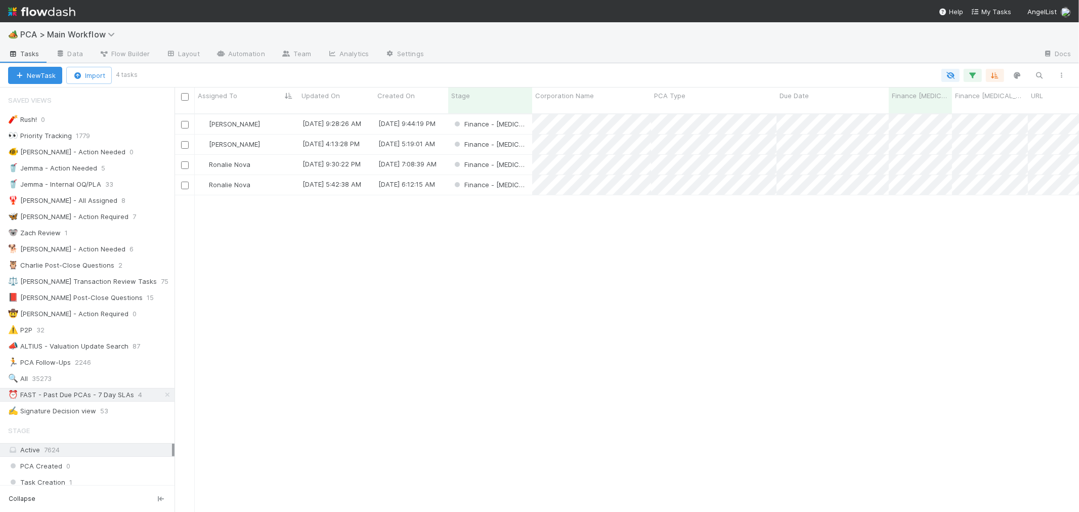
scroll to position [398, 896]
click at [516, 176] on div "Finance - [MEDICAL_DATA]" at bounding box center [490, 185] width 84 height 20
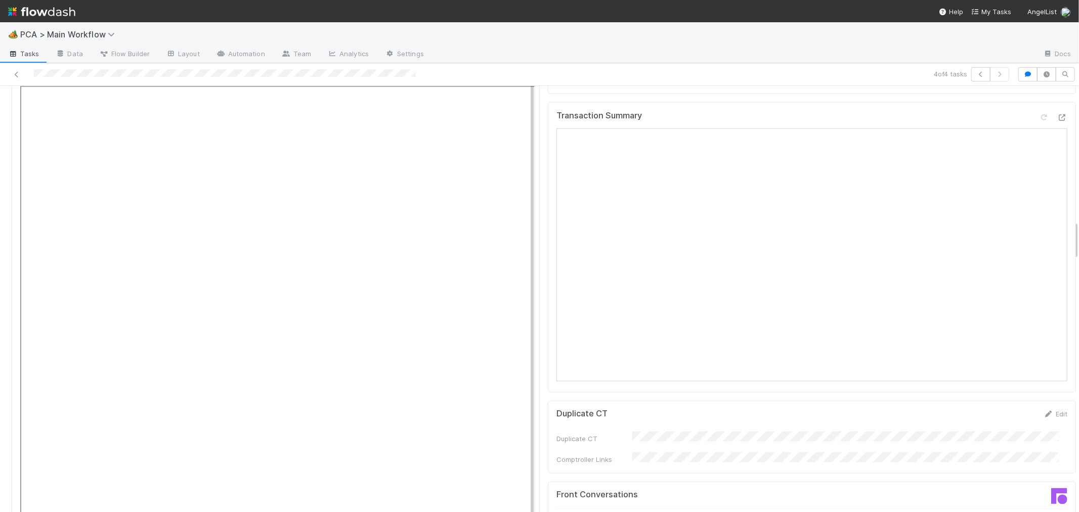
scroll to position [1378, 0]
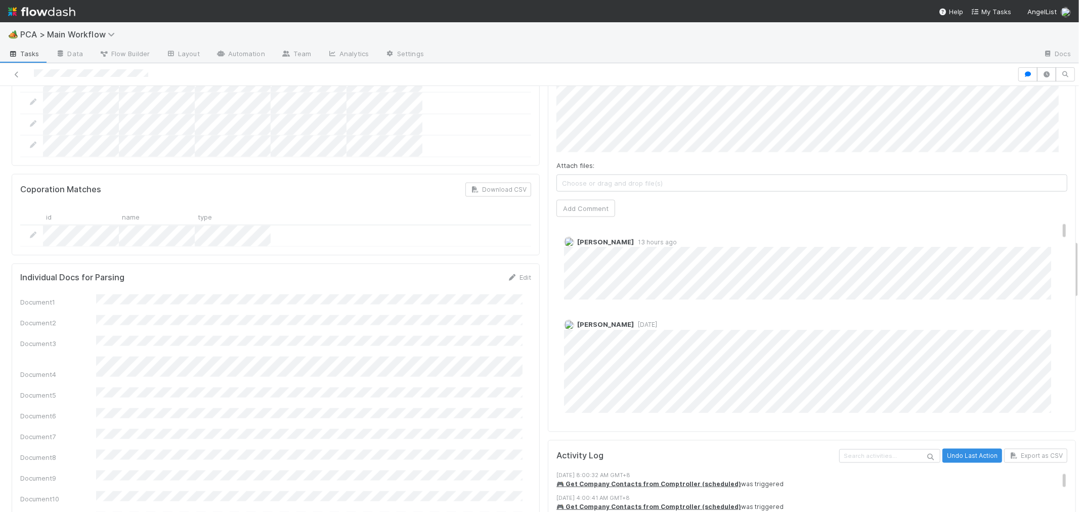
scroll to position [1124, 0]
click at [530, 261] on div "Individual Docs for Parsing Edit Document1 Document2 Document3 Document4 Docume…" at bounding box center [276, 494] width 528 height 466
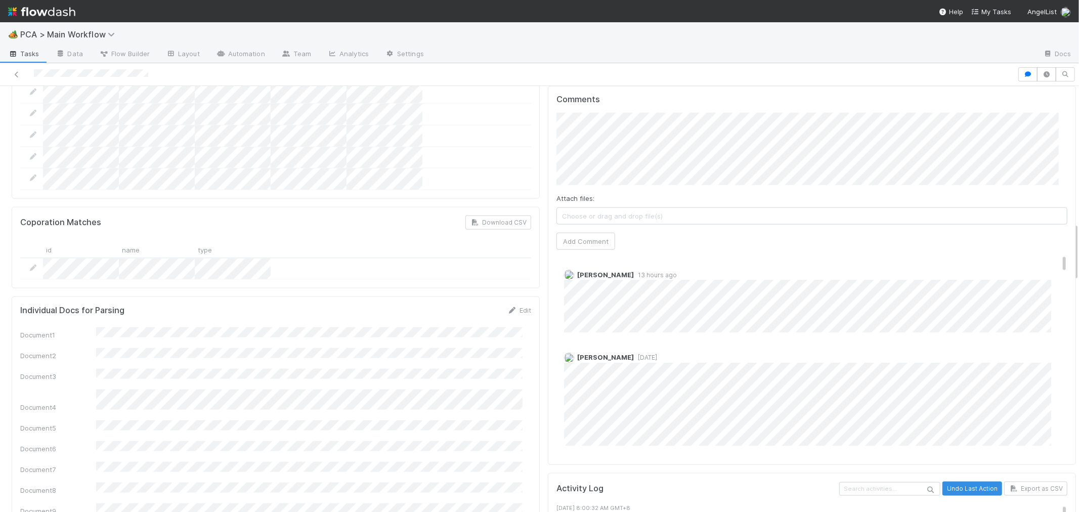
scroll to position [955, 0]
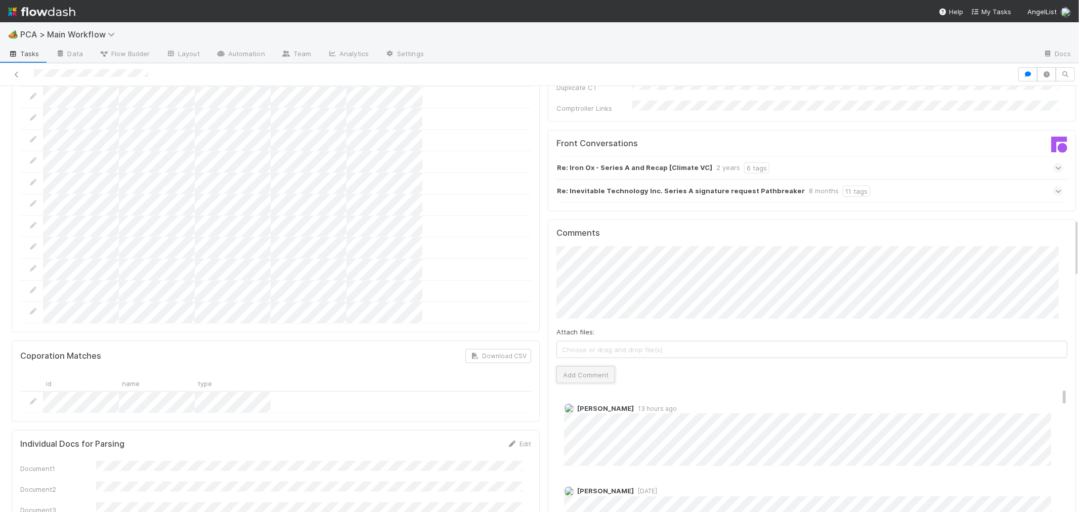
click at [573, 366] on button "Add Comment" at bounding box center [586, 374] width 59 height 17
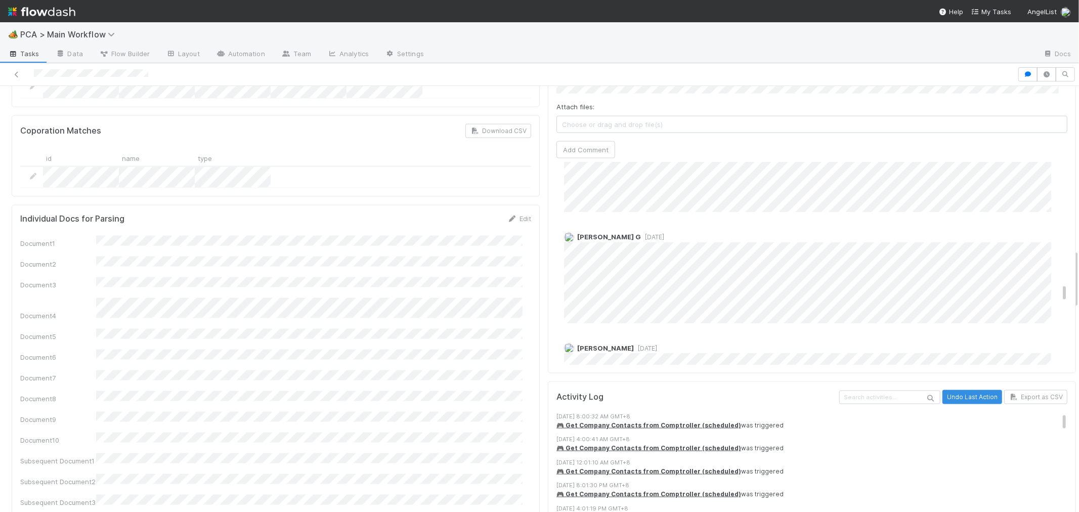
scroll to position [3186, 0]
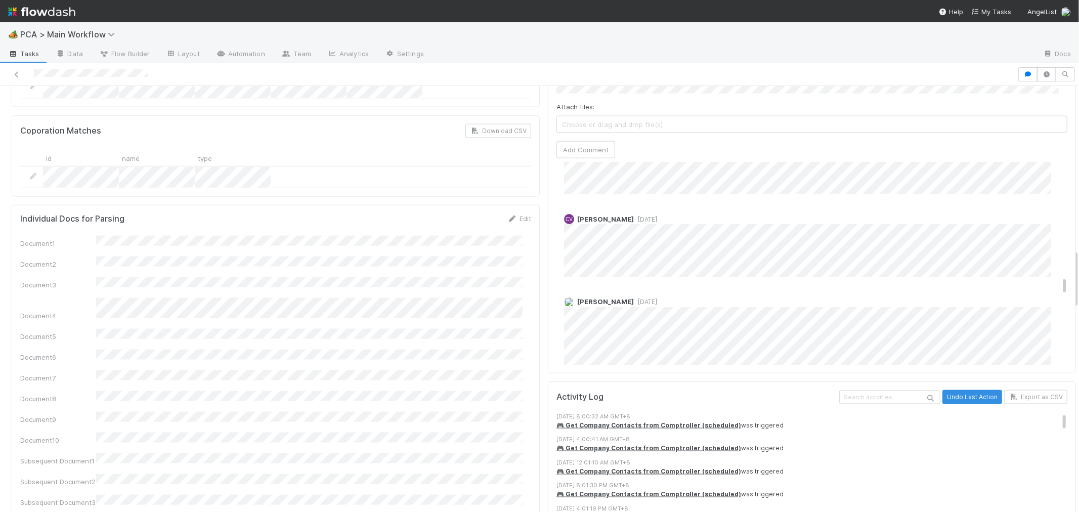
drag, startPoint x: 1048, startPoint y: 208, endPoint x: 1028, endPoint y: 234, distance: 32.4
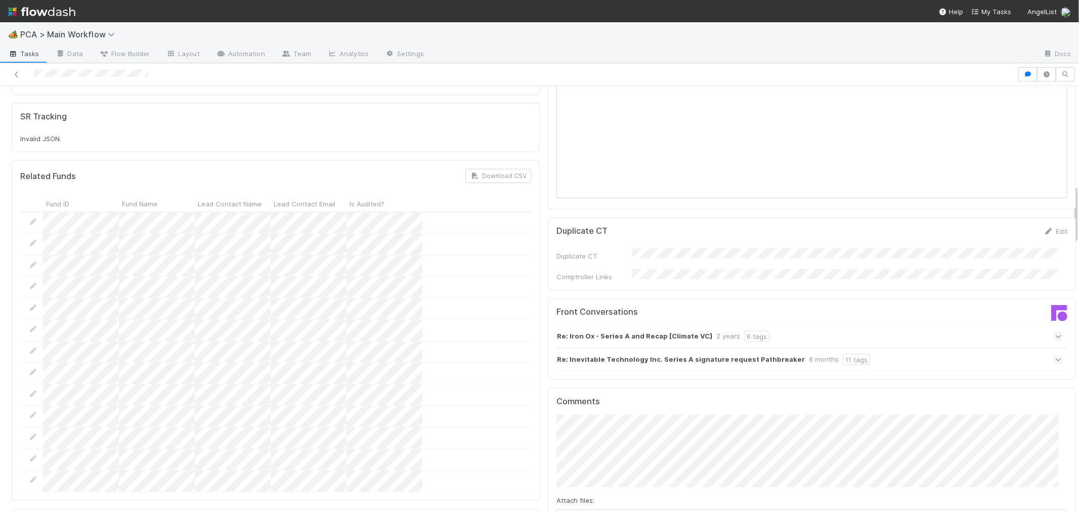
scroll to position [562, 0]
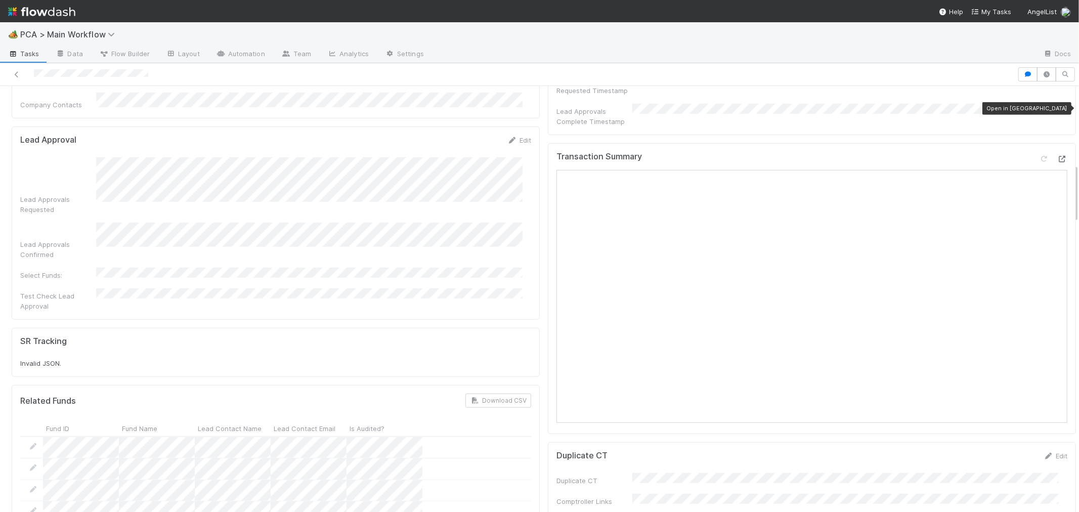
click at [1057, 154] on div at bounding box center [1062, 159] width 10 height 10
